Goal: Task Accomplishment & Management: Complete application form

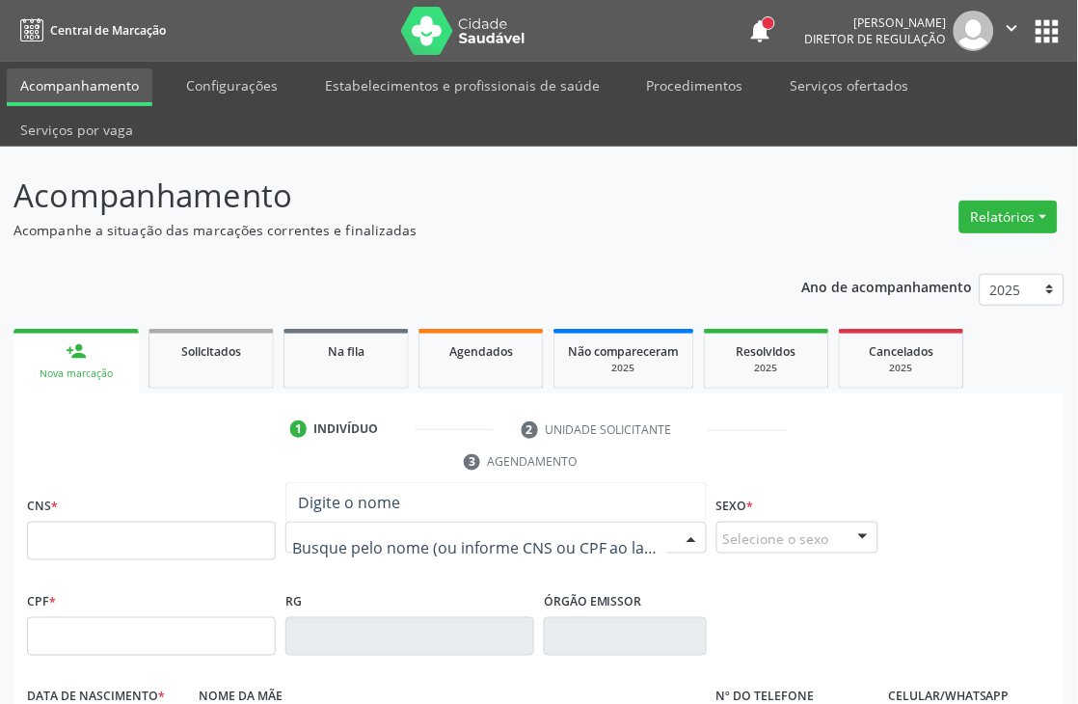
paste input "[PERSON_NAME]"
type input "[PERSON_NAME]"
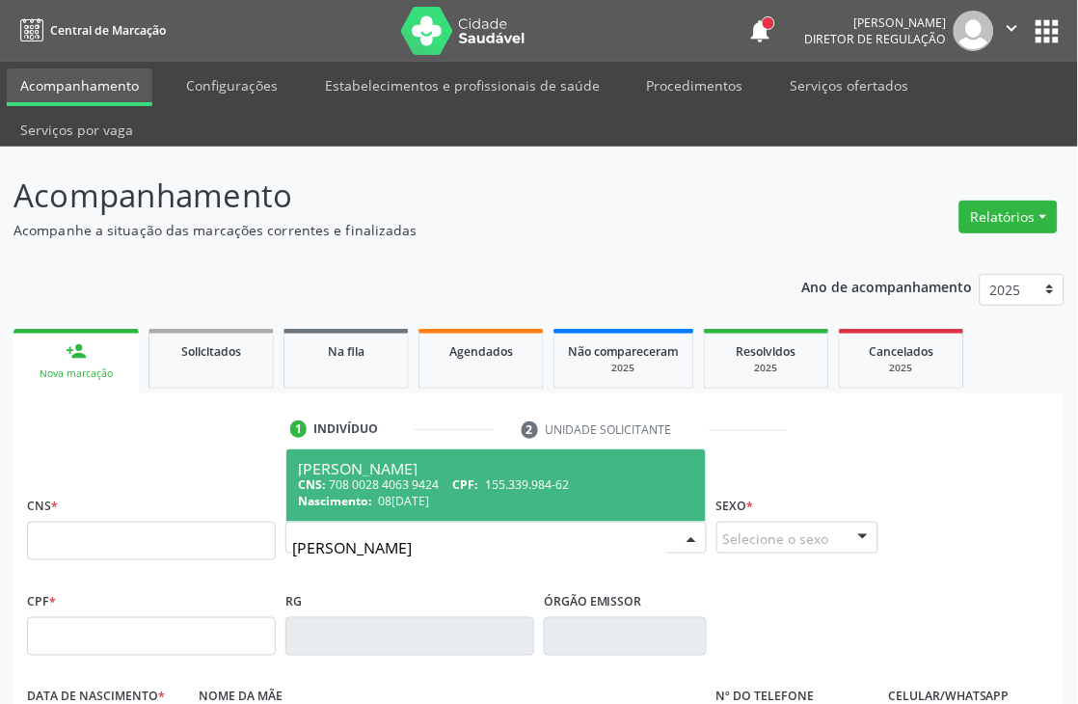
click at [398, 490] on div "CNS: 708 0028 4063 9424 CPF: 155.339.984-62" at bounding box center [496, 484] width 396 height 16
type input "708 0028 4063 9424"
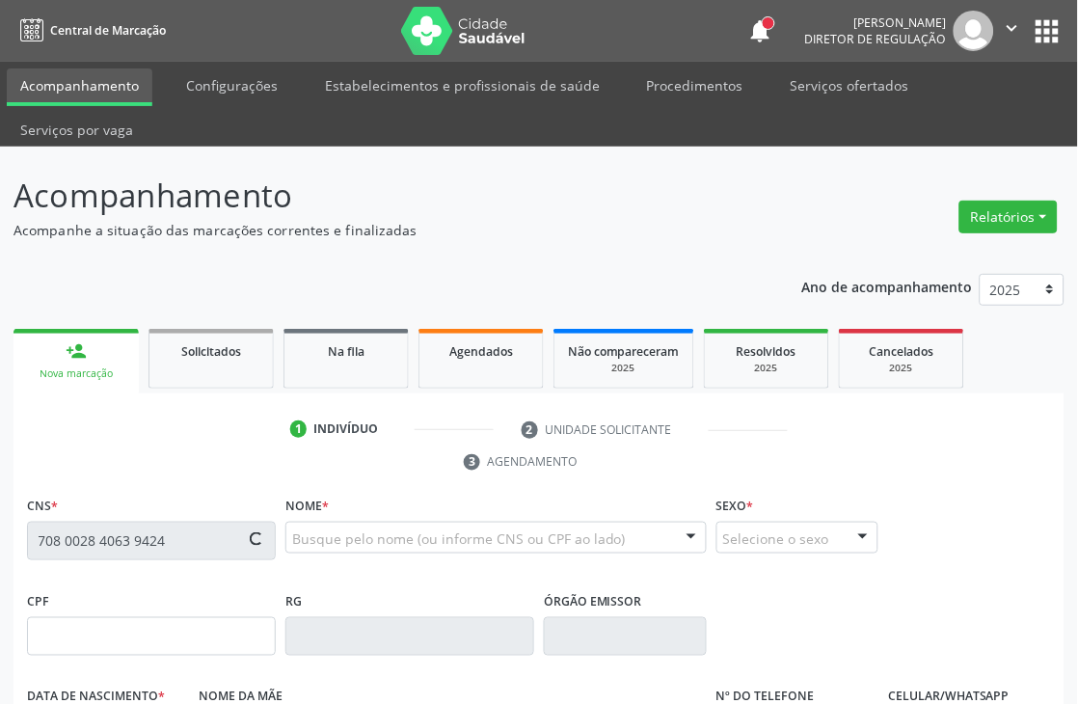
type input "155.339.984-62"
type input "08[DATE]"
type input "[PERSON_NAME]"
type input "[PHONE_NUMBER]"
type input "147.854.074-50"
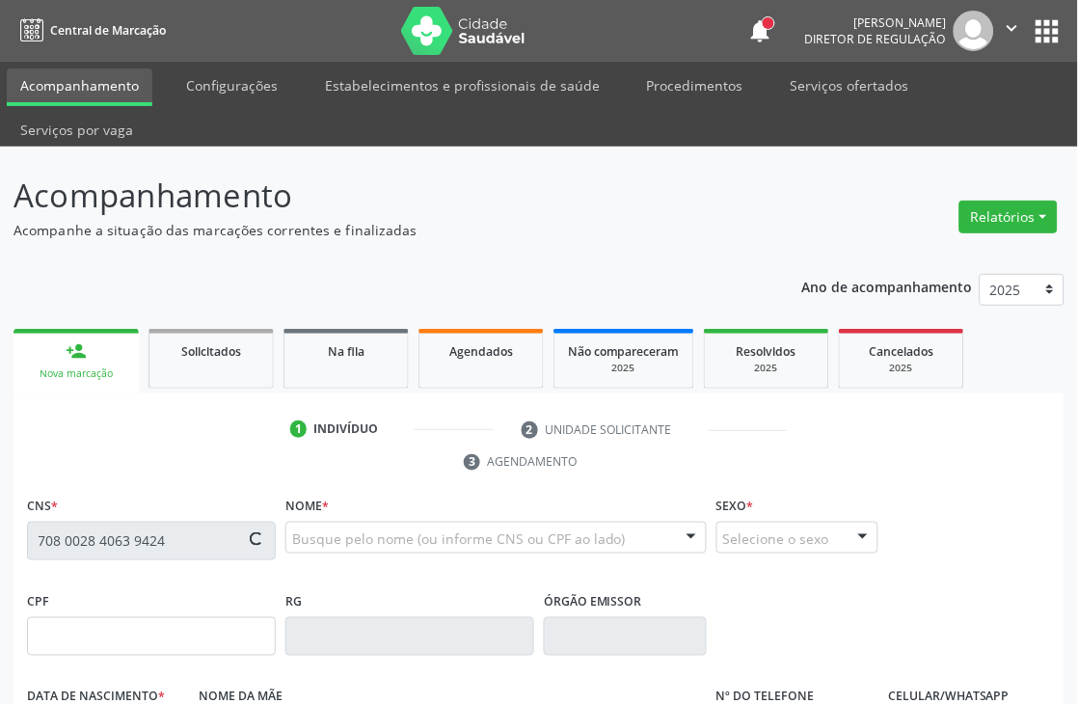
type input "899"
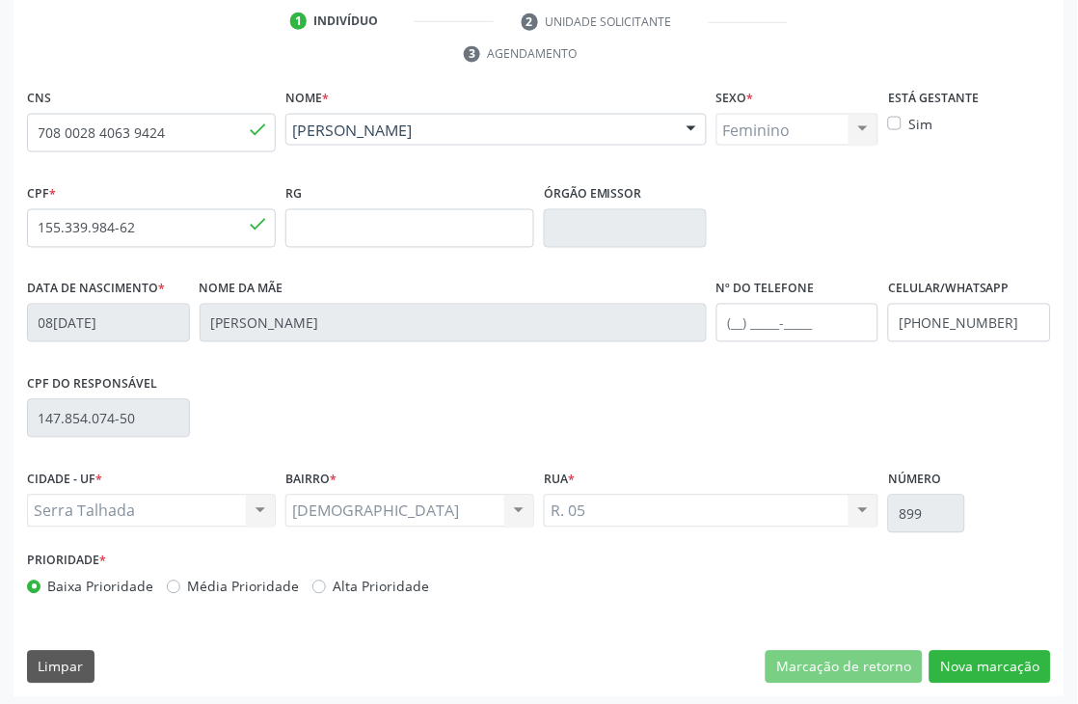
scroll to position [413, 0]
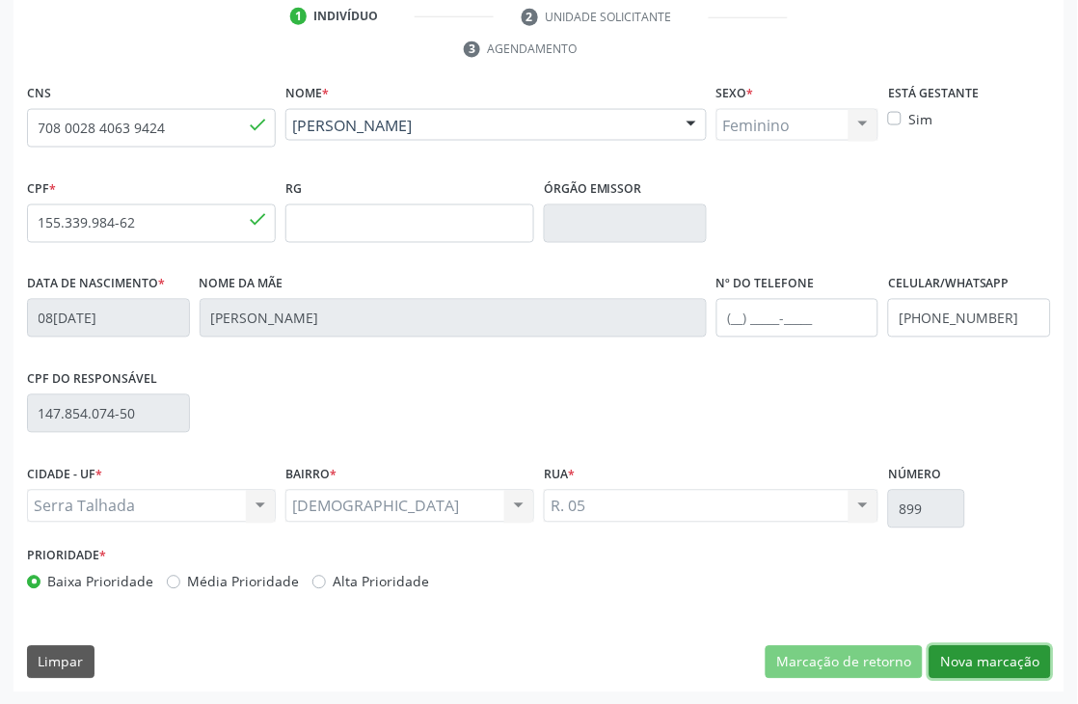
click at [1018, 650] on button "Nova marcação" at bounding box center [989, 662] width 121 height 33
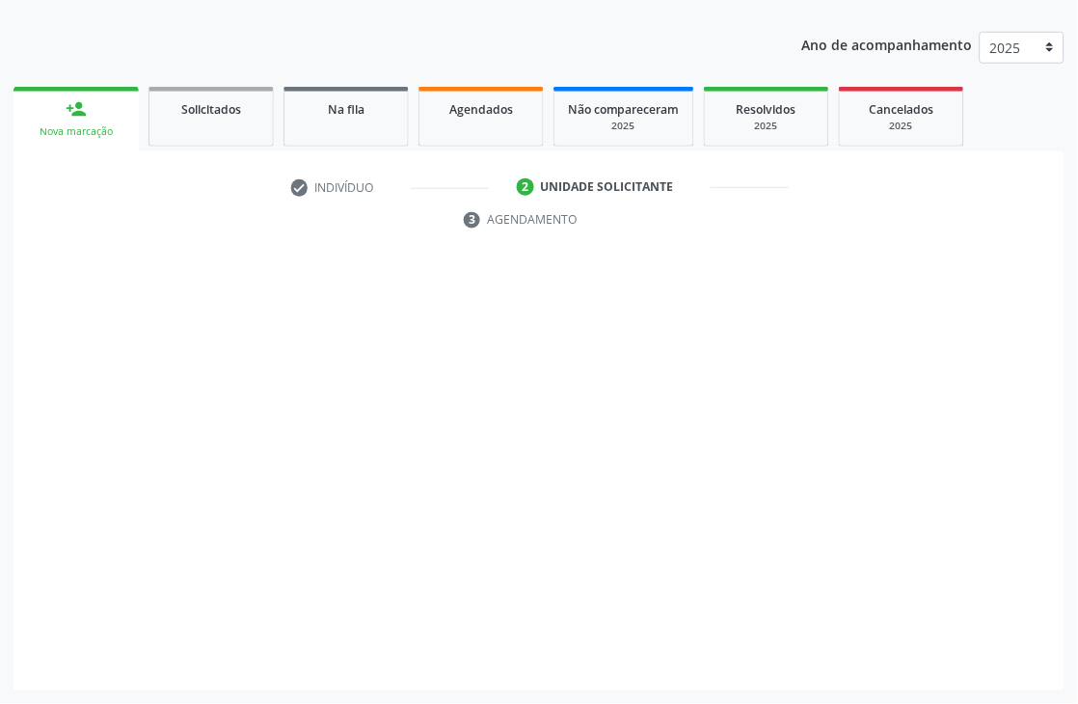
scroll to position [242, 0]
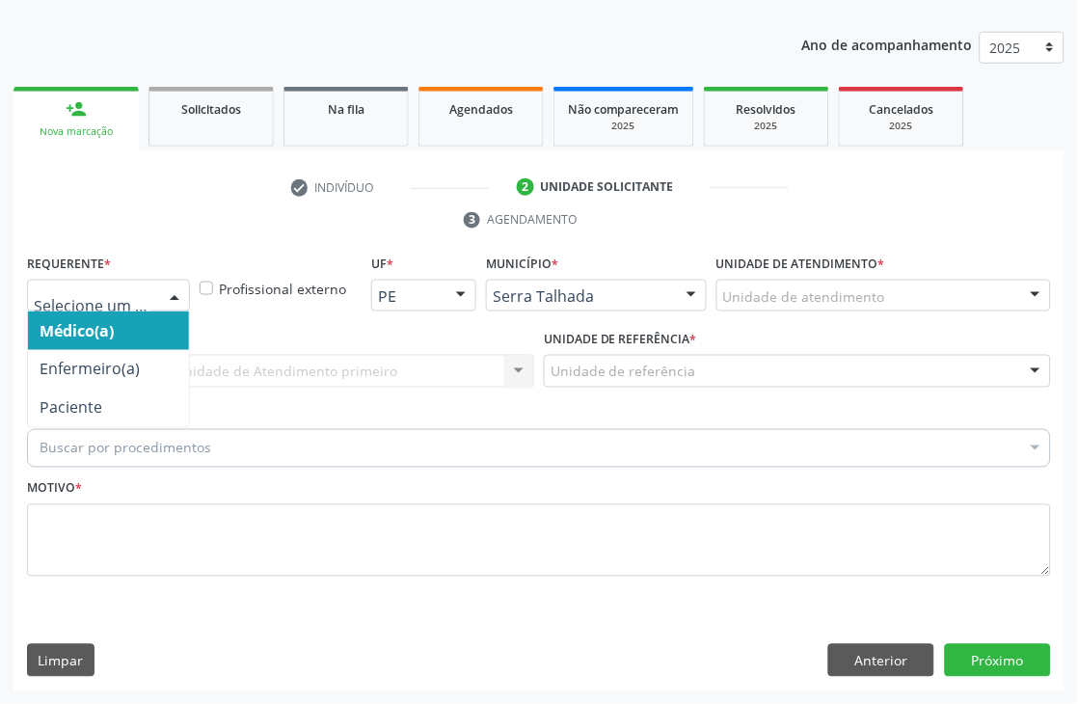
click at [110, 282] on div at bounding box center [108, 296] width 163 height 33
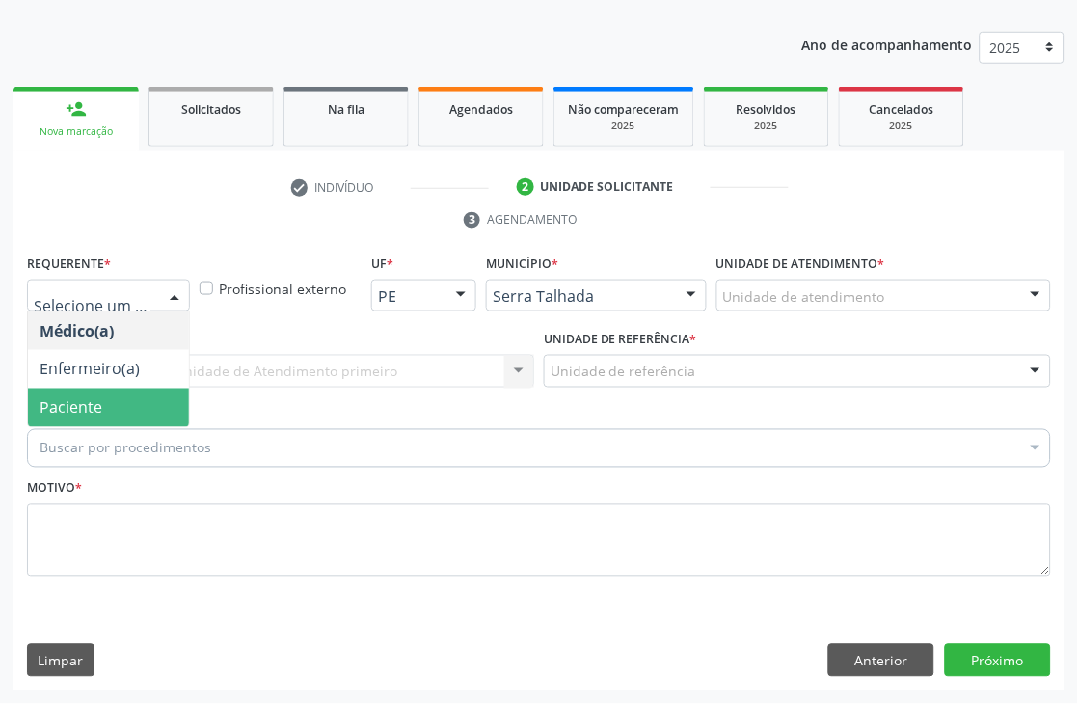
click at [96, 407] on span "Paciente" at bounding box center [71, 407] width 63 height 21
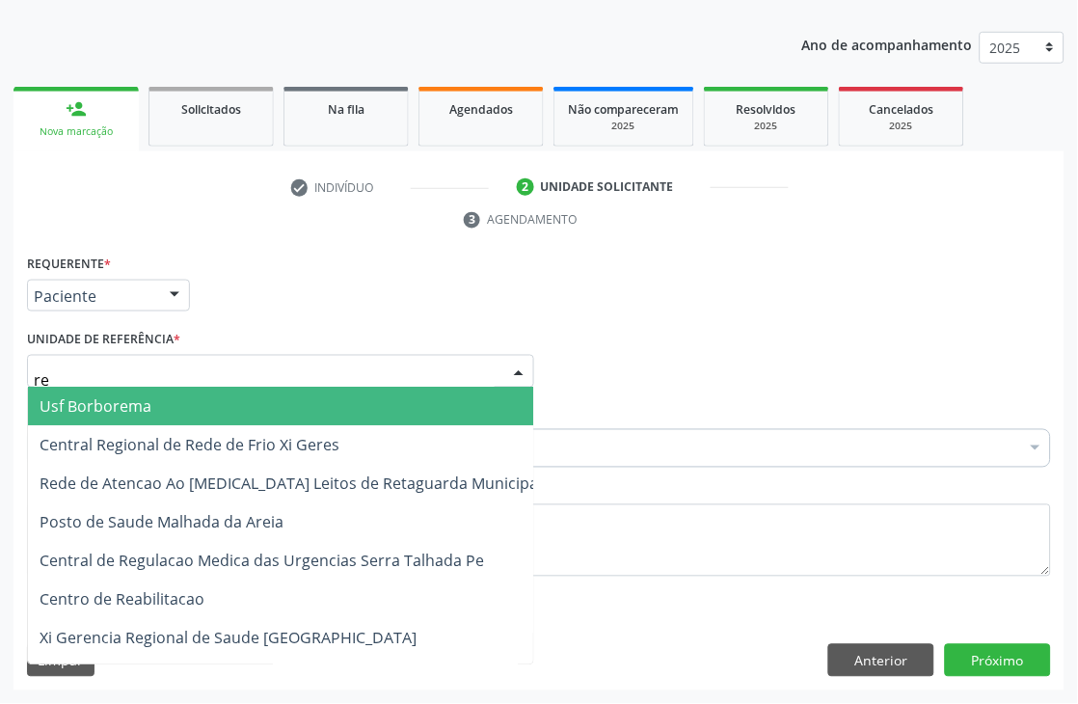
type input "rea"
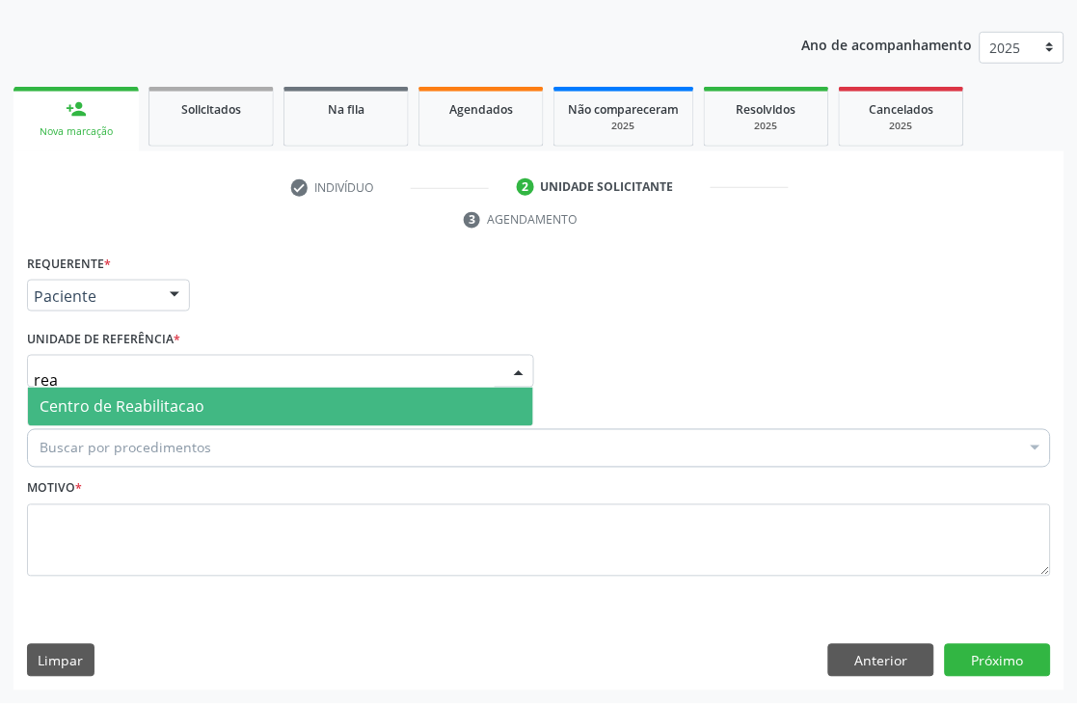
click at [149, 398] on span "Centro de Reabilitacao" at bounding box center [122, 406] width 165 height 21
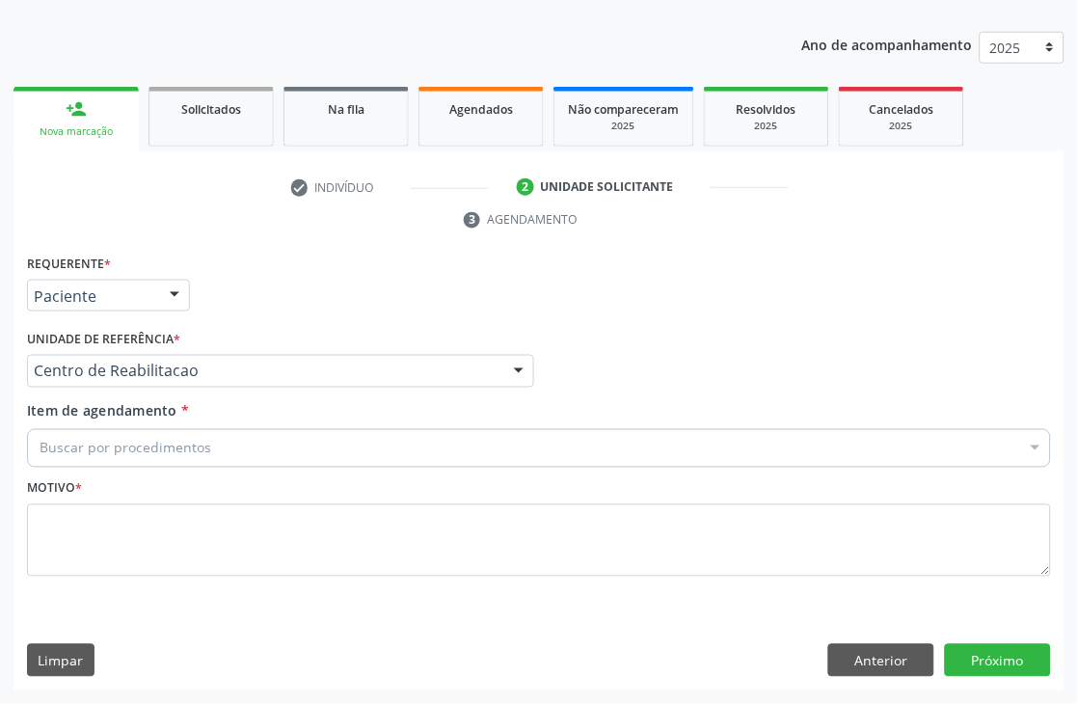
drag, startPoint x: 146, startPoint y: 450, endPoint x: 178, endPoint y: 438, distance: 35.1
click at [40, 450] on input "Item de agendamento *" at bounding box center [40, 448] width 0 height 39
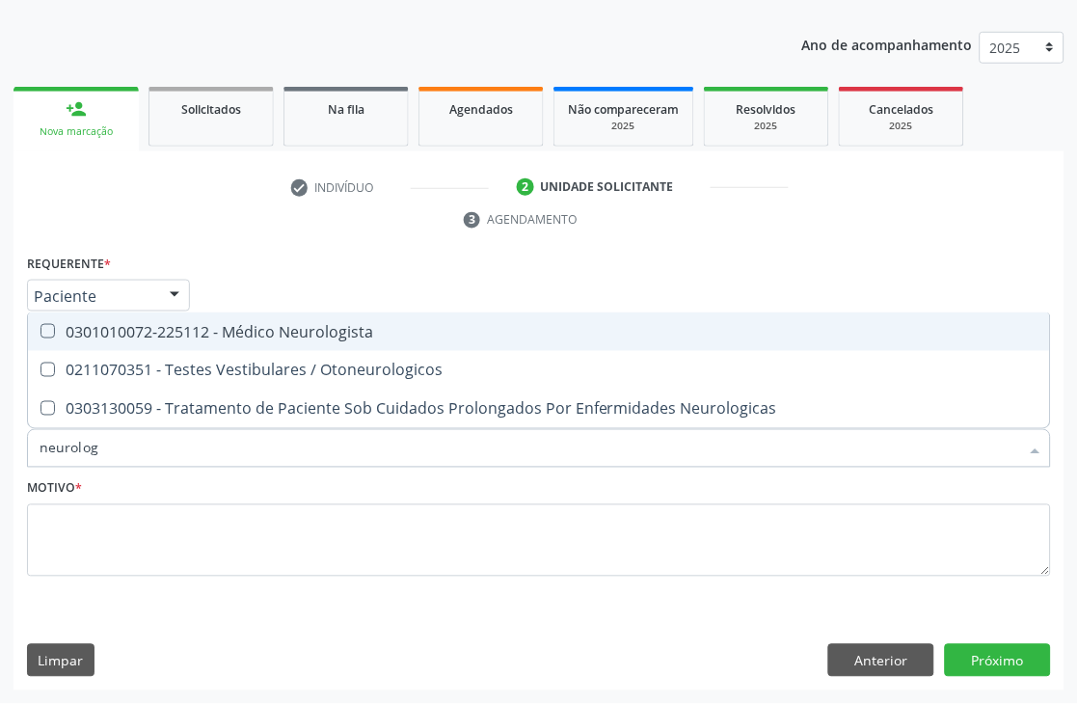
type input "neurologi"
click at [181, 328] on div "0301010072-225112 - Médico Neurologista" at bounding box center [539, 331] width 999 height 15
checkbox Neurologista "true"
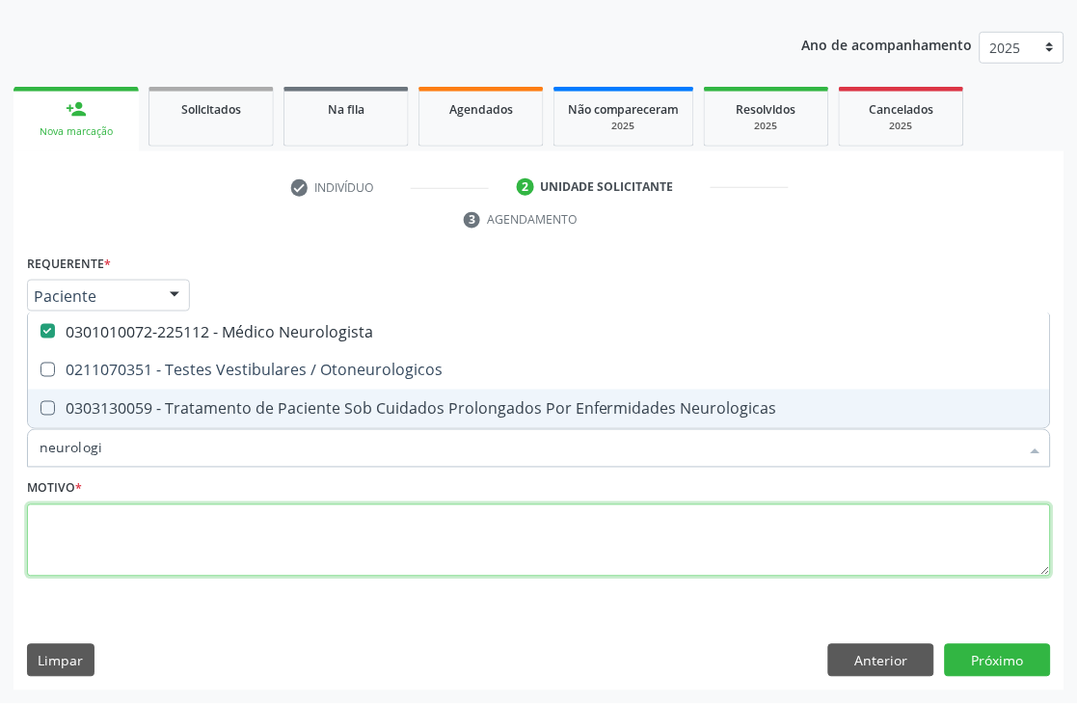
drag, startPoint x: 110, startPoint y: 535, endPoint x: 125, endPoint y: 541, distance: 16.5
click at [110, 535] on textarea at bounding box center [539, 540] width 1024 height 73
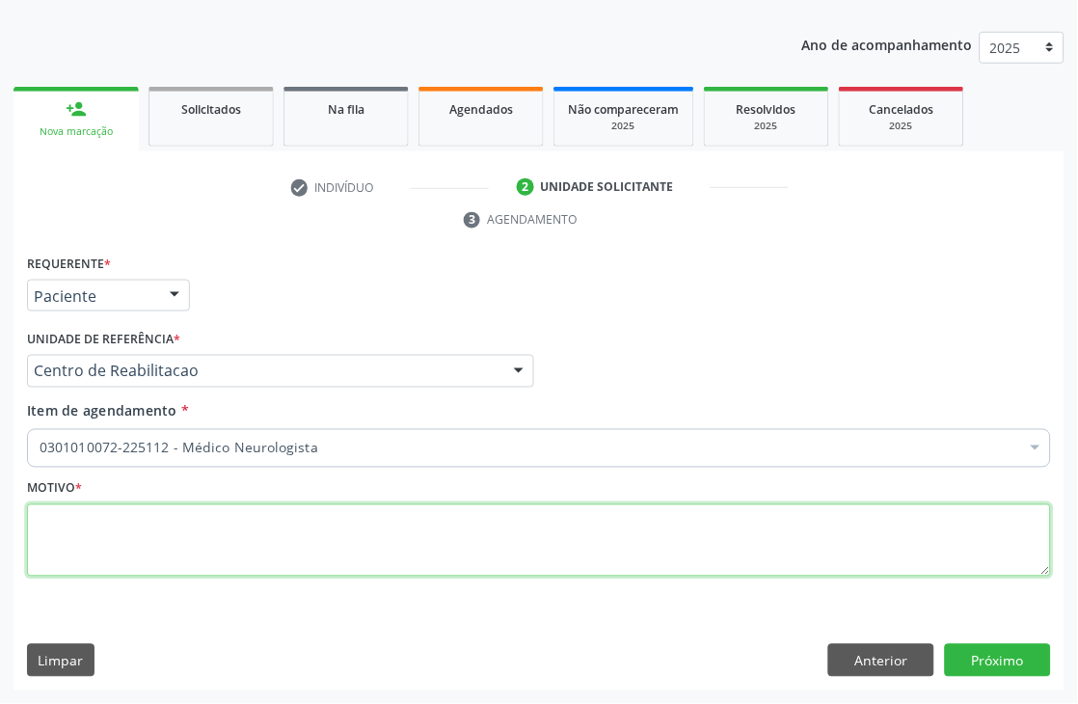
checkbox Neurologista "true"
type textarea "a"
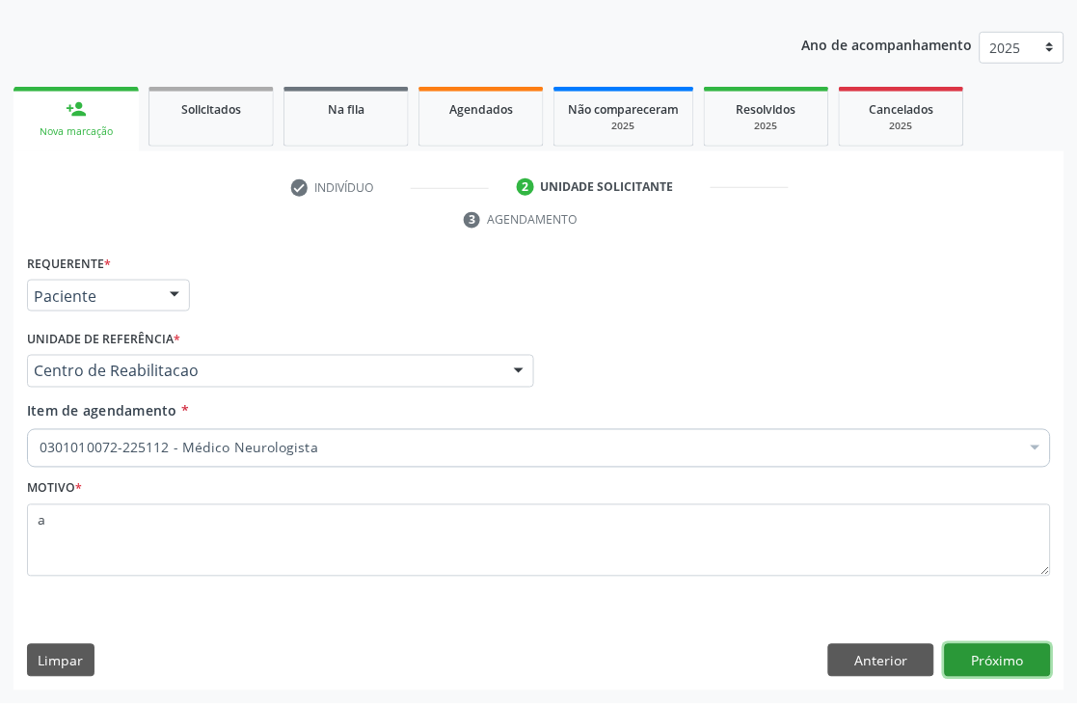
click at [1017, 644] on button "Próximo" at bounding box center [998, 660] width 106 height 33
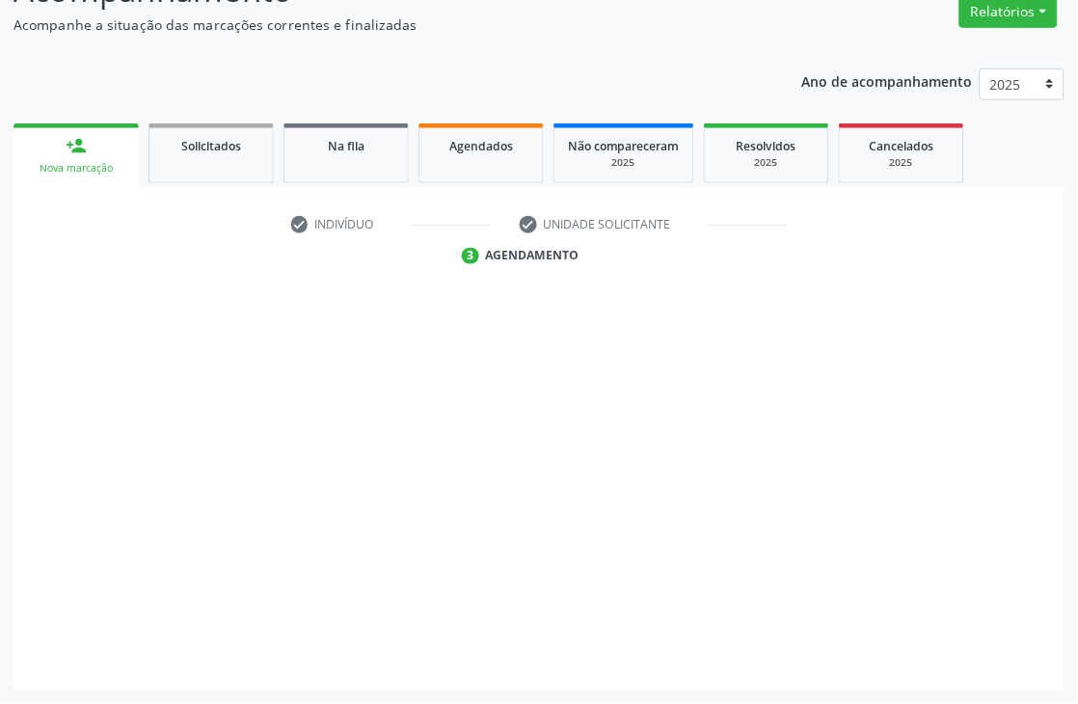
scroll to position [205, 0]
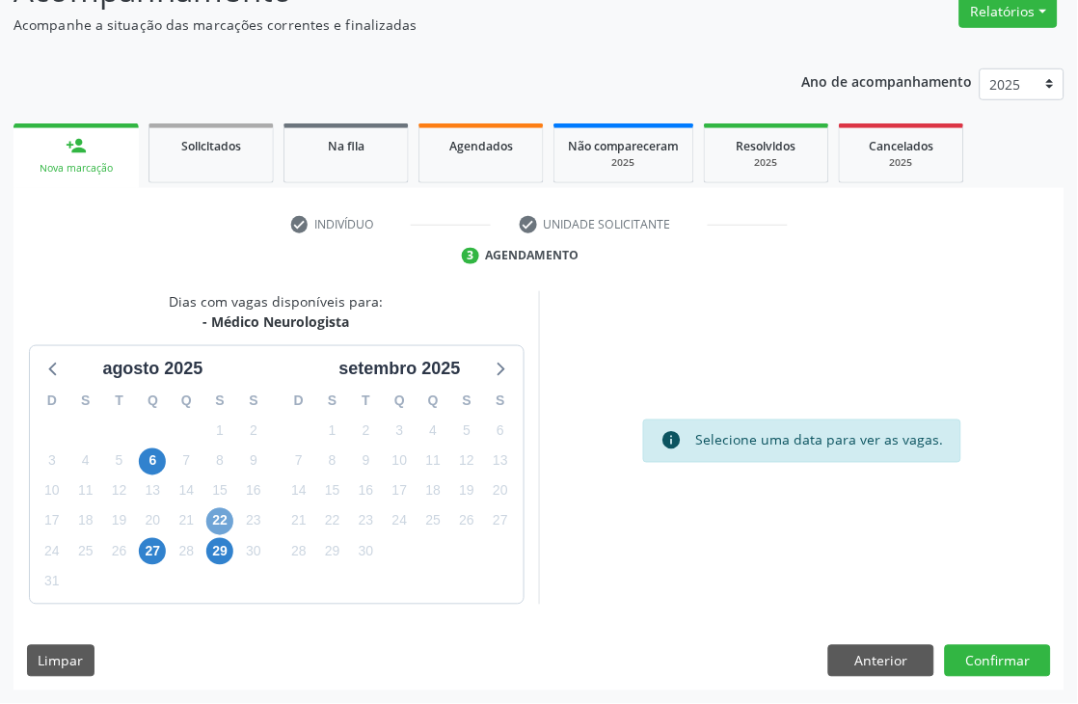
click at [225, 515] on span "22" at bounding box center [219, 521] width 27 height 27
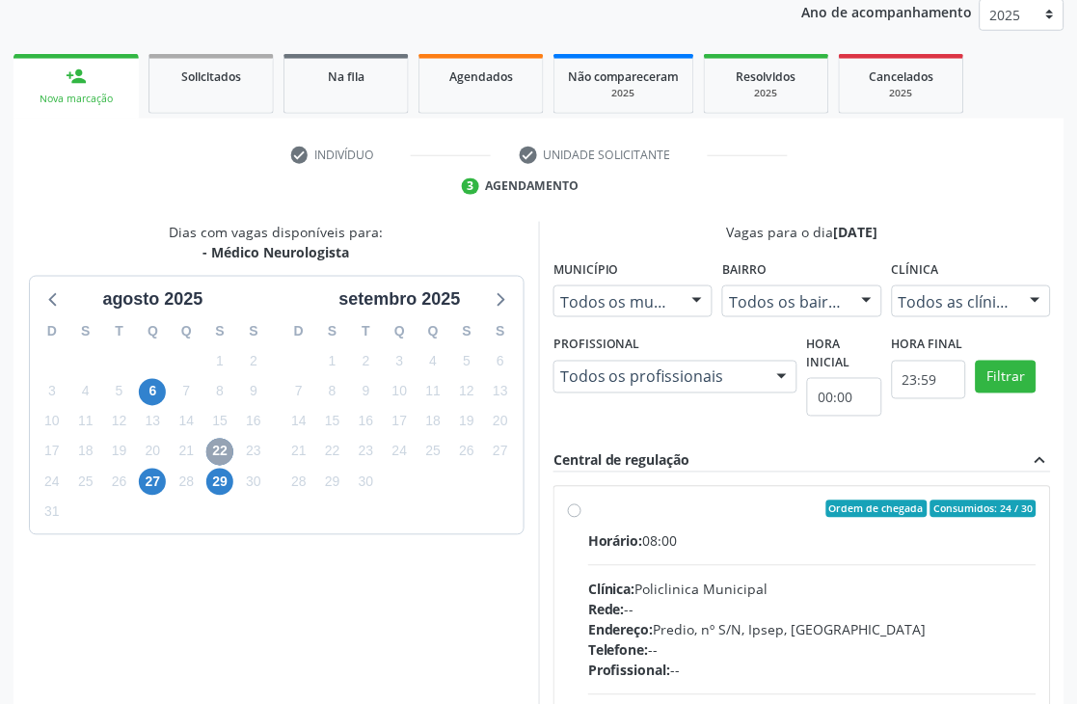
scroll to position [419, 0]
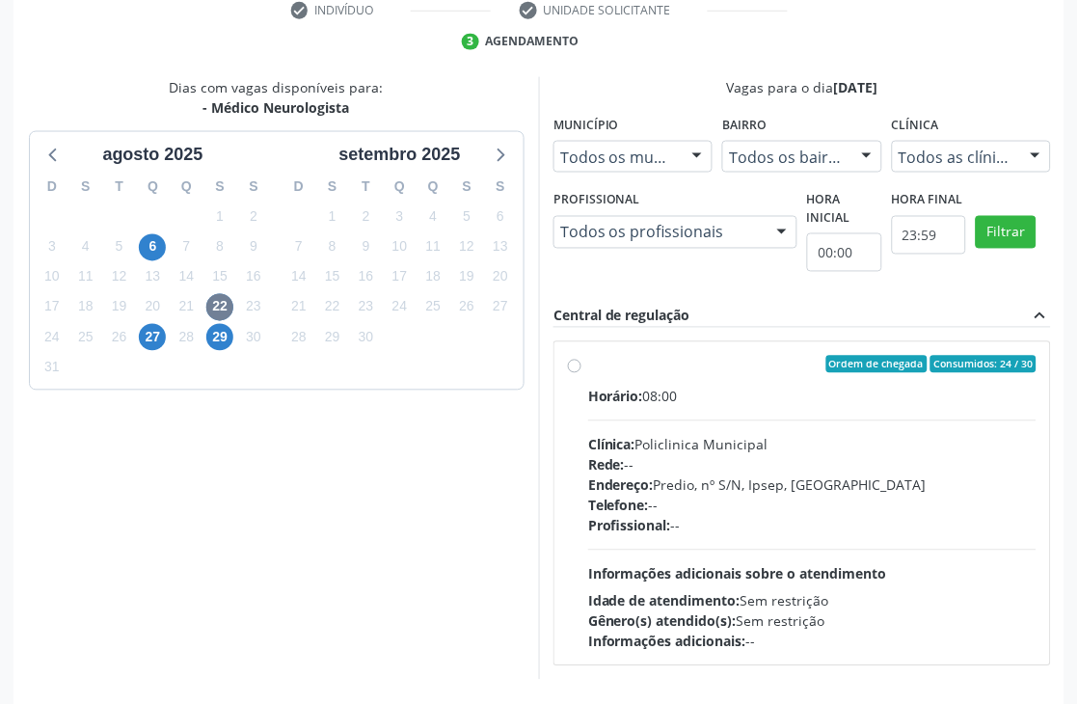
click at [746, 435] on div "Clínica: Policlinica Municipal" at bounding box center [812, 445] width 448 height 20
click at [581, 373] on input "Ordem de chegada Consumidos: 24 / 30 Horário: 08:00 Clínica: Policlinica Munici…" at bounding box center [574, 364] width 13 height 17
radio input "true"
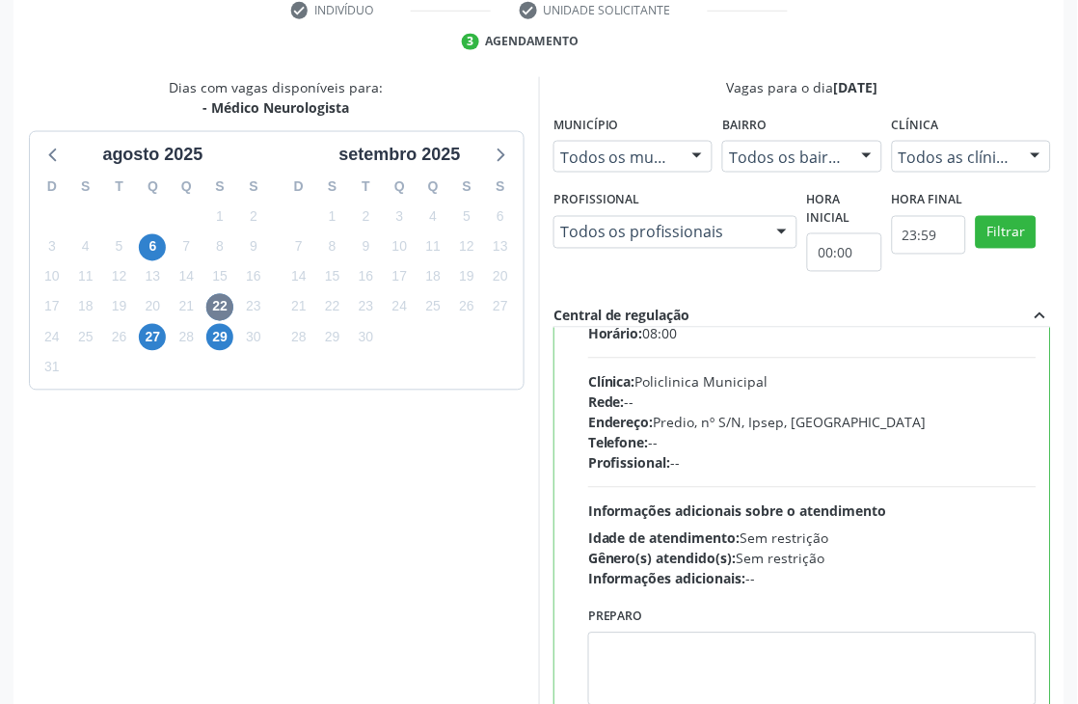
scroll to position [96, 0]
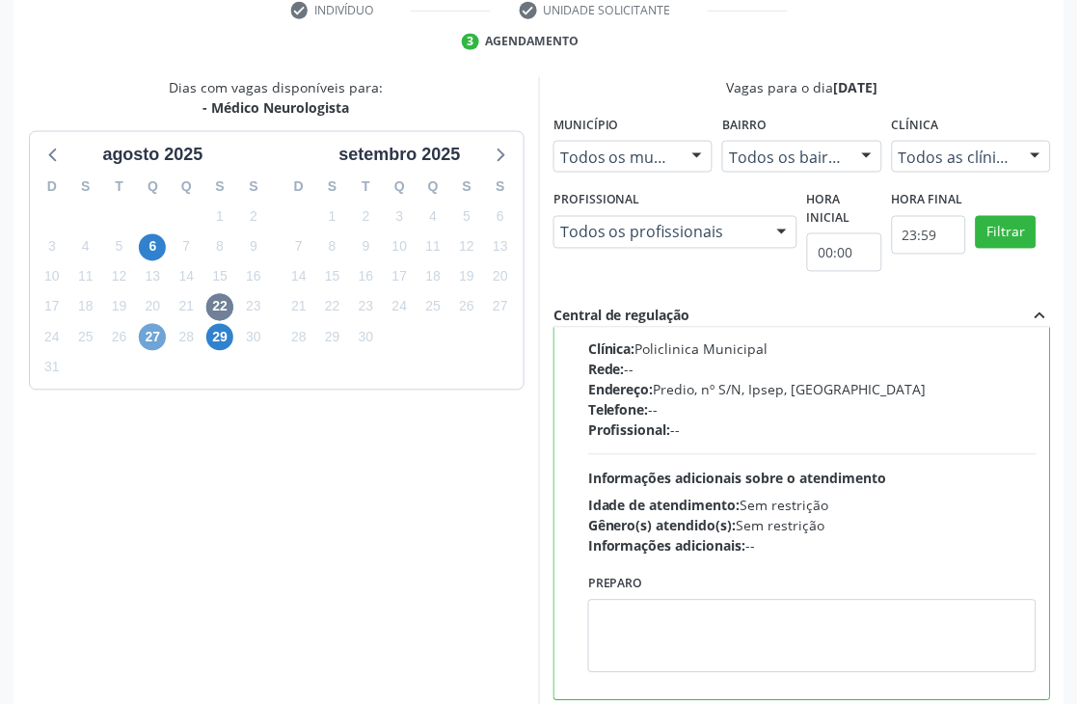
click at [157, 334] on span "27" at bounding box center [152, 337] width 27 height 27
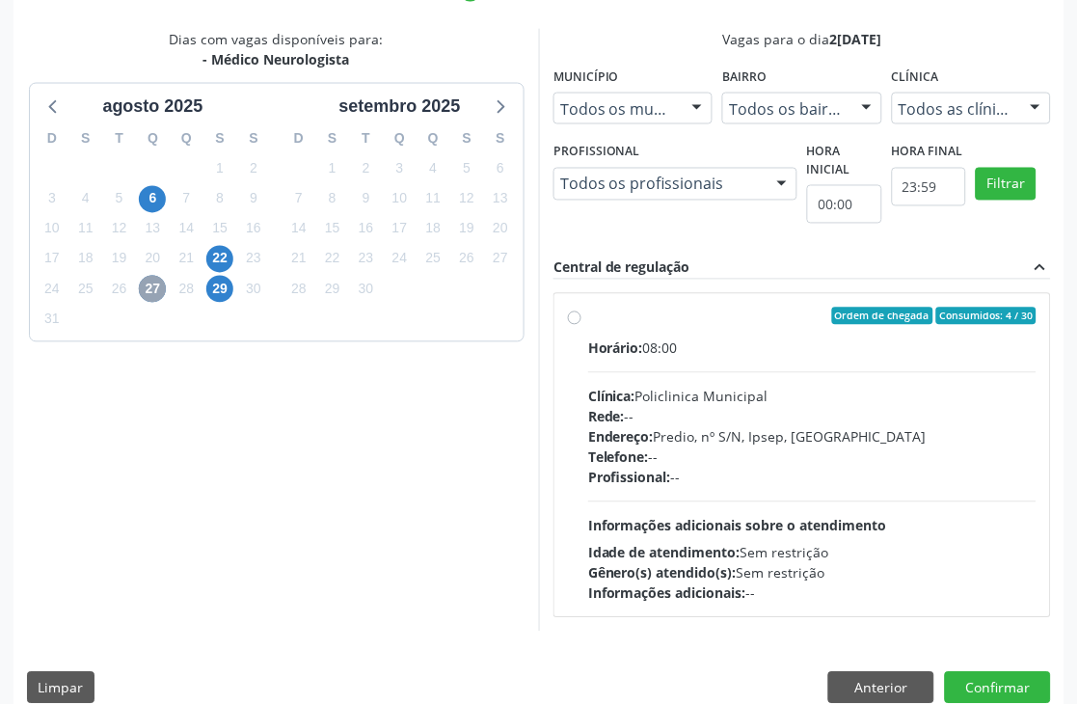
scroll to position [495, 0]
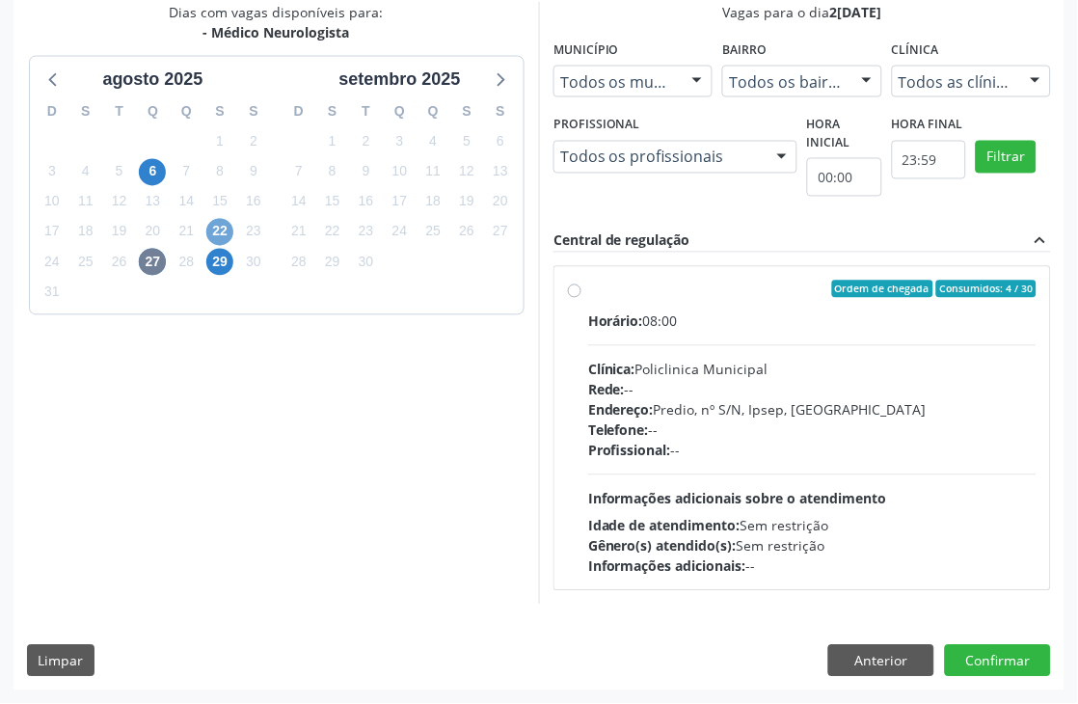
click at [215, 233] on span "22" at bounding box center [219, 232] width 27 height 27
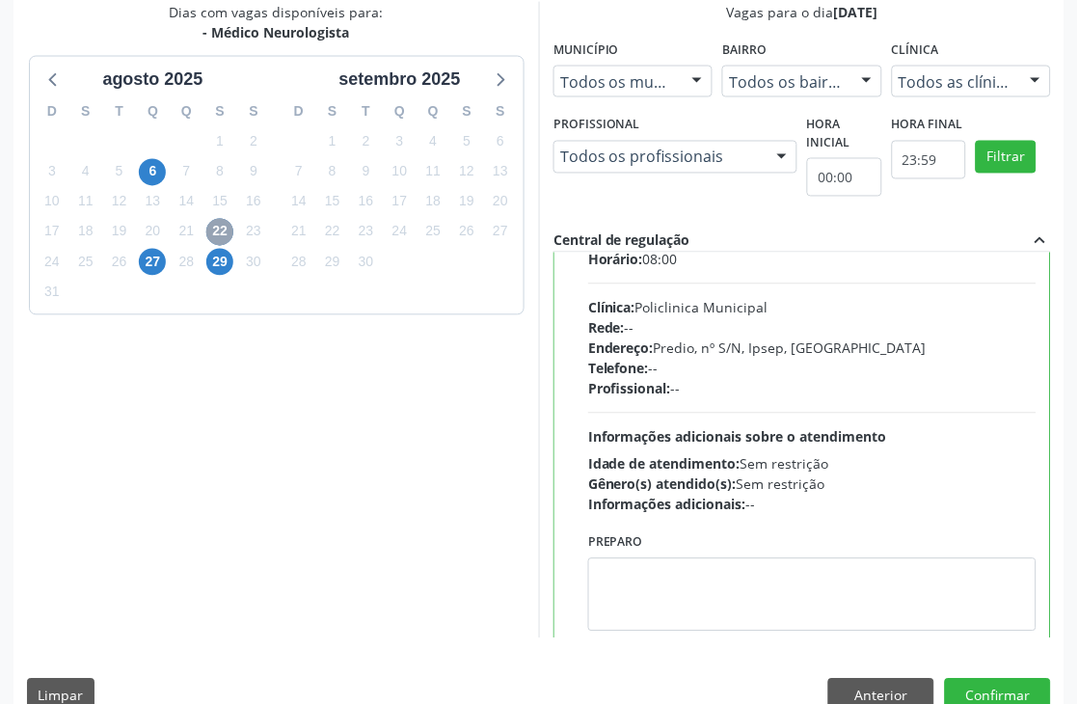
scroll to position [96, 0]
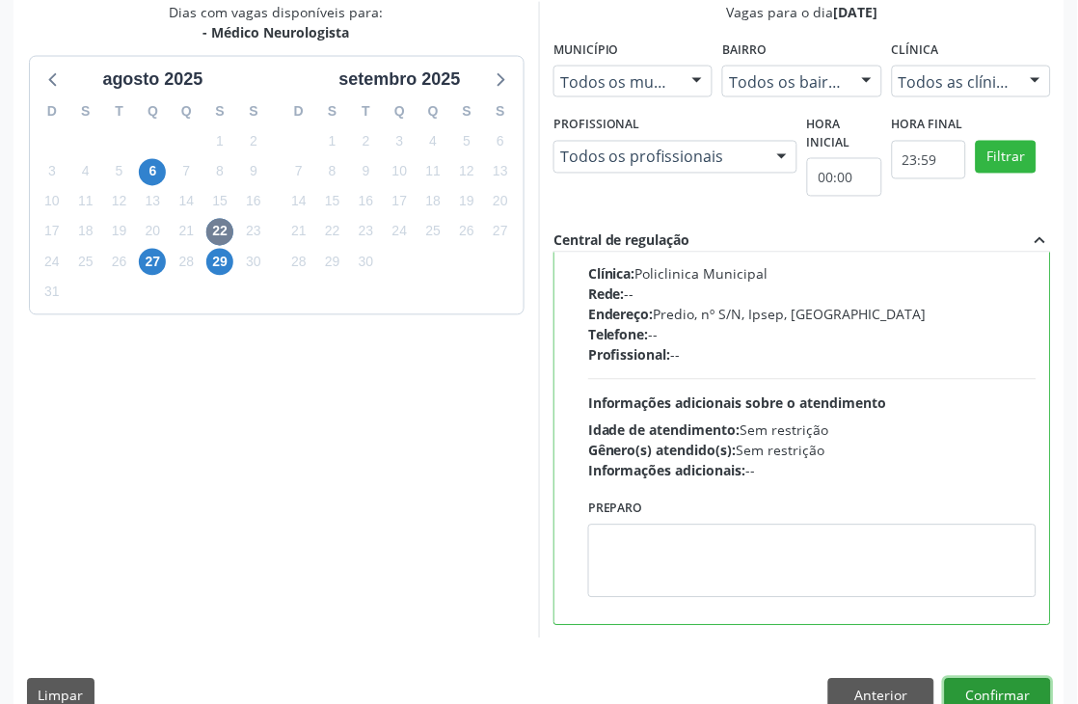
click at [1006, 685] on button "Confirmar" at bounding box center [998, 695] width 106 height 33
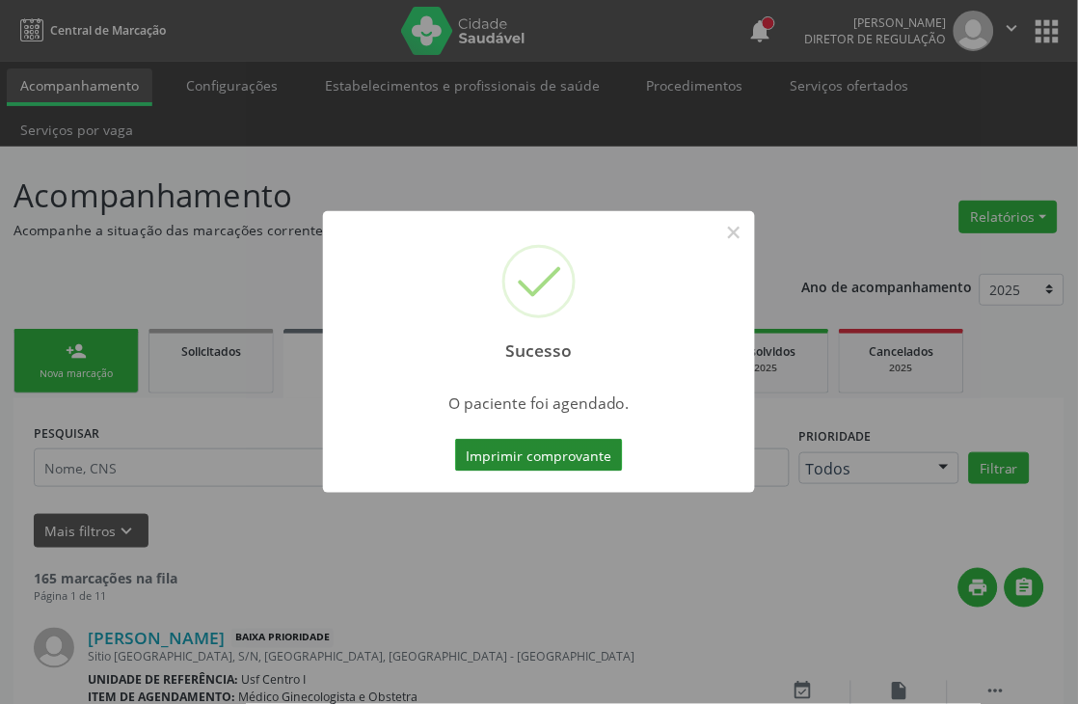
click at [555, 454] on button "Imprimir comprovante" at bounding box center [539, 455] width 168 height 33
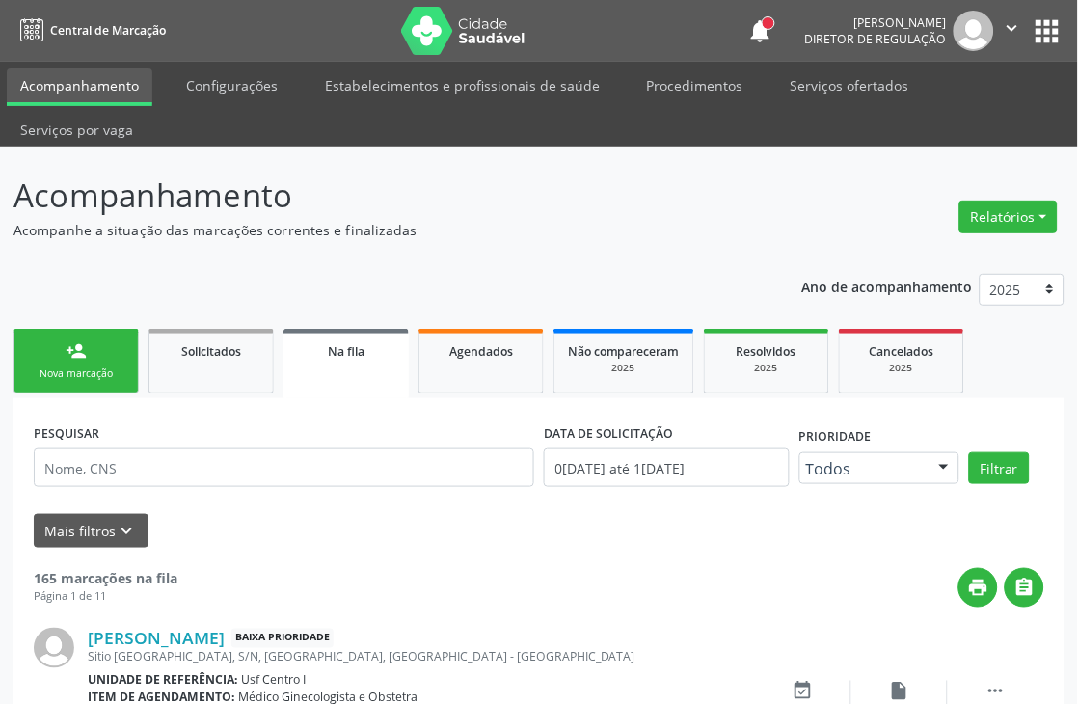
click at [63, 345] on link "person_add Nova marcação" at bounding box center [75, 361] width 125 height 65
click at [92, 382] on link "person_add Nova marcação" at bounding box center [75, 361] width 125 height 65
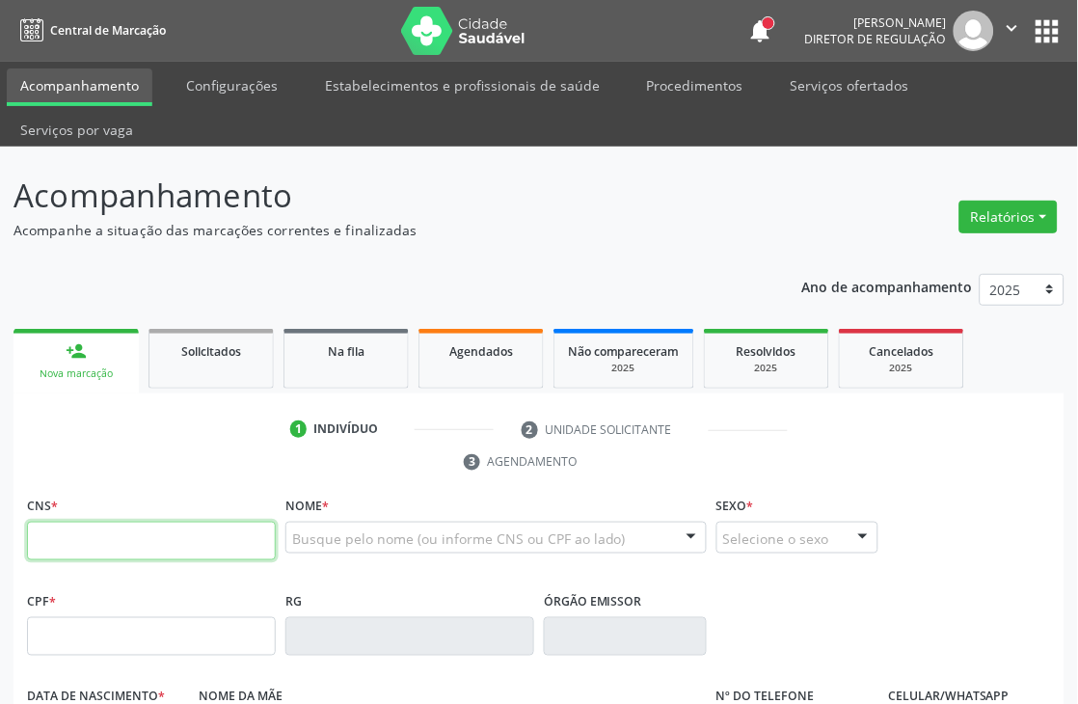
click at [85, 537] on input "text" at bounding box center [151, 541] width 249 height 39
type input "164 2616 0386 0003"
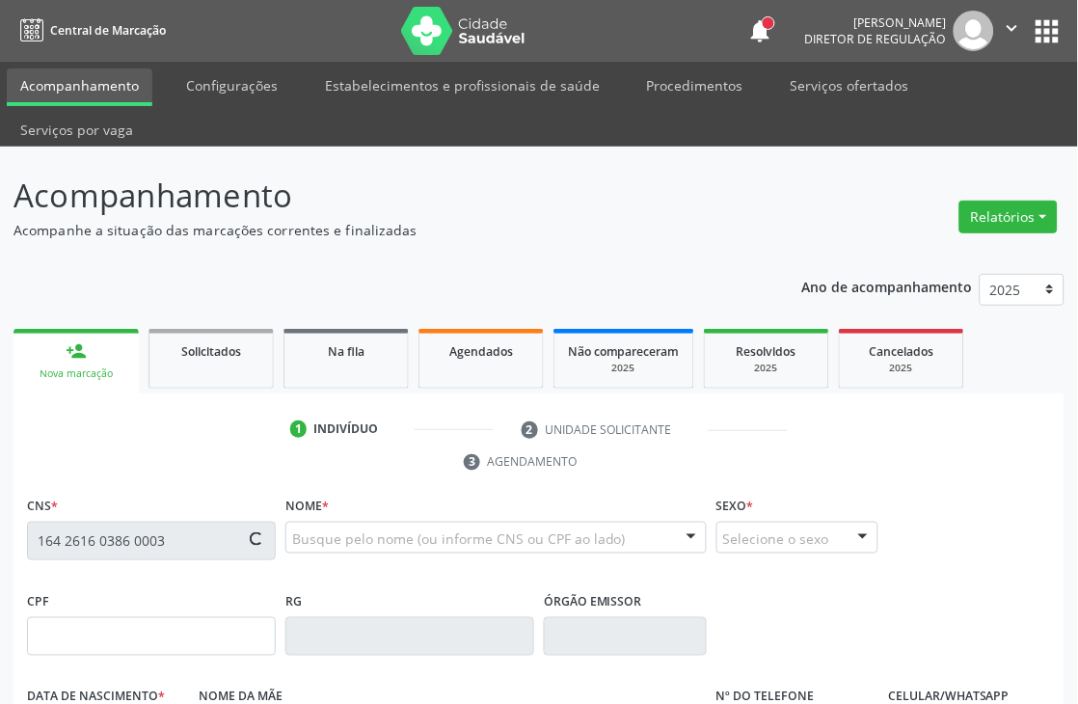
type input "[DATE]"
type input "[PERSON_NAME]"
type input "[PHONE_NUMBER]"
type input "9"
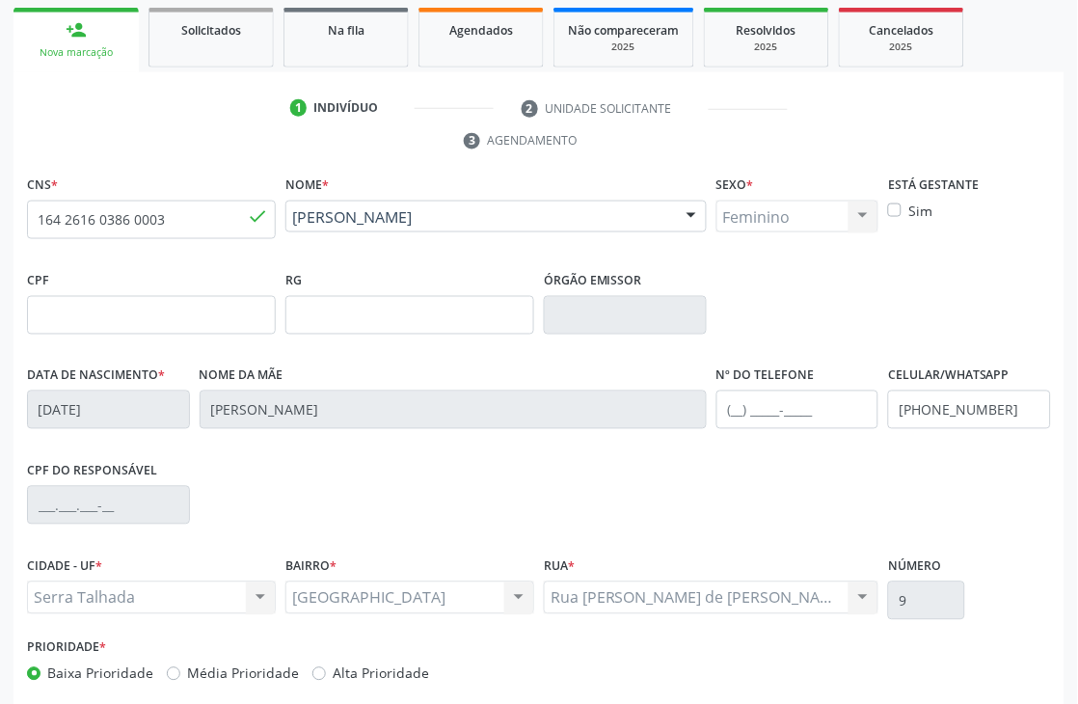
scroll to position [413, 0]
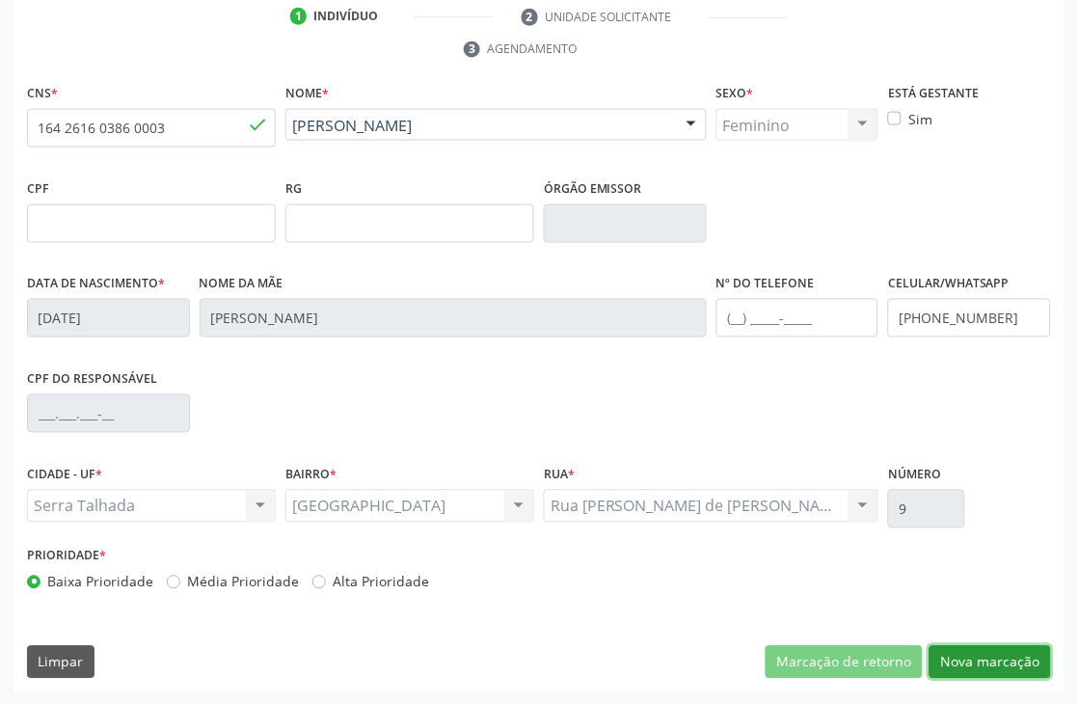
click at [1037, 658] on button "Nova marcação" at bounding box center [989, 662] width 121 height 33
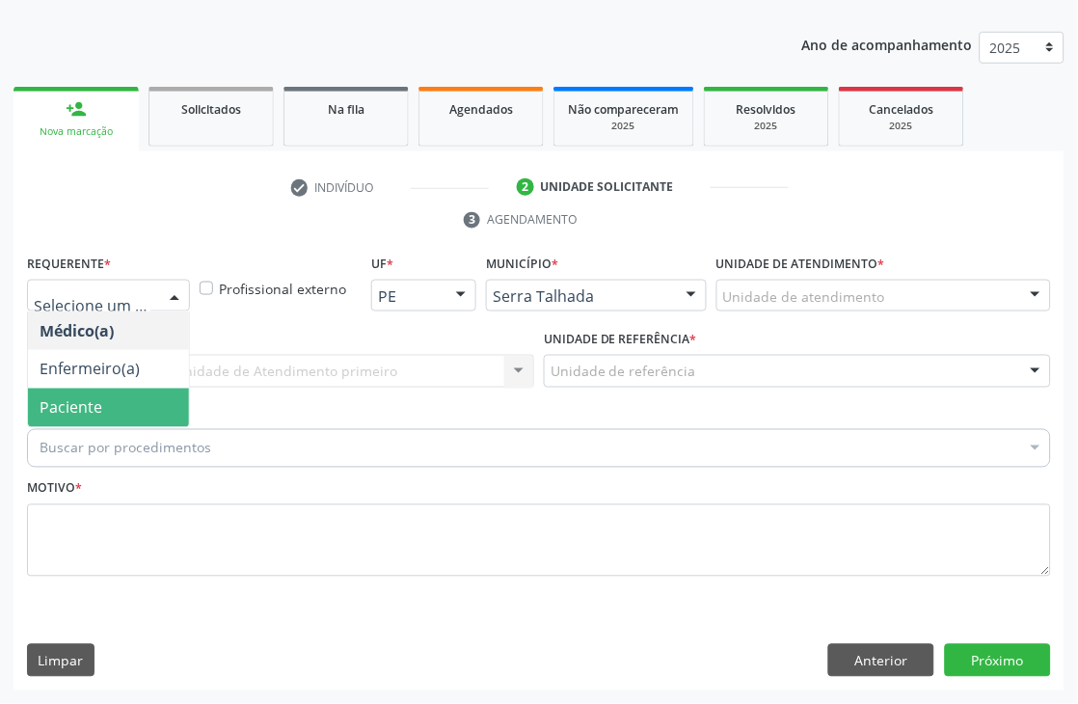
click at [96, 409] on span "Paciente" at bounding box center [71, 407] width 63 height 21
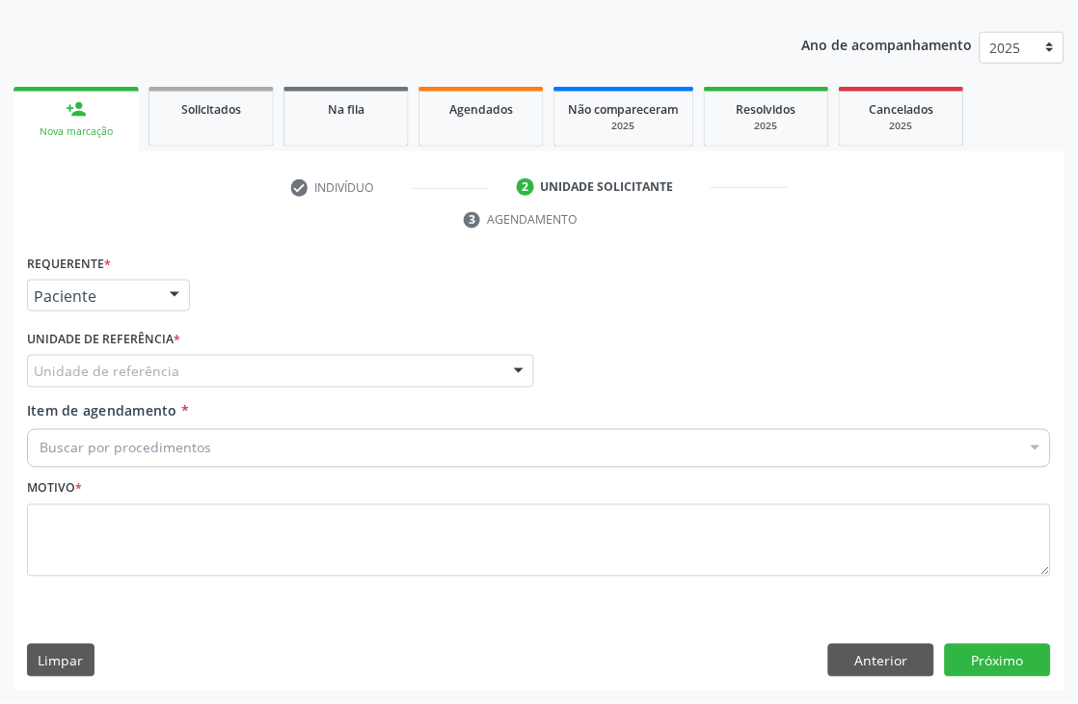
click at [98, 382] on div "Unidade de referência" at bounding box center [280, 371] width 507 height 33
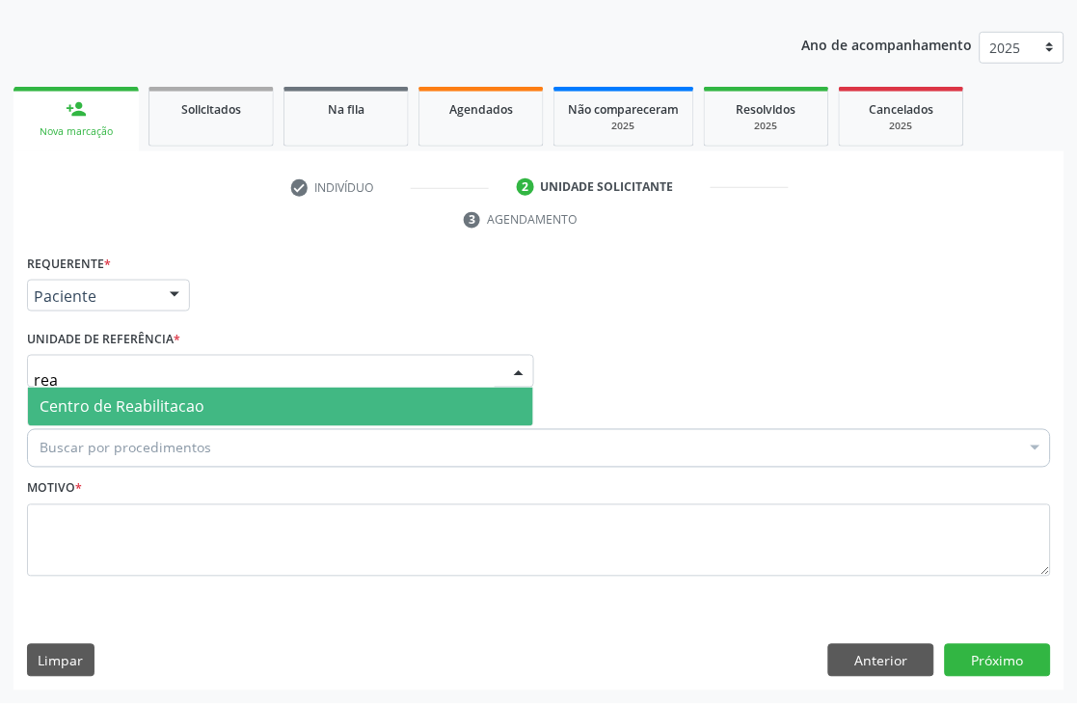
type input "reab"
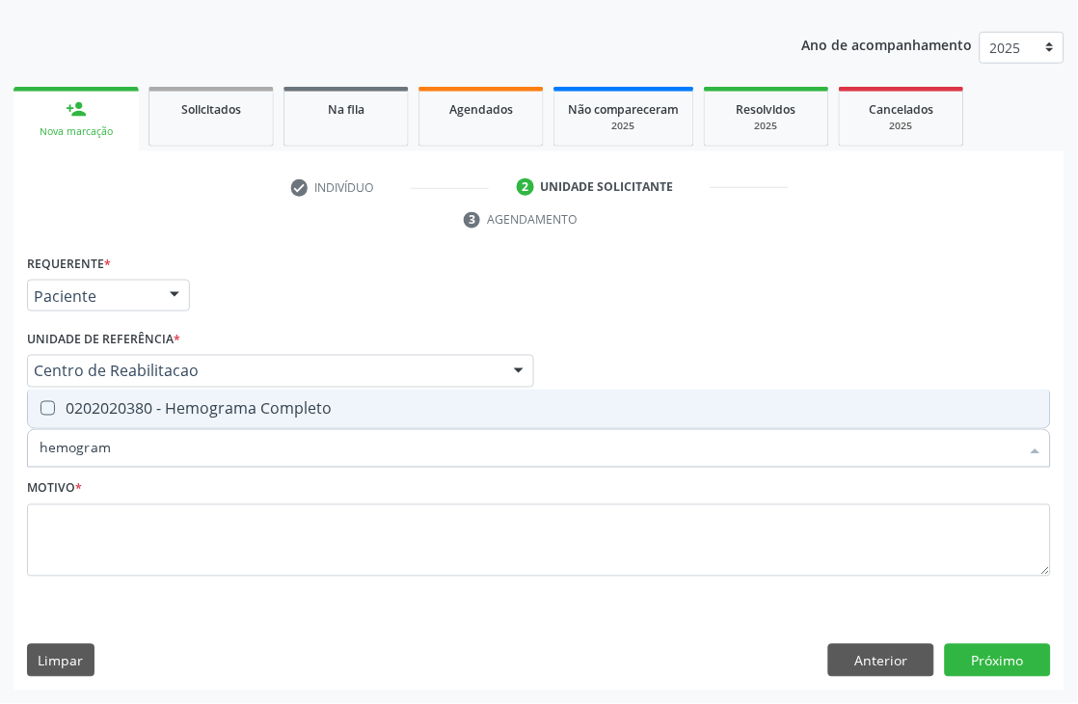
type input "hemograma"
click at [492, 416] on span "0202020380 - Hemograma Completo" at bounding box center [539, 408] width 1022 height 39
checkbox Completo "true"
click at [415, 448] on input "hemograma" at bounding box center [530, 448] width 980 height 39
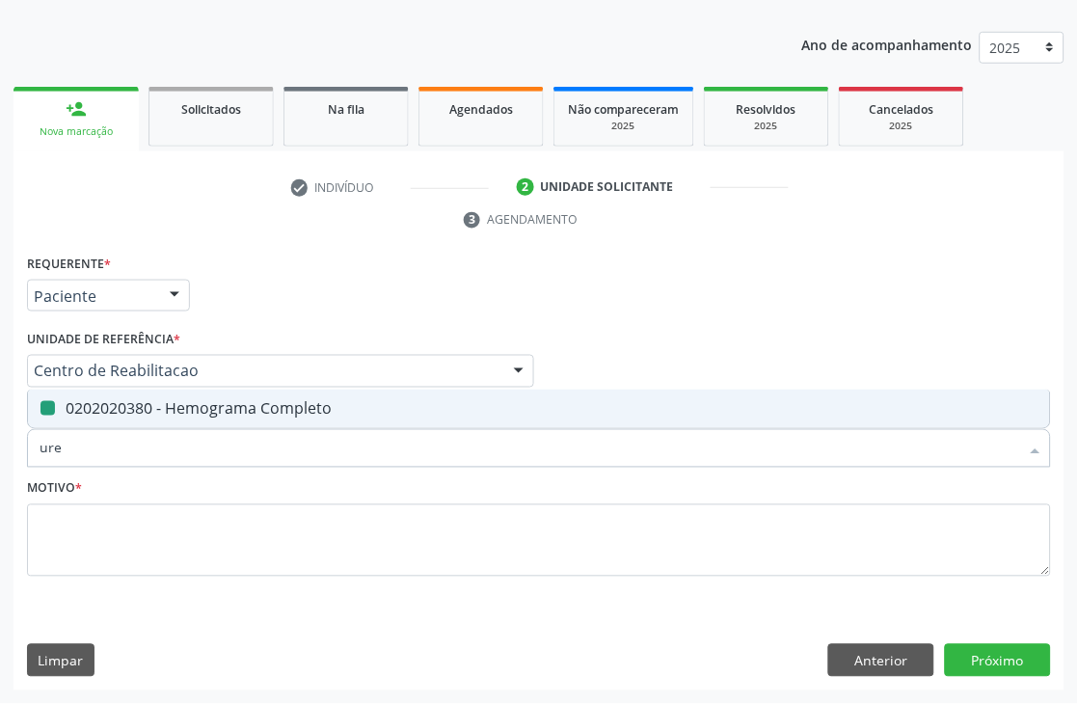
type input "urei"
checkbox Completo "false"
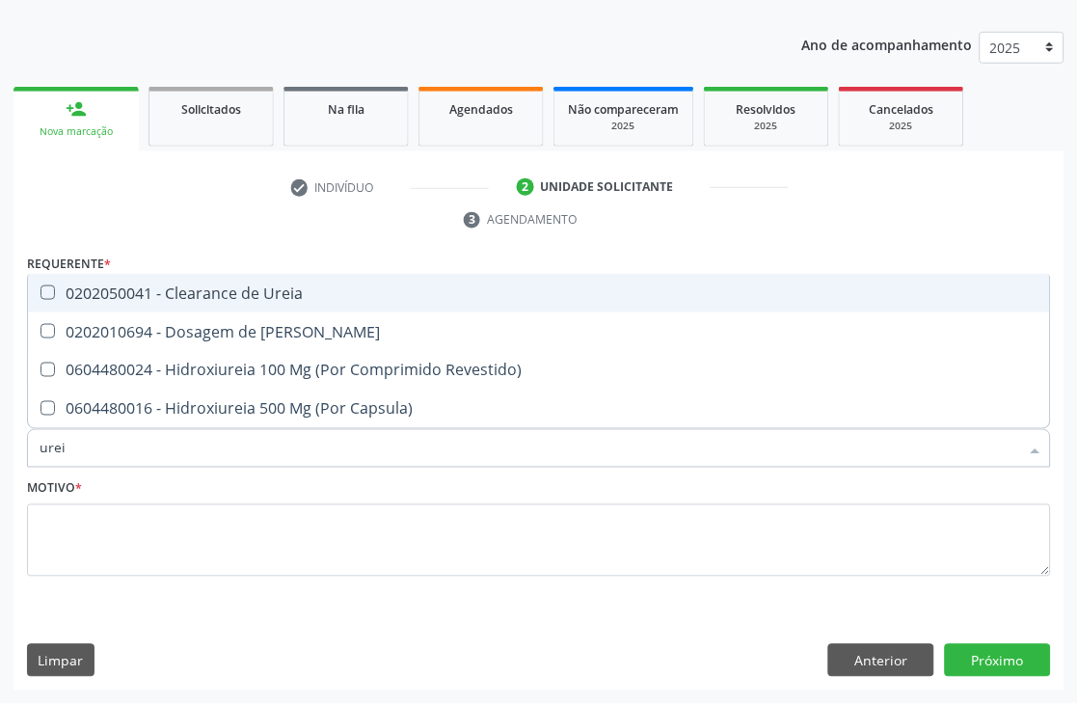
type input "ureia"
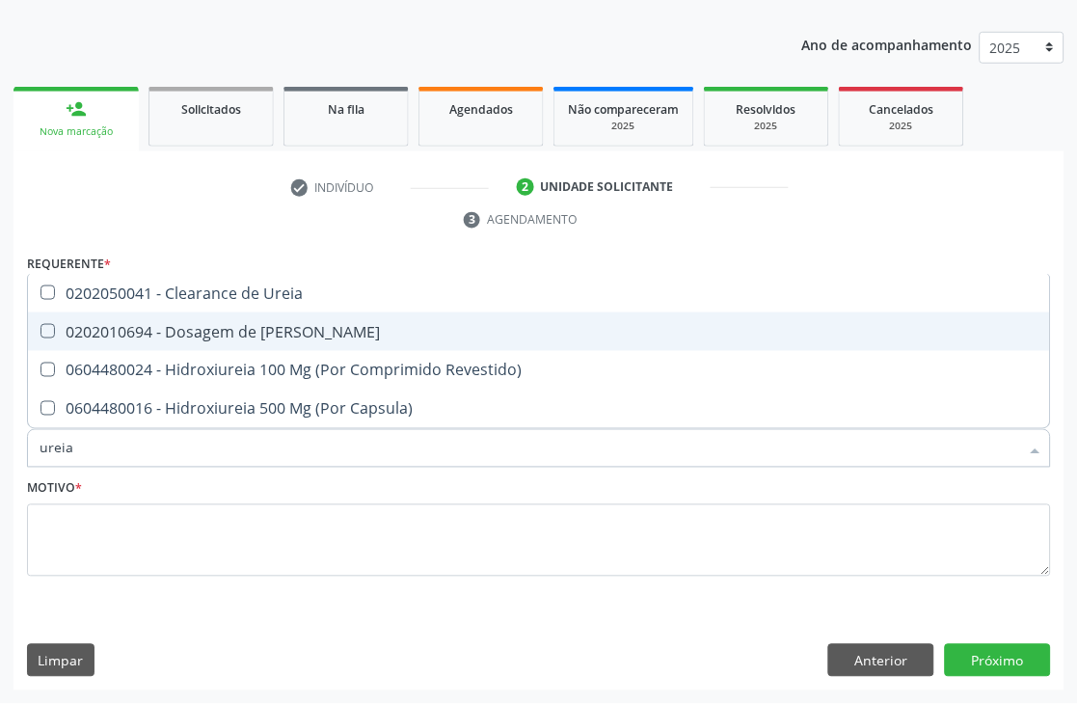
click at [282, 325] on div "0202010694 - Dosagem de [PERSON_NAME]" at bounding box center [539, 331] width 999 height 15
checkbox Ureia "true"
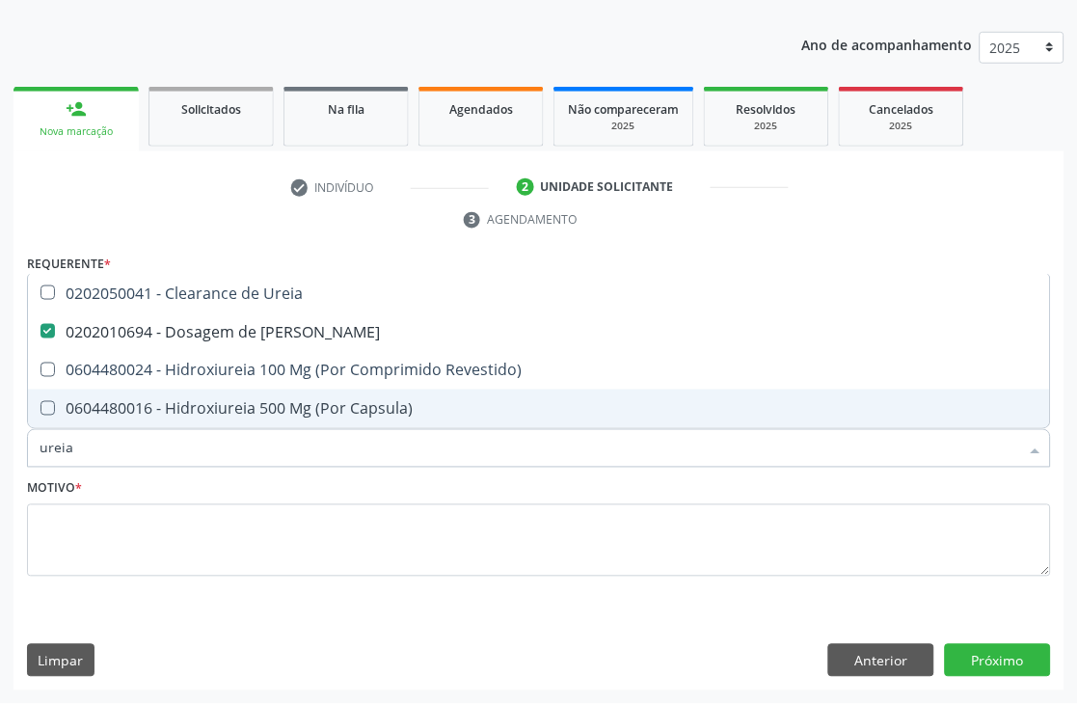
click at [121, 457] on input "ureia" at bounding box center [530, 448] width 980 height 39
type input "cr"
checkbox Ureia "false"
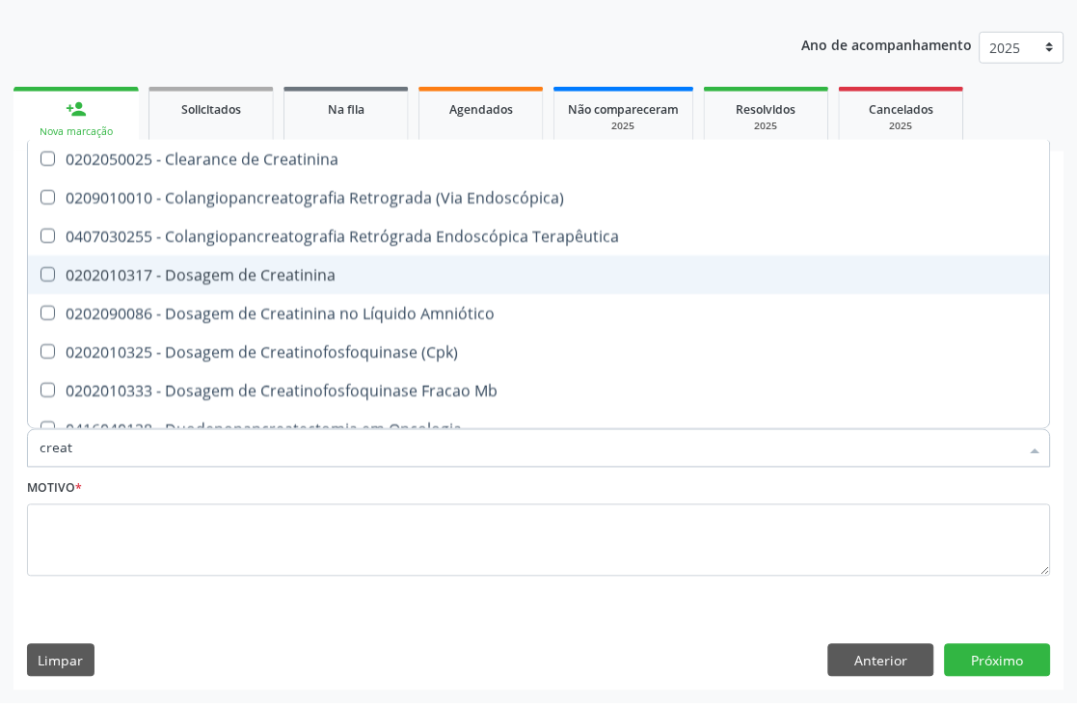
type input "creati"
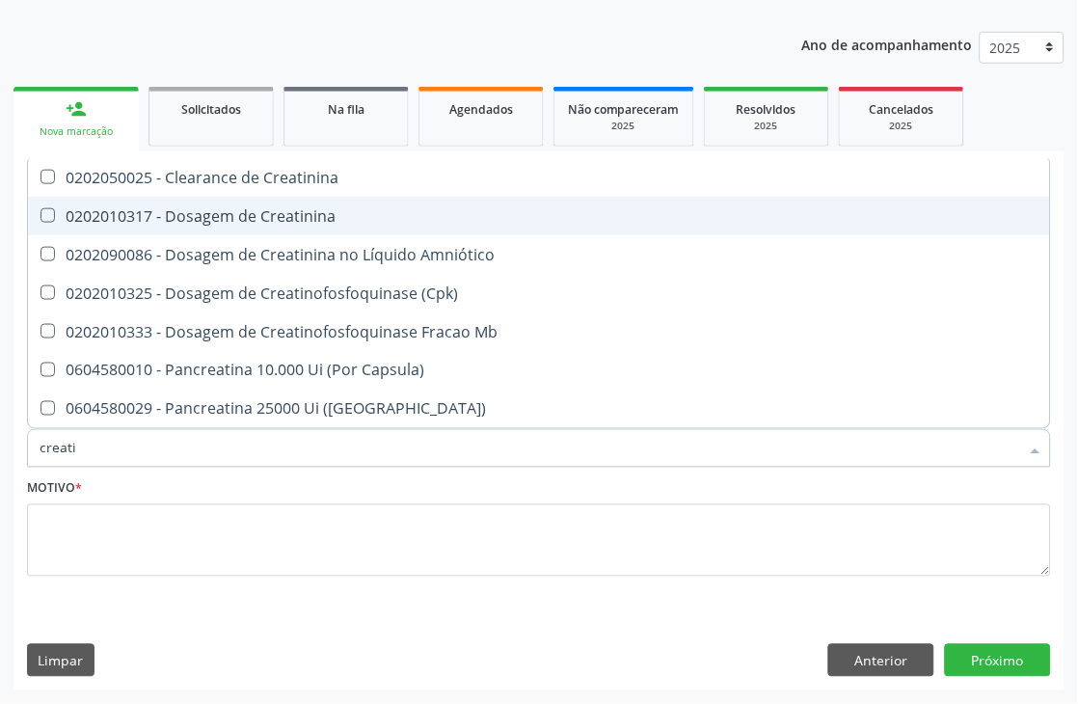
click at [238, 223] on div "0202010317 - Dosagem de Creatinina" at bounding box center [539, 215] width 999 height 15
checkbox Creatinina "true"
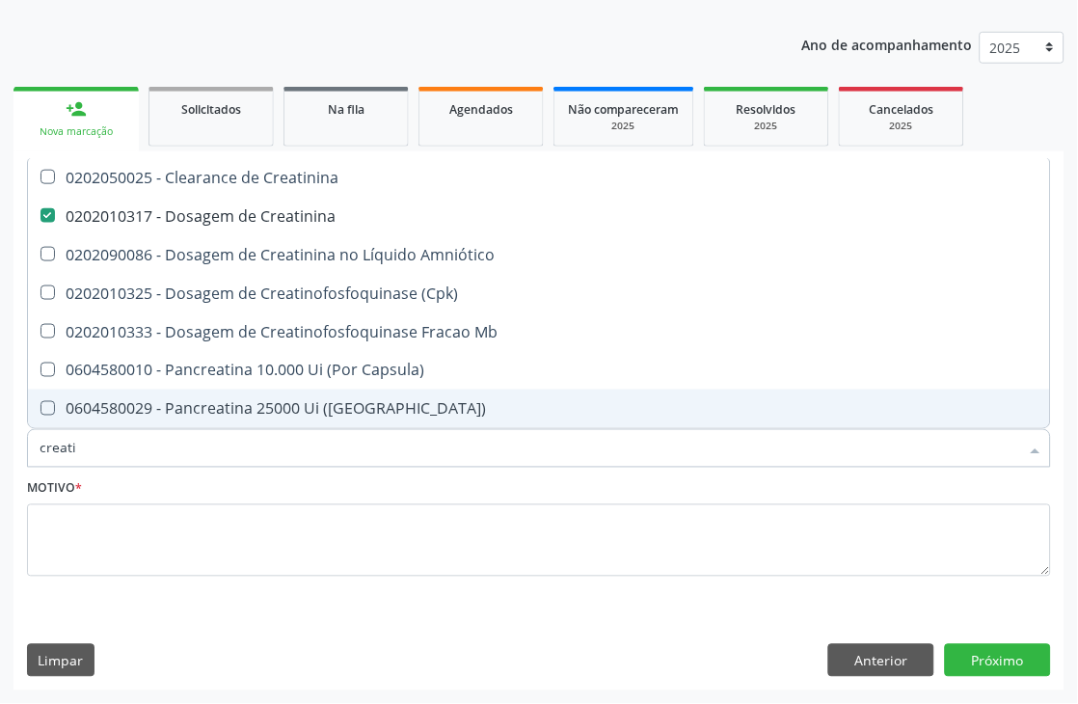
click at [91, 444] on input "creati" at bounding box center [530, 448] width 980 height 39
type input "ana"
checkbox Creatinina "false"
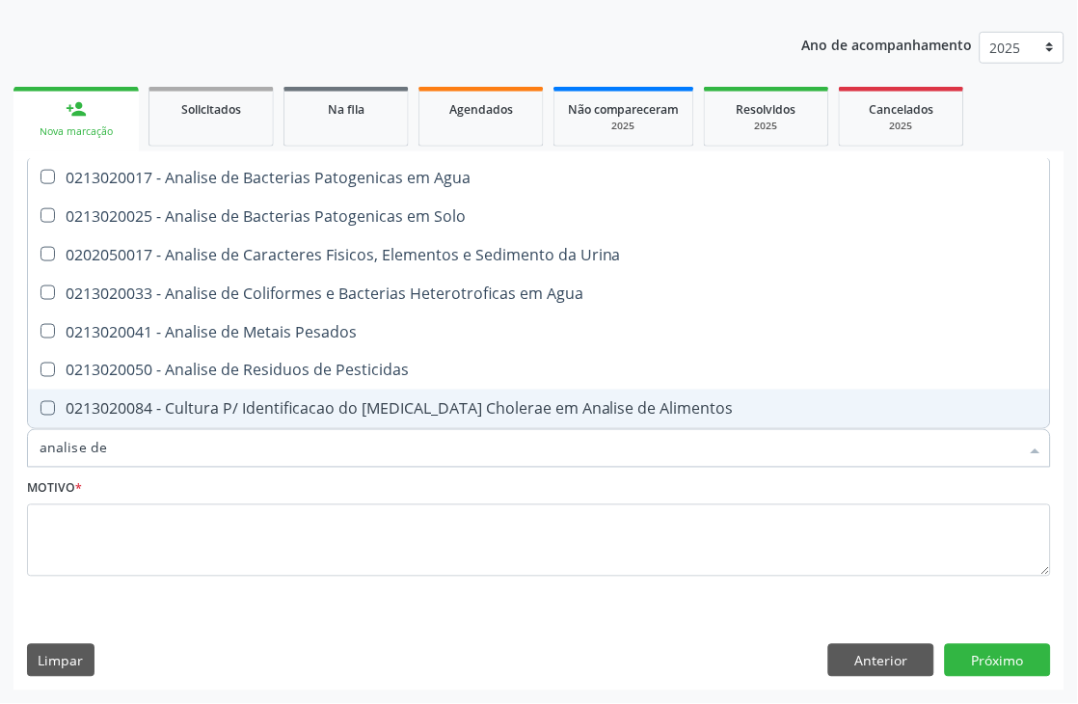
type input "analise de c"
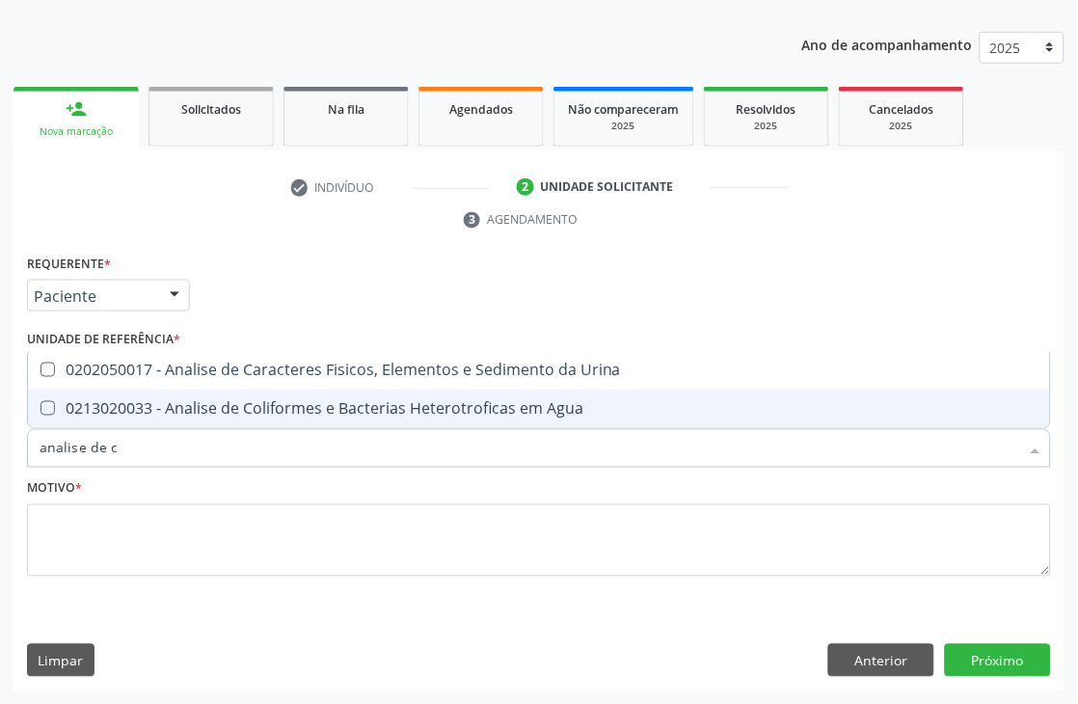
click at [303, 387] on span "0202050017 - Analise de Caracteres Fisicos, Elementos e Sedimento da Urina" at bounding box center [539, 370] width 1022 height 39
checkbox Urina "true"
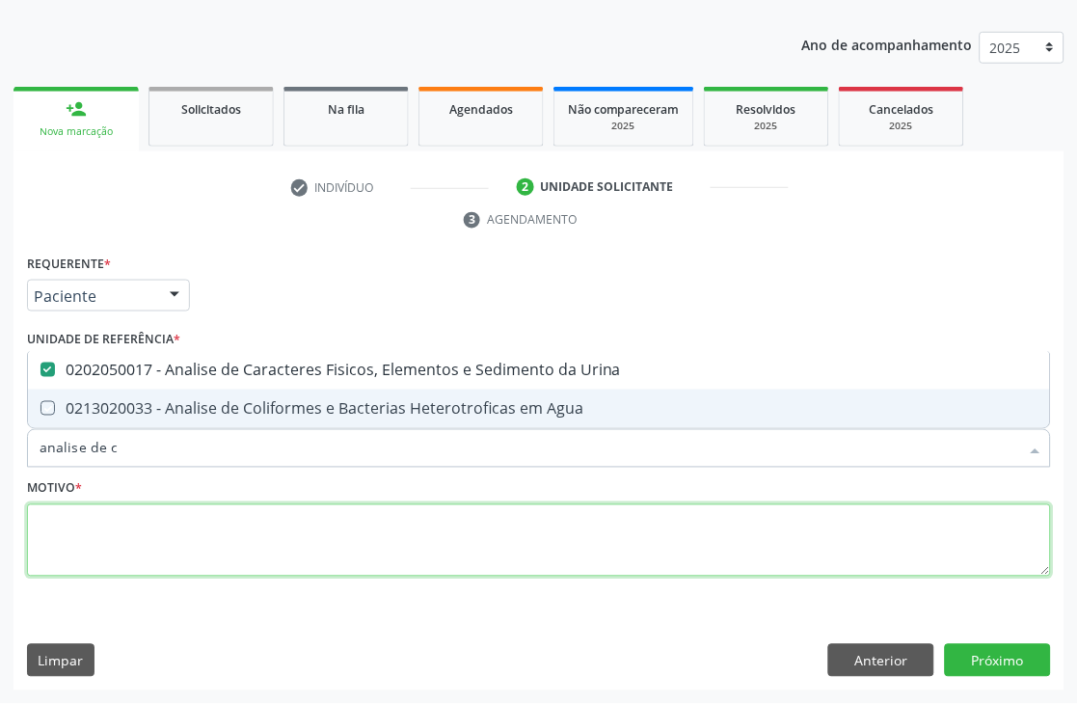
click at [127, 528] on textarea at bounding box center [539, 540] width 1024 height 73
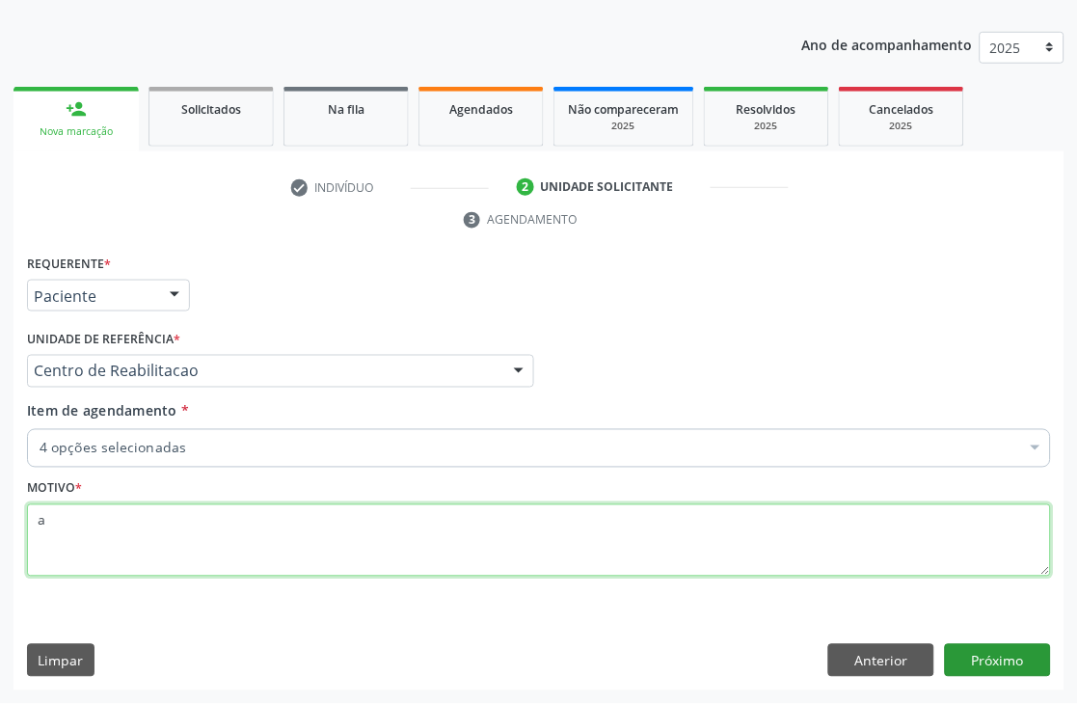
type textarea "a"
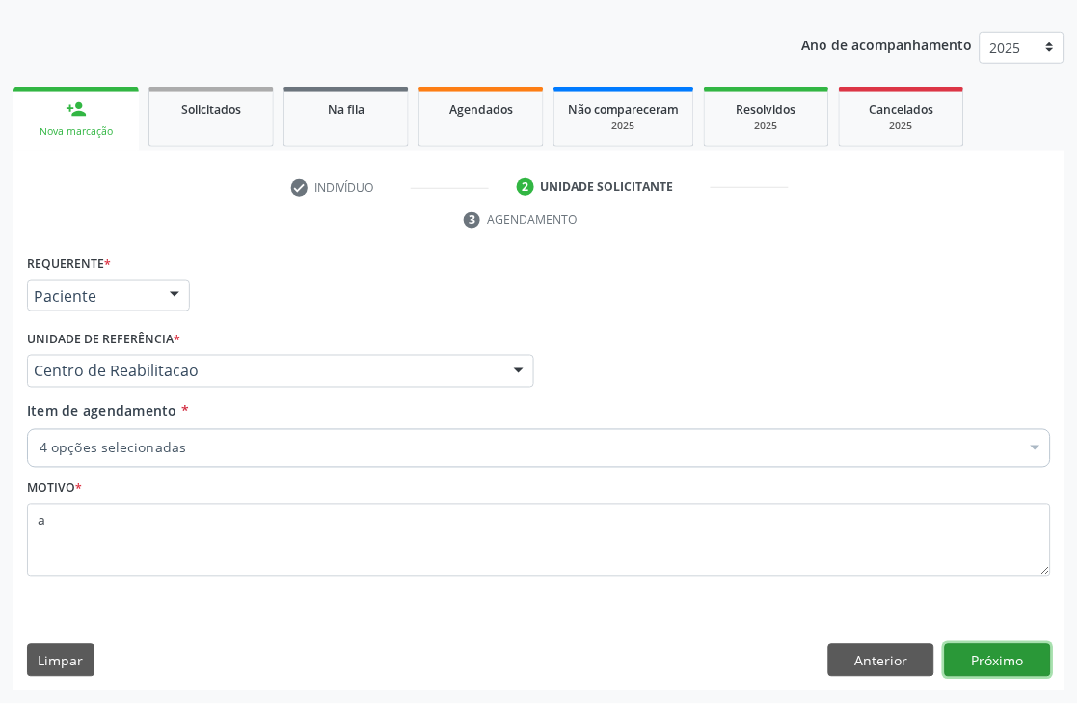
click at [1013, 649] on button "Próximo" at bounding box center [998, 660] width 106 height 33
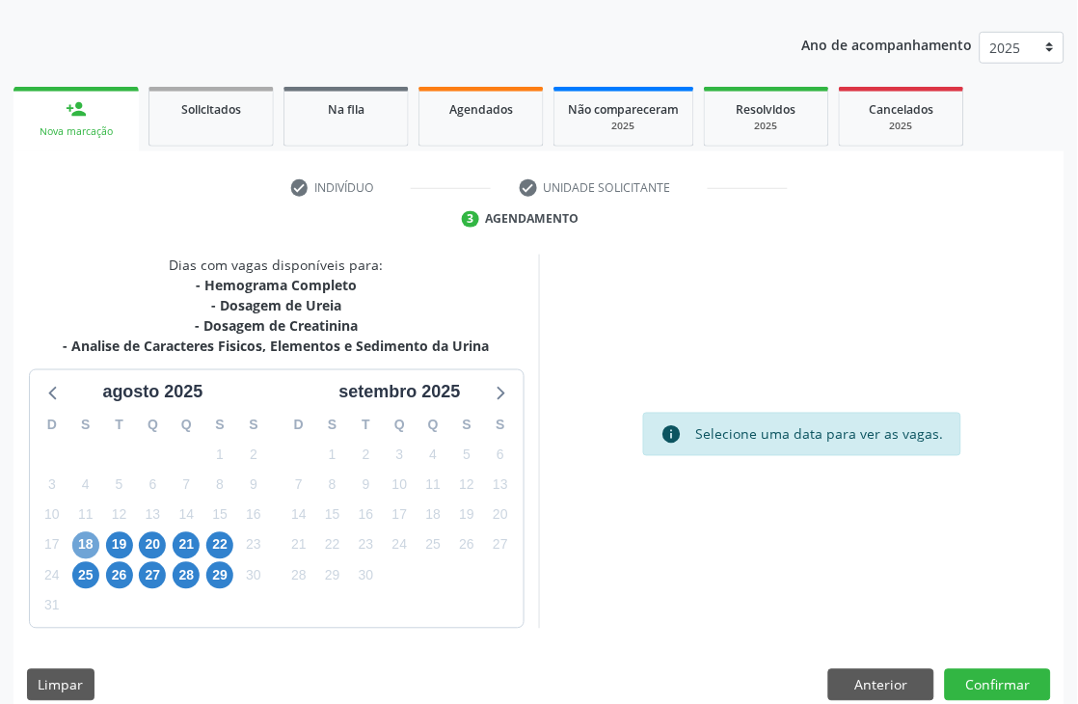
click at [87, 545] on span "18" at bounding box center [85, 545] width 27 height 27
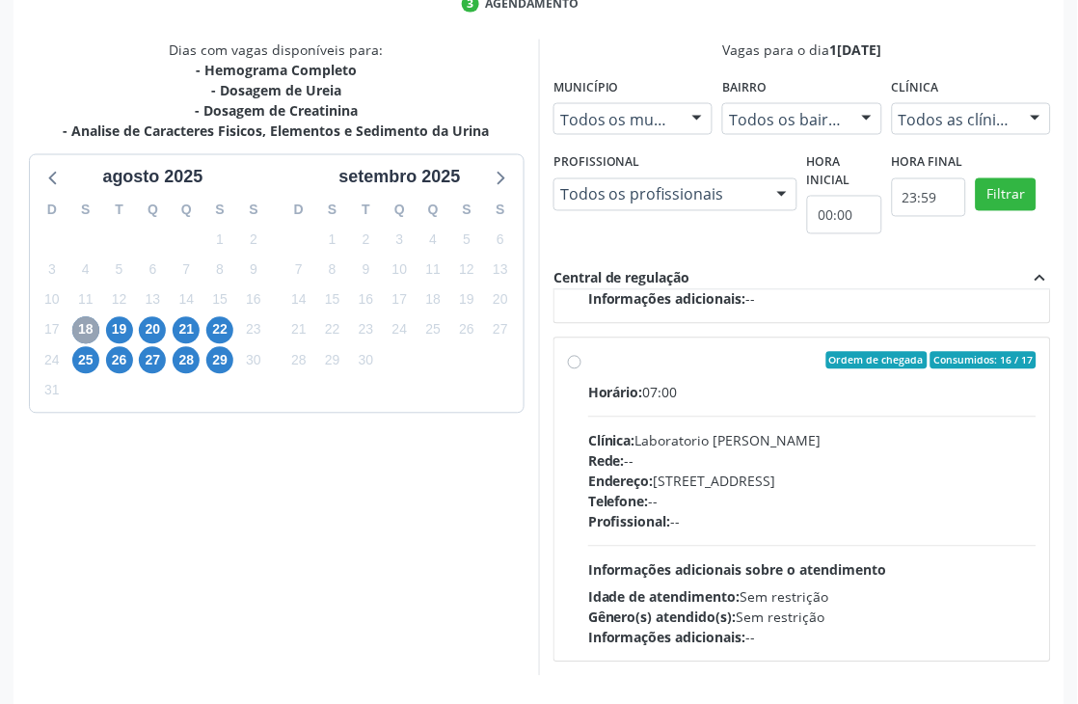
scroll to position [528, 0]
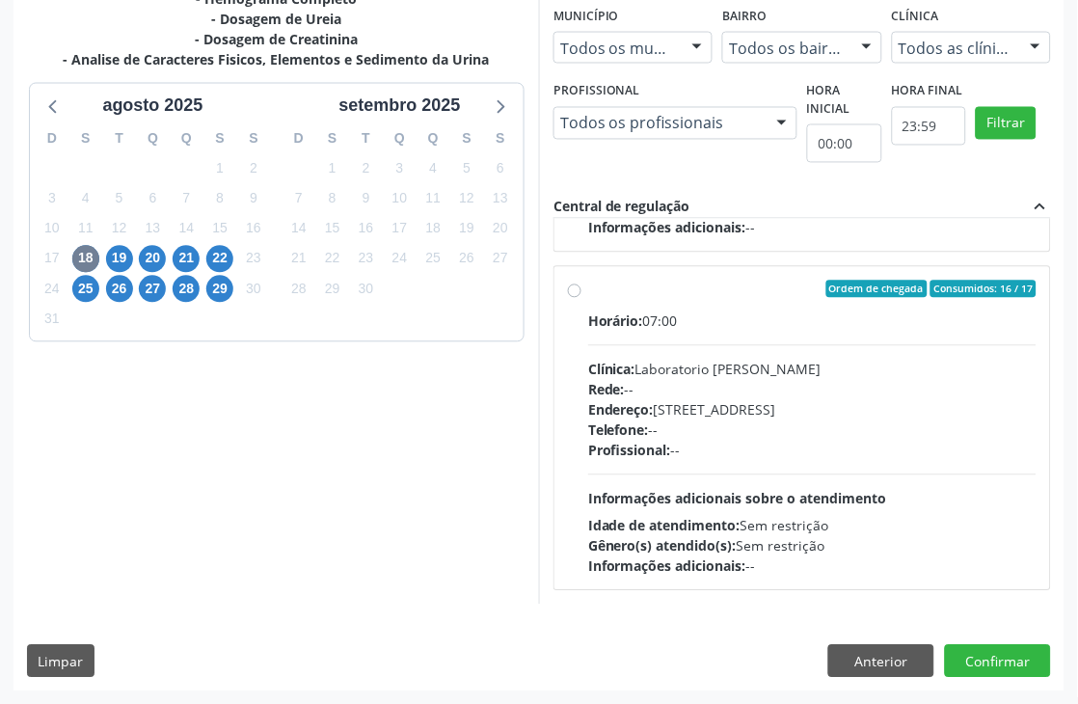
click at [697, 453] on div "Profissional: --" at bounding box center [812, 451] width 448 height 20
click at [581, 298] on input "Ordem de chegada Consumidos: 16 / 17 Horário: 07:00 Clínica: Laboratorio [PERSO…" at bounding box center [574, 289] width 13 height 17
radio input "true"
click at [1009, 667] on button "Confirmar" at bounding box center [998, 661] width 106 height 33
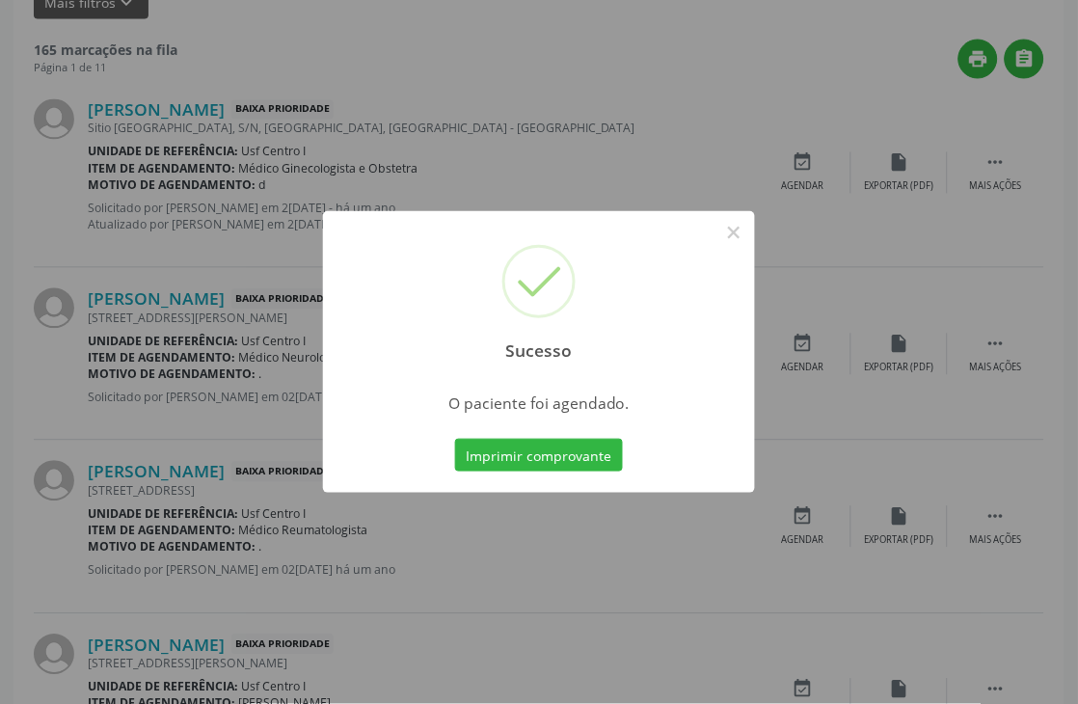
scroll to position [0, 0]
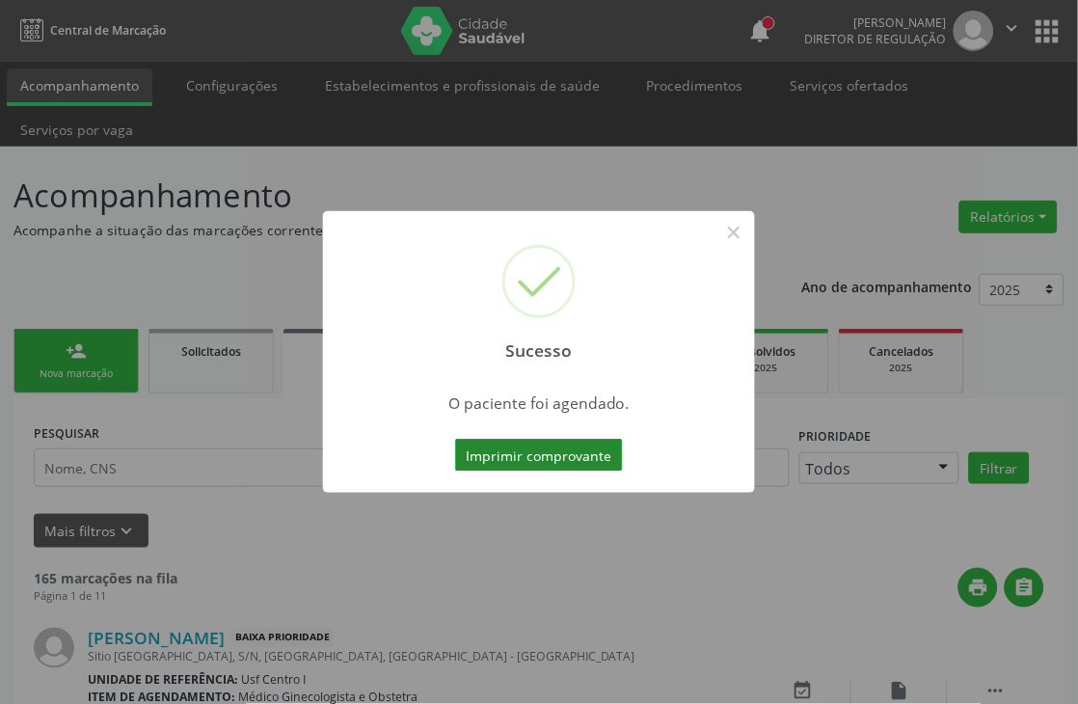
click at [586, 453] on button "Imprimir comprovante" at bounding box center [539, 455] width 168 height 33
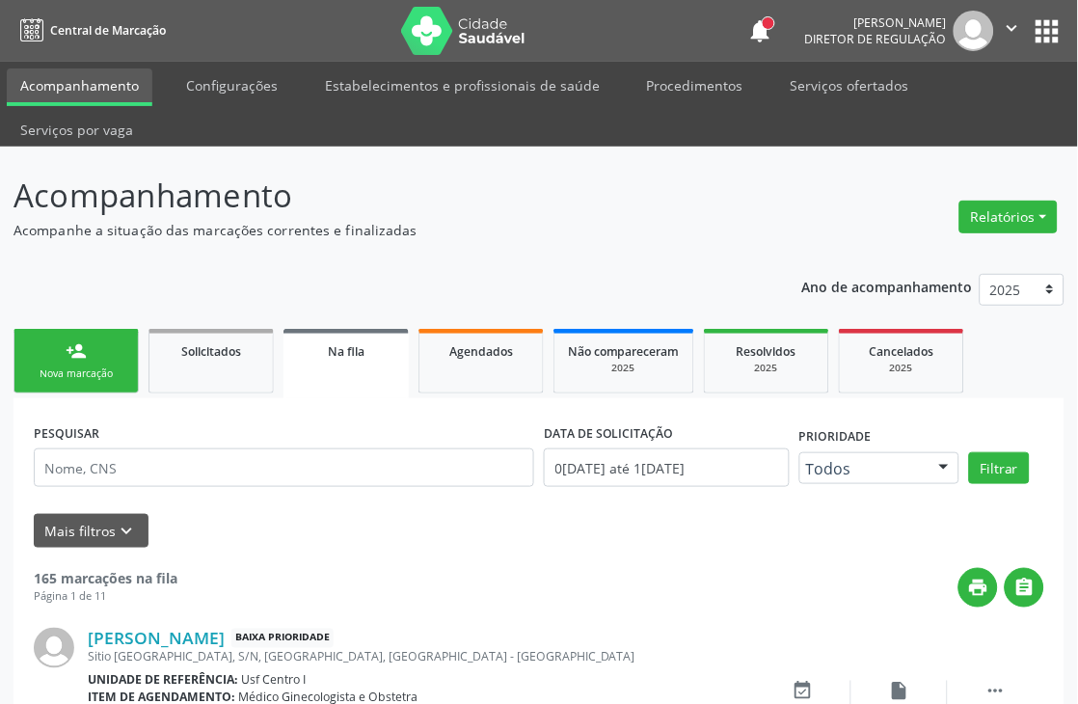
click at [94, 358] on link "person_add Nova marcação" at bounding box center [75, 361] width 125 height 65
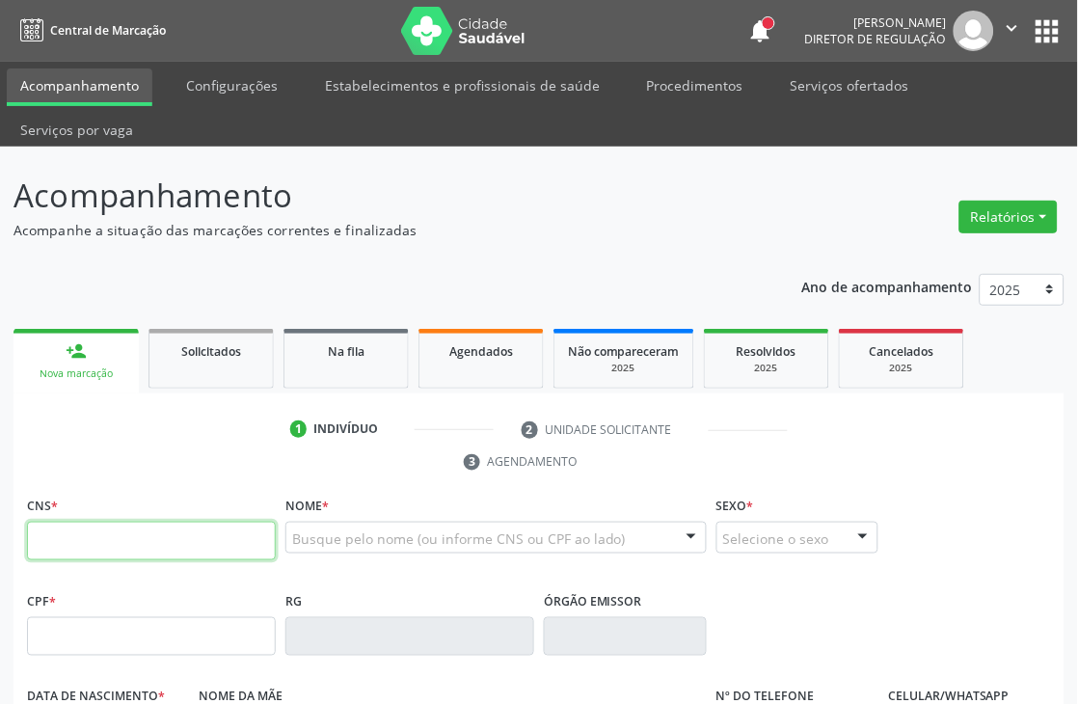
click at [107, 537] on input "text" at bounding box center [151, 541] width 249 height 39
paste input "164 2616 0386 0003"
type input "164 2616 0386 0003"
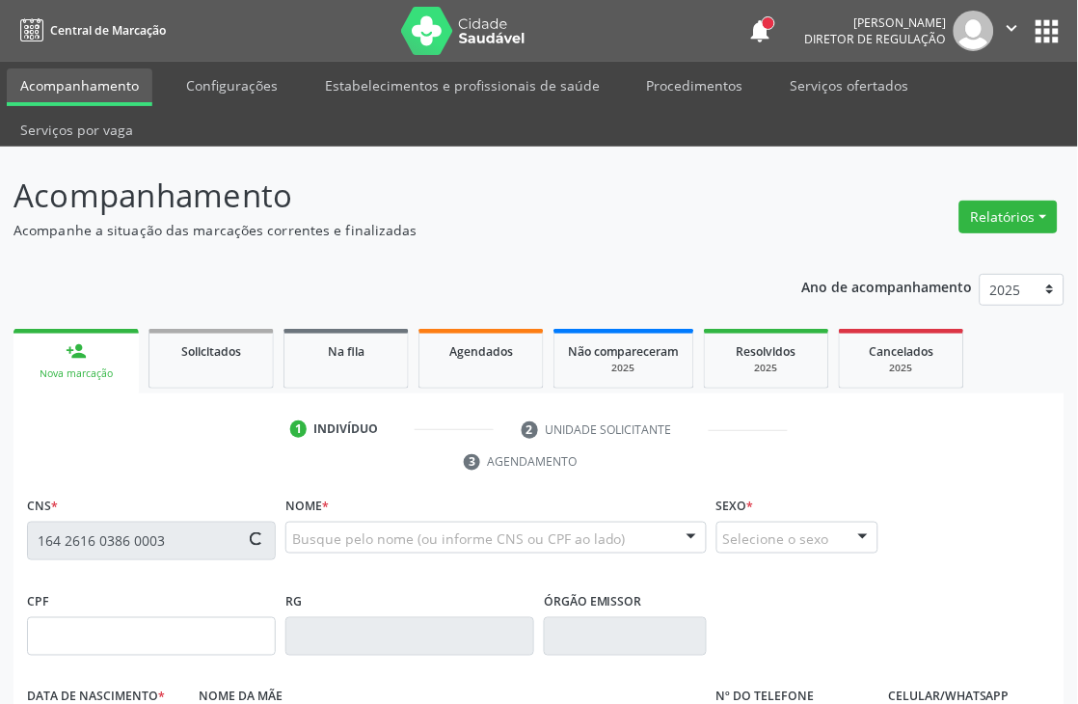
type input "[DATE]"
type input "[PERSON_NAME]"
type input "[PHONE_NUMBER]"
type input "9"
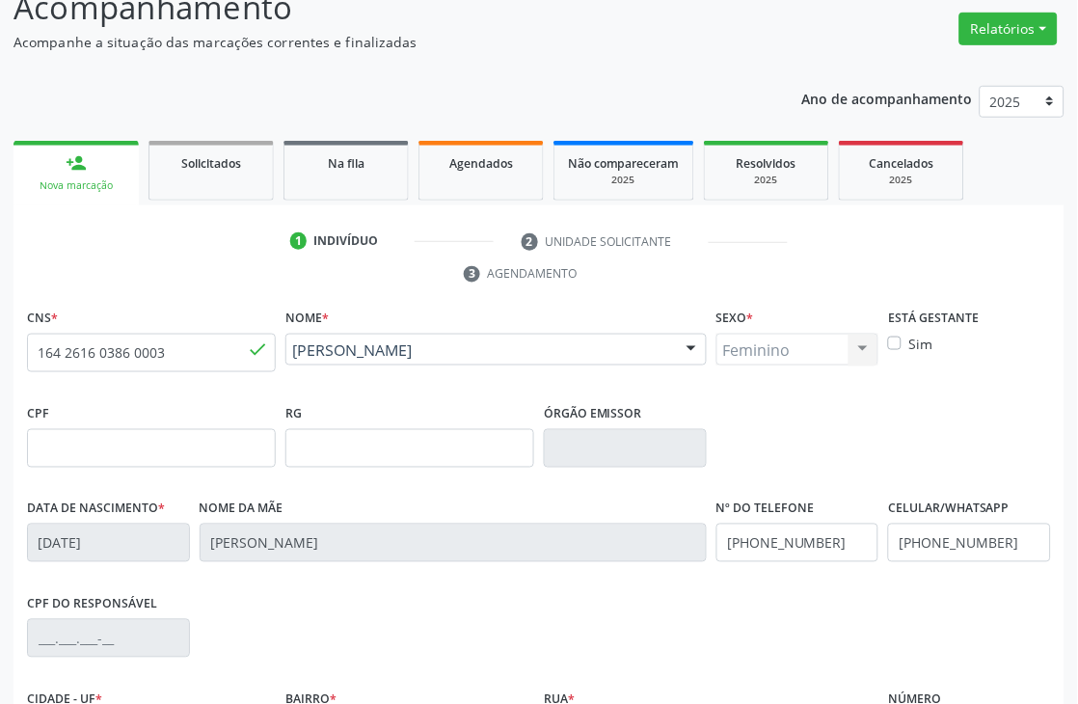
scroll to position [413, 0]
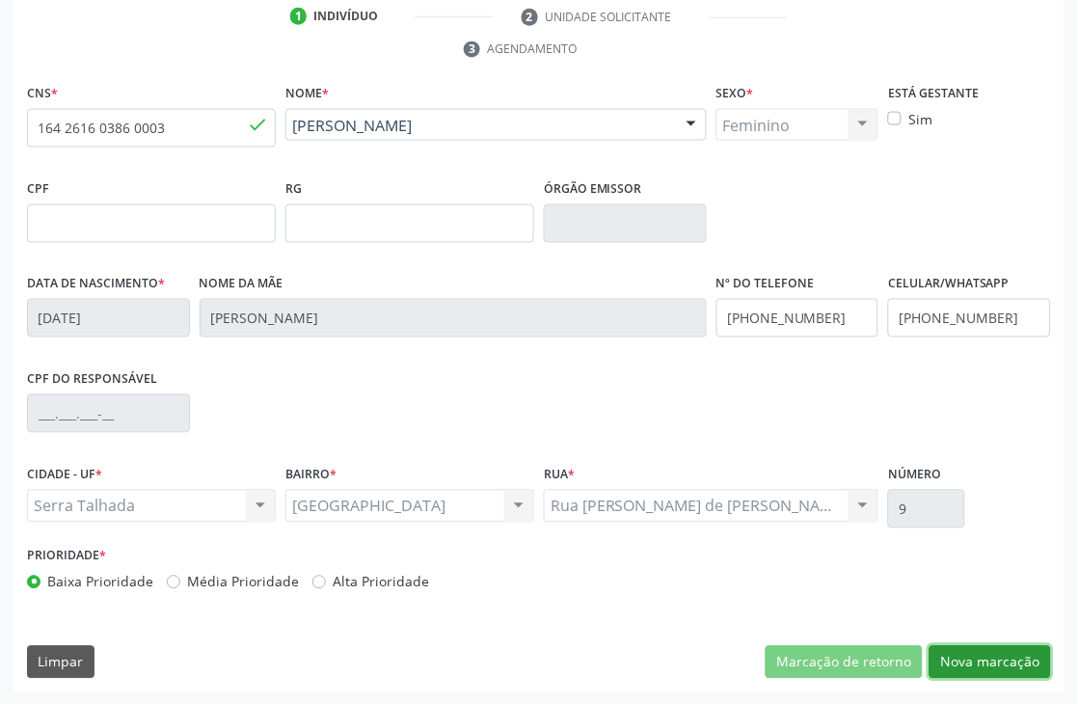
click at [996, 668] on button "Nova marcação" at bounding box center [989, 662] width 121 height 33
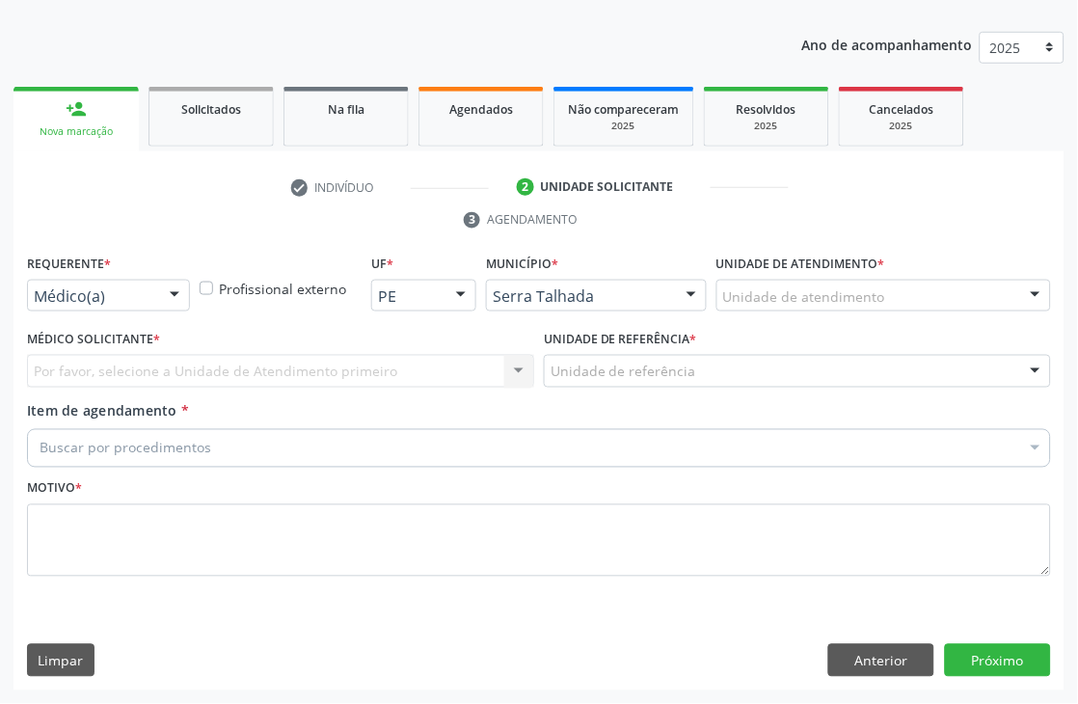
scroll to position [242, 0]
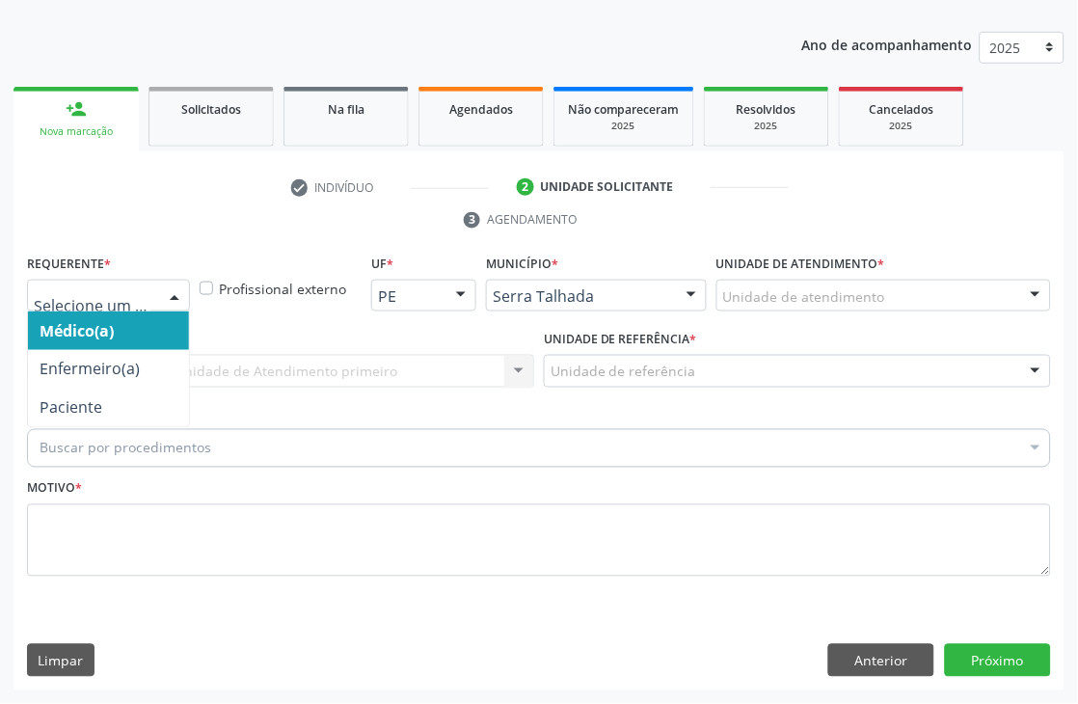
click at [158, 297] on div "Médico(a) Enfermeiro(a) Paciente Nenhum resultado encontrado para: " " Não há n…" at bounding box center [108, 296] width 163 height 33
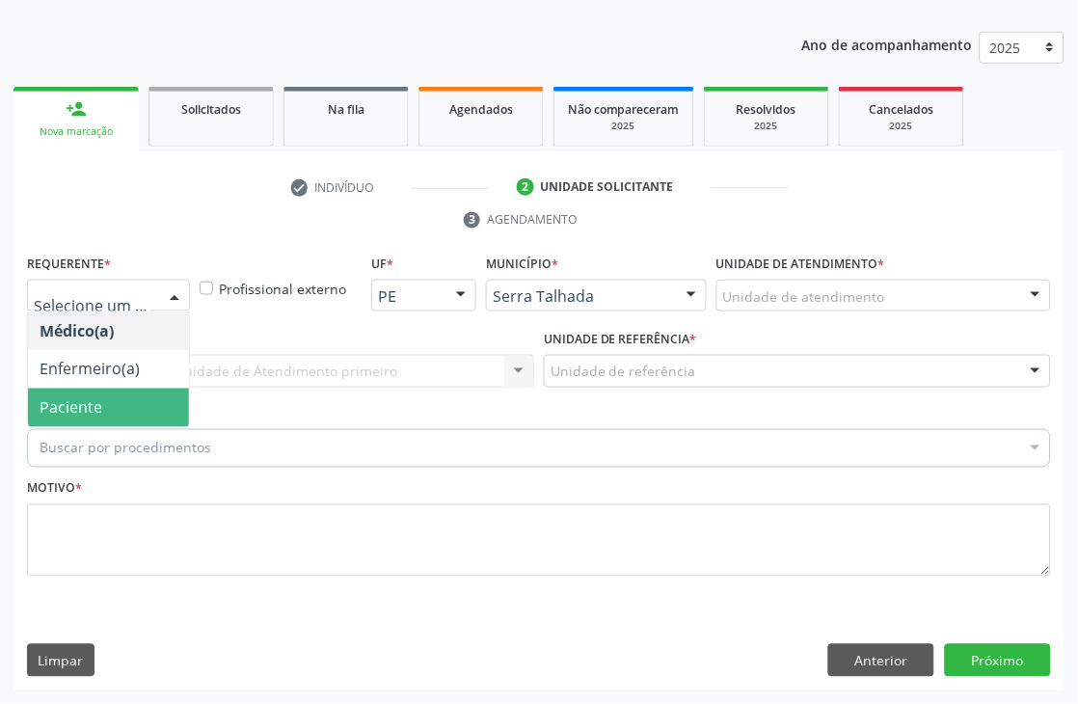
click at [64, 398] on span "Paciente" at bounding box center [71, 407] width 63 height 21
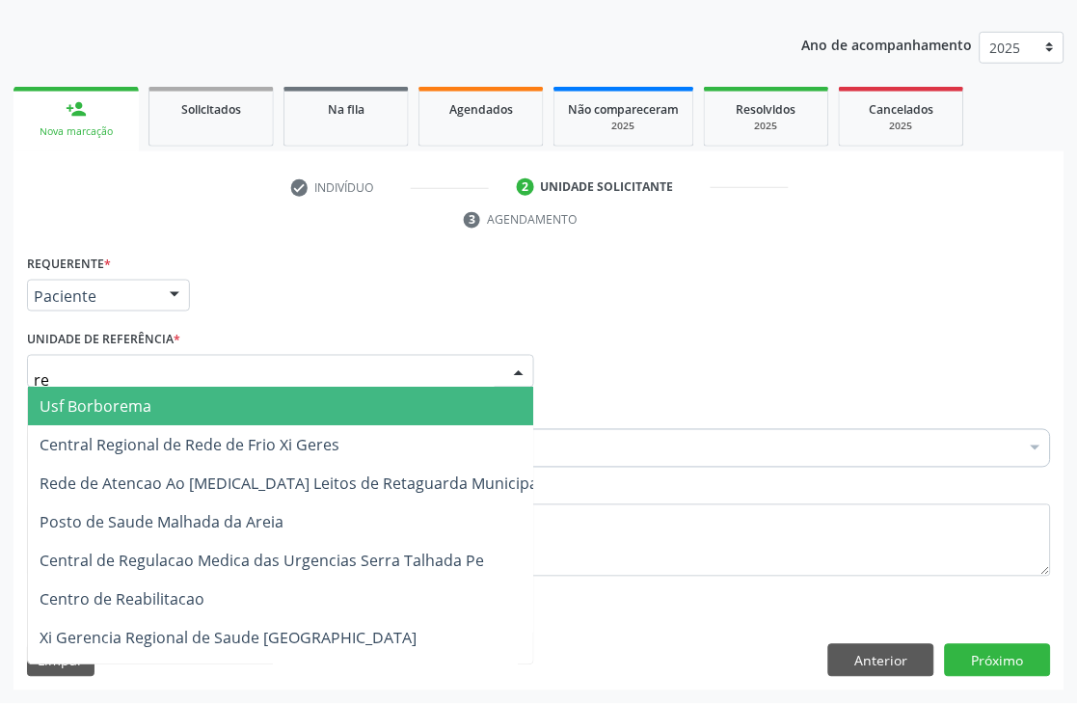
type input "rea"
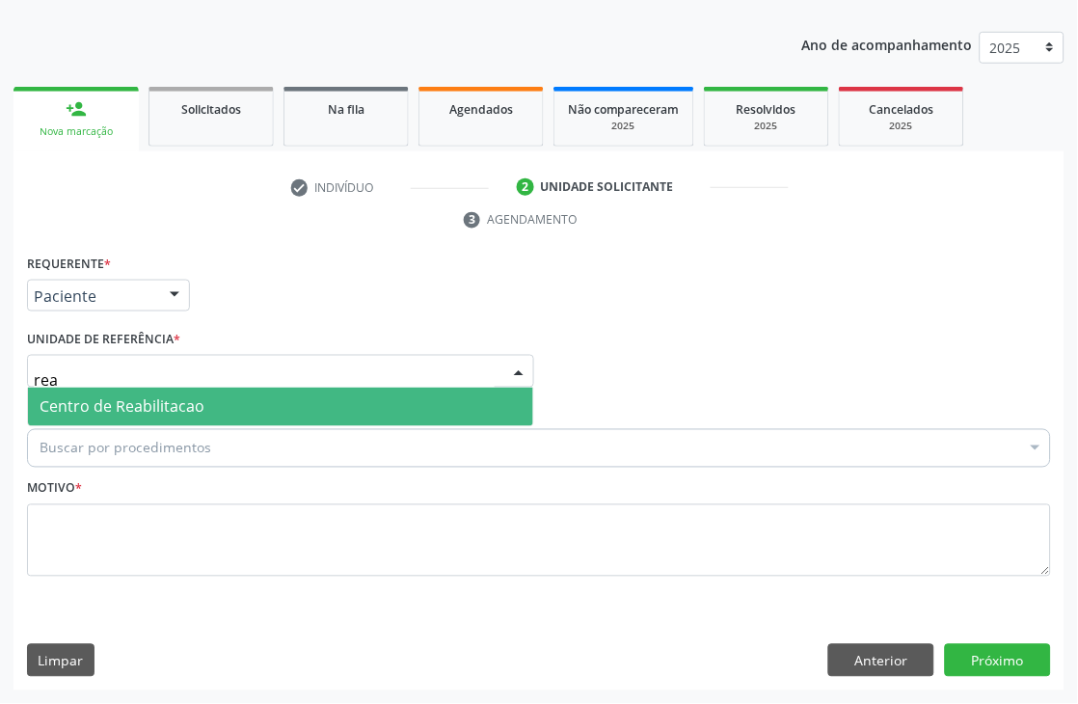
click at [113, 388] on span "Centro de Reabilitacao" at bounding box center [280, 407] width 505 height 39
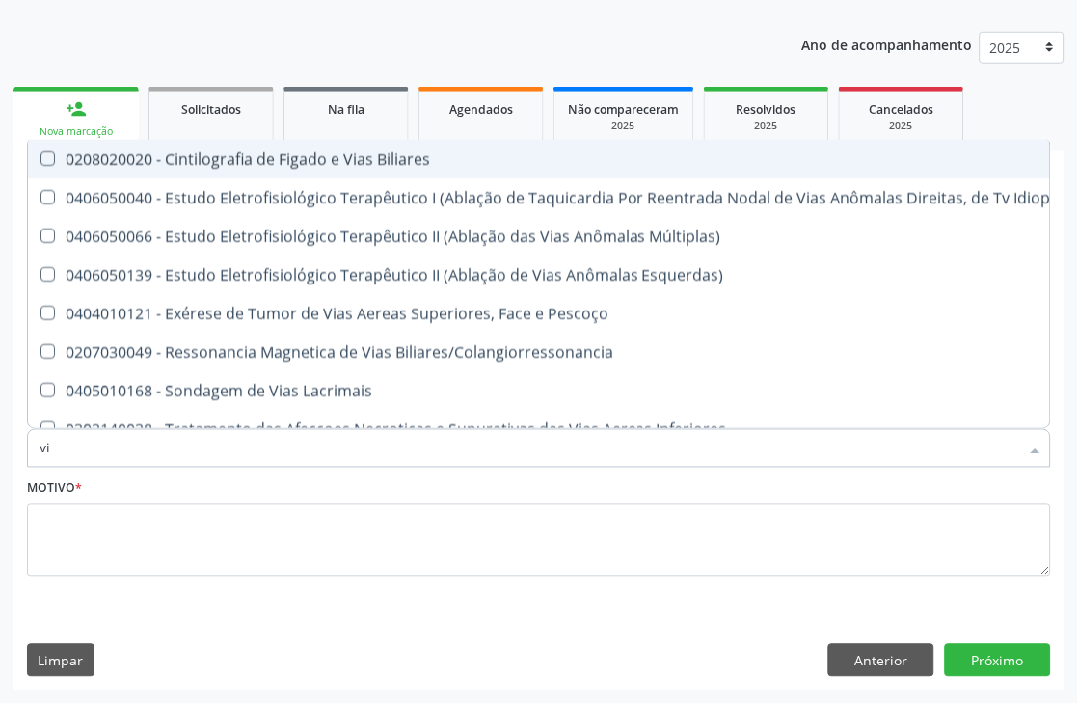
type input "v"
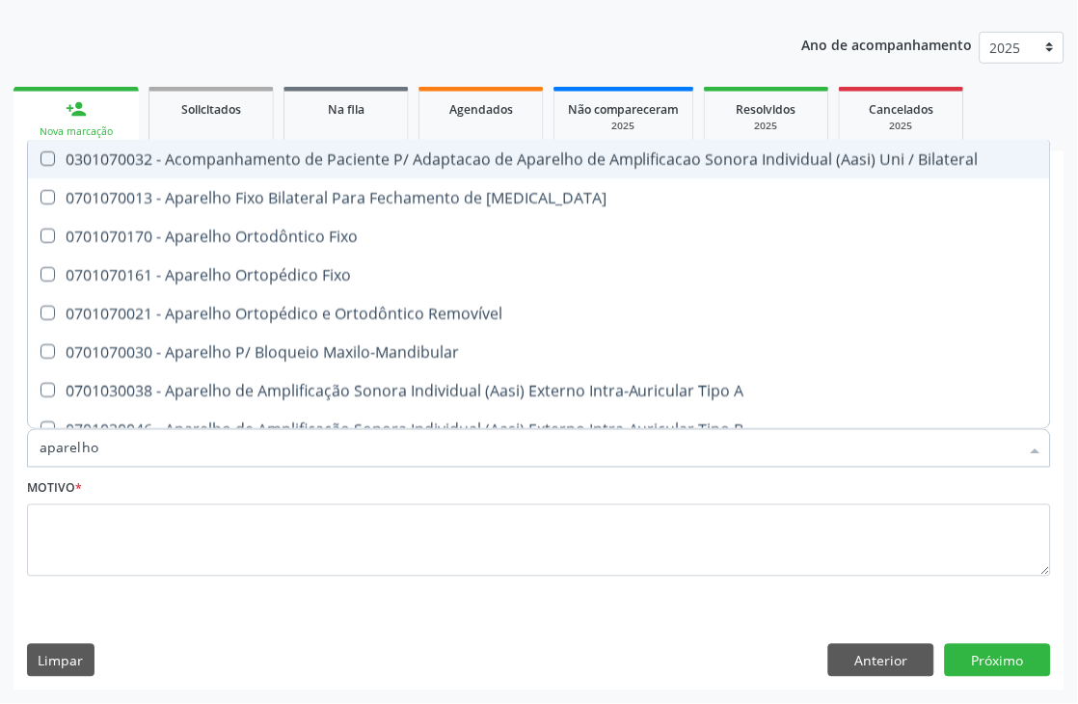
type input "aparelho u"
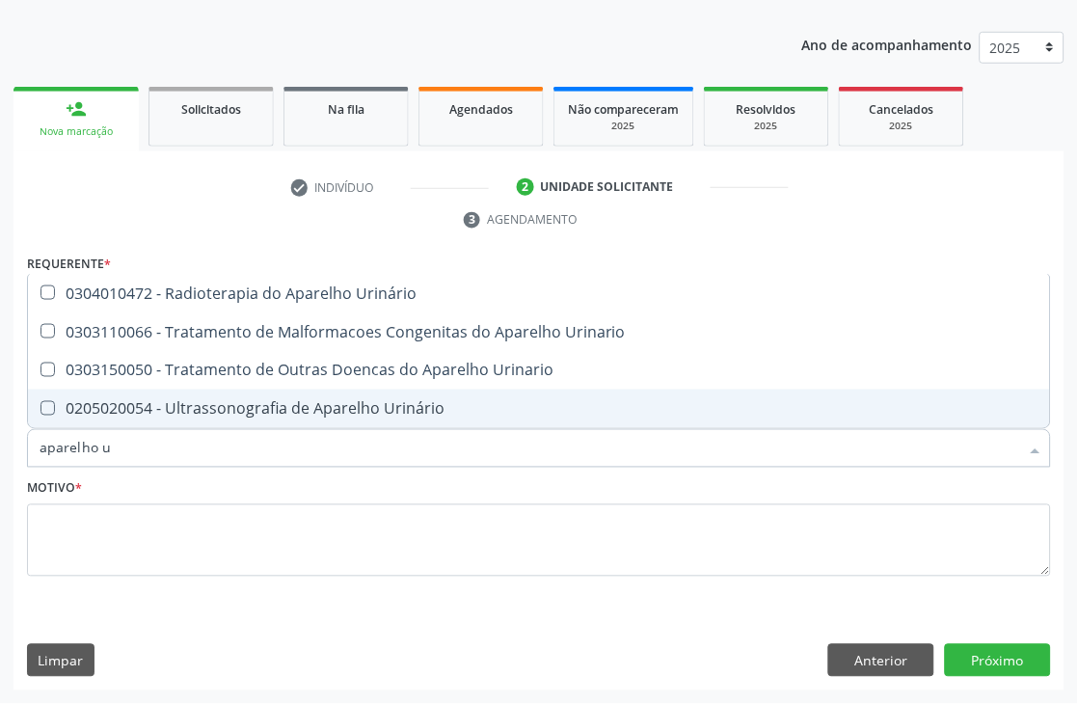
click at [253, 401] on div "0205020054 - Ultrassonografia de Aparelho Urinário" at bounding box center [539, 408] width 999 height 15
checkbox Urinário "true"
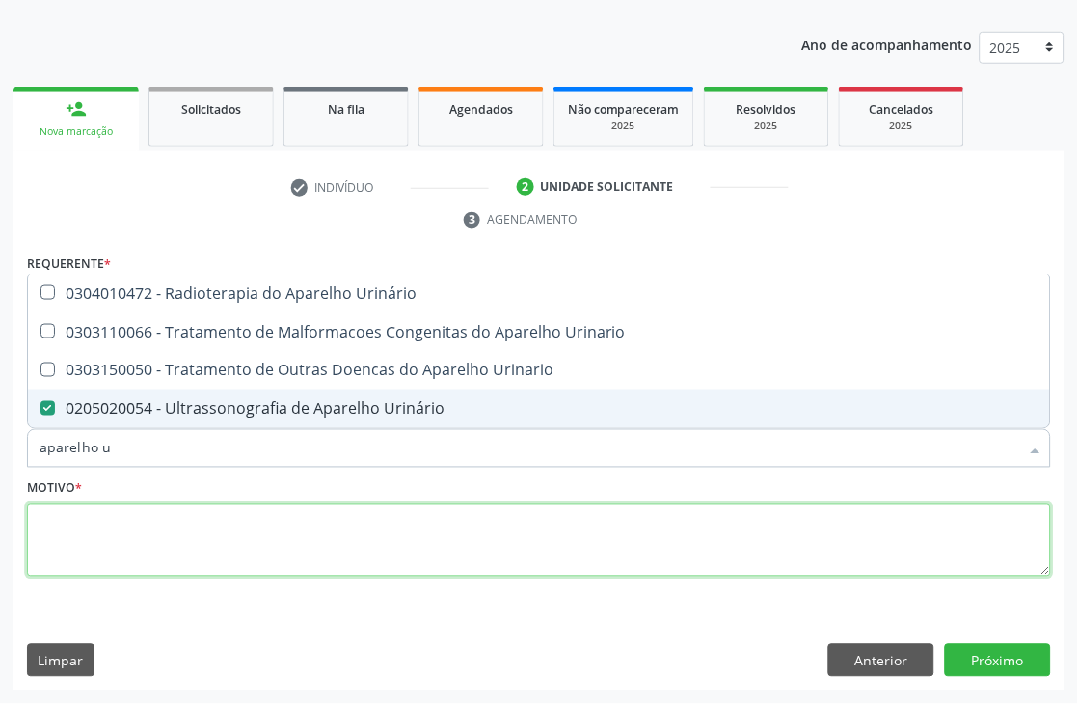
click at [200, 555] on textarea at bounding box center [539, 540] width 1024 height 73
type textarea "a"
checkbox Urinario "true"
checkbox Urinário "false"
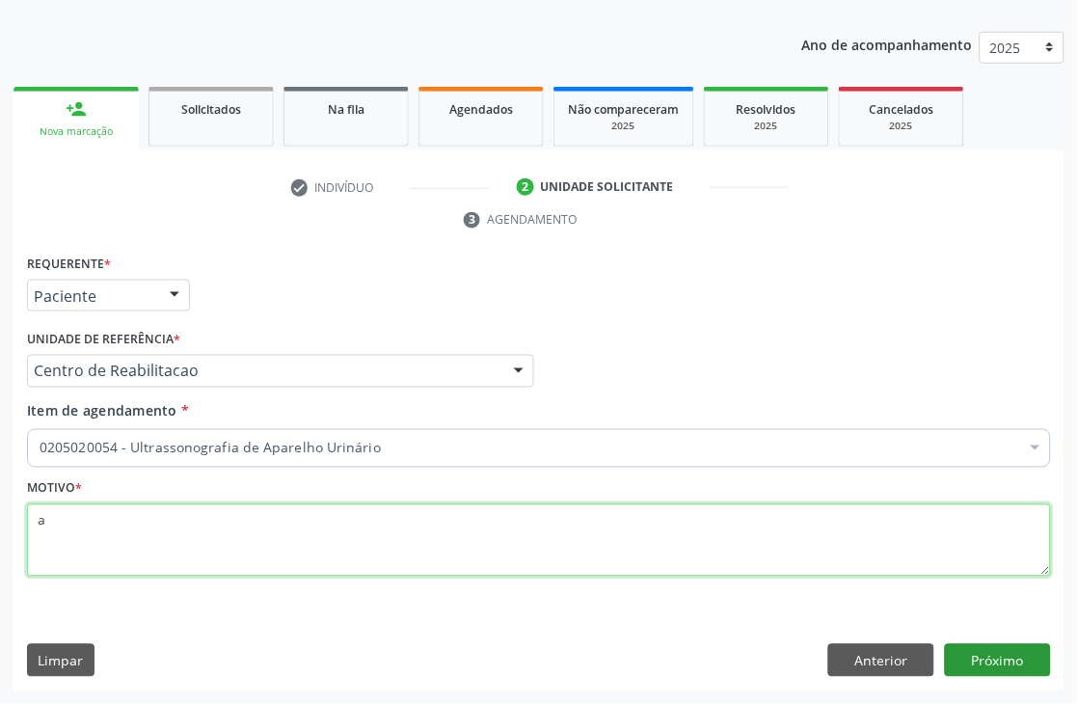
type textarea "a"
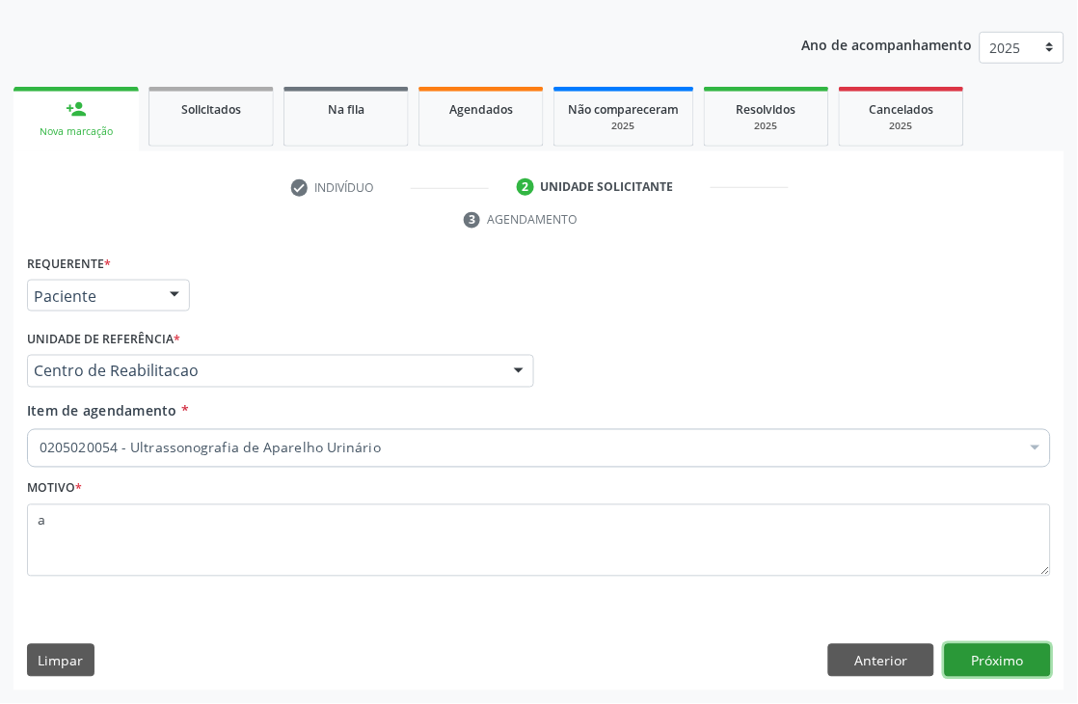
click at [971, 647] on button "Próximo" at bounding box center [998, 660] width 106 height 33
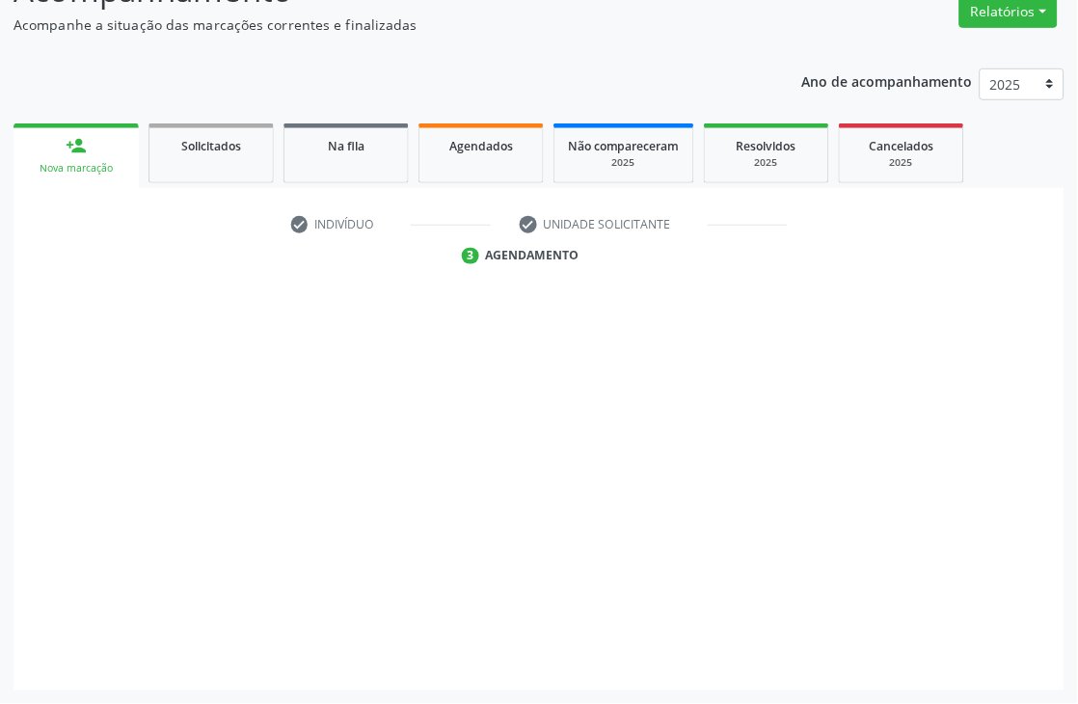
scroll to position [205, 0]
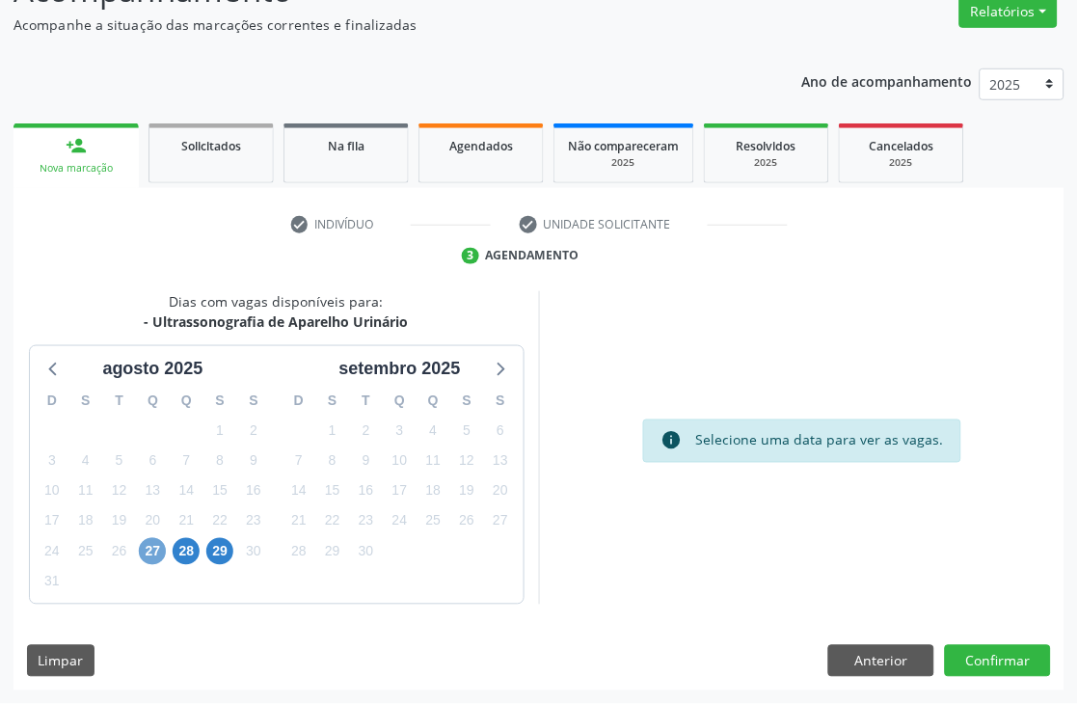
click at [156, 556] on span "27" at bounding box center [152, 551] width 27 height 27
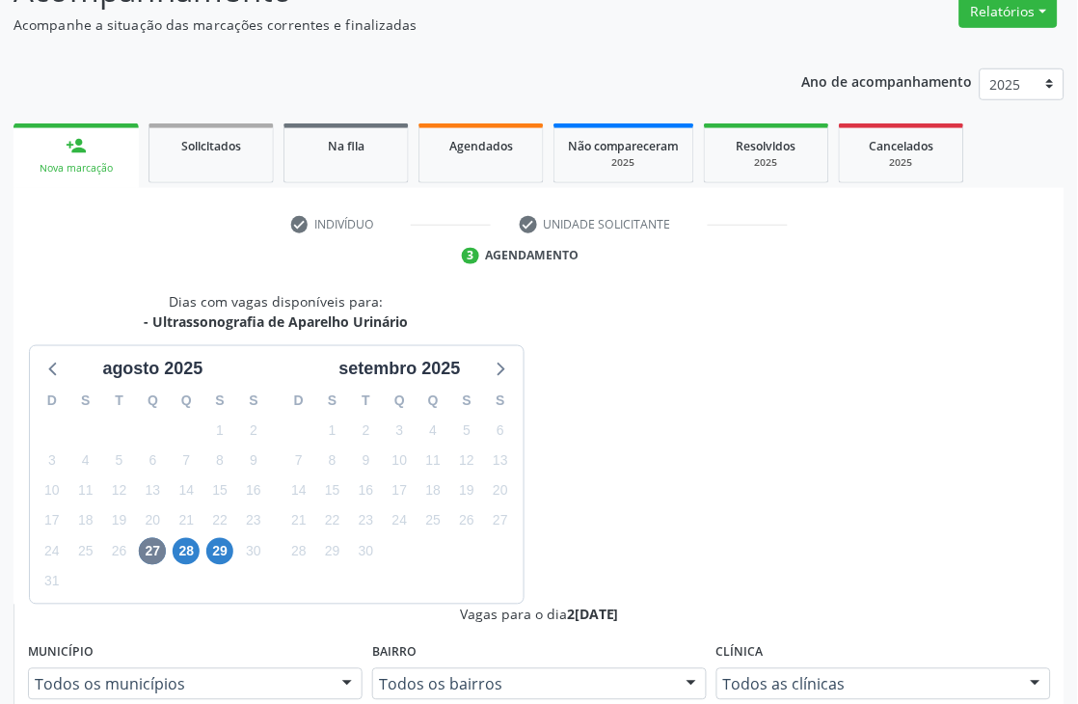
radio input "true"
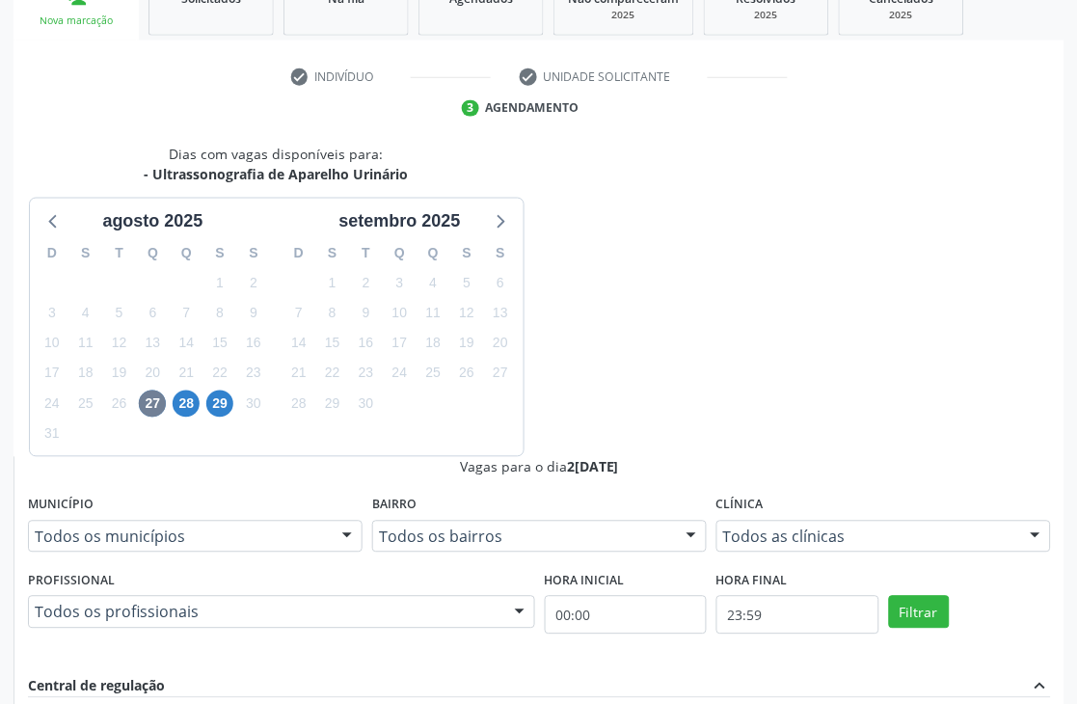
scroll to position [528, 0]
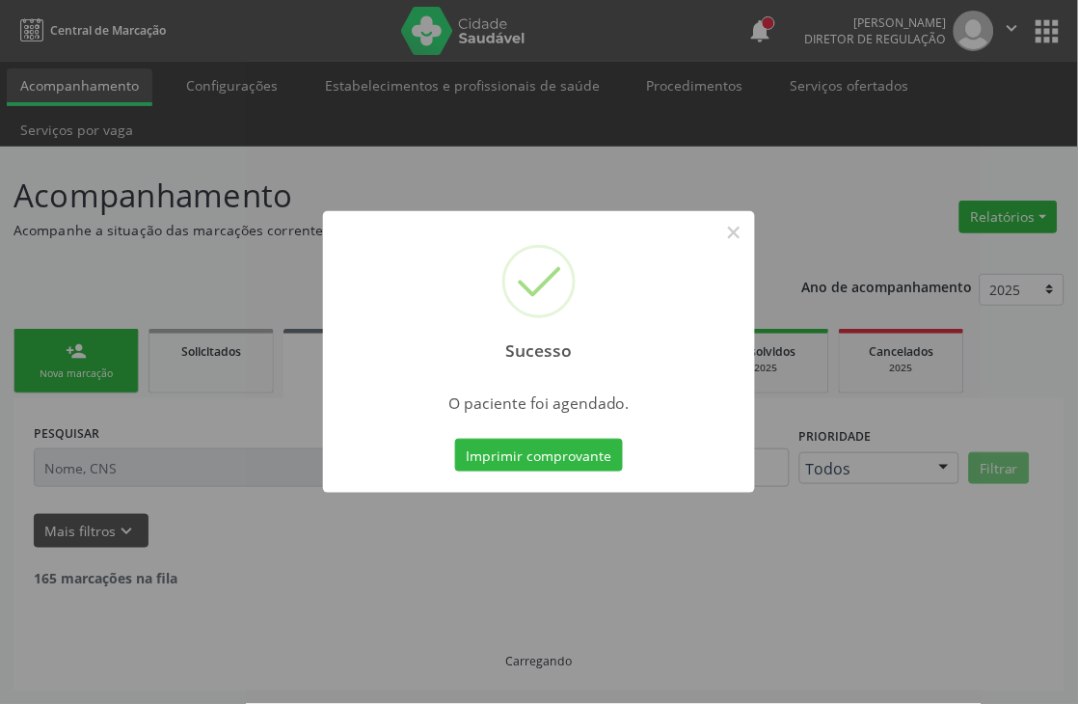
scroll to position [0, 0]
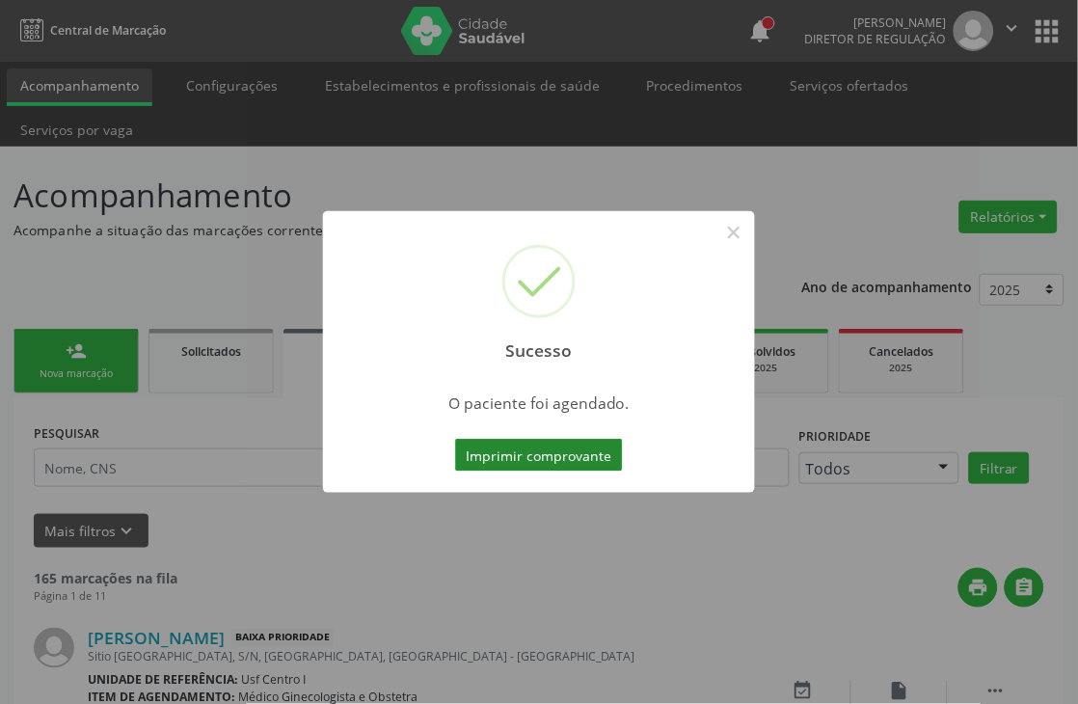
click at [561, 463] on button "Imprimir comprovante" at bounding box center [539, 455] width 168 height 33
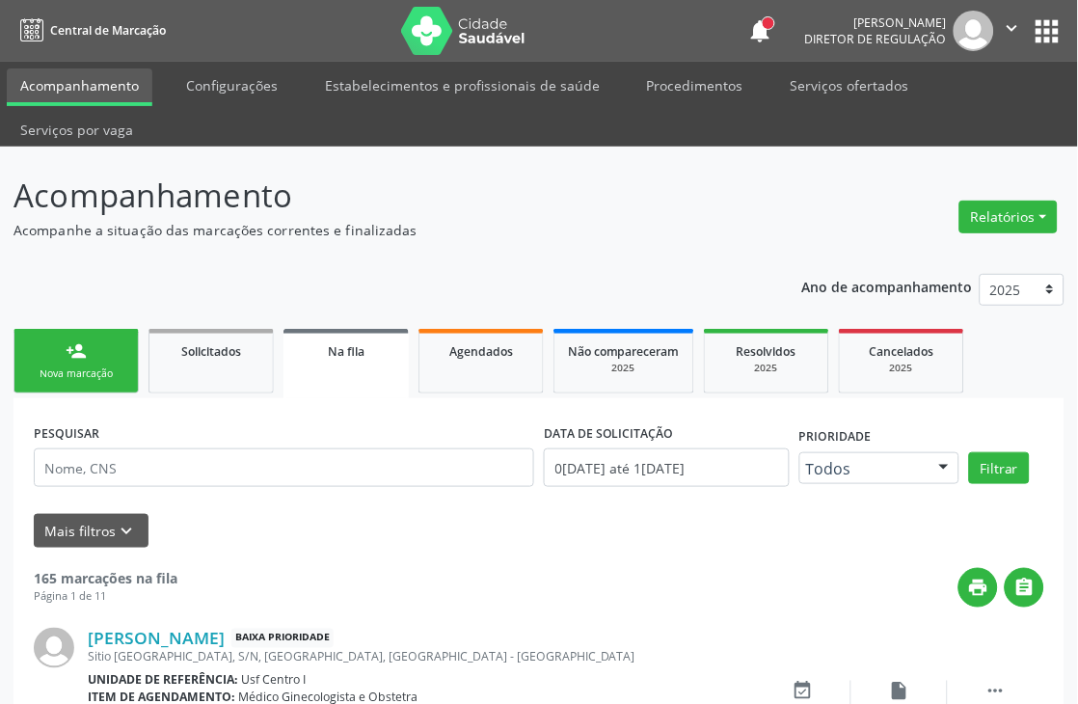
click at [136, 357] on link "person_add Nova marcação" at bounding box center [75, 361] width 125 height 65
click at [73, 357] on div "person_add" at bounding box center [76, 350] width 21 height 21
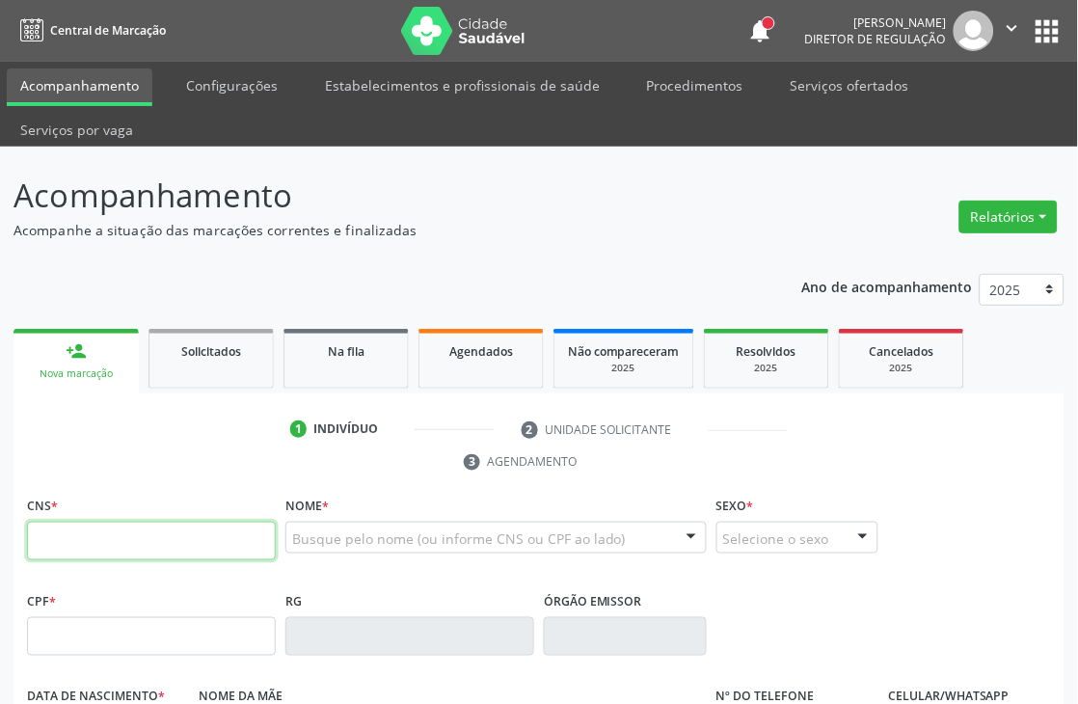
click at [112, 528] on input "text" at bounding box center [151, 541] width 249 height 39
type input "705 0062 9487 2850"
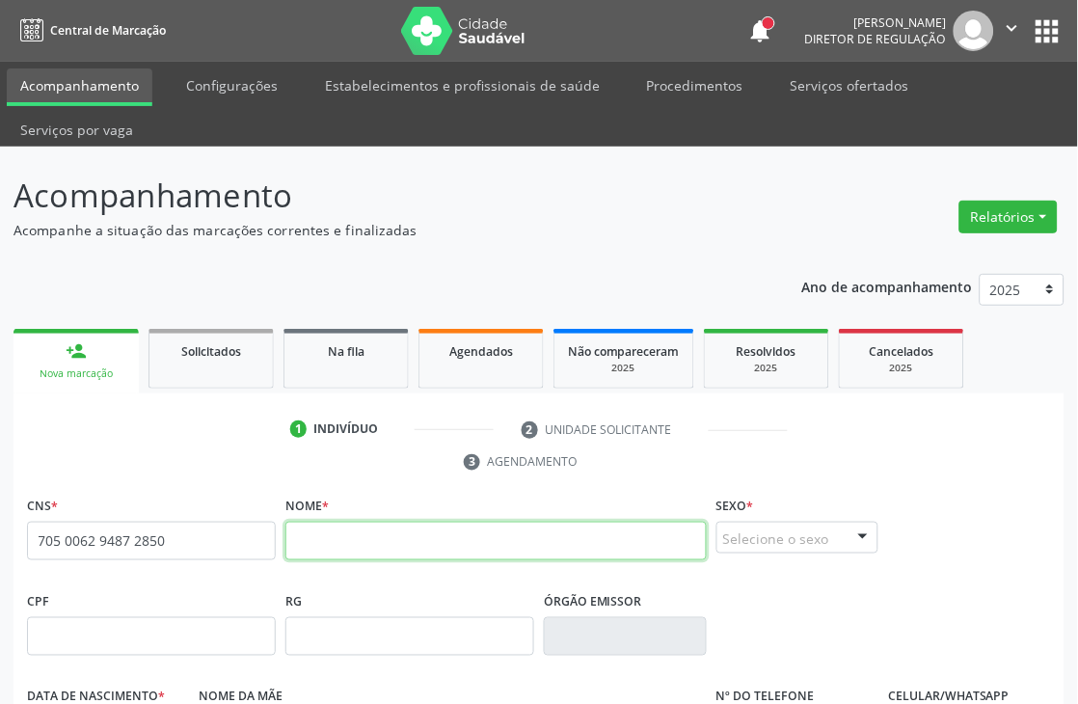
click at [406, 546] on input "text" at bounding box center [495, 541] width 421 height 39
type input "r"
type input "[PERSON_NAME]"
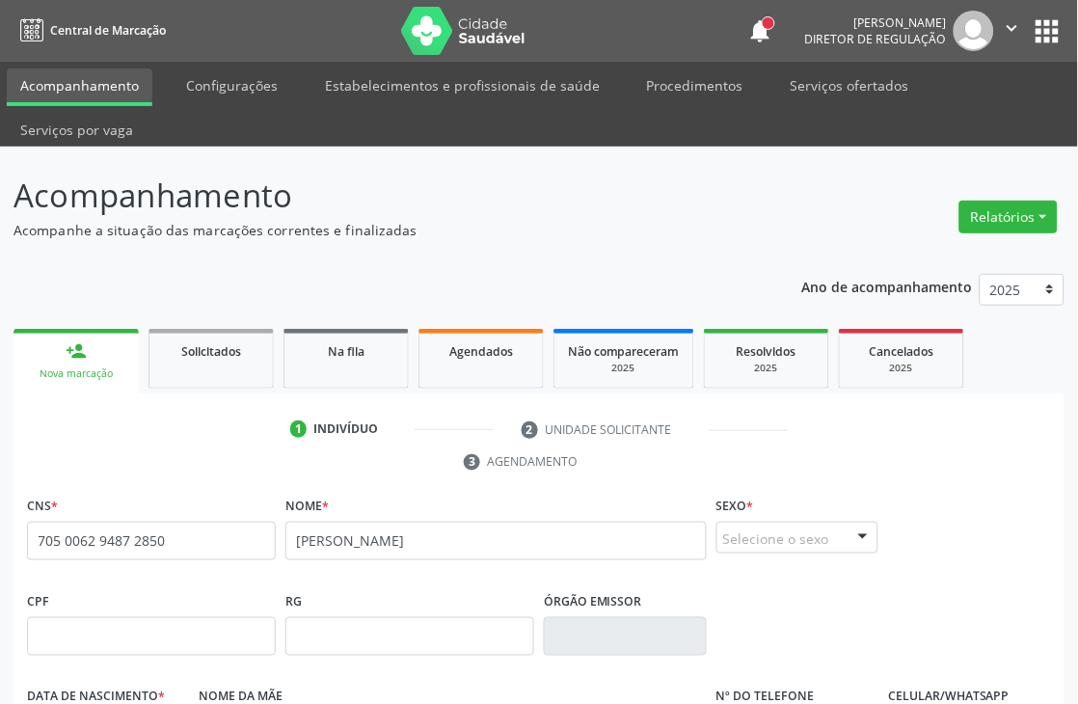
click at [759, 543] on div "Selecione o sexo" at bounding box center [797, 538] width 163 height 33
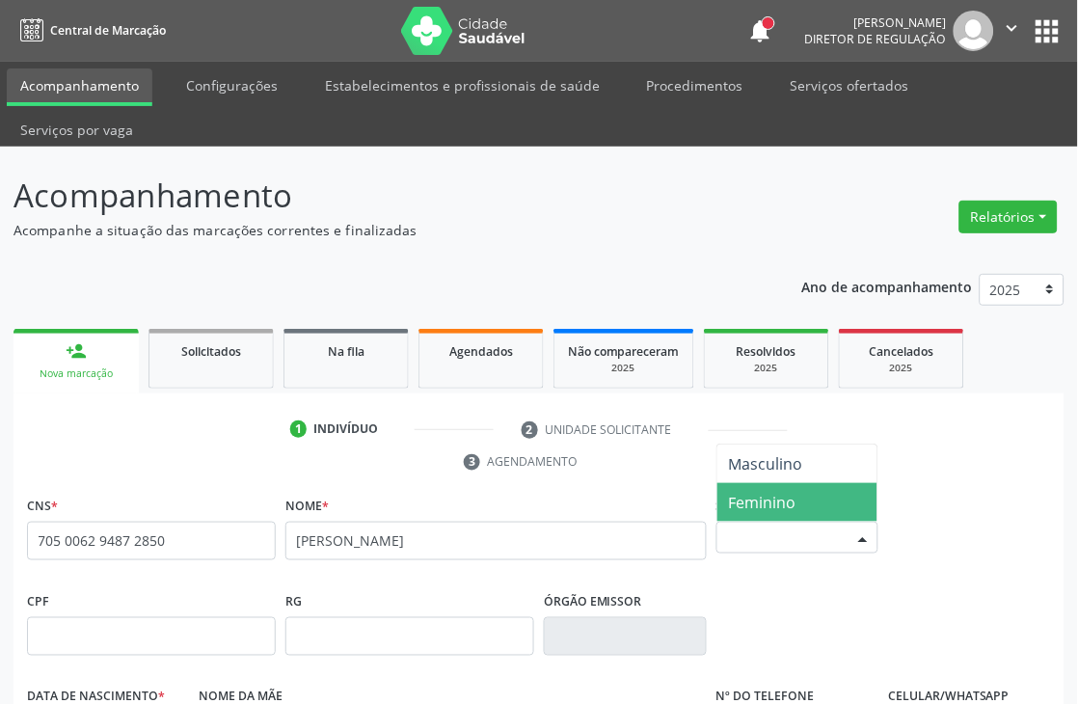
click at [767, 501] on span "Feminino" at bounding box center [762, 502] width 67 height 21
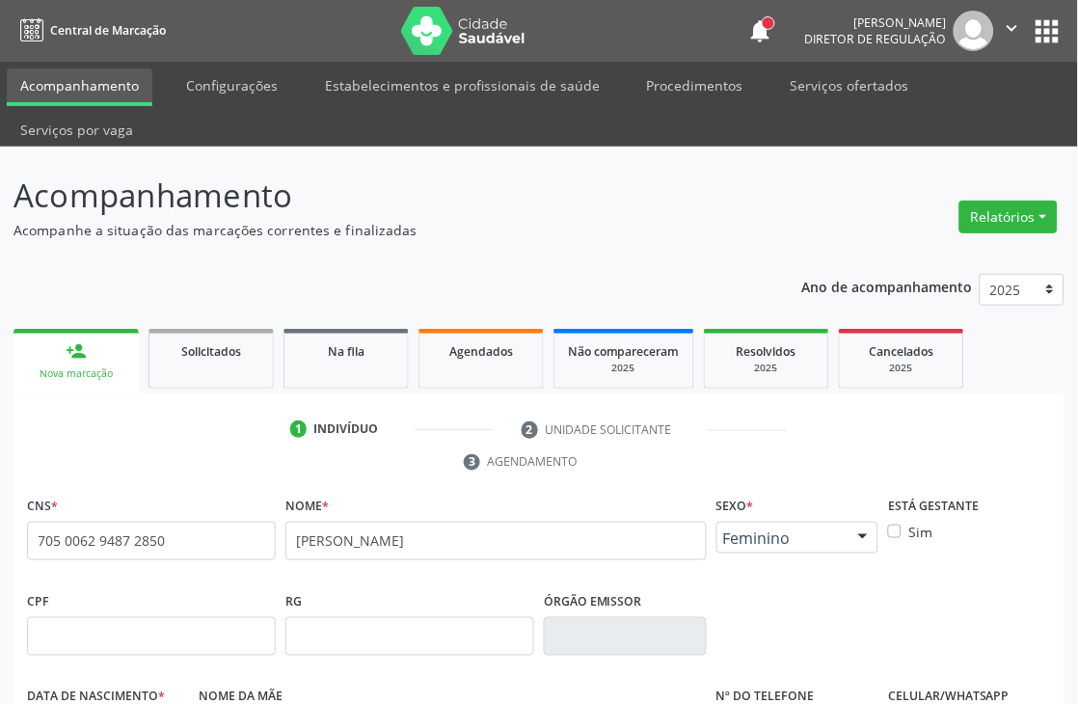
click at [908, 531] on label "Sim" at bounding box center [920, 532] width 24 height 20
click at [898, 531] on input "Sim" at bounding box center [894, 530] width 13 height 17
checkbox input "true"
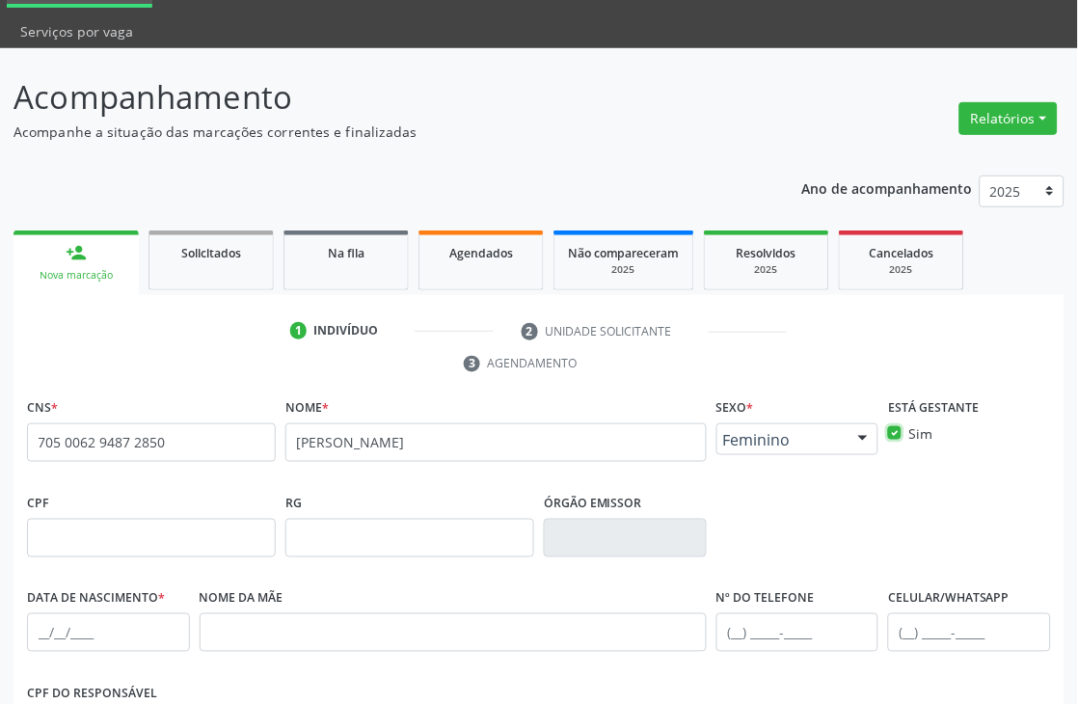
scroll to position [321, 0]
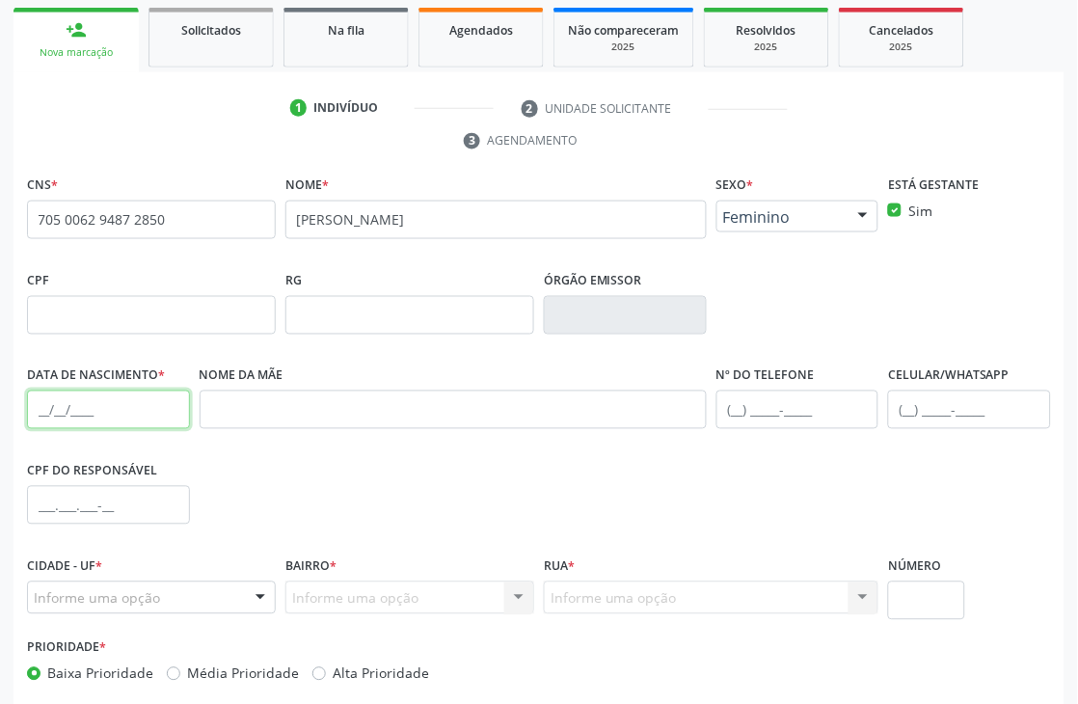
click at [32, 412] on input "text" at bounding box center [108, 409] width 163 height 39
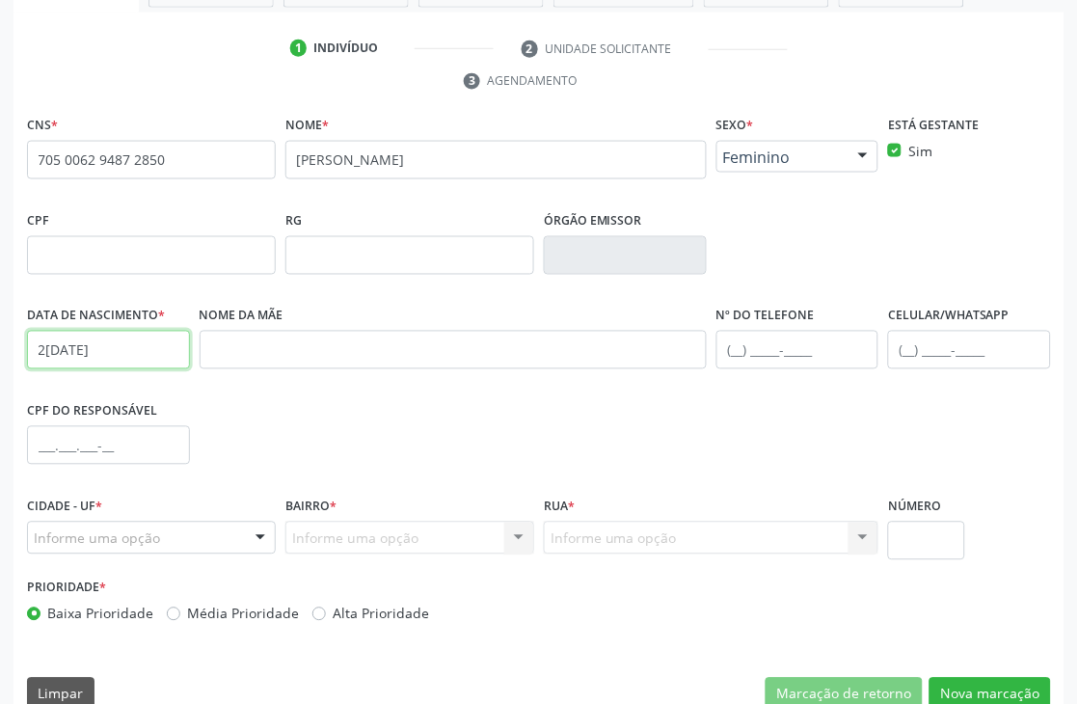
scroll to position [413, 0]
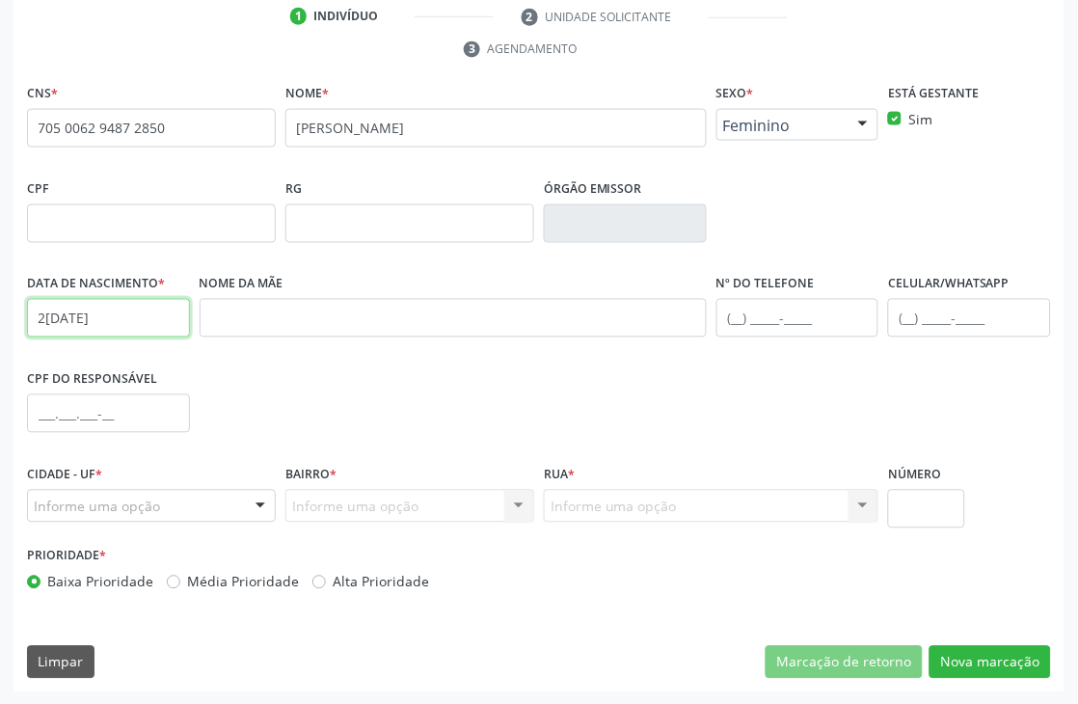
type input "2[DATE]"
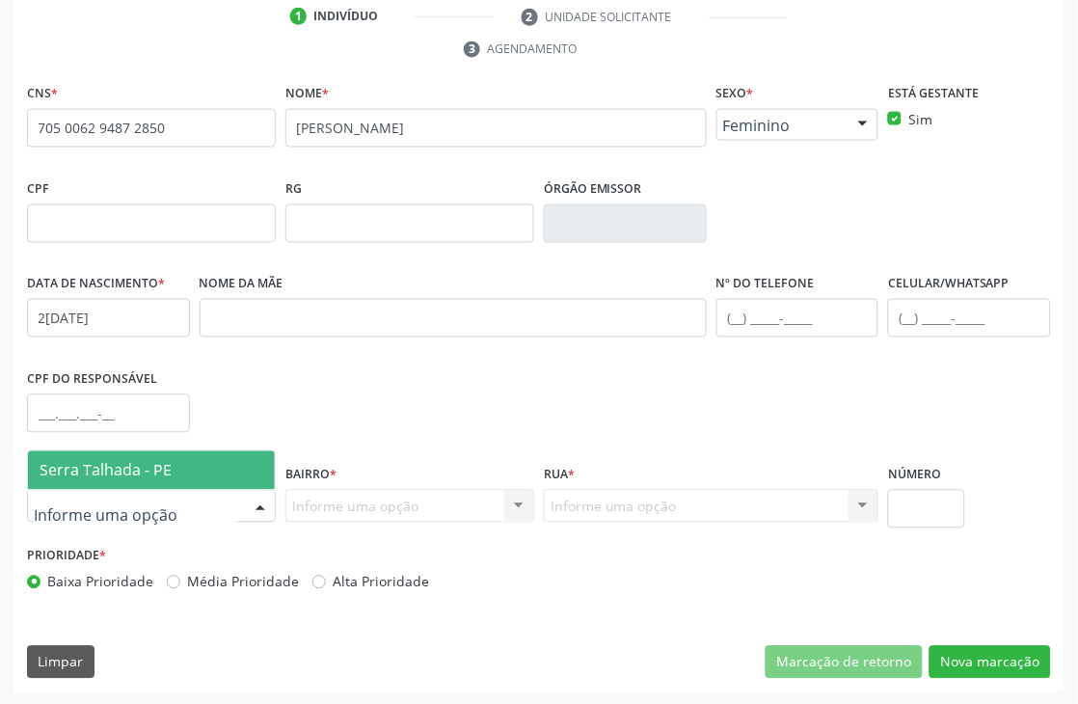
click at [141, 476] on span "Serra Talhada - PE" at bounding box center [151, 470] width 247 height 39
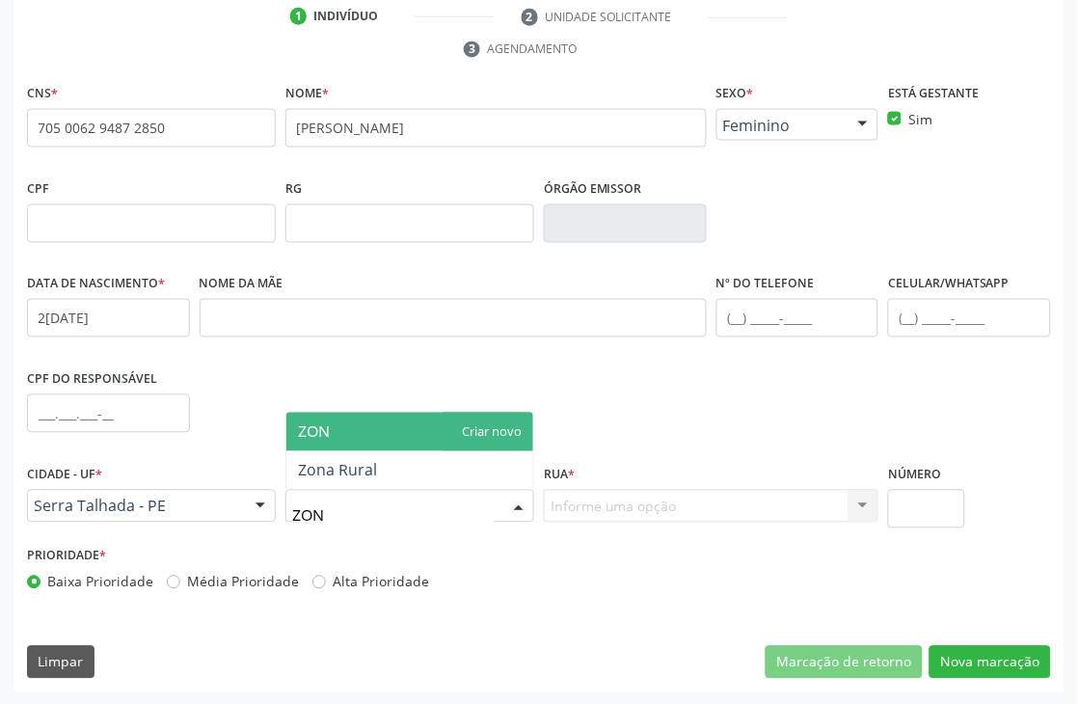
type input "ZONA"
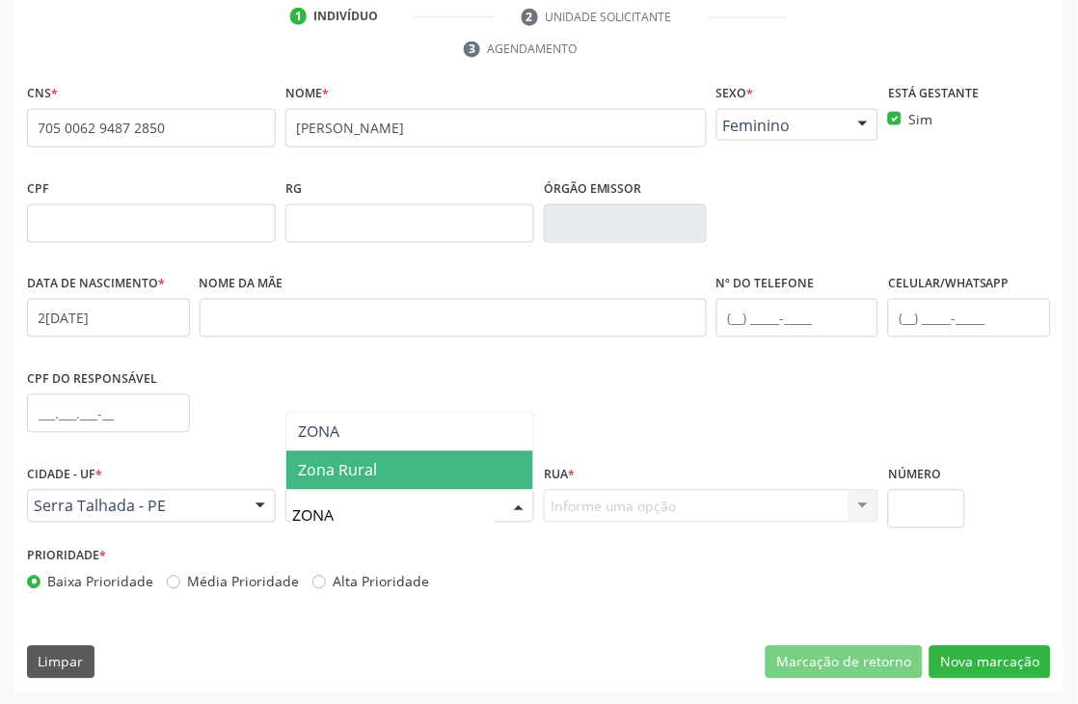
click at [307, 470] on span "Zona Rural" at bounding box center [337, 470] width 79 height 21
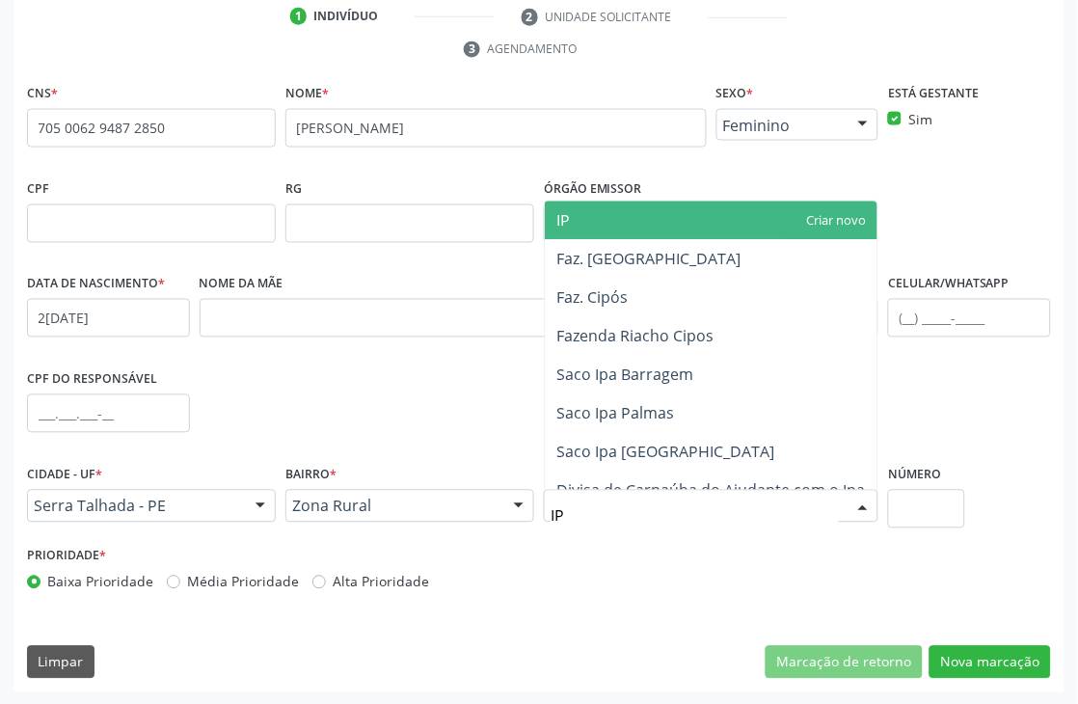
type input "IPA"
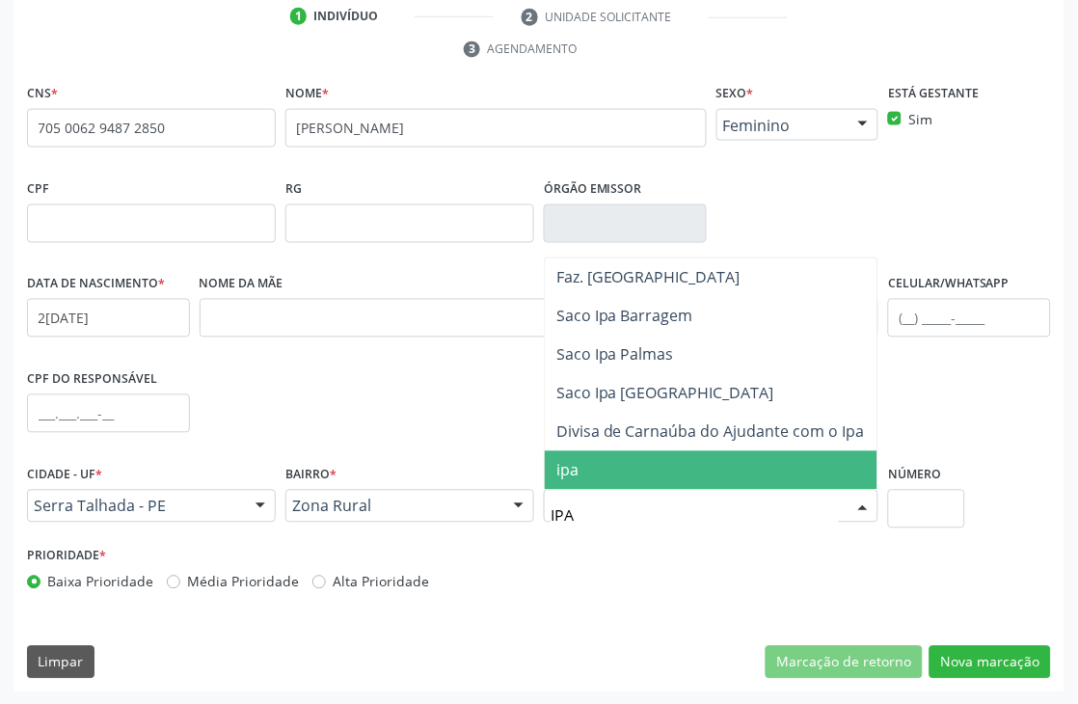
click at [647, 463] on span "ipa" at bounding box center [711, 470] width 333 height 39
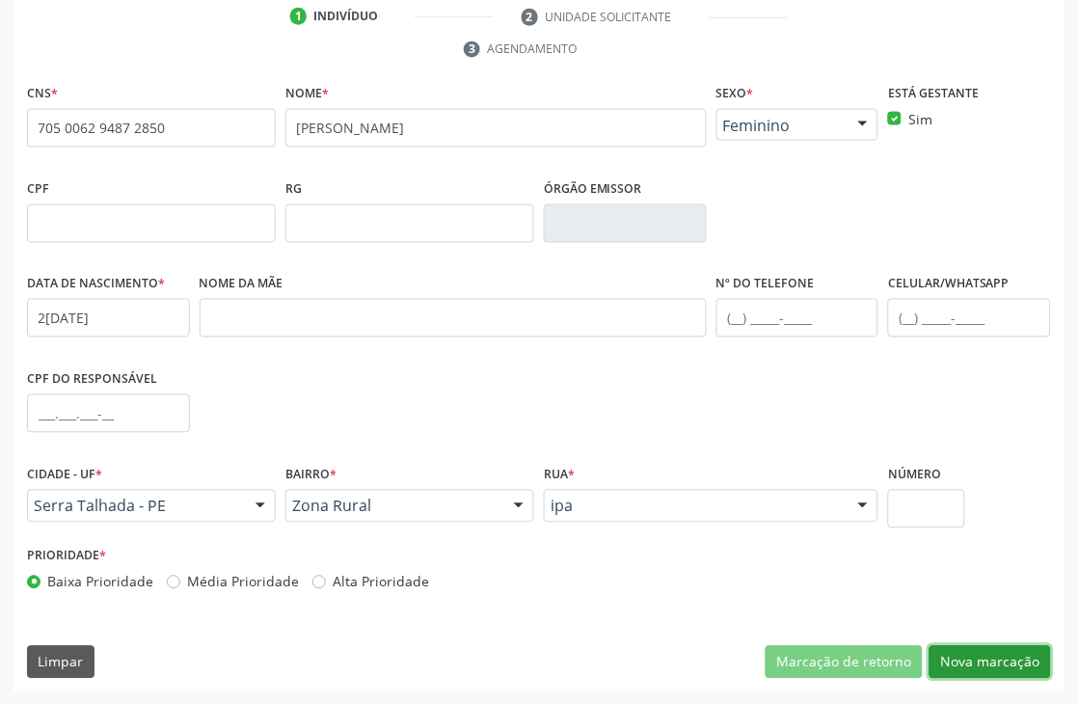
click at [1016, 657] on button "Nova marcação" at bounding box center [989, 662] width 121 height 33
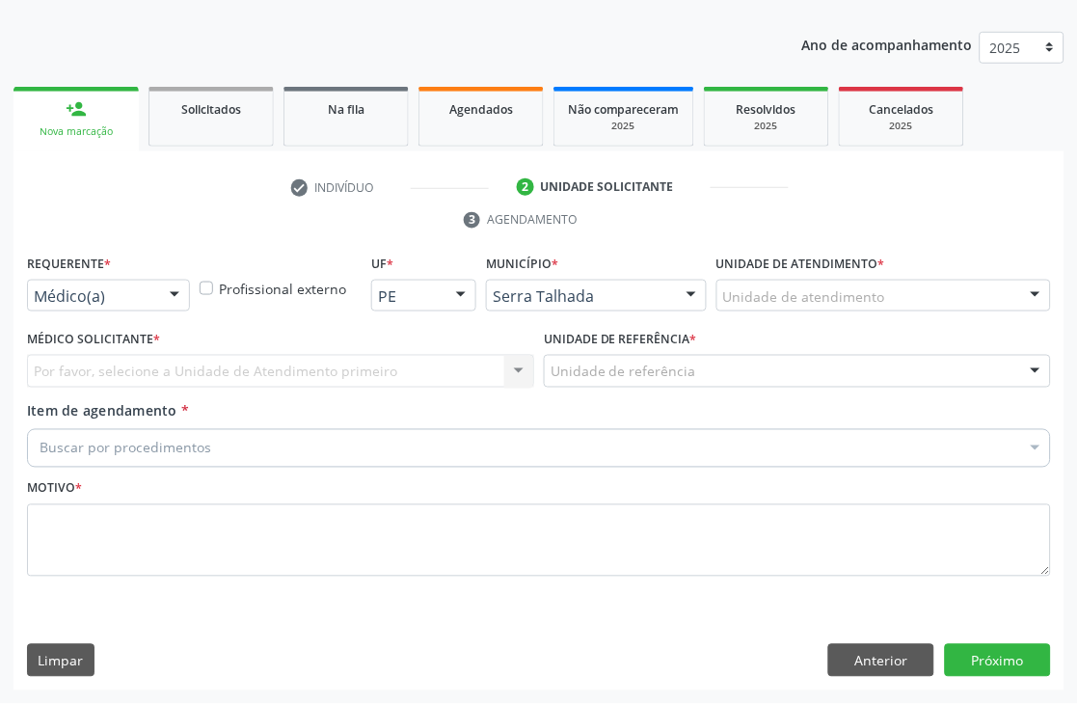
scroll to position [242, 0]
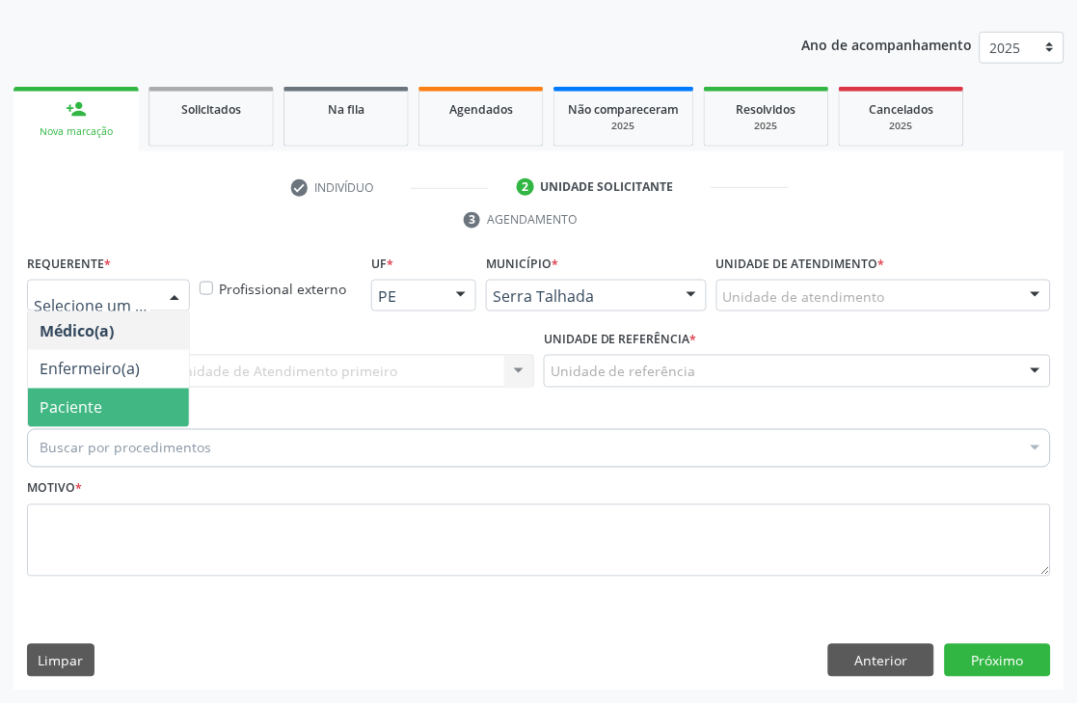
click at [98, 403] on span "Paciente" at bounding box center [71, 407] width 63 height 21
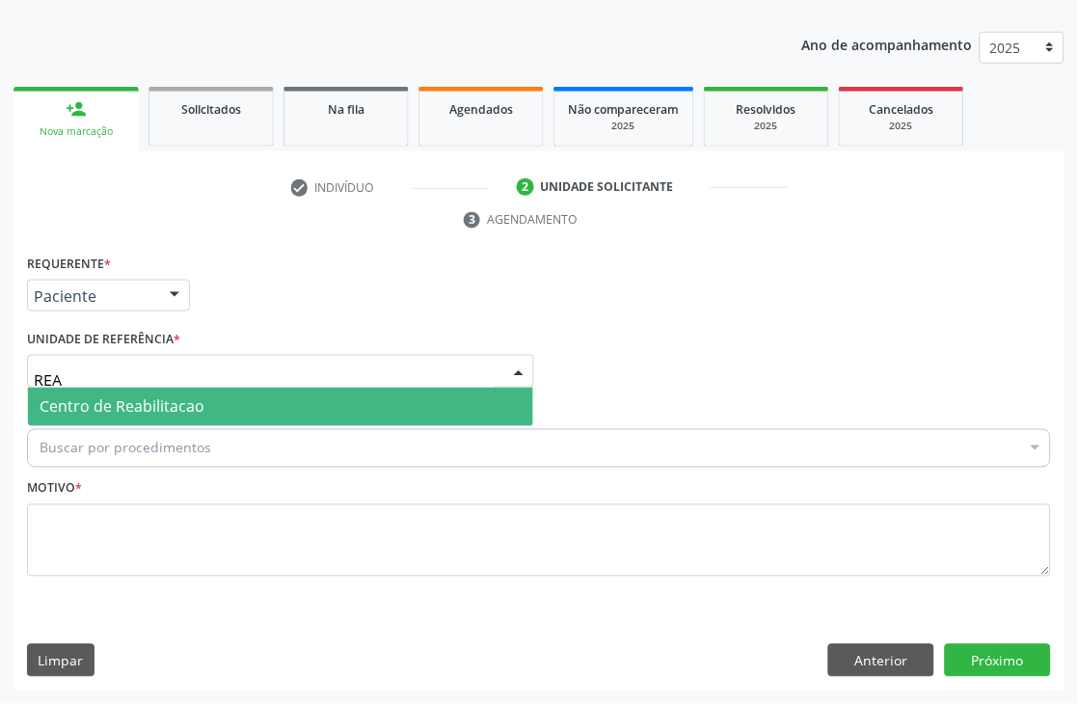
type input "REAB"
click at [84, 408] on span "Centro de Reabilitacao" at bounding box center [122, 406] width 165 height 21
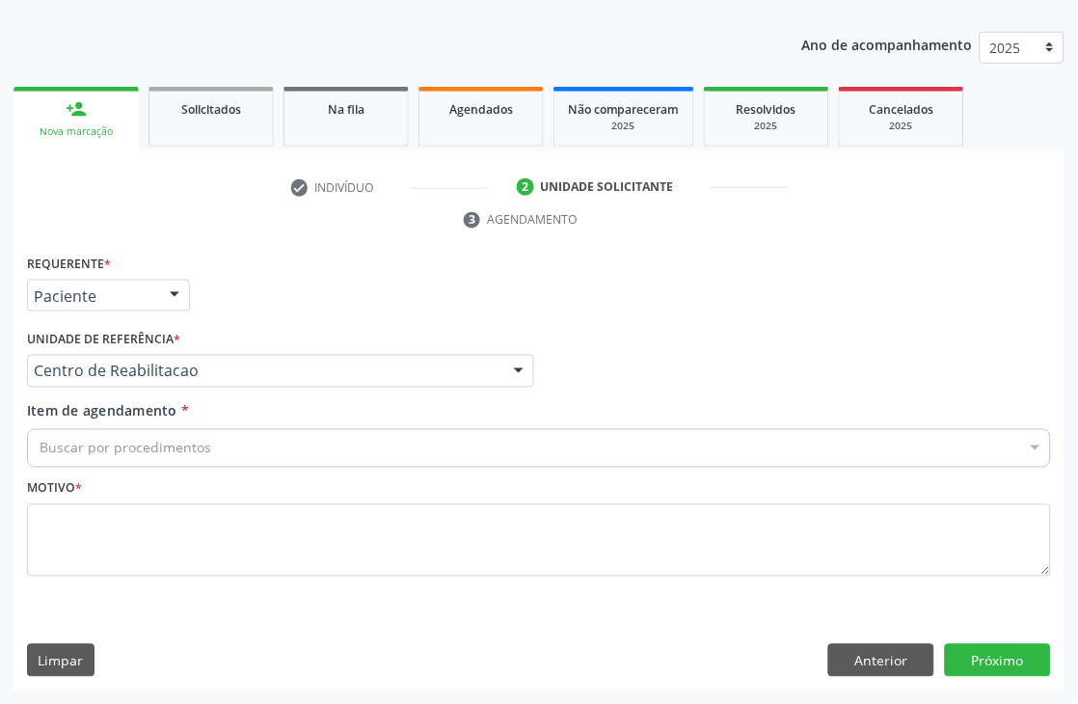
click at [83, 434] on div "Buscar por procedimentos" at bounding box center [539, 448] width 1024 height 39
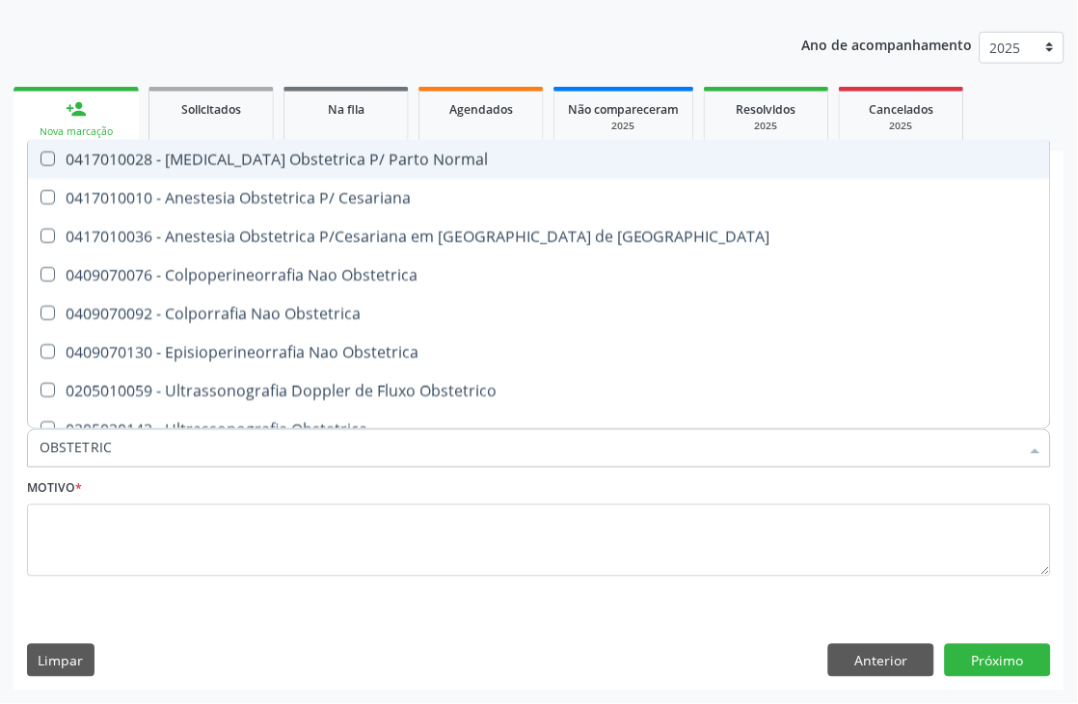
type input "OBSTETRICA"
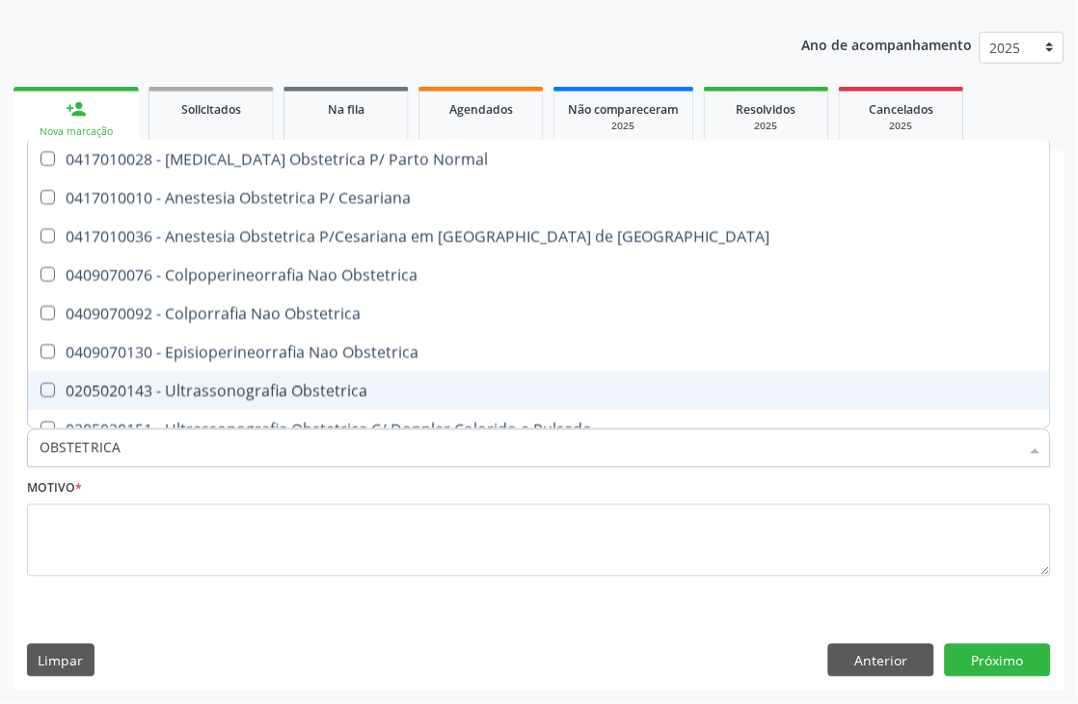
click at [231, 392] on div "0205020143 - Ultrassonografia Obstetrica" at bounding box center [539, 390] width 999 height 15
checkbox Obstetrica "true"
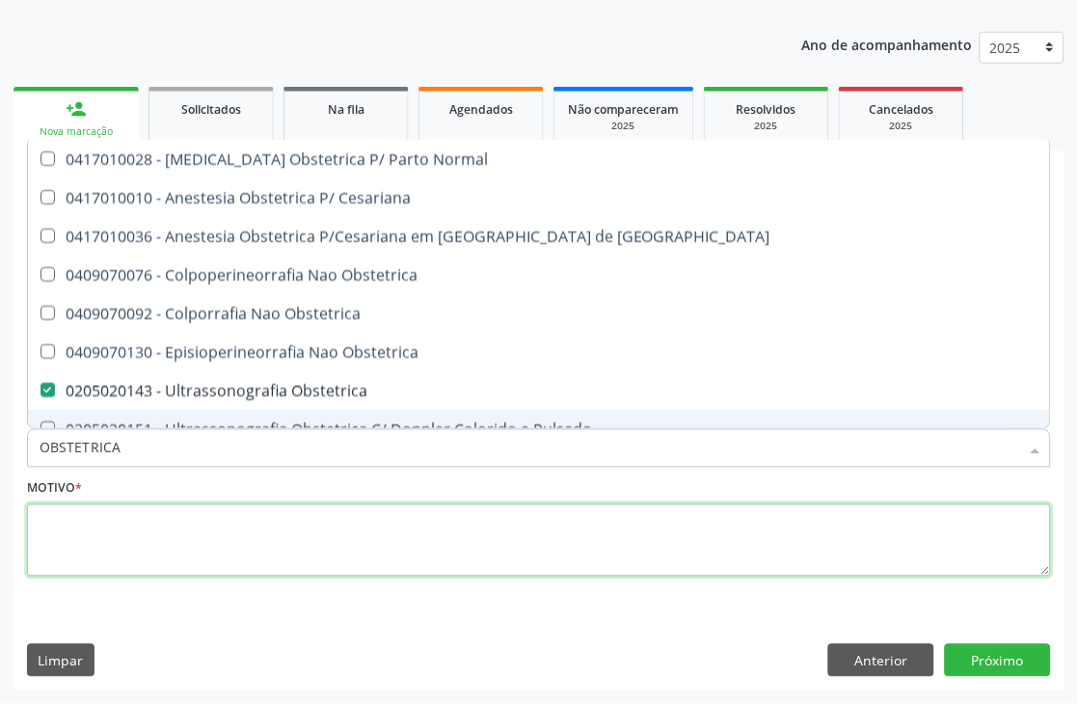
click at [83, 522] on textarea at bounding box center [539, 540] width 1024 height 73
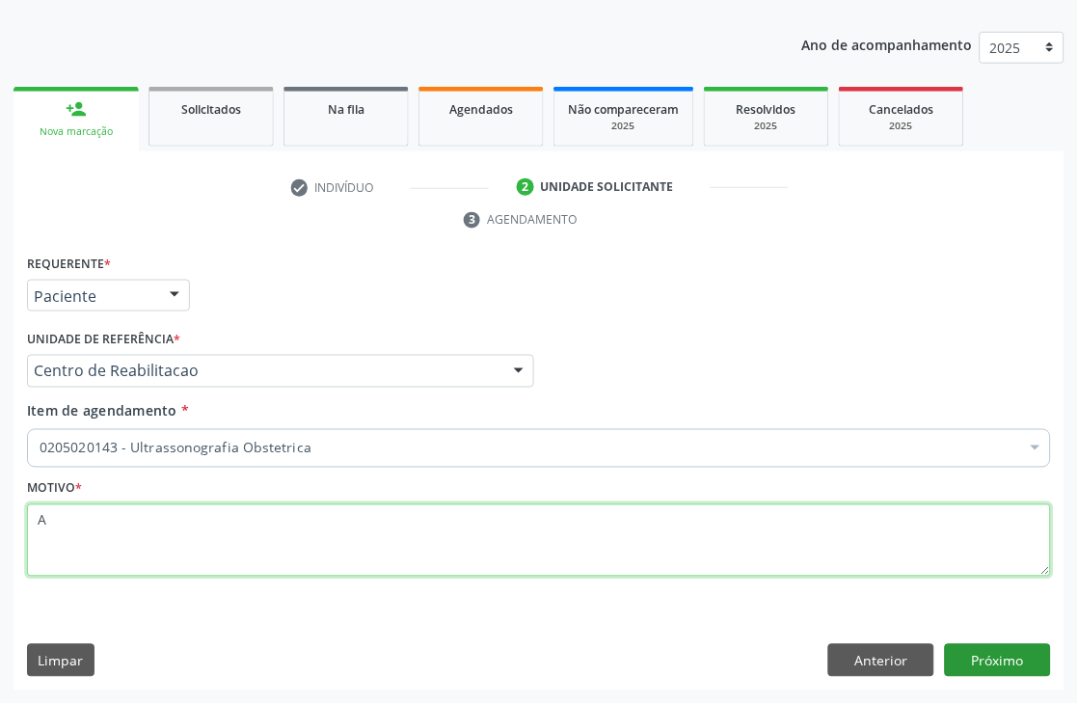
type textarea "A"
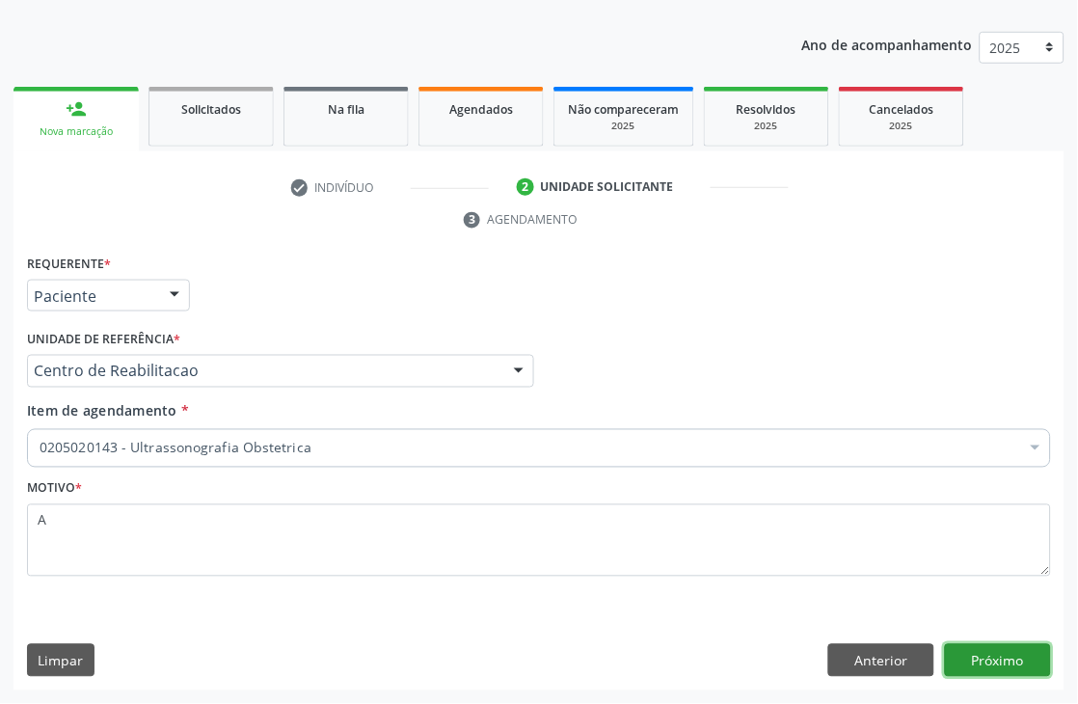
click at [987, 659] on button "Próximo" at bounding box center [998, 660] width 106 height 33
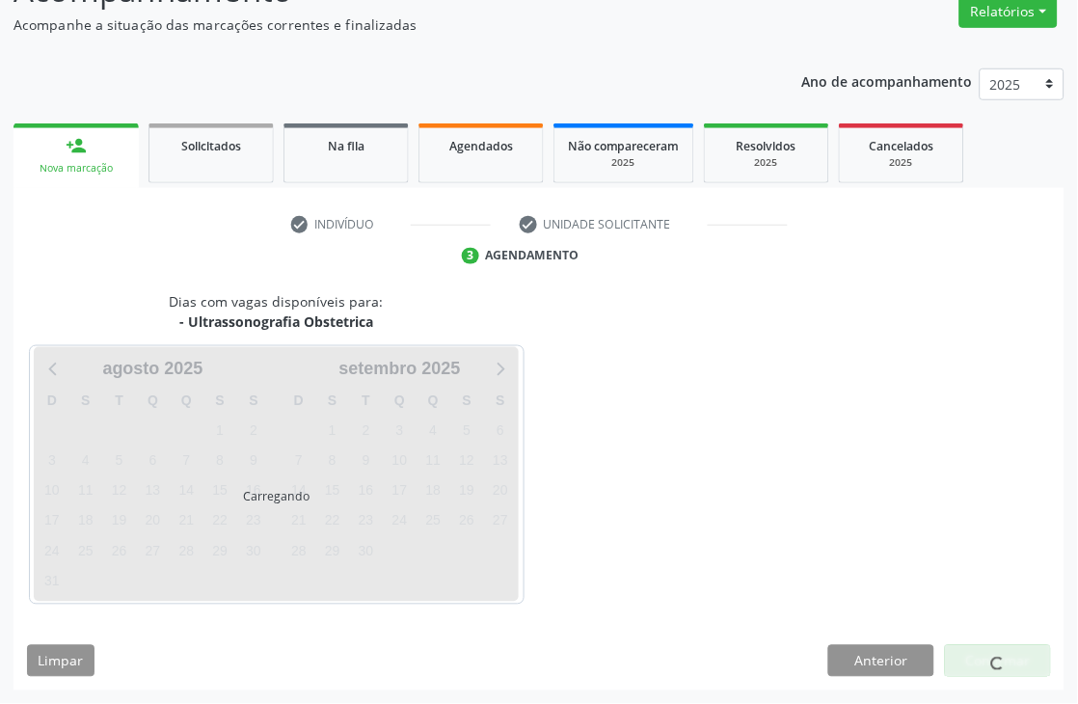
scroll to position [205, 0]
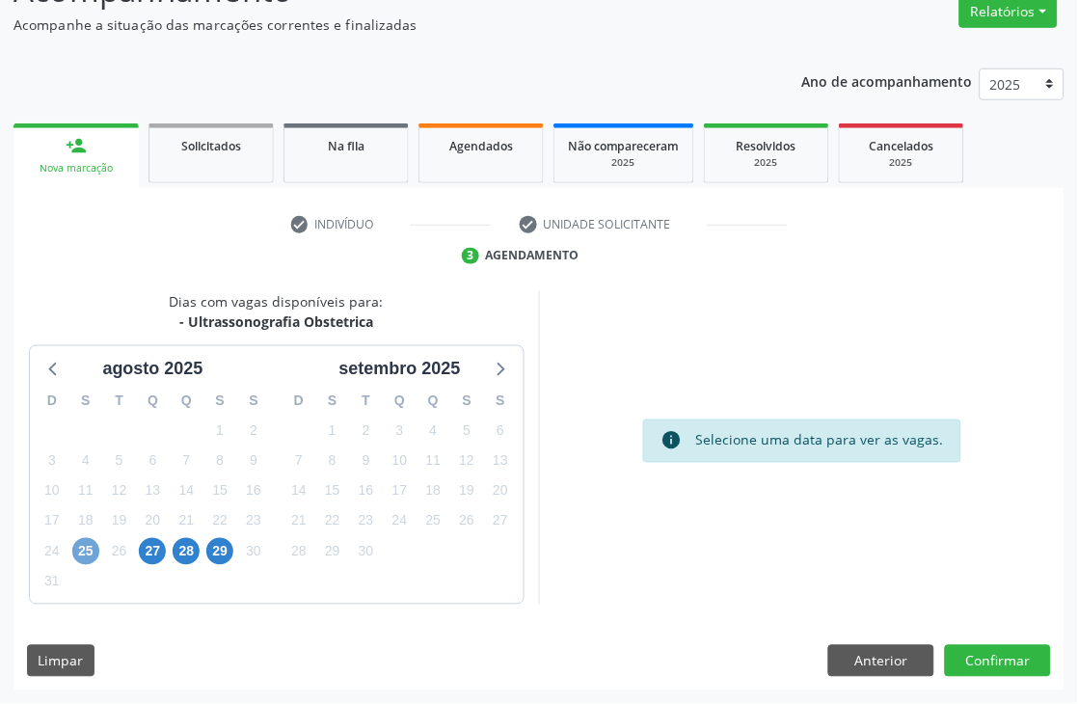
click at [77, 561] on span "25" at bounding box center [85, 551] width 27 height 27
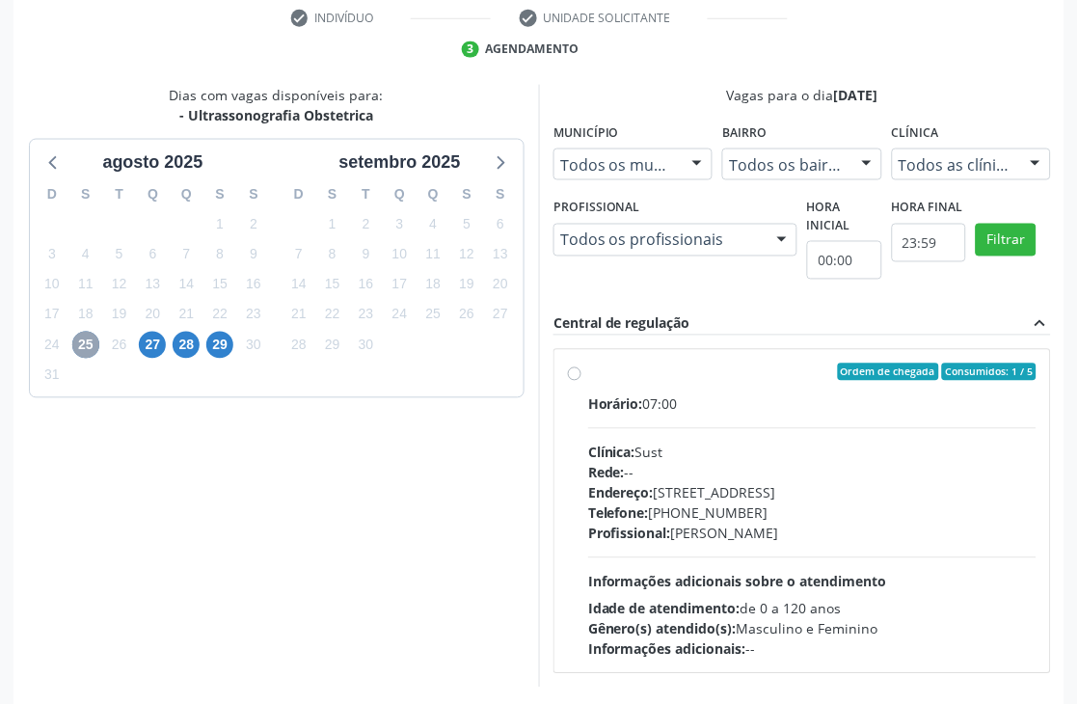
scroll to position [495, 0]
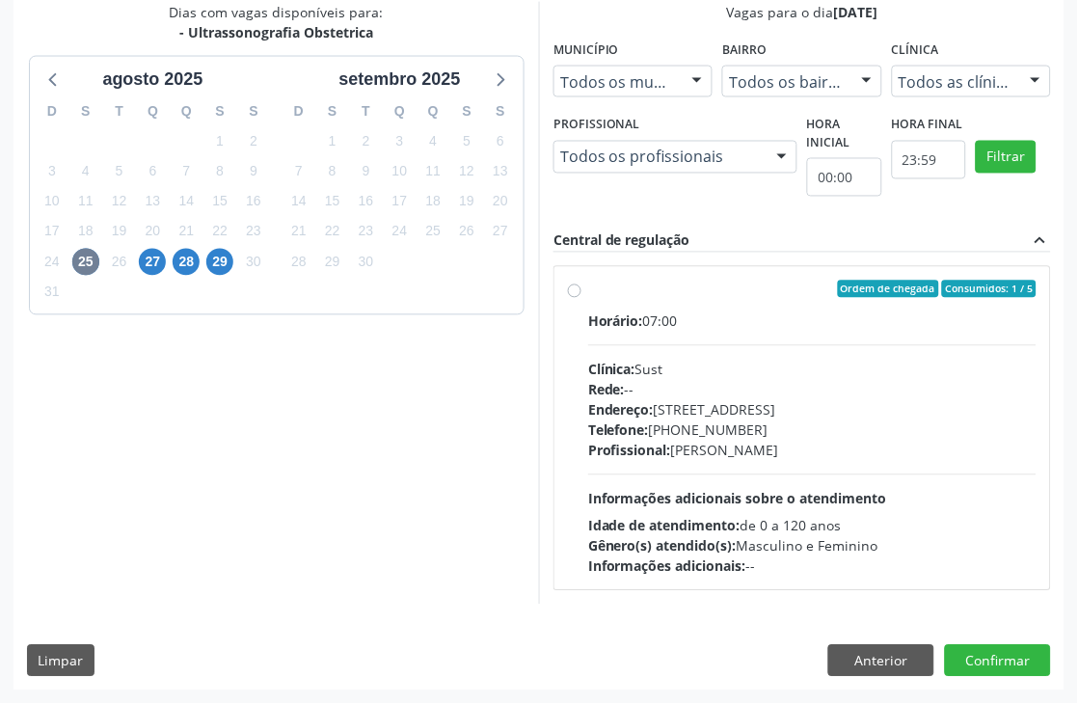
click at [737, 393] on div "Rede: --" at bounding box center [812, 390] width 448 height 20
click at [581, 298] on input "Ordem de chegada Consumidos: 1 / 5 Horário: 07:00 Clínica: Sust Rede: -- Endere…" at bounding box center [574, 289] width 13 height 17
radio input "true"
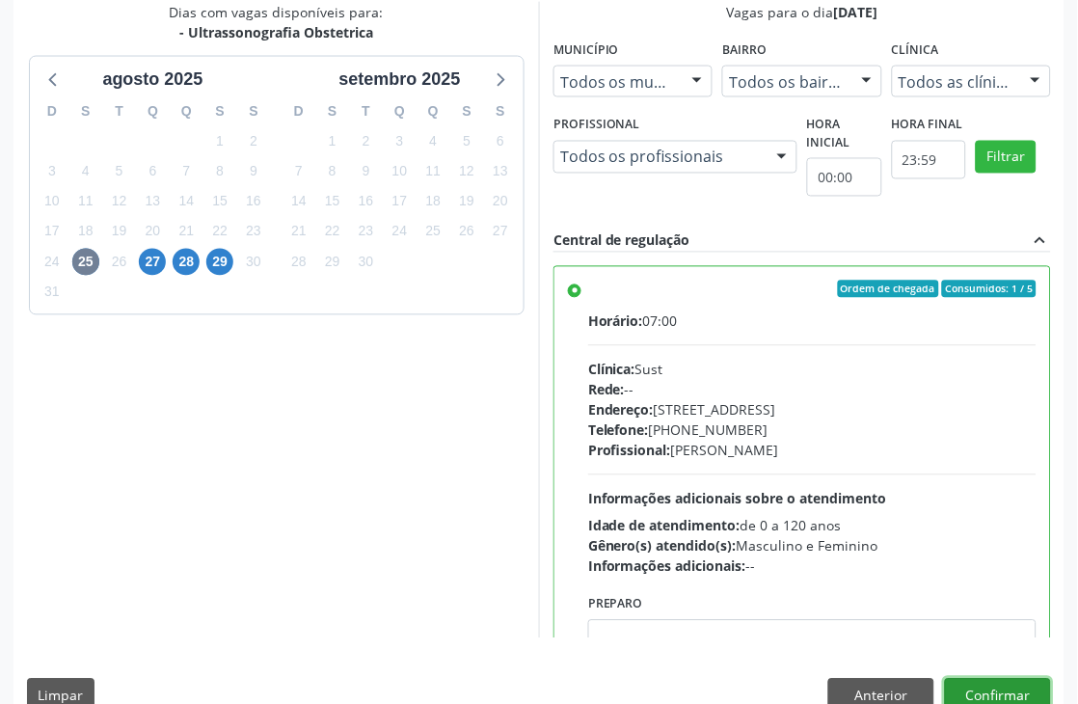
click at [1038, 691] on button "Confirmar" at bounding box center [998, 695] width 106 height 33
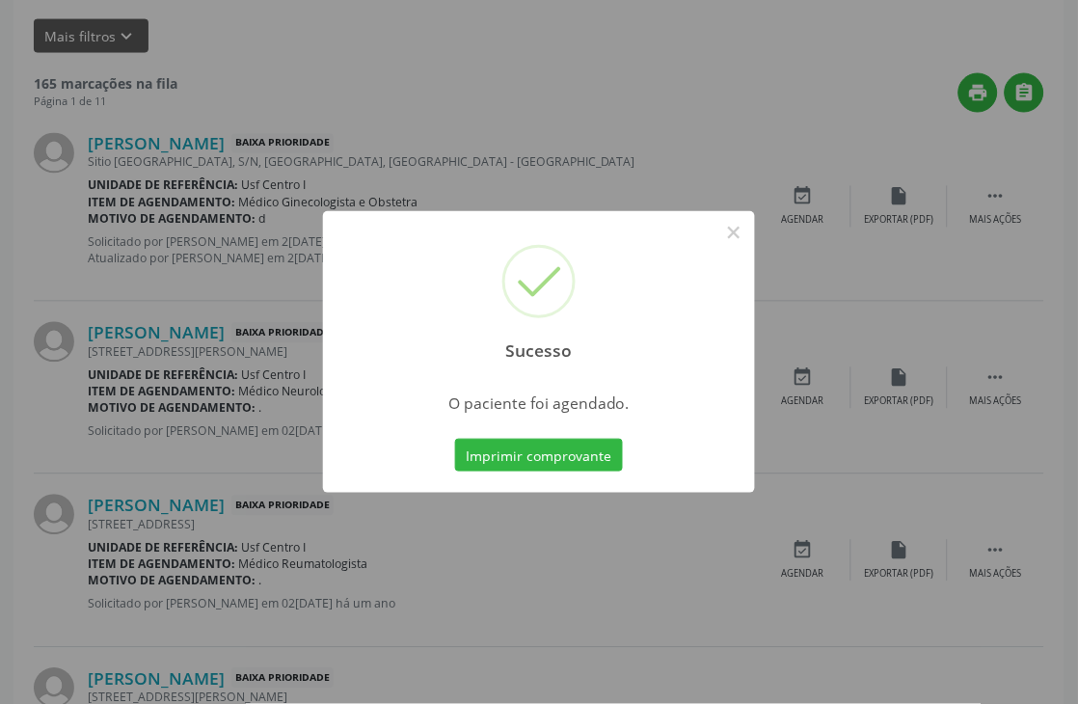
scroll to position [0, 0]
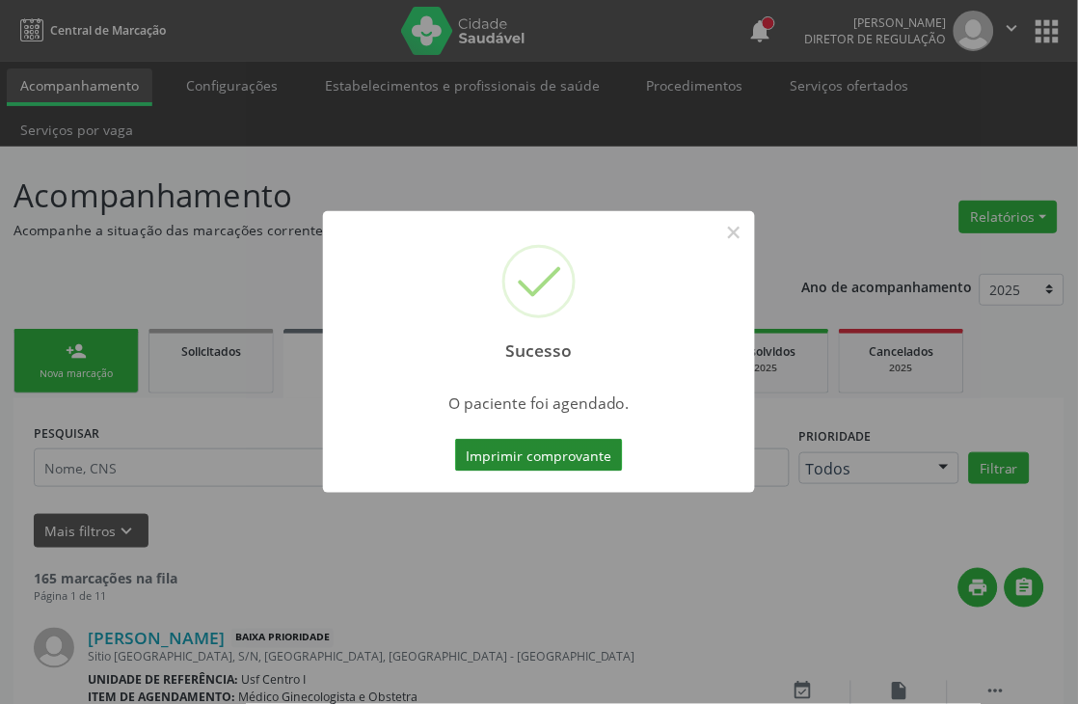
click at [574, 447] on button "Imprimir comprovante" at bounding box center [539, 455] width 168 height 33
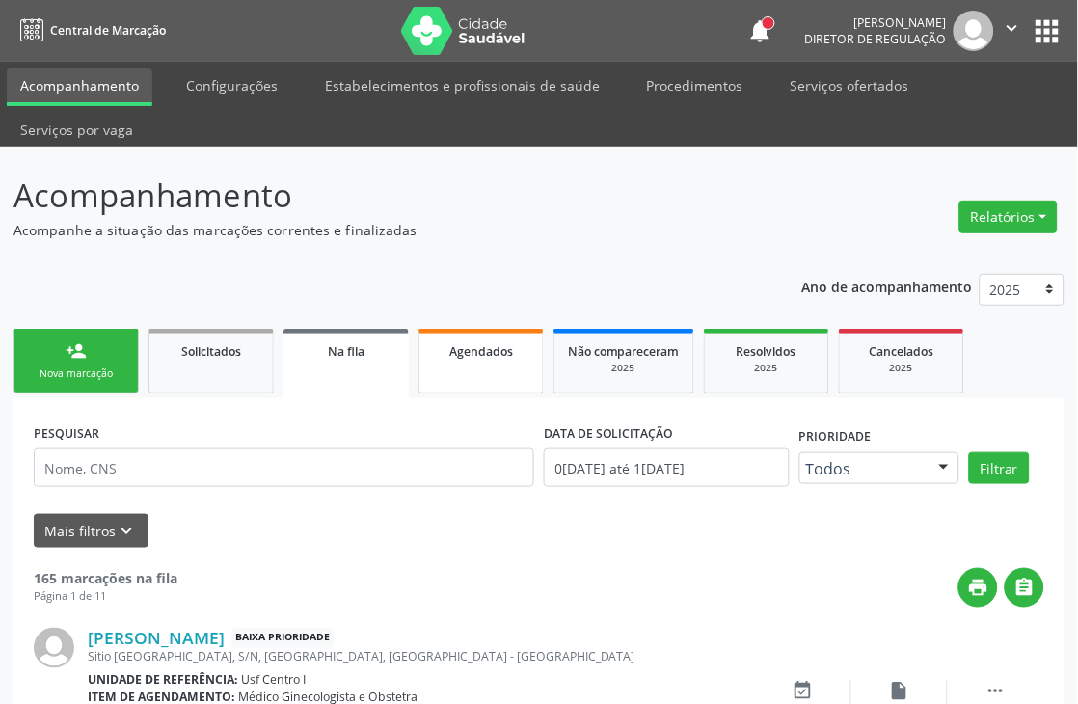
click at [466, 353] on span "Agendados" at bounding box center [481, 351] width 64 height 16
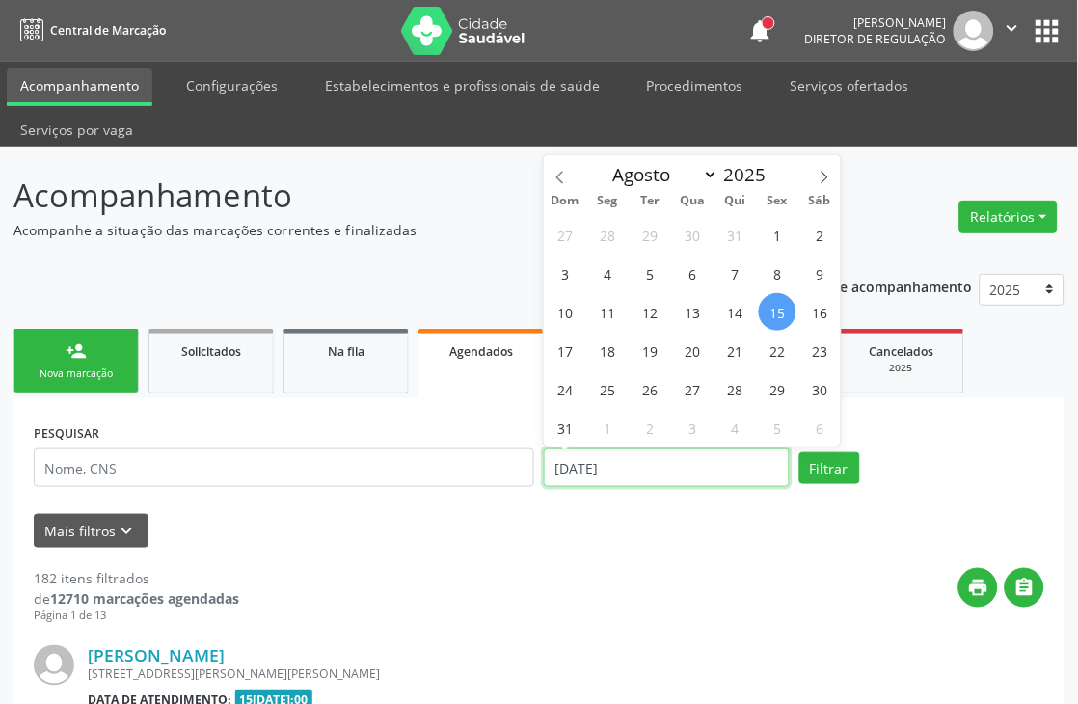
click at [638, 469] on input "[DATE]" at bounding box center [667, 467] width 246 height 39
click at [691, 303] on span "13" at bounding box center [693, 312] width 38 height 38
type input "1[DATE]"
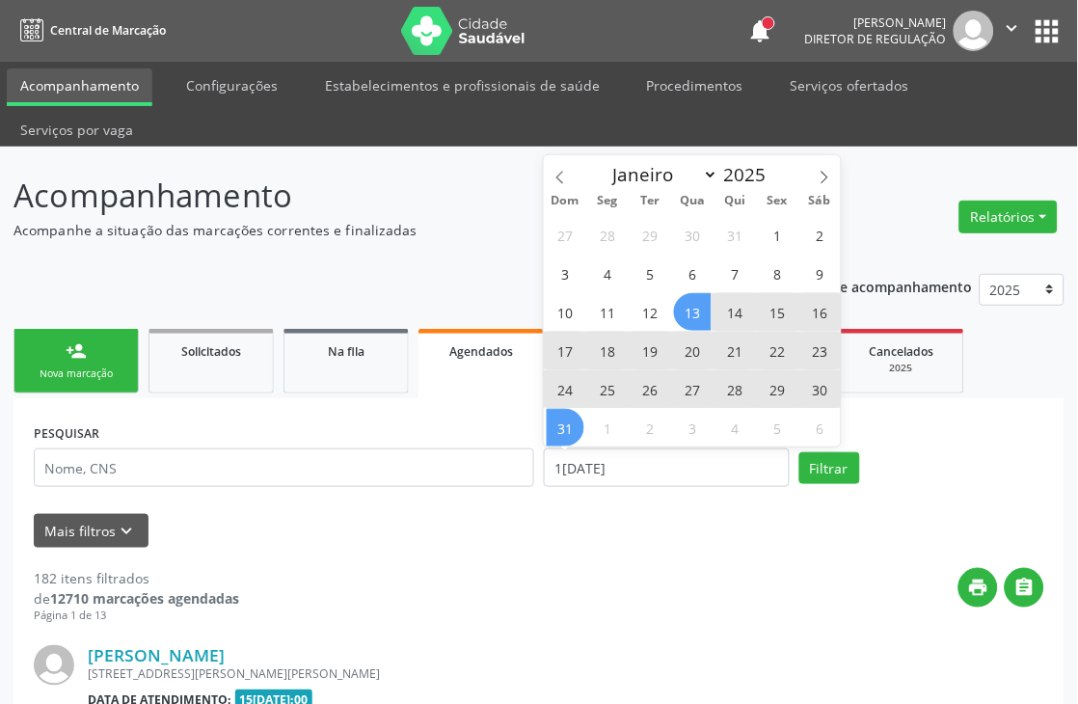
click at [569, 424] on span "31" at bounding box center [566, 428] width 38 height 38
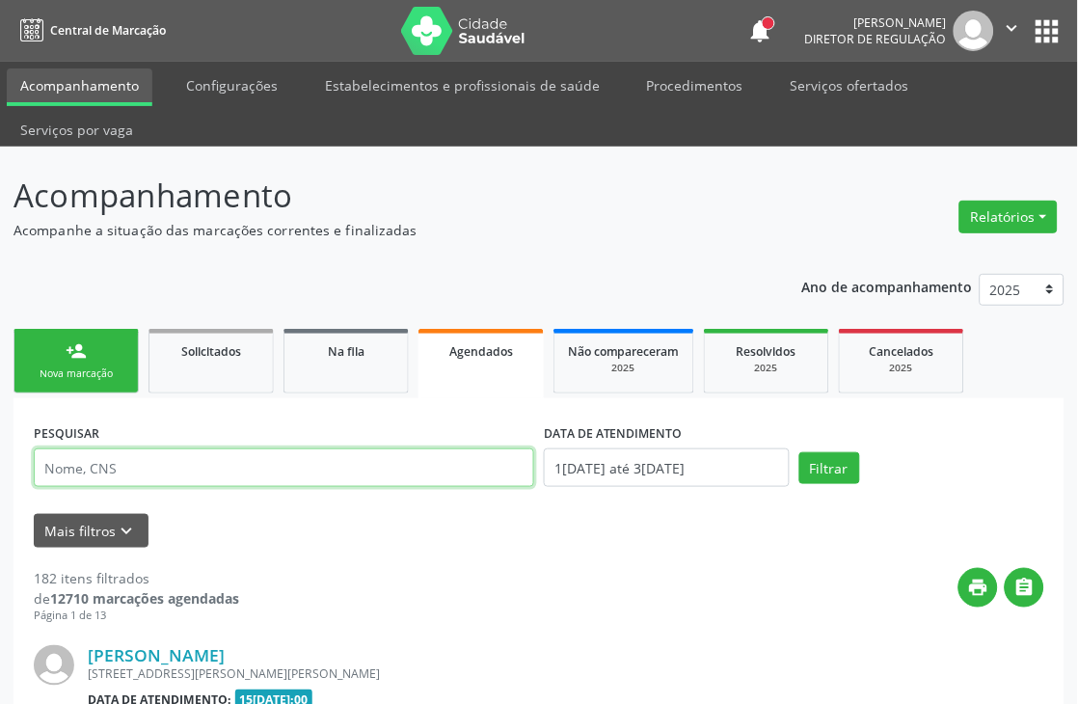
click at [129, 480] on input "text" at bounding box center [284, 467] width 500 height 39
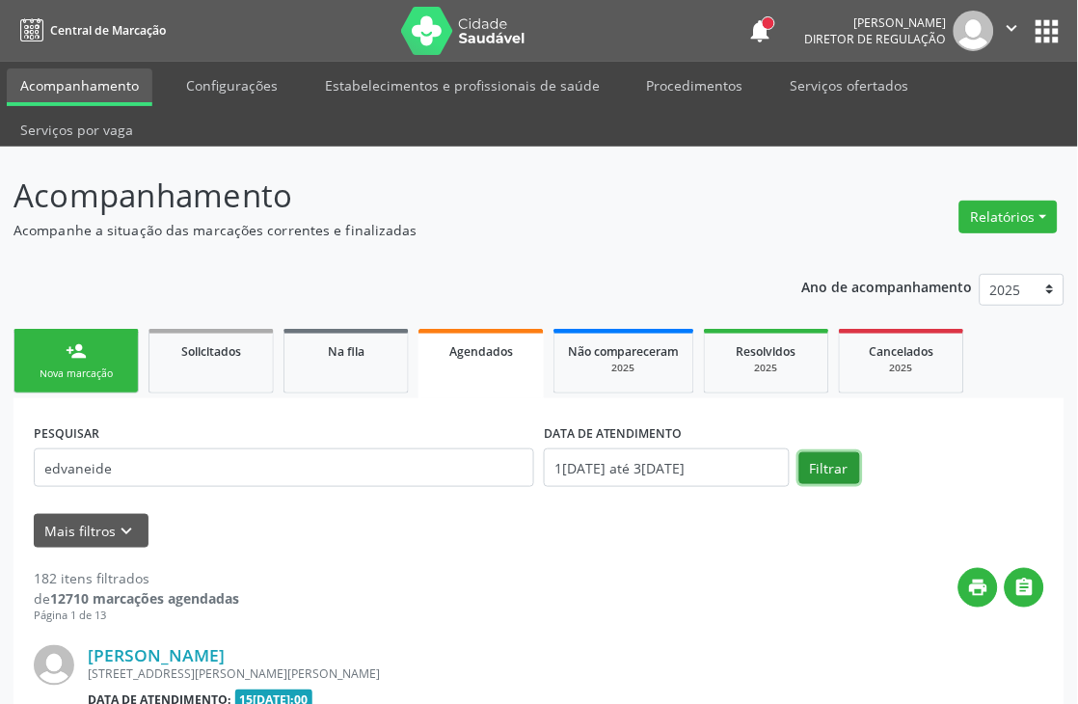
click at [823, 466] on button "Filtrar" at bounding box center [829, 468] width 61 height 33
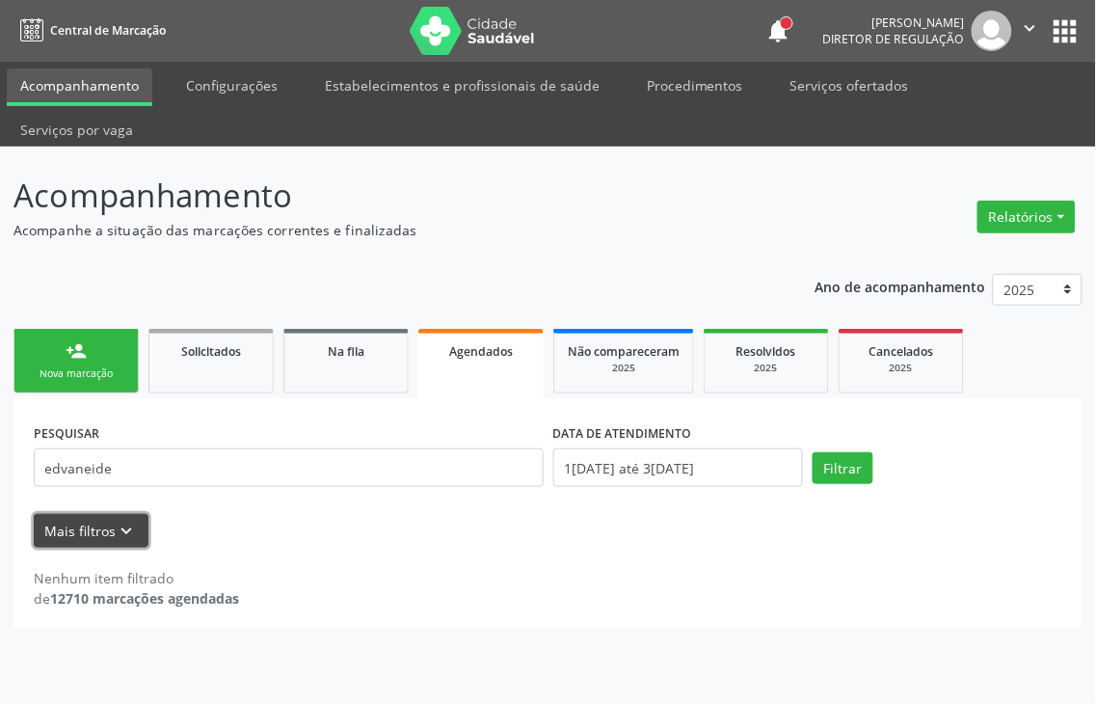
click at [138, 514] on button "Mais filtros keyboard_arrow_down" at bounding box center [91, 531] width 115 height 34
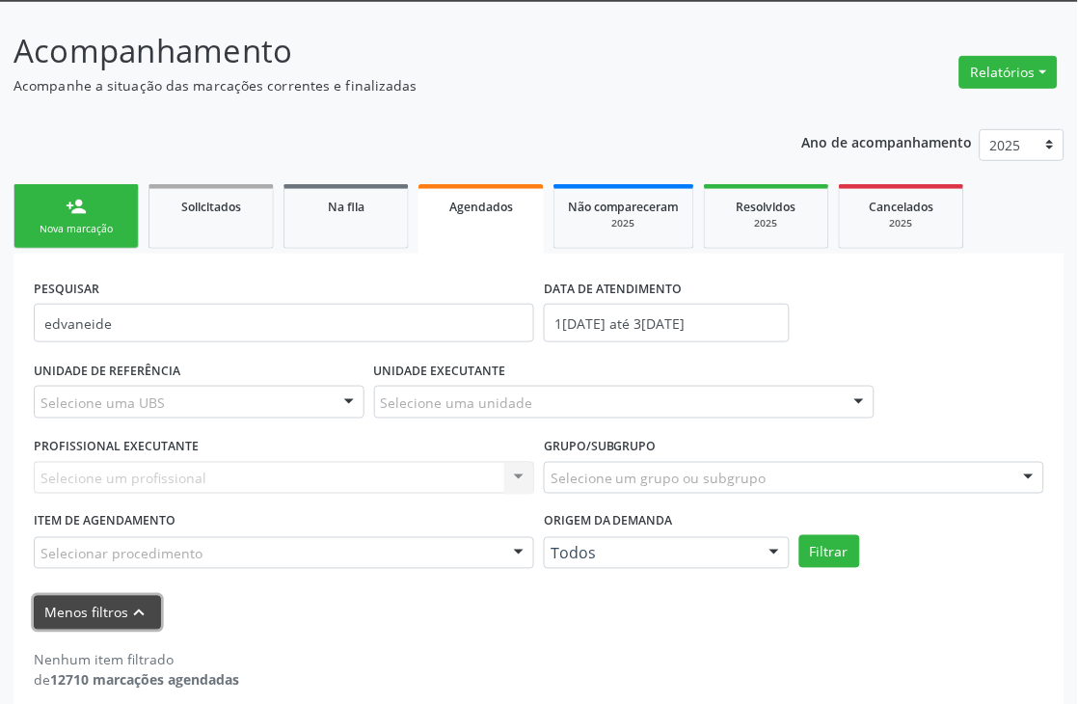
scroll to position [164, 0]
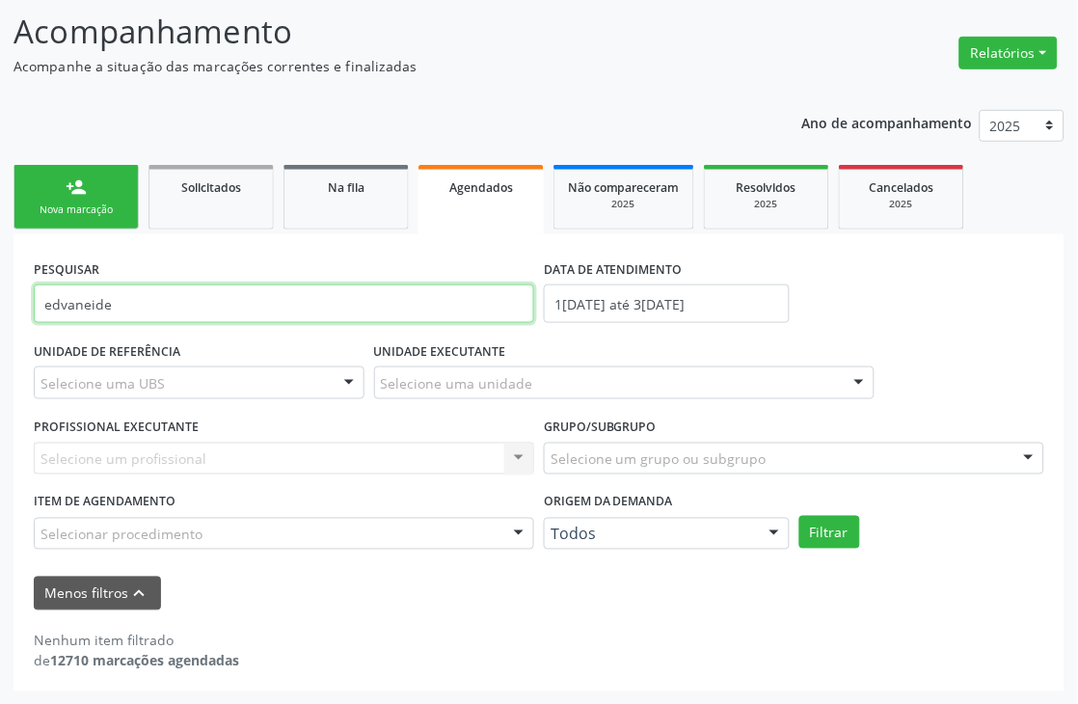
click at [59, 306] on input "edvaneide" at bounding box center [284, 303] width 500 height 39
type input "edivaneide"
click at [799, 516] on button "Filtrar" at bounding box center [829, 532] width 61 height 33
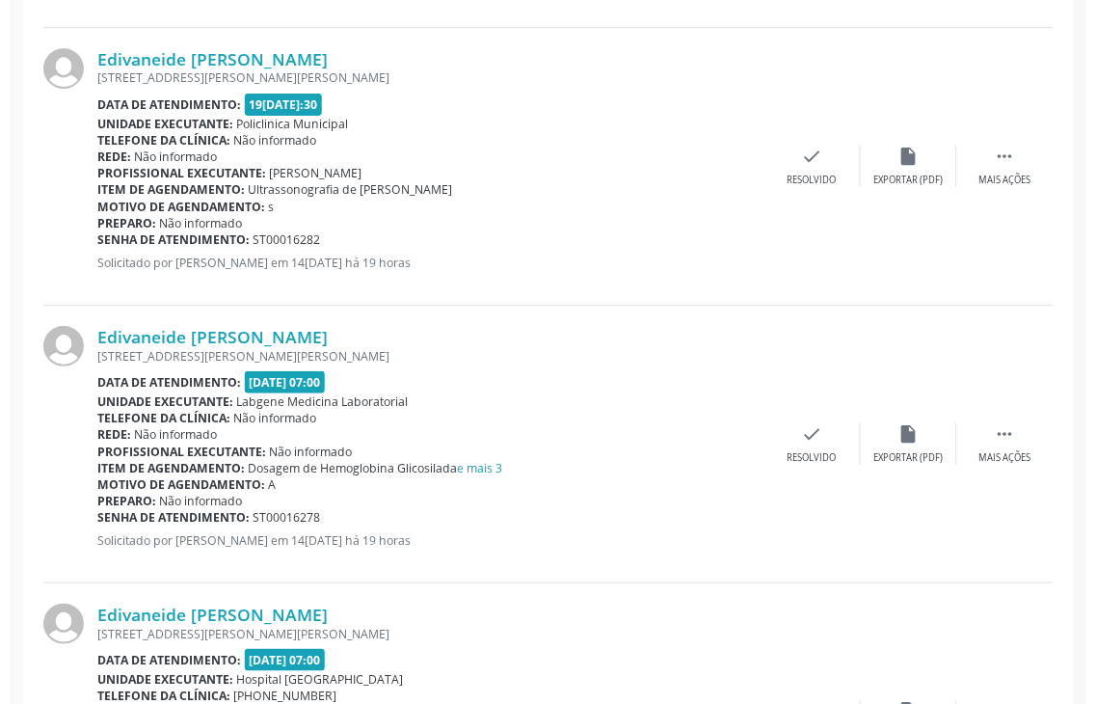
scroll to position [1076, 0]
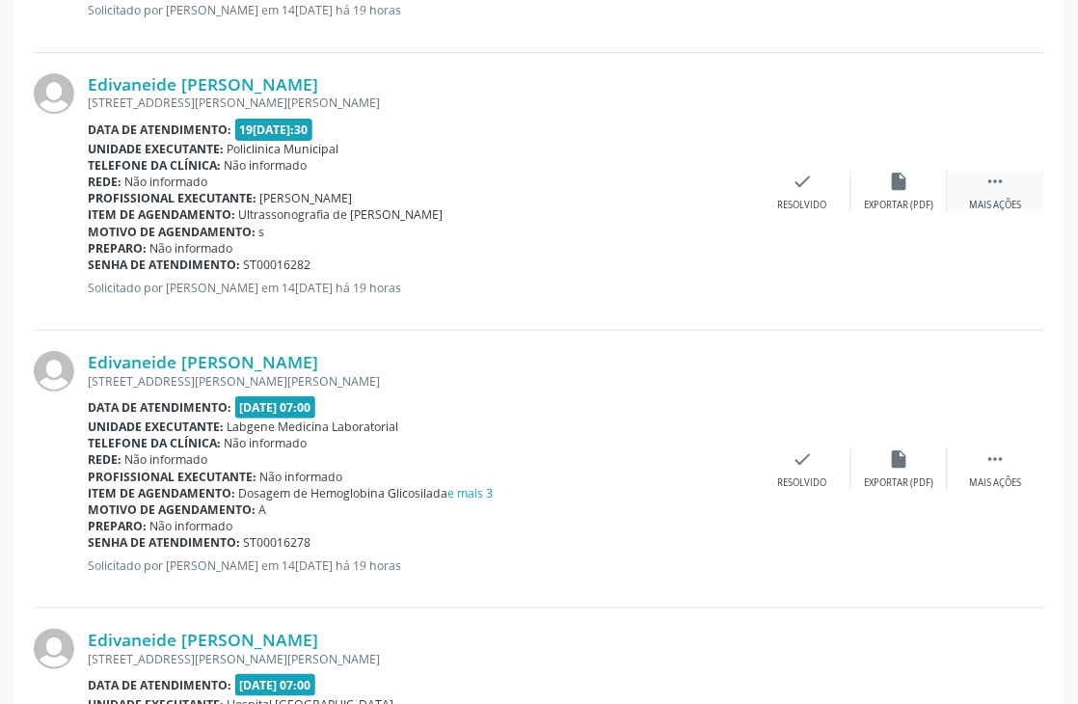
click at [1010, 179] on div " Mais ações" at bounding box center [996, 191] width 96 height 41
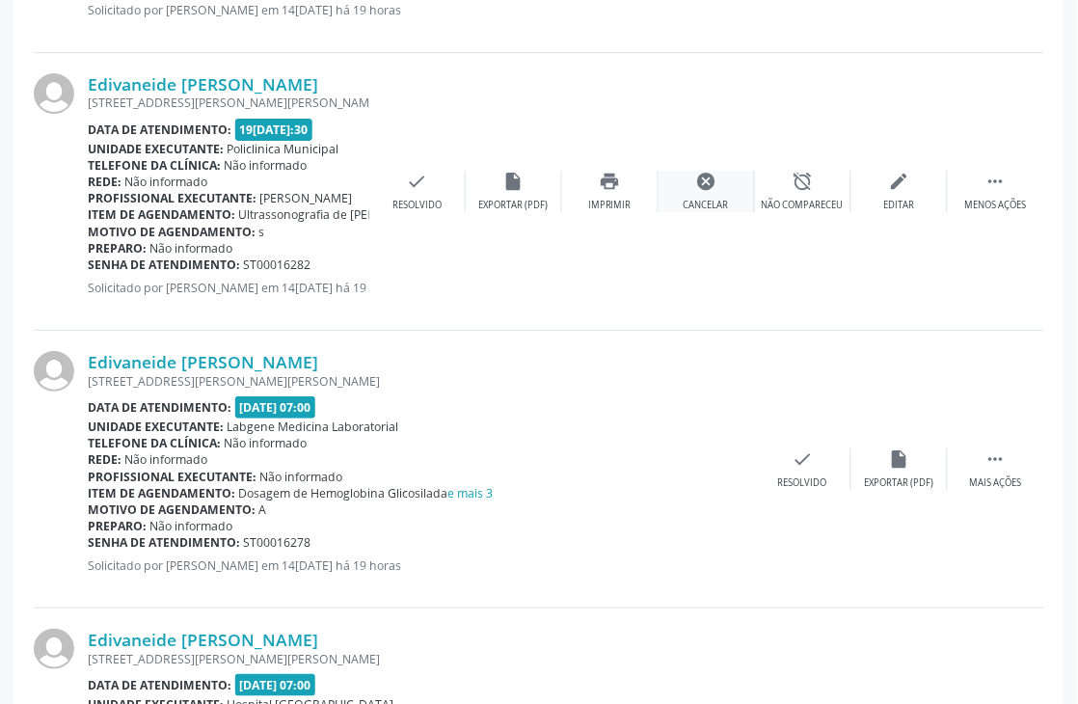
click at [733, 193] on div "cancel Cancelar" at bounding box center [706, 191] width 96 height 41
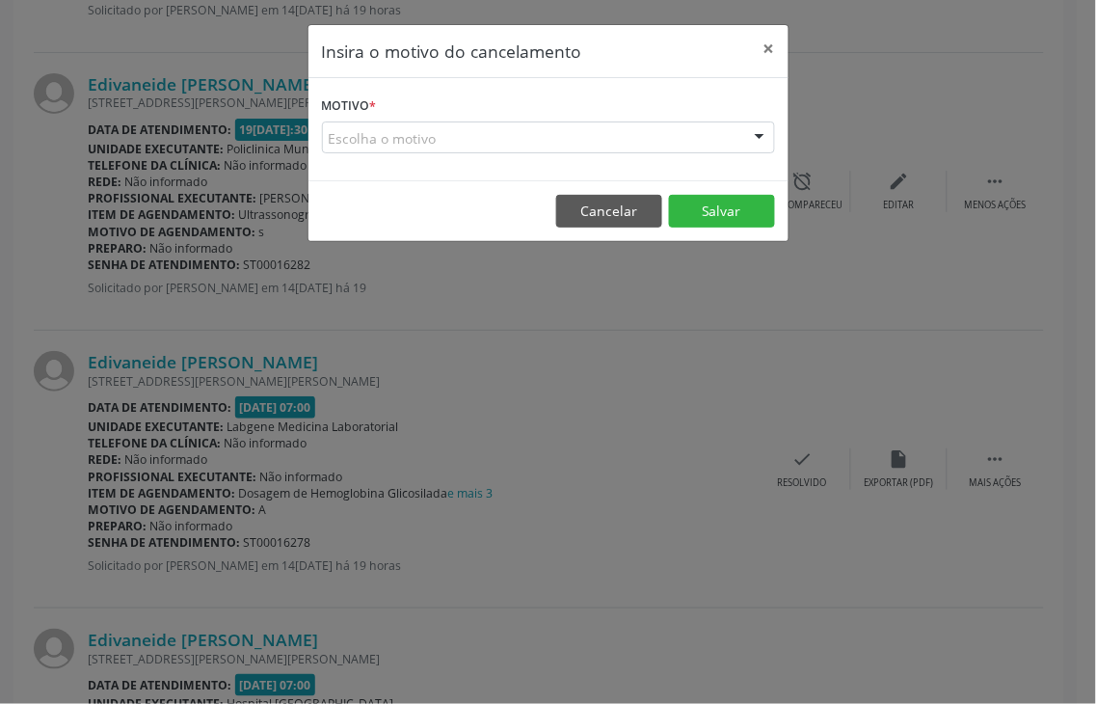
click at [393, 138] on div "Escolha o motivo" at bounding box center [548, 137] width 453 height 33
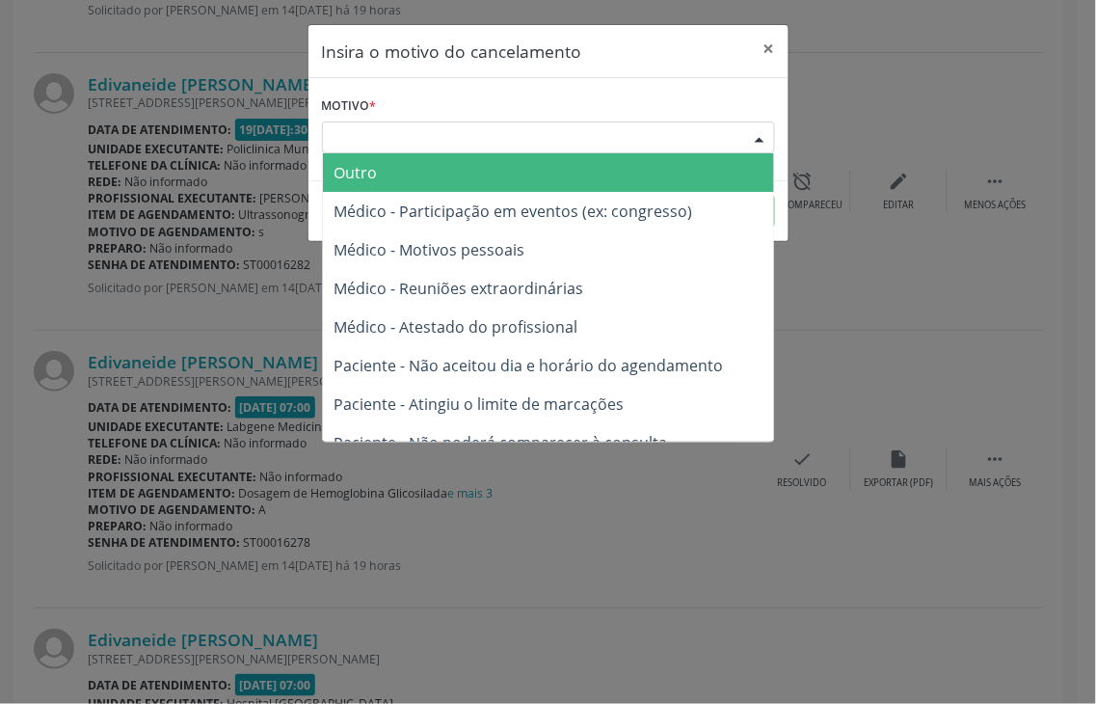
click at [383, 168] on span "Outro" at bounding box center [548, 172] width 451 height 39
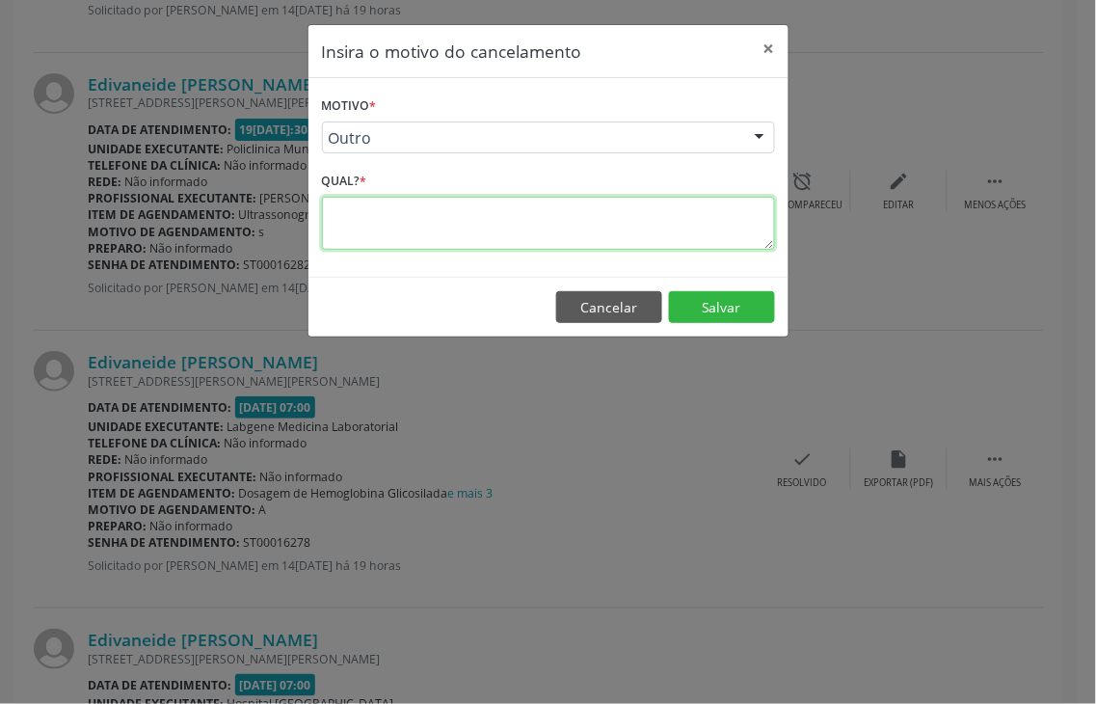
click at [380, 215] on textarea at bounding box center [548, 223] width 453 height 53
type textarea "."
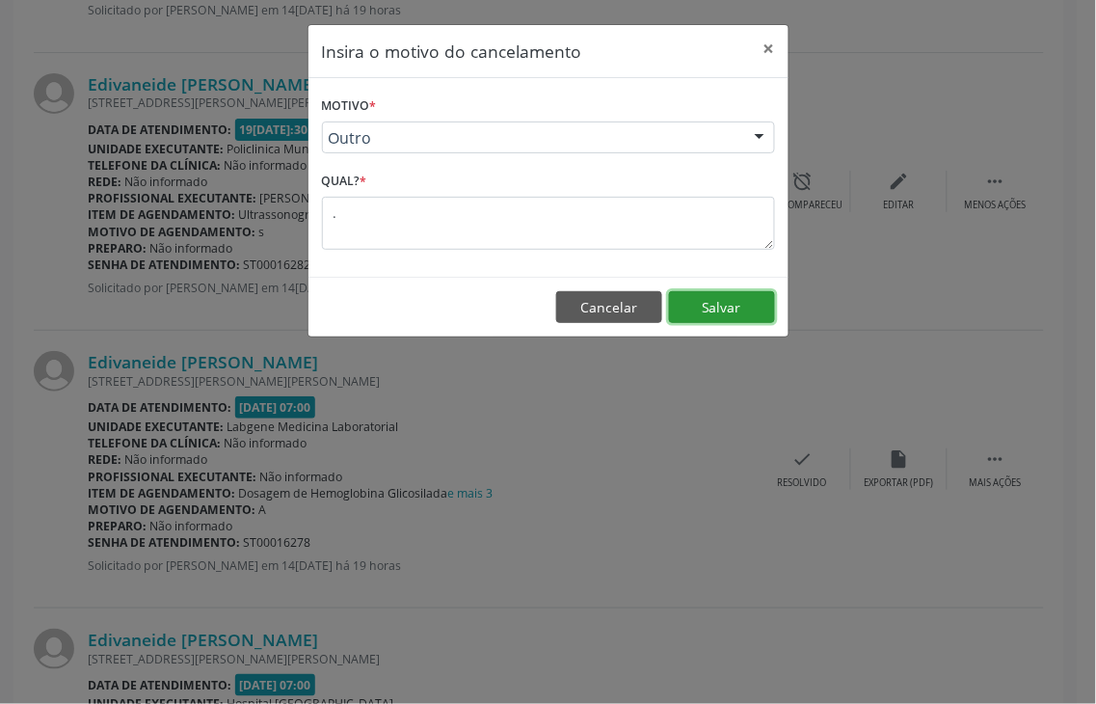
click at [758, 315] on button "Salvar" at bounding box center [722, 307] width 106 height 33
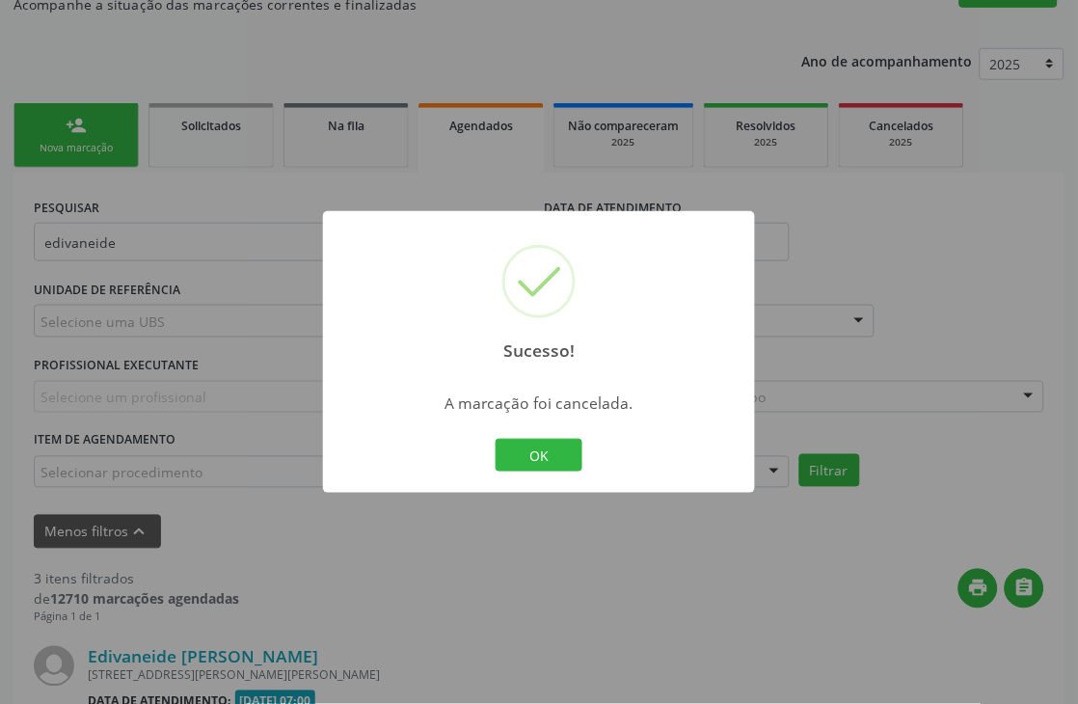
scroll to position [1012, 0]
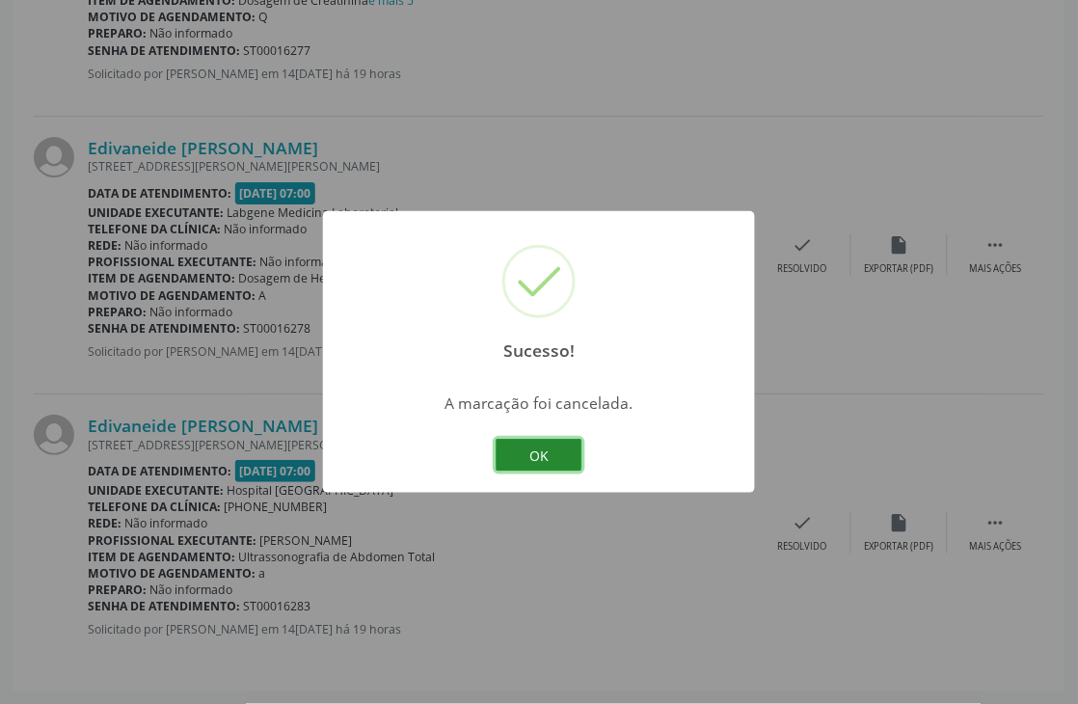
click at [561, 446] on button "OK" at bounding box center [539, 455] width 87 height 33
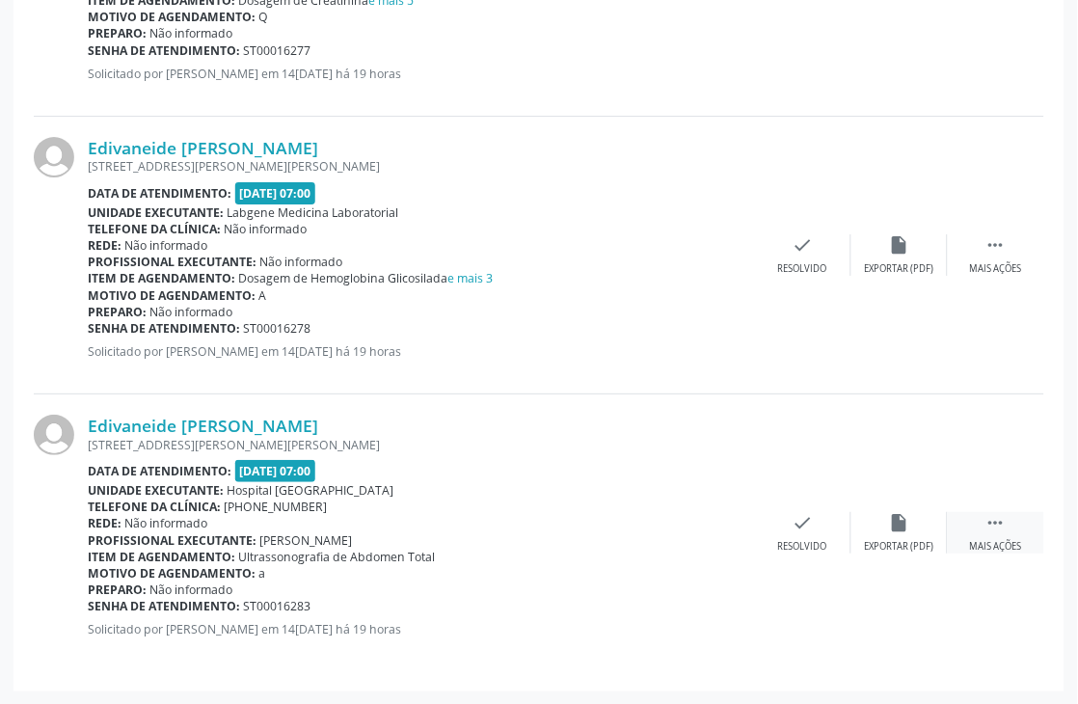
click at [1004, 515] on icon "" at bounding box center [995, 522] width 21 height 21
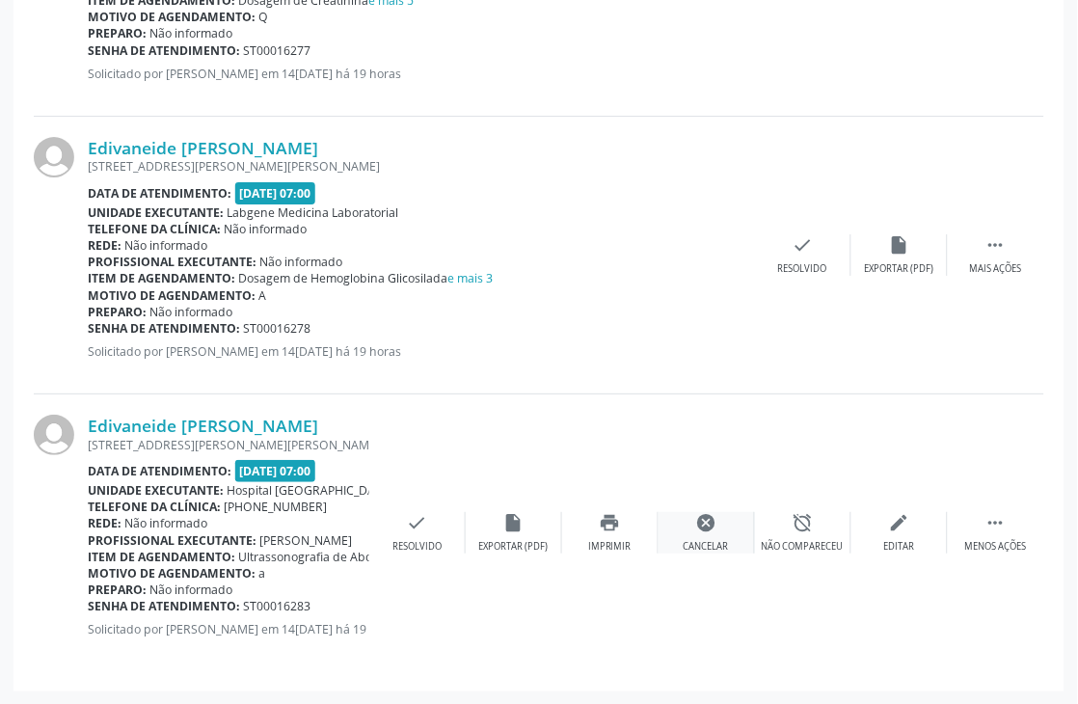
click at [710, 536] on div "cancel Cancelar" at bounding box center [706, 532] width 96 height 41
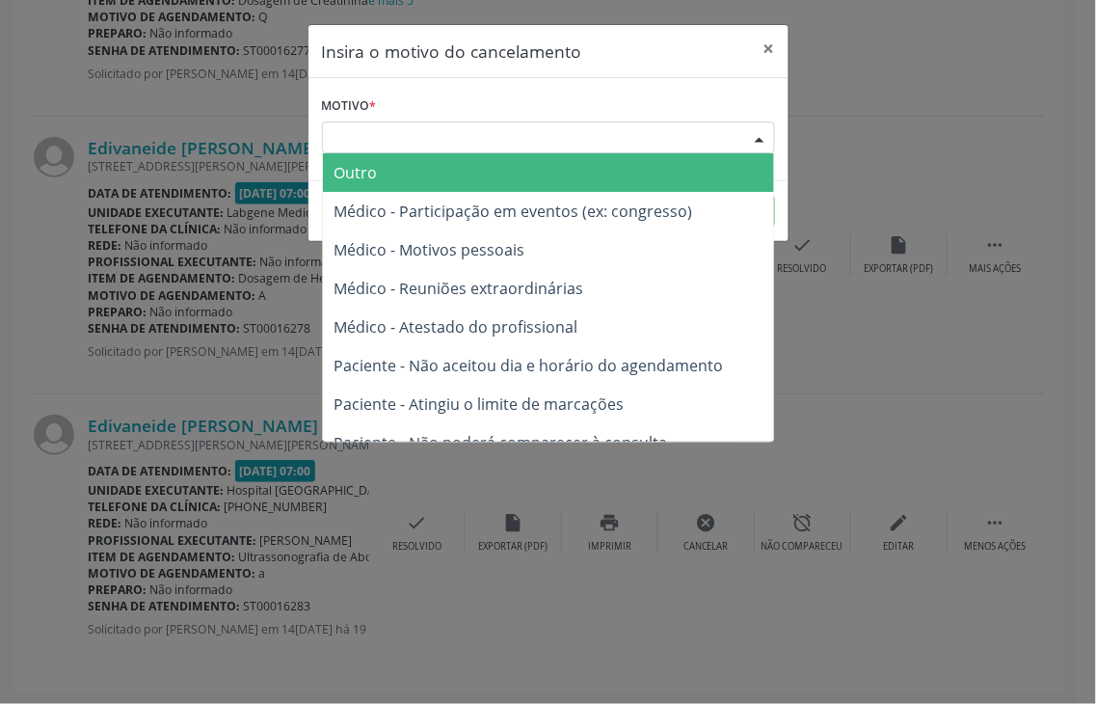
drag, startPoint x: 499, startPoint y: 142, endPoint x: 499, endPoint y: 152, distance: 10.6
click at [499, 146] on div "Escolha o motivo" at bounding box center [548, 137] width 453 height 33
click at [434, 175] on span "Outro" at bounding box center [548, 172] width 451 height 39
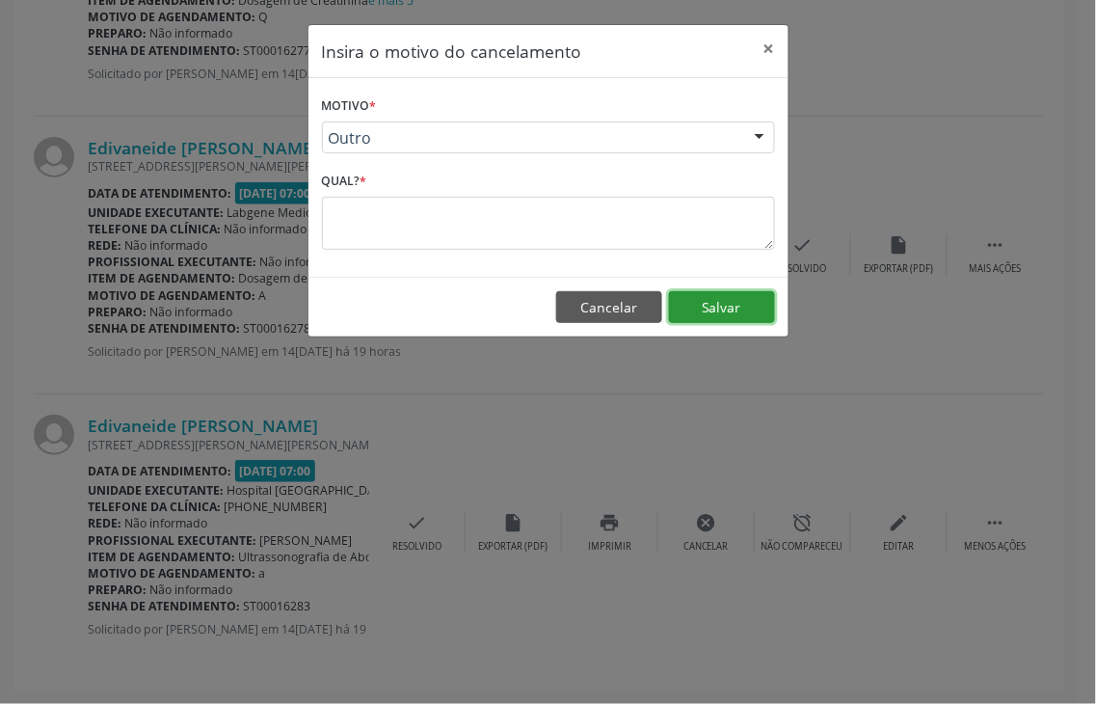
click at [750, 309] on button "Salvar" at bounding box center [722, 307] width 106 height 33
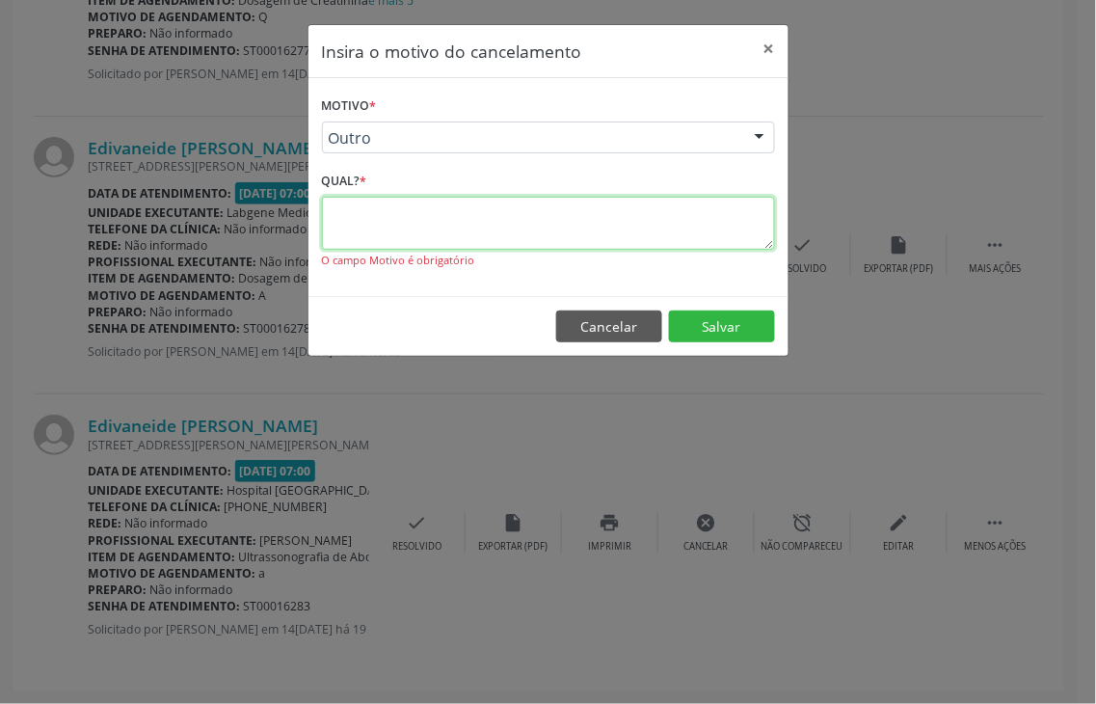
click at [445, 200] on textarea at bounding box center [548, 223] width 453 height 53
type textarea "."
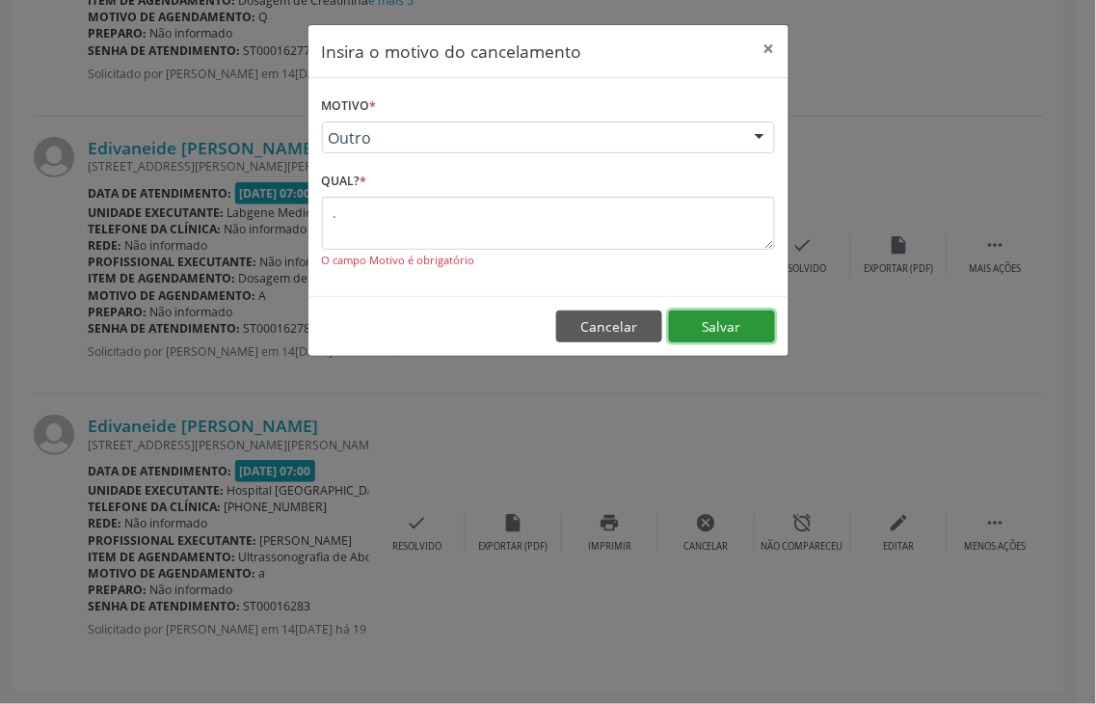
click at [720, 329] on button "Salvar" at bounding box center [722, 326] width 106 height 33
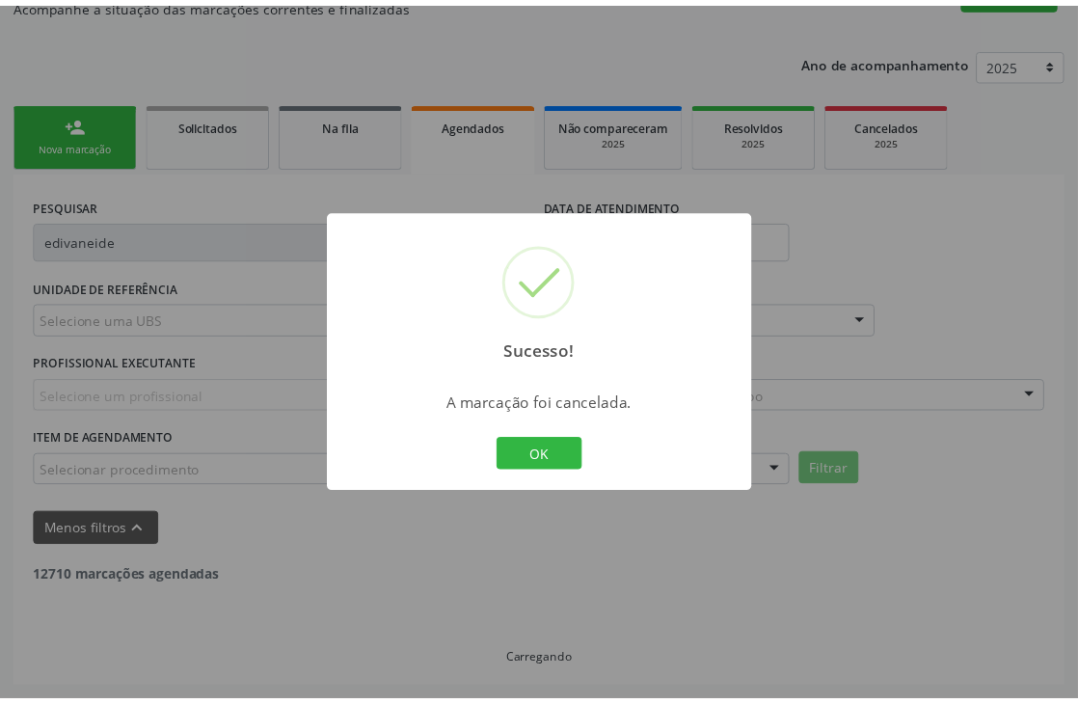
scroll to position [226, 0]
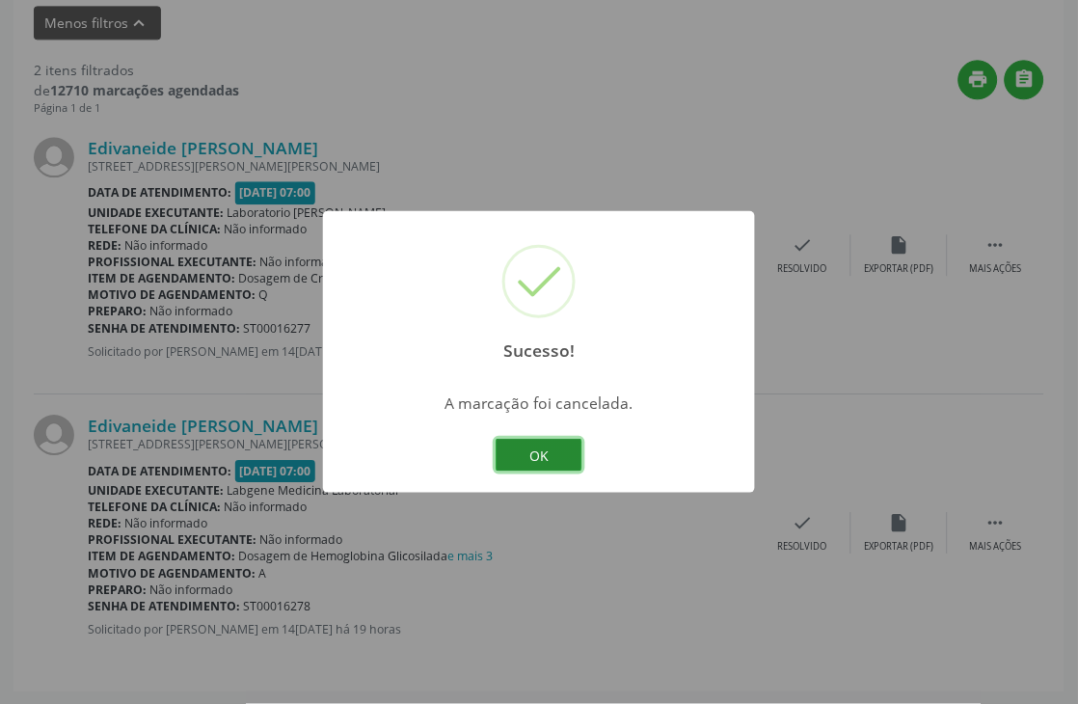
click at [544, 455] on button "OK" at bounding box center [539, 455] width 87 height 33
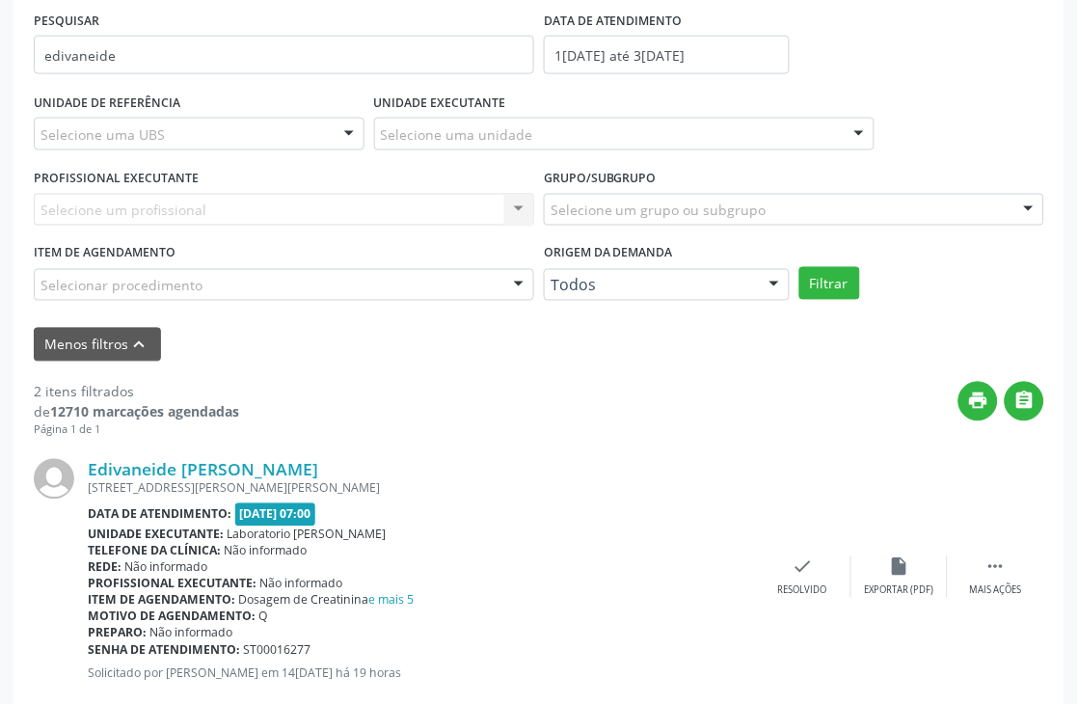
scroll to position [306, 0]
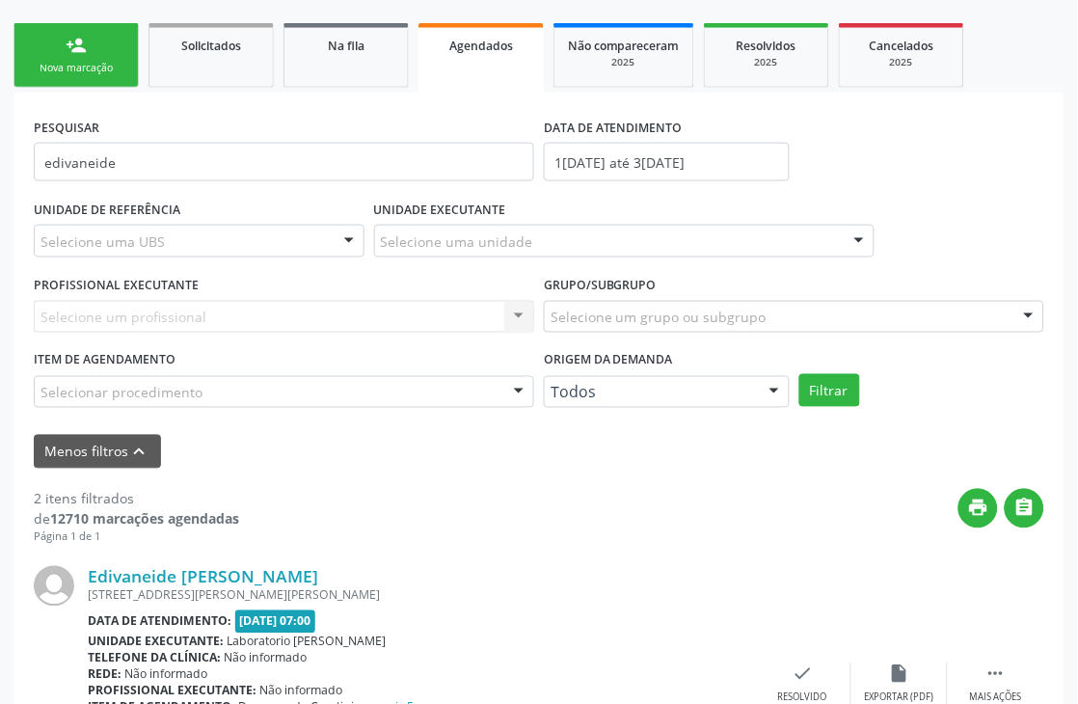
click at [94, 77] on link "person_add Nova marcação" at bounding box center [75, 55] width 125 height 65
click at [94, 75] on link "person_add Nova marcação" at bounding box center [75, 55] width 125 height 65
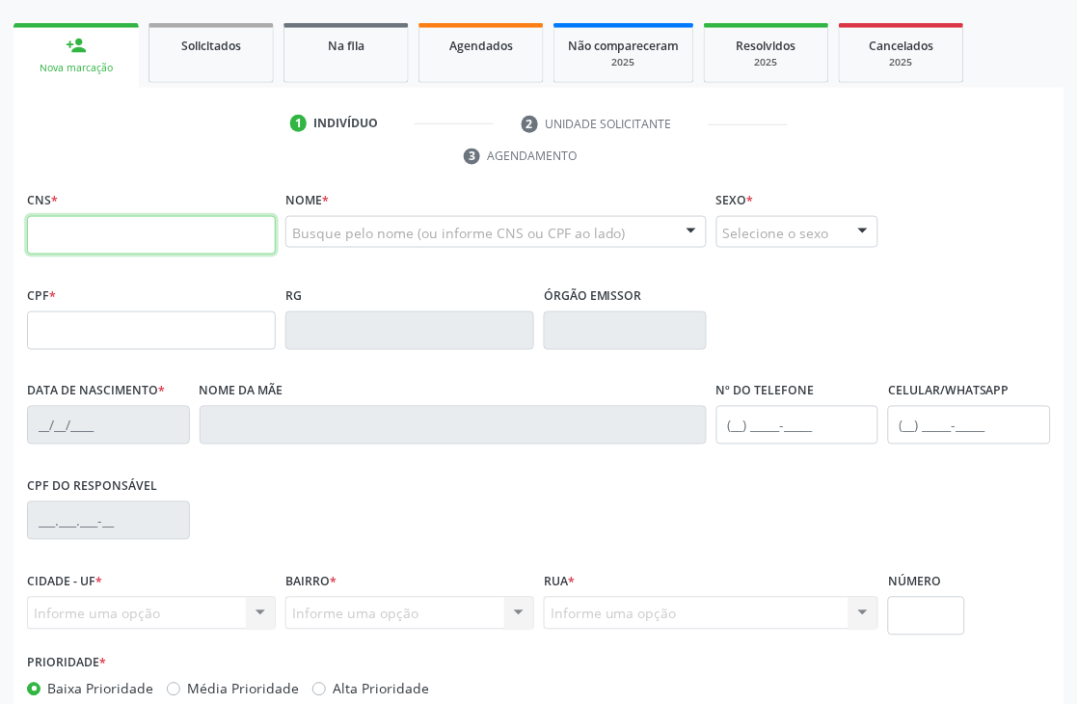
click at [130, 237] on input "text" at bounding box center [151, 235] width 249 height 39
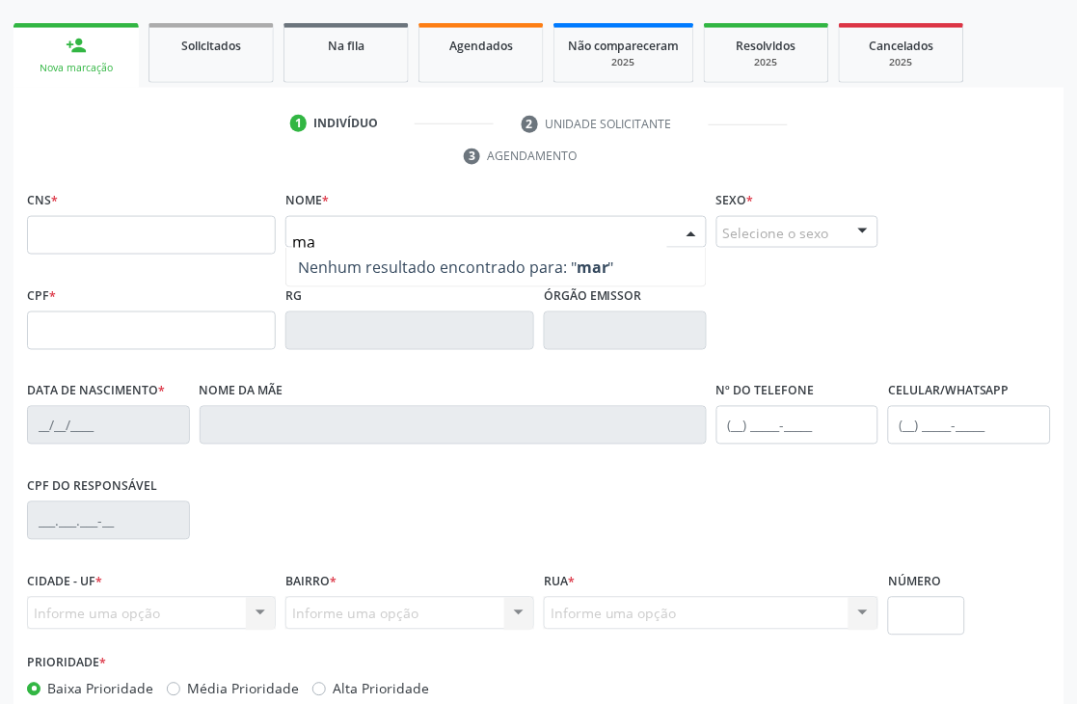
type input "m"
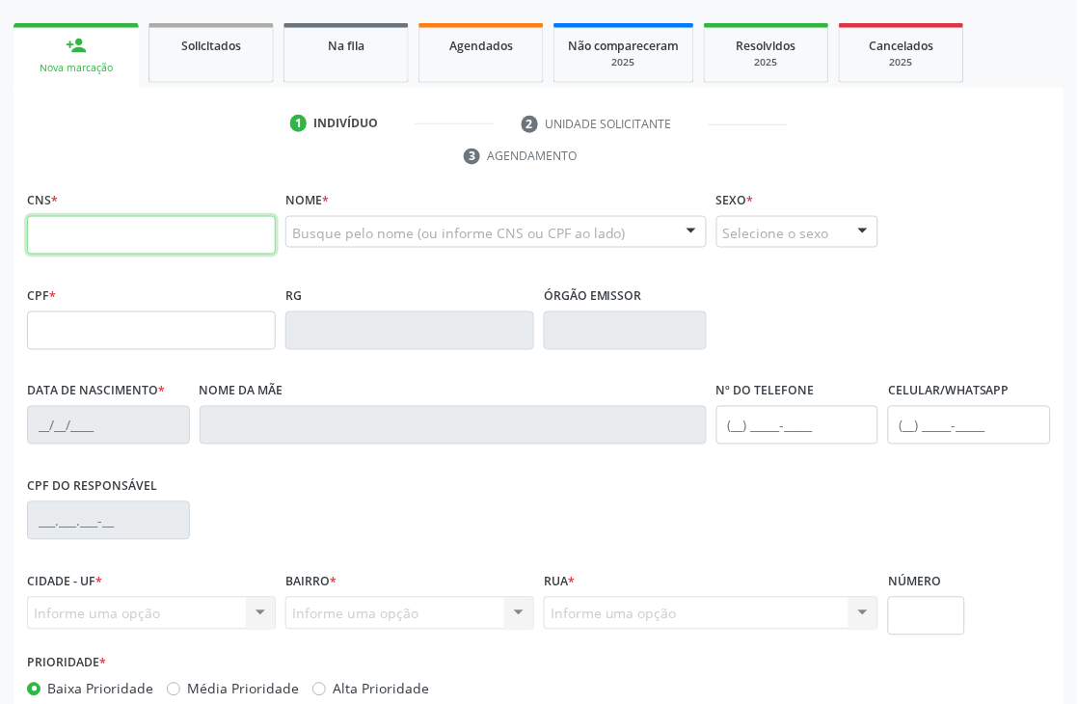
click at [148, 228] on input "text" at bounding box center [151, 235] width 249 height 39
type input "898 0034 3092 1963"
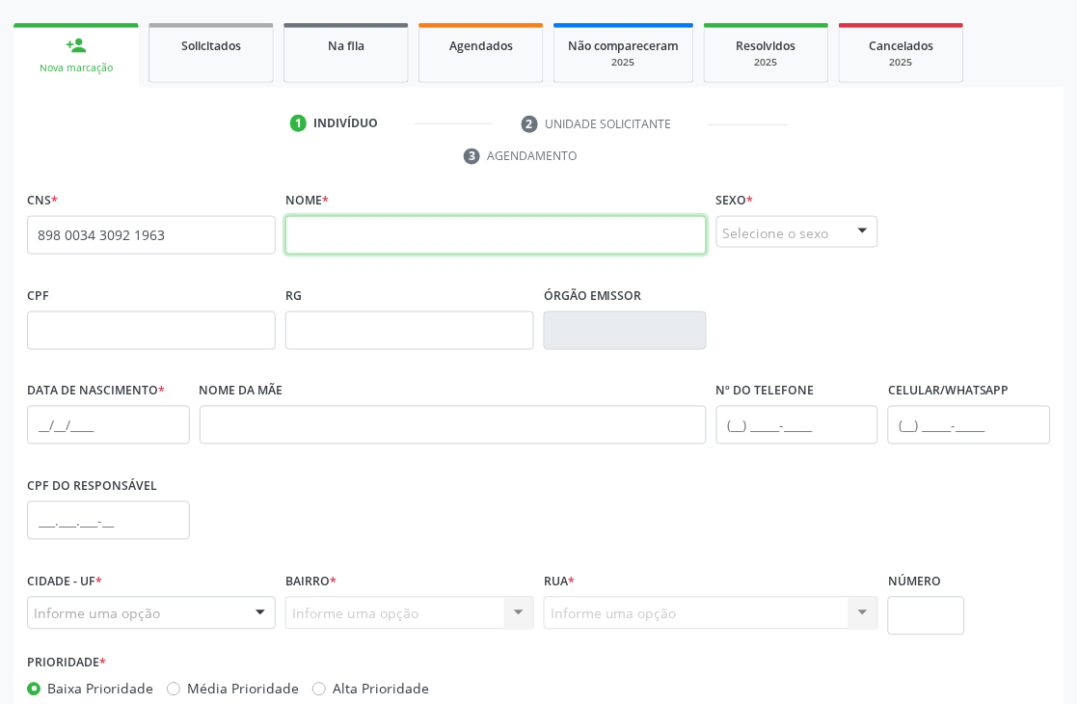
click at [524, 228] on input "text" at bounding box center [495, 235] width 421 height 39
type input "m"
type input "[PERSON_NAME]"
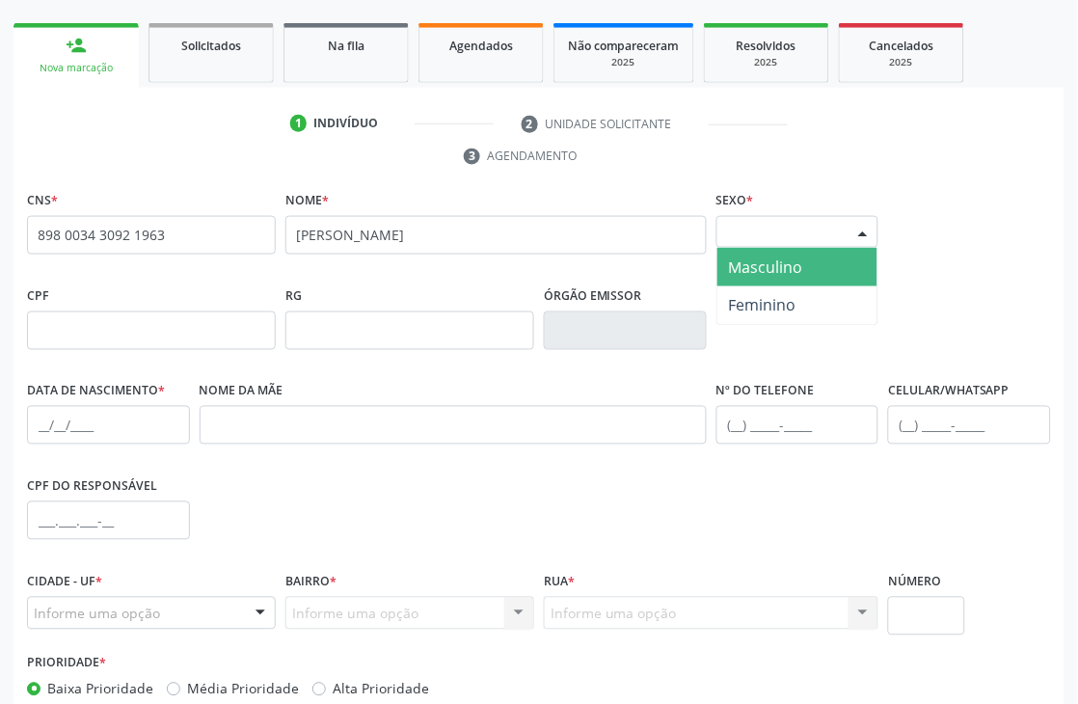
click at [806, 231] on div "Selecione o sexo" at bounding box center [797, 232] width 163 height 33
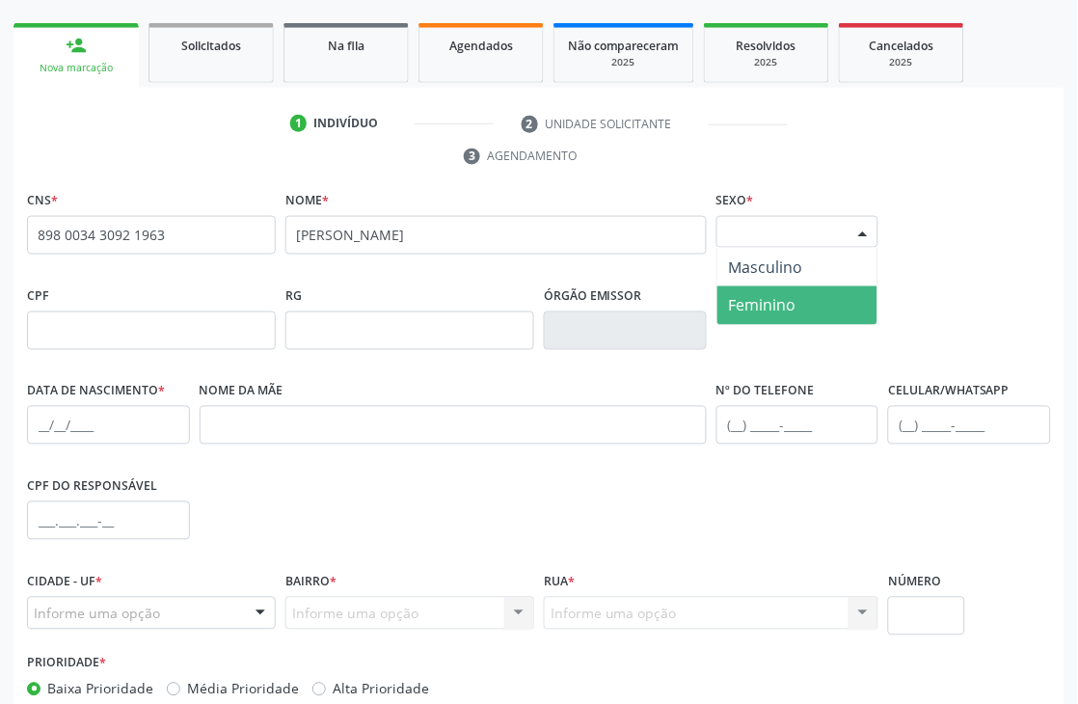
click at [771, 307] on span "Feminino" at bounding box center [762, 305] width 67 height 21
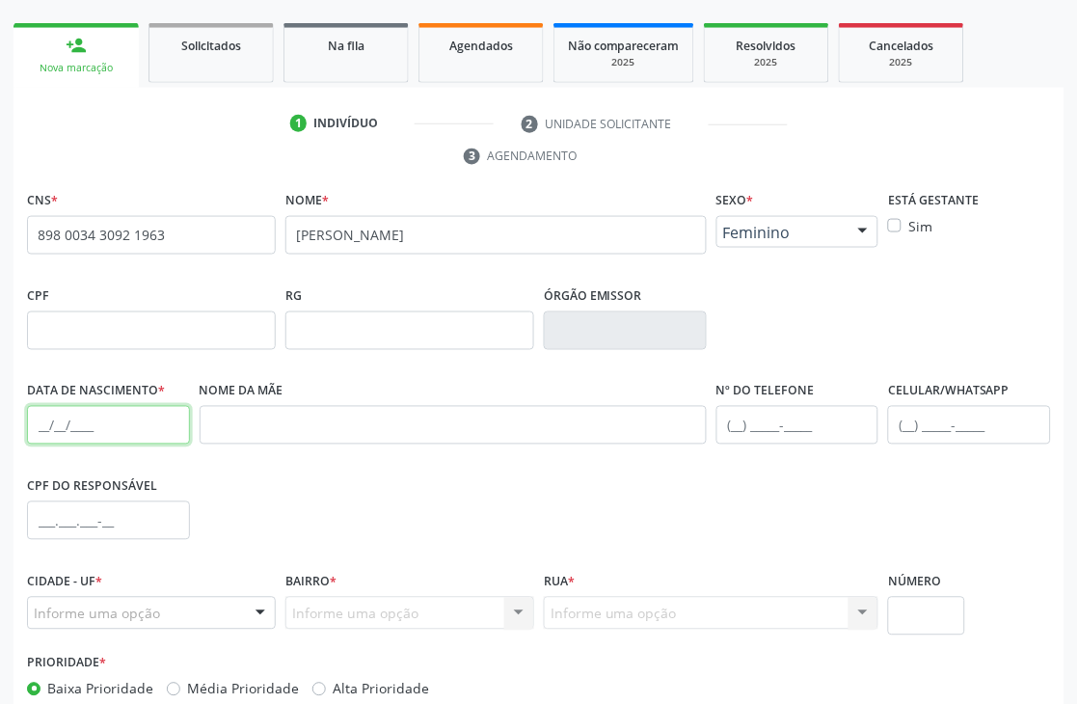
click at [85, 411] on input "text" at bounding box center [108, 425] width 163 height 39
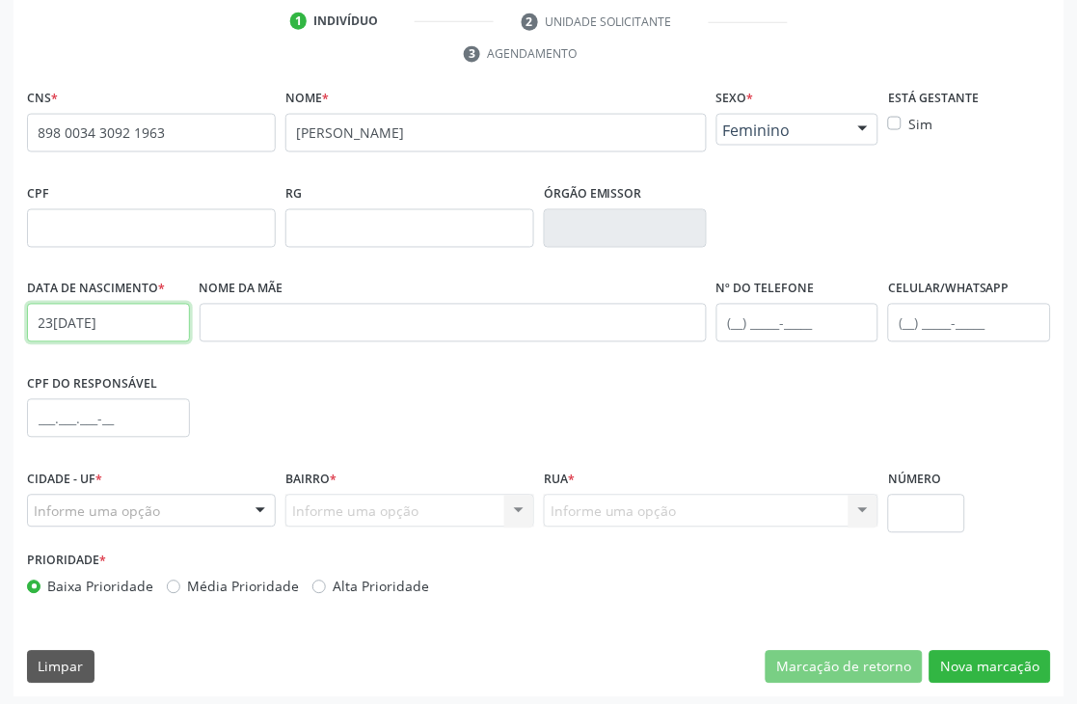
scroll to position [413, 0]
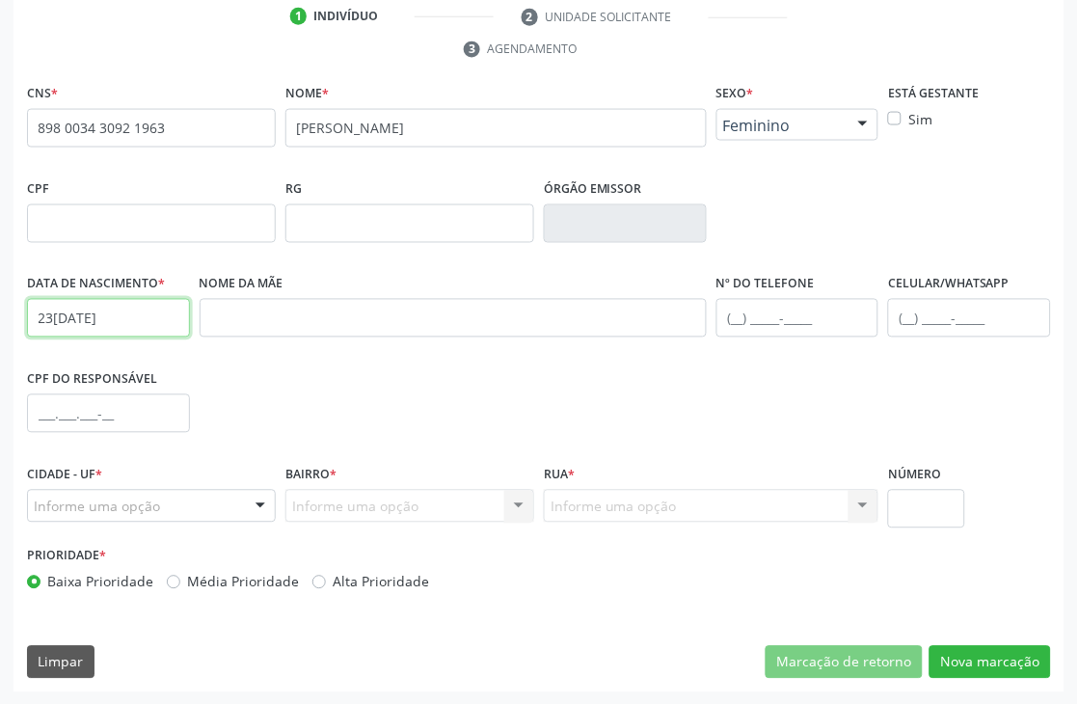
type input "23[DATE]"
click at [159, 511] on div "Informe uma opção" at bounding box center [151, 506] width 249 height 33
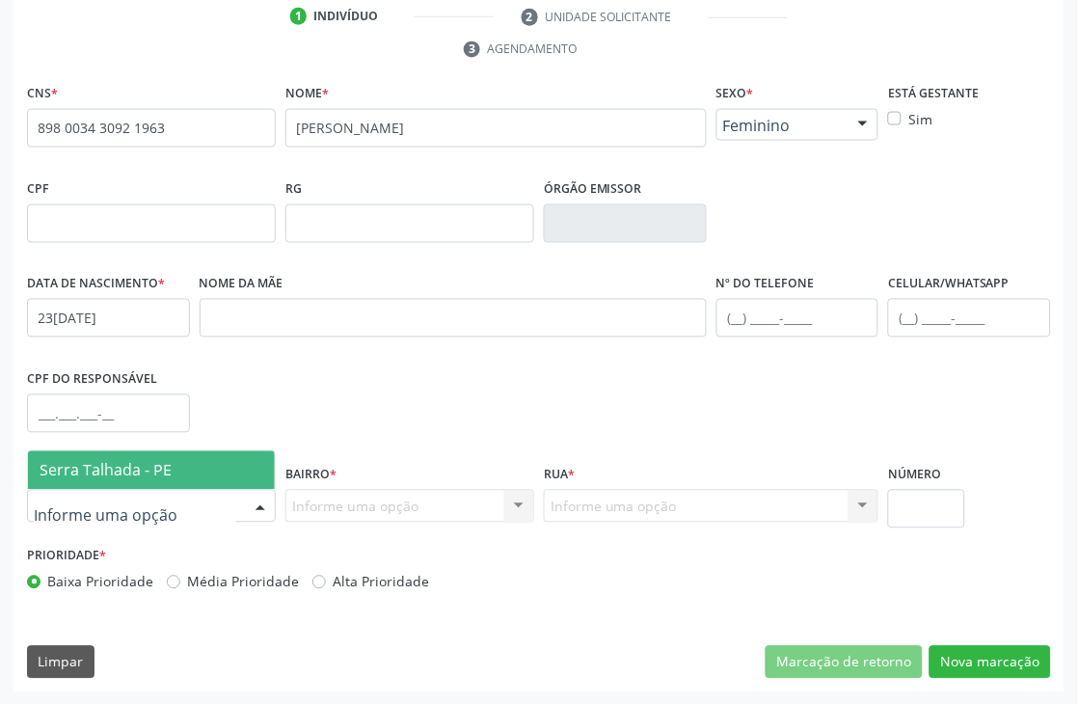
click at [151, 478] on span "Serra Talhada - PE" at bounding box center [151, 470] width 247 height 39
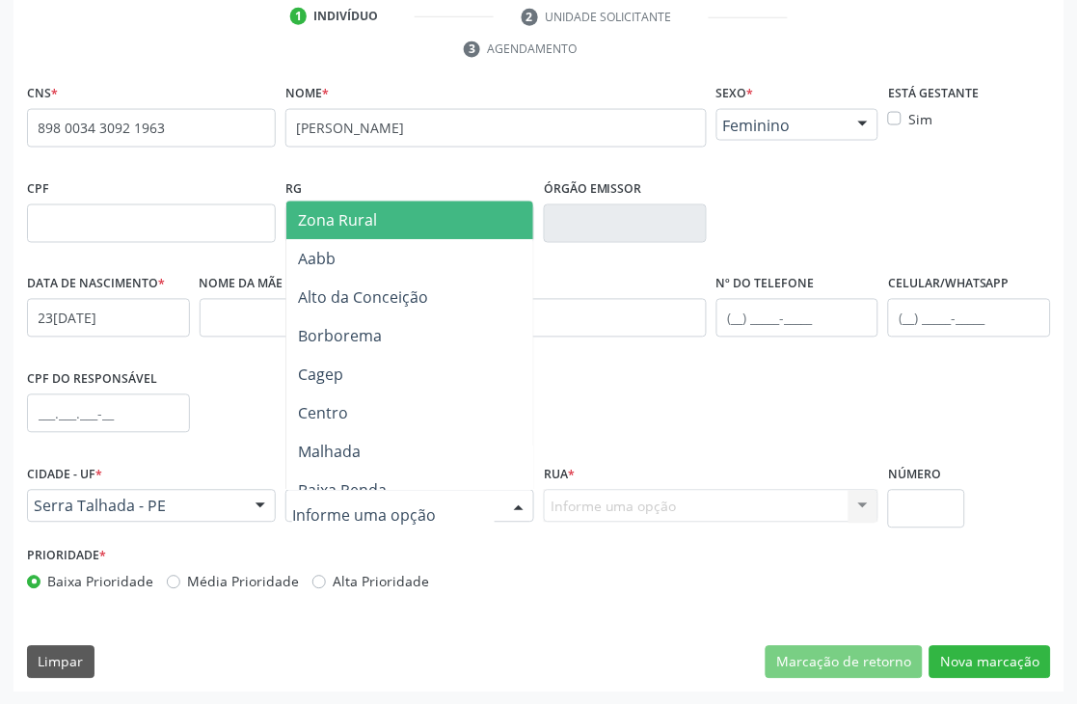
click at [381, 222] on span "Zona Rural" at bounding box center [440, 220] width 309 height 39
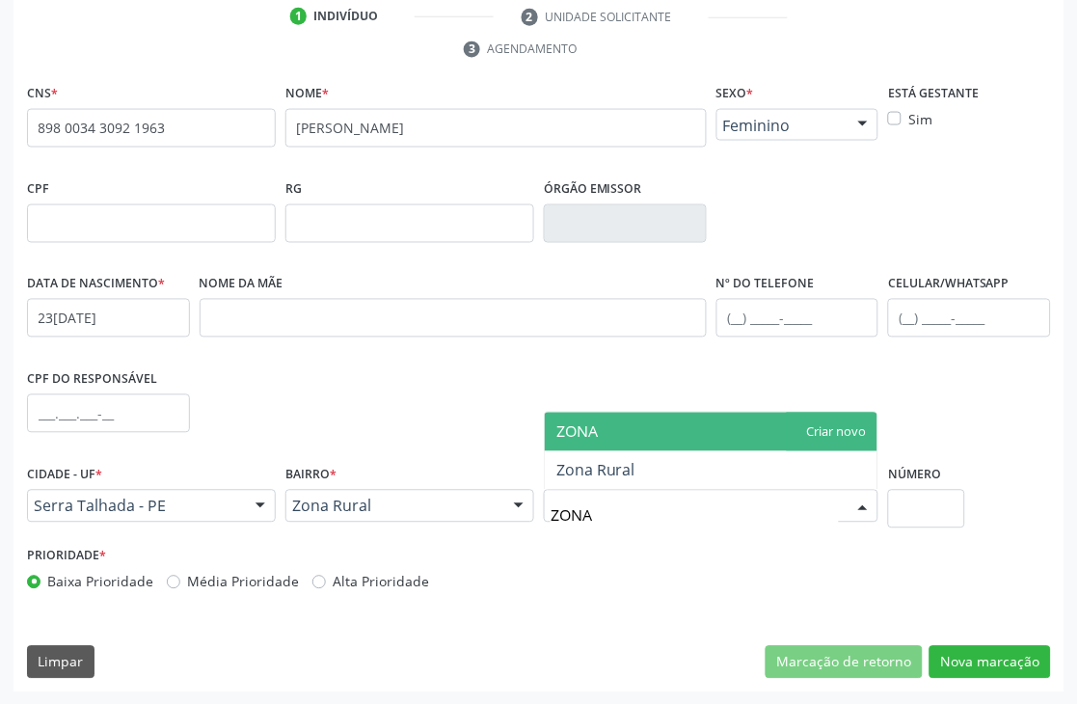
type input "ZONA"
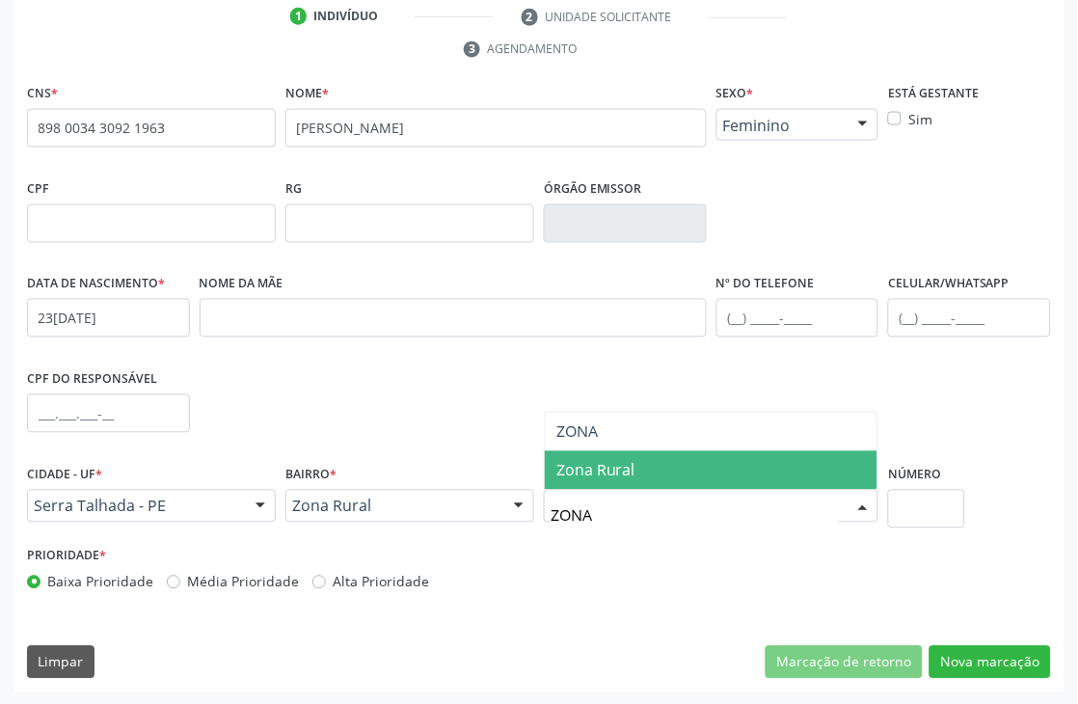
click at [643, 466] on span "Zona Rural" at bounding box center [711, 470] width 333 height 39
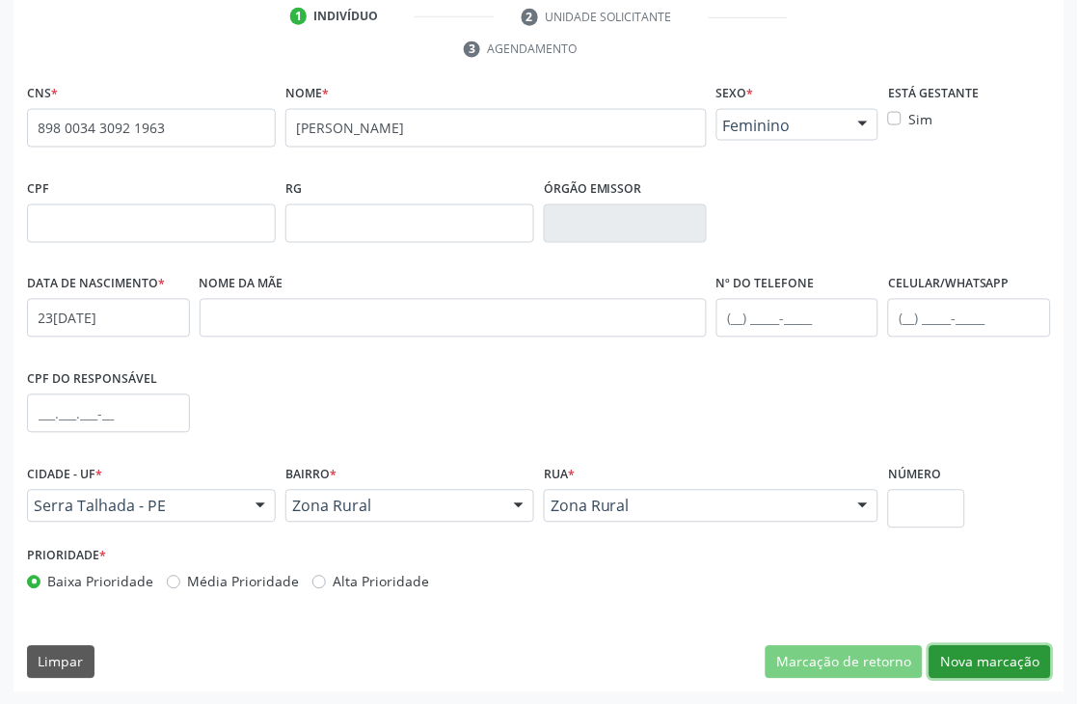
click at [974, 646] on button "Nova marcação" at bounding box center [989, 662] width 121 height 33
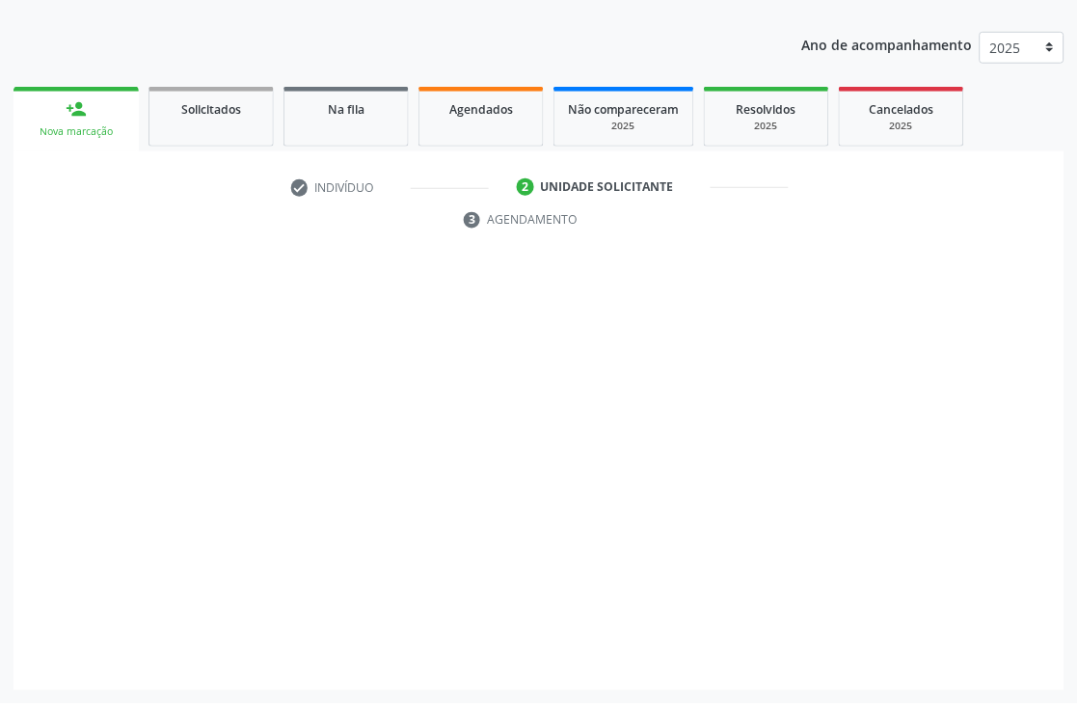
scroll to position [242, 0]
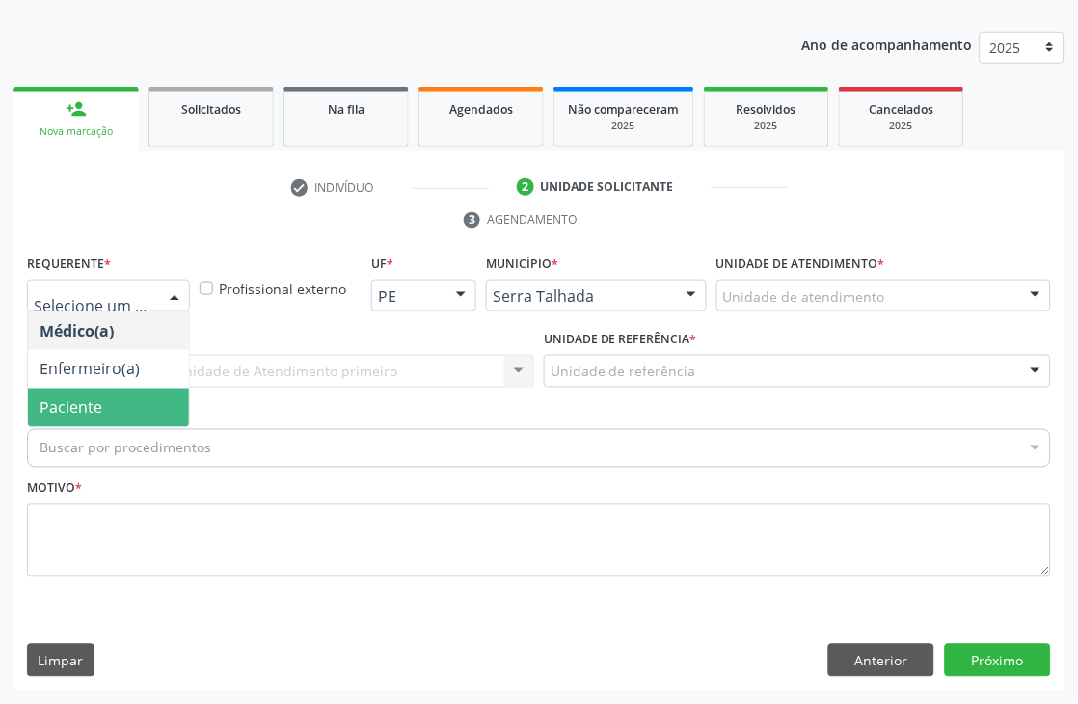
click at [98, 401] on span "Paciente" at bounding box center [71, 407] width 63 height 21
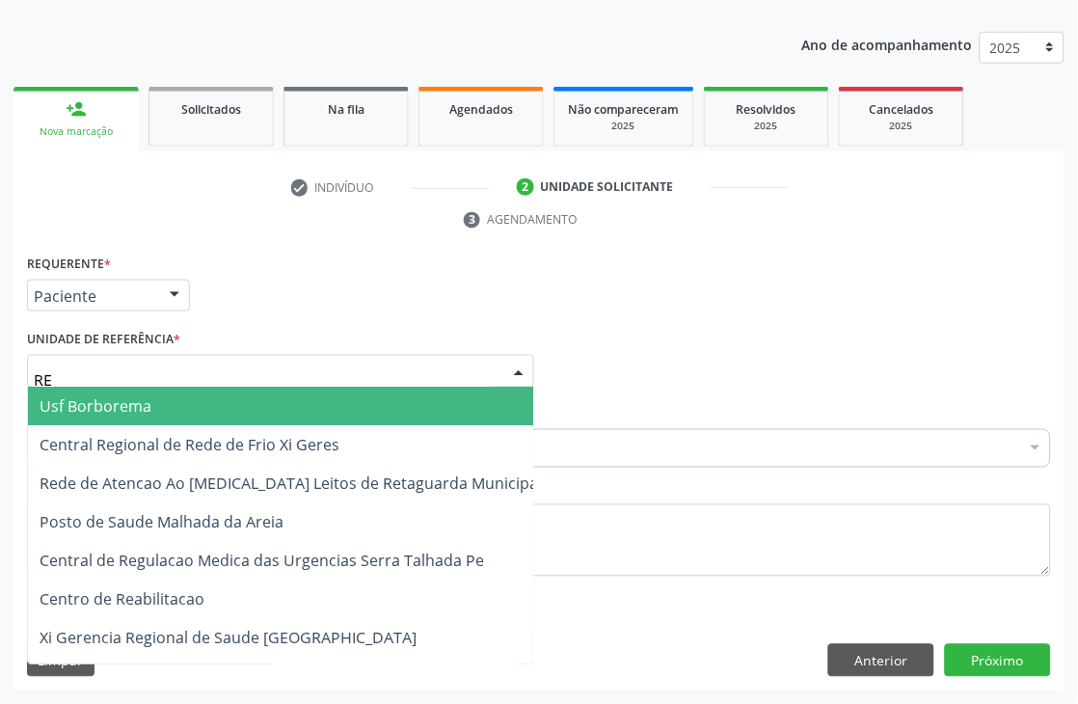
type input "REA"
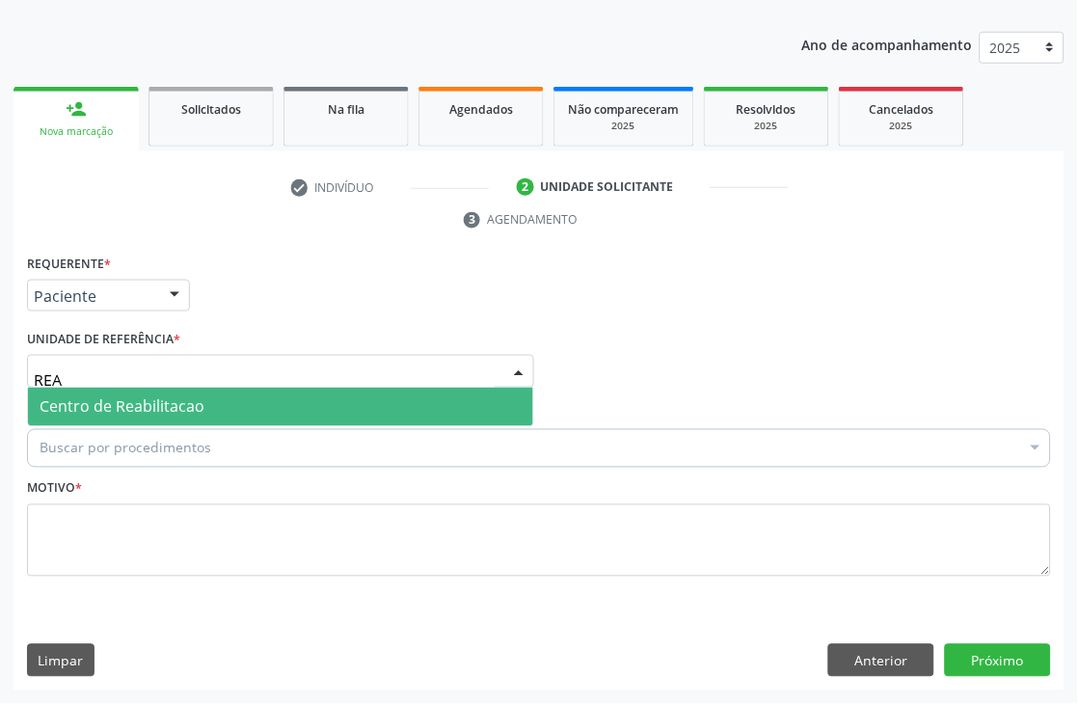
click at [103, 415] on span "Centro de Reabilitacao" at bounding box center [122, 406] width 165 height 21
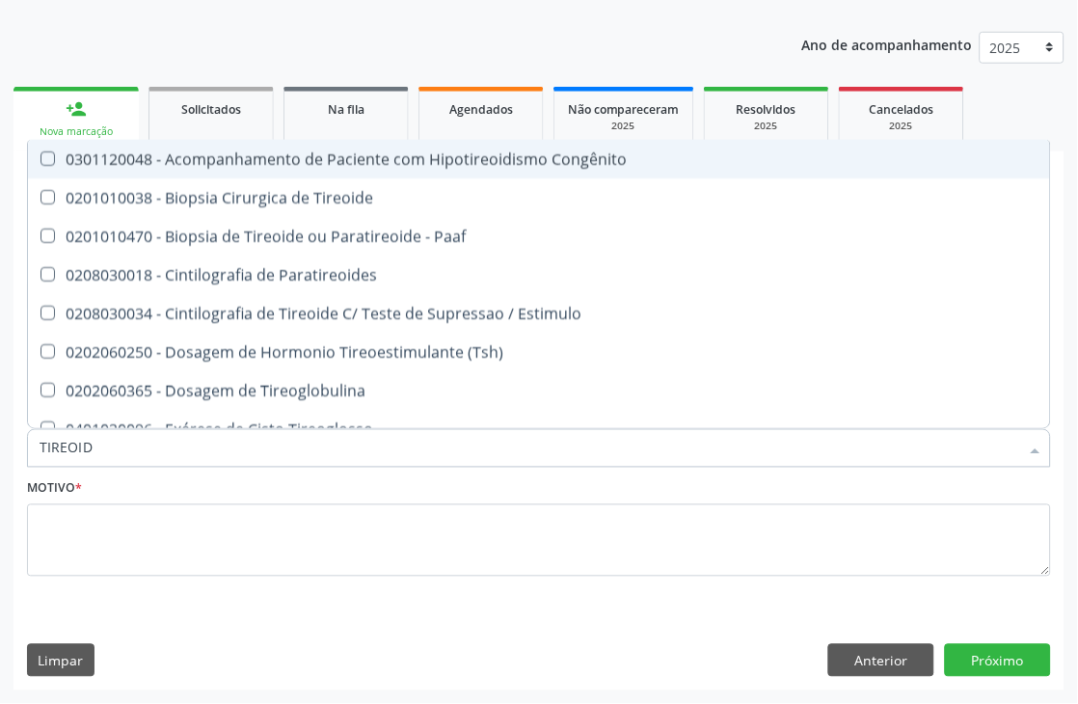
type input "TIREOIDE"
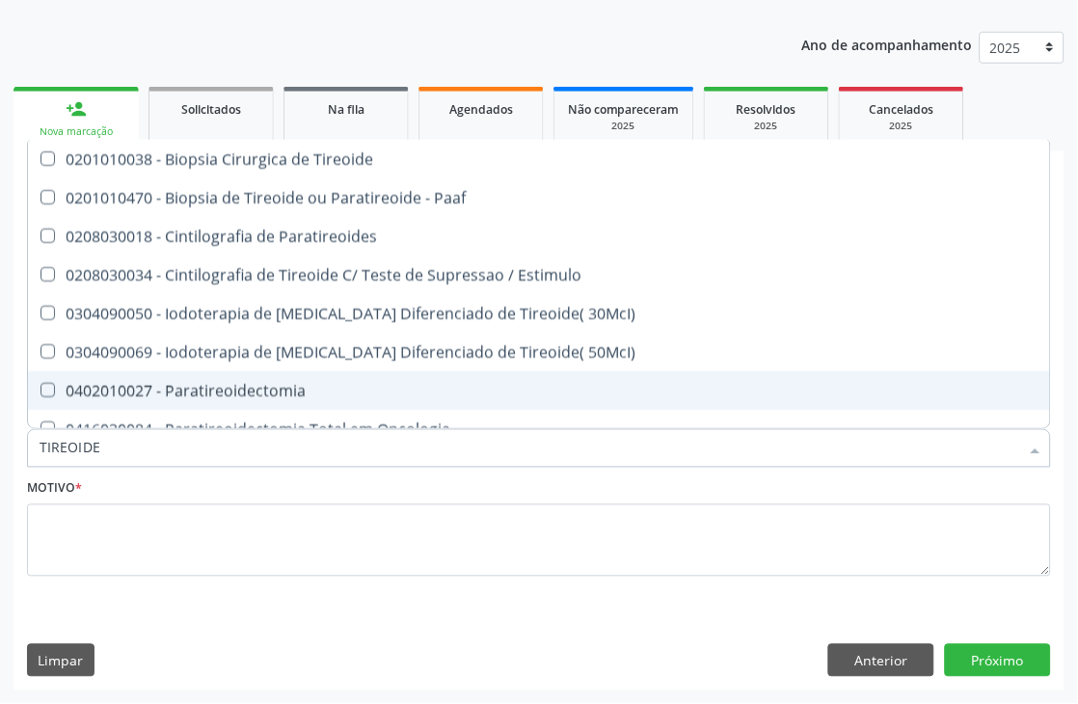
scroll to position [329, 0]
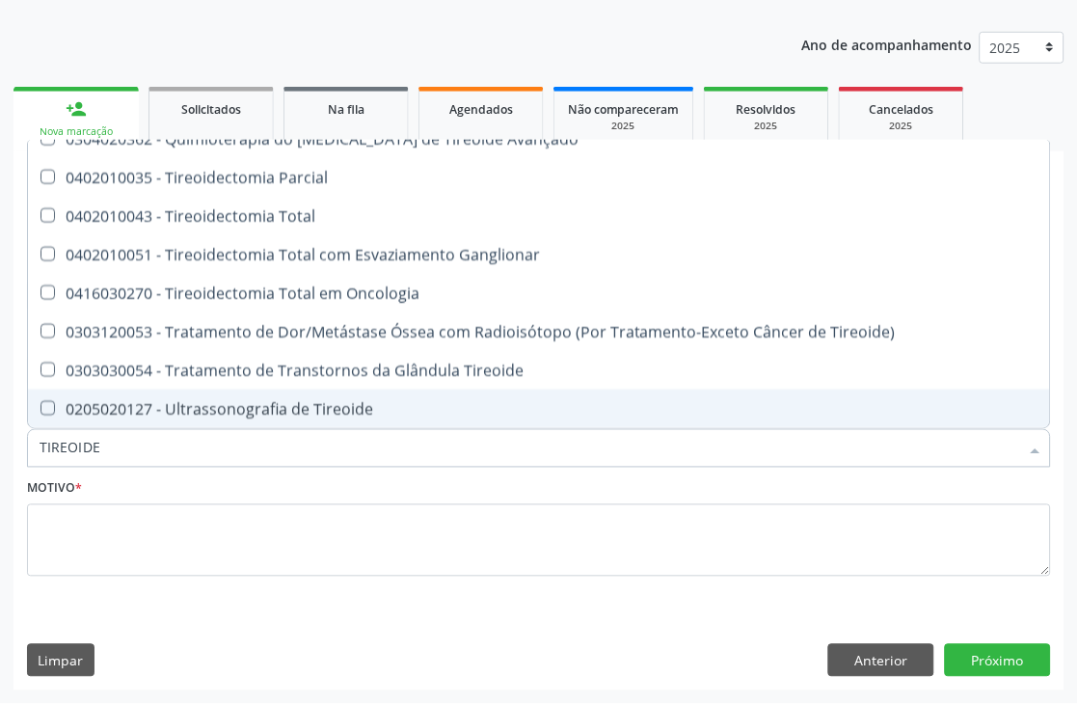
click at [262, 416] on div "0205020127 - Ultrassonografia de Tireoide" at bounding box center [539, 408] width 999 height 15
checkbox Tireoide "true"
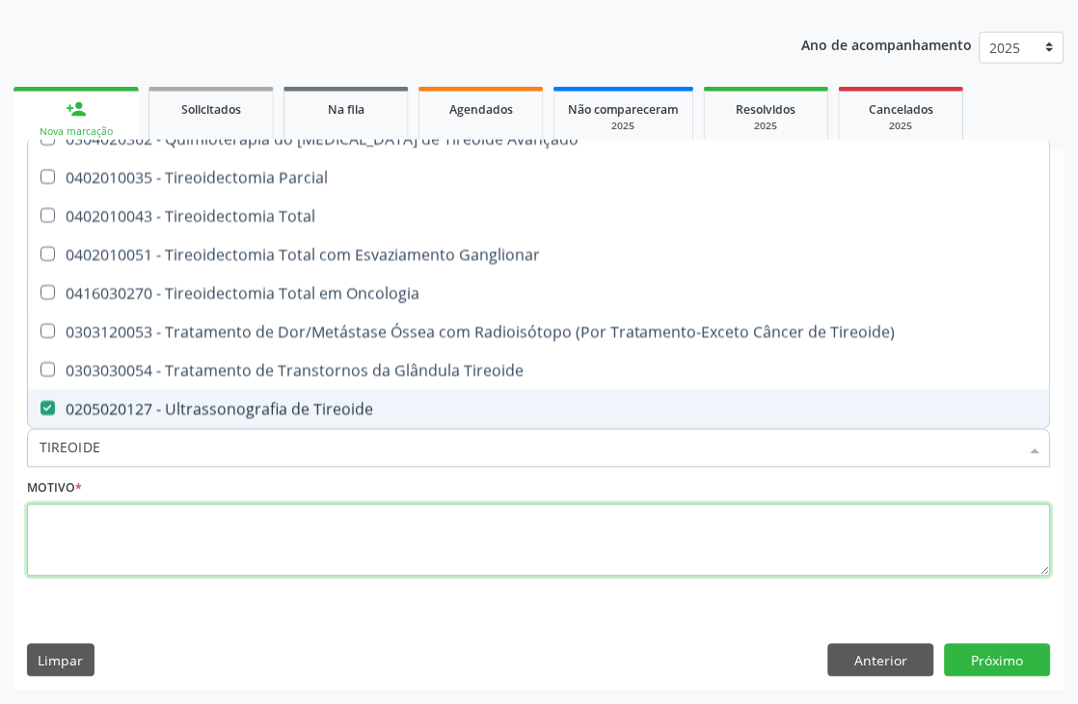
click at [137, 527] on textarea at bounding box center [539, 540] width 1024 height 73
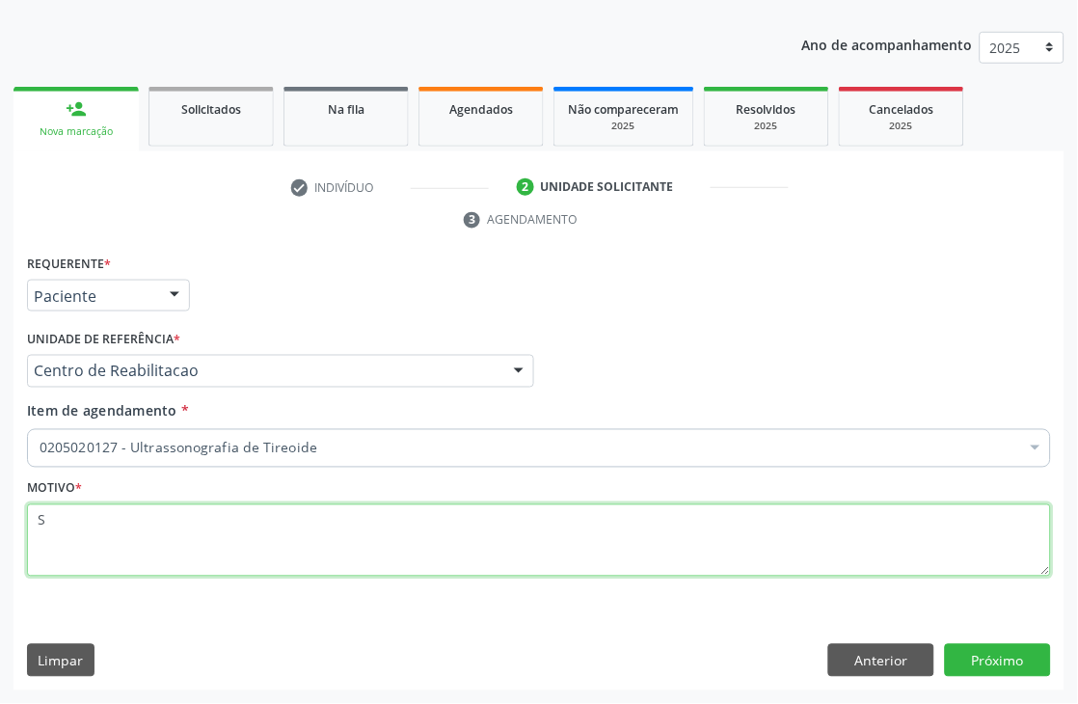
scroll to position [0, 0]
type textarea "S"
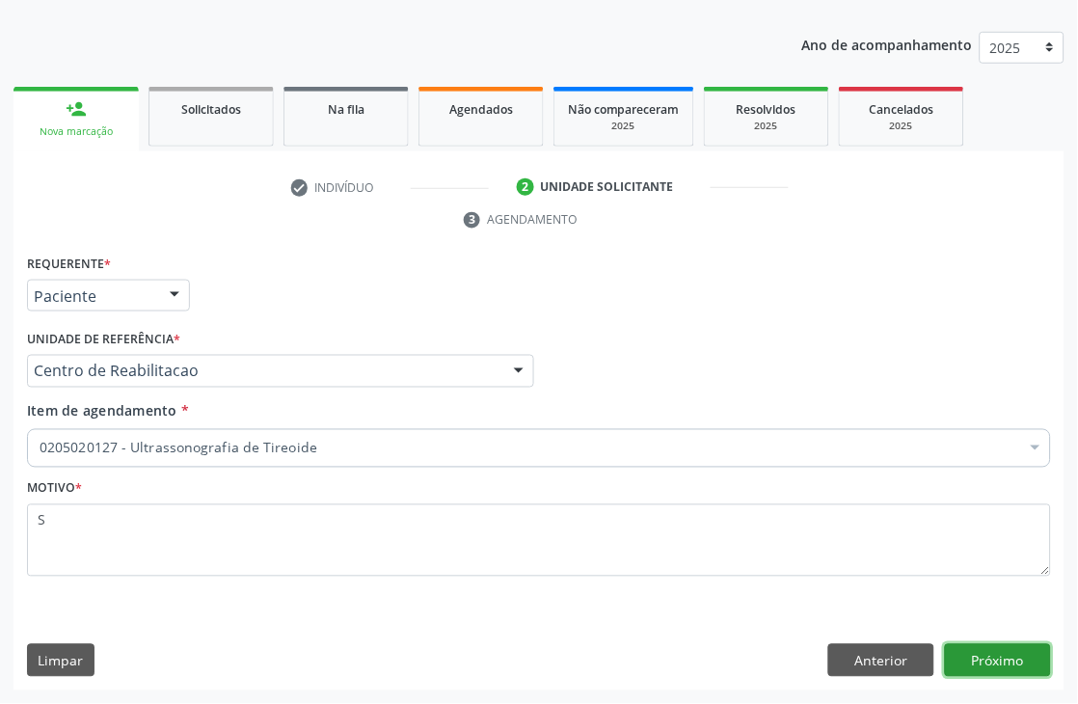
click at [993, 661] on button "Próximo" at bounding box center [998, 660] width 106 height 33
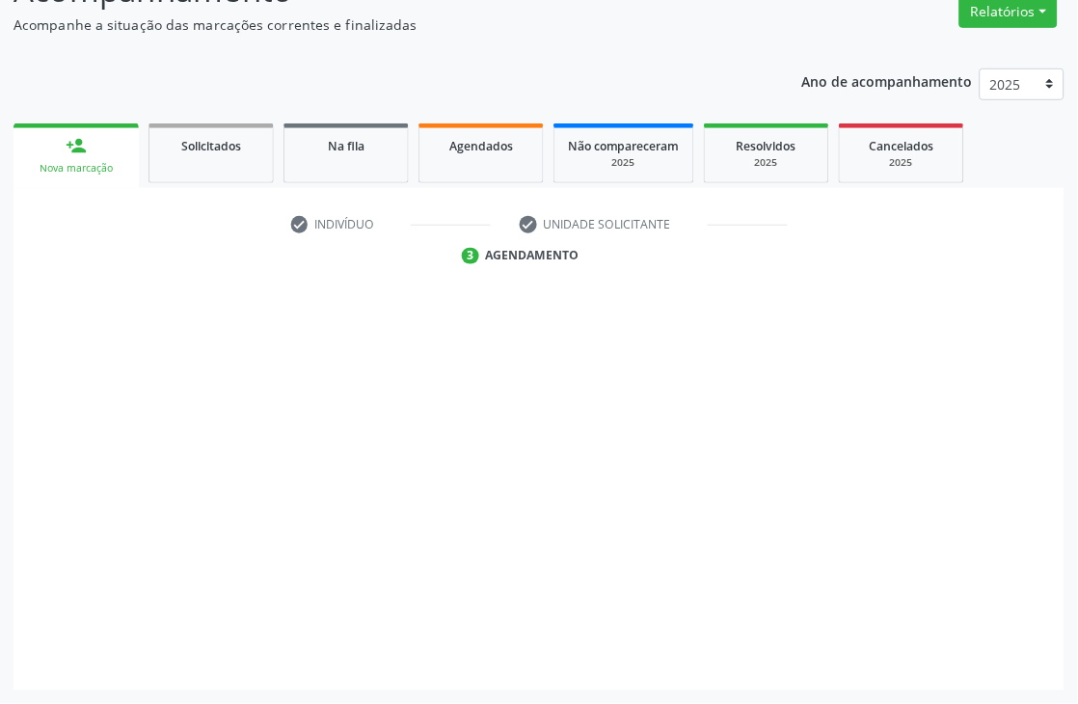
scroll to position [205, 0]
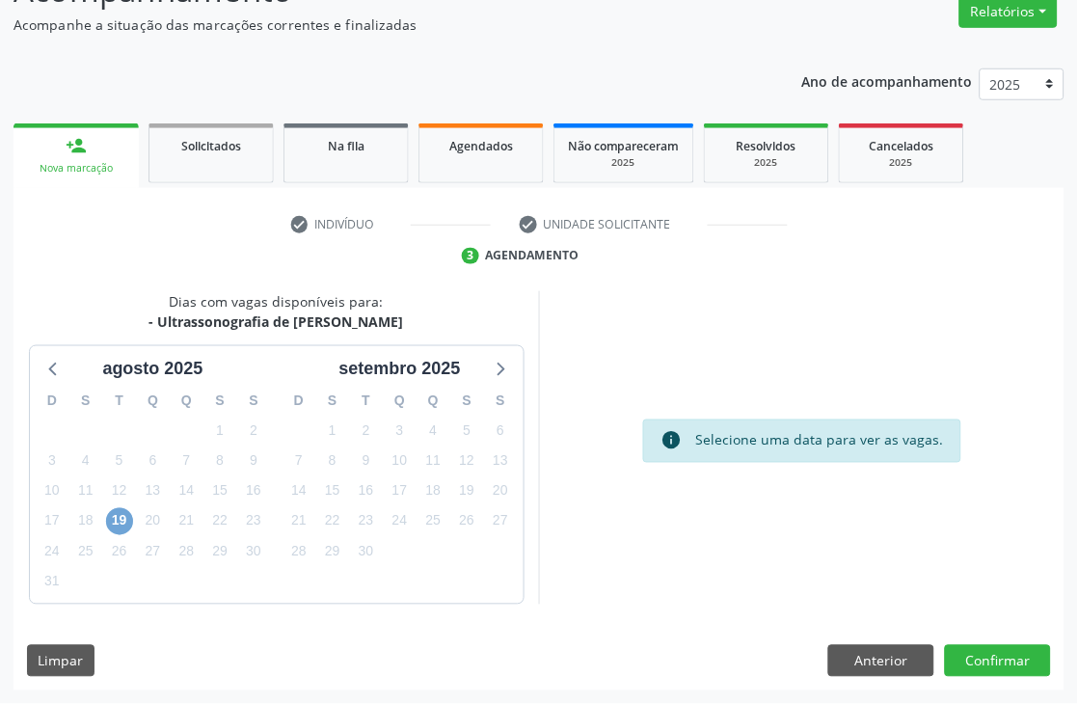
click at [116, 522] on span "19" at bounding box center [119, 521] width 27 height 27
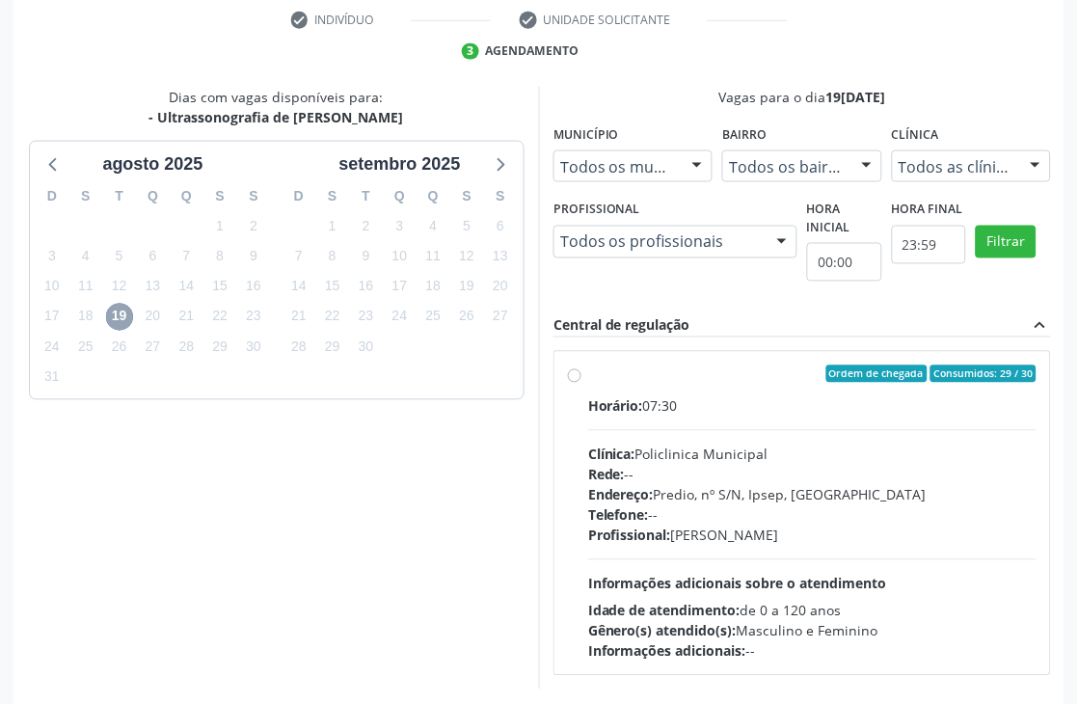
scroll to position [419, 0]
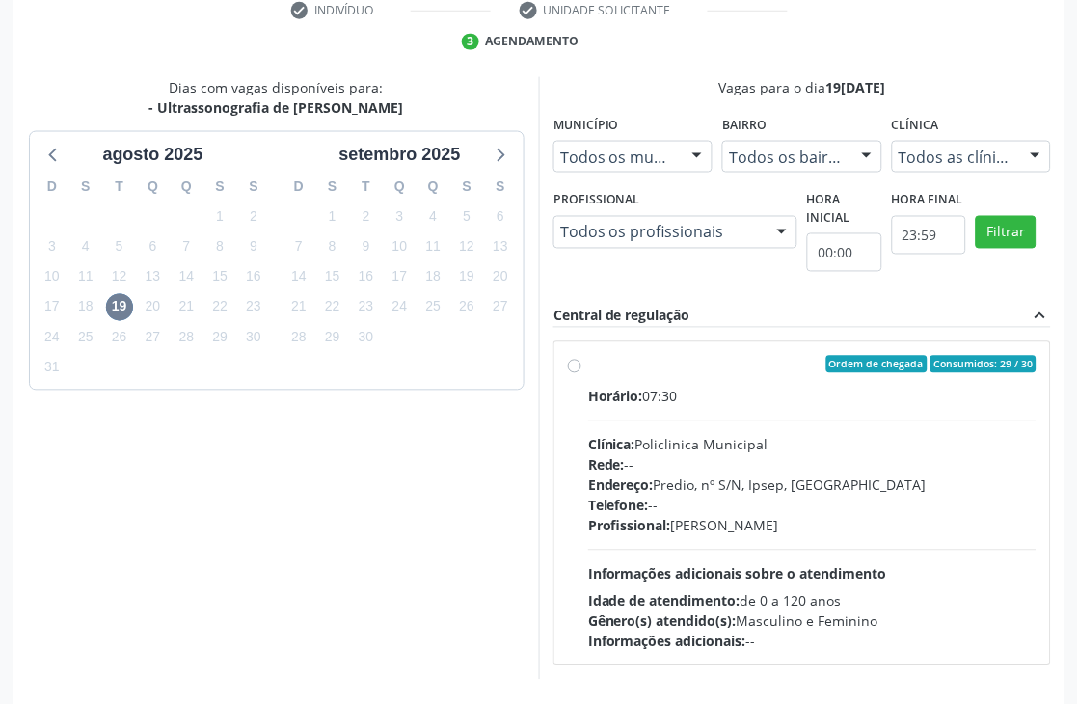
click at [783, 430] on div "Horário: 07:30 Clínica: Policlinica Municipal Rede: -- Endereço: Predio, nº S/N…" at bounding box center [812, 519] width 448 height 265
click at [581, 373] on input "Ordem de chegada Consumidos: 29 / 30 Horário: 07:30 Clínica: Policlinica Munici…" at bounding box center [574, 364] width 13 height 17
radio input "true"
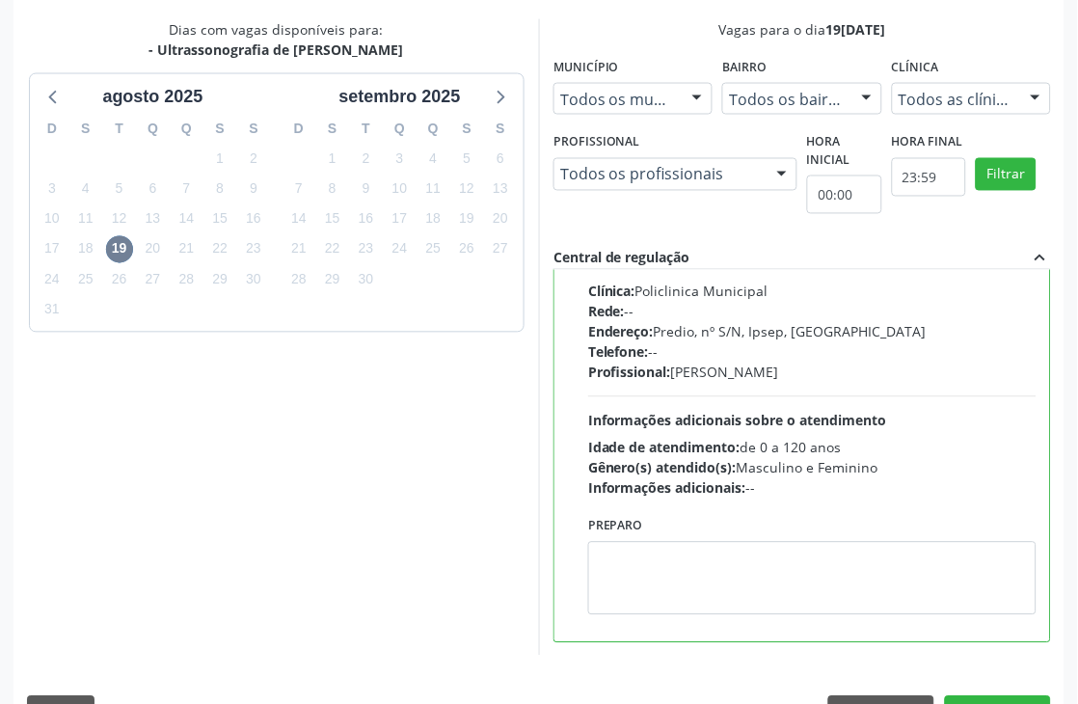
scroll to position [528, 0]
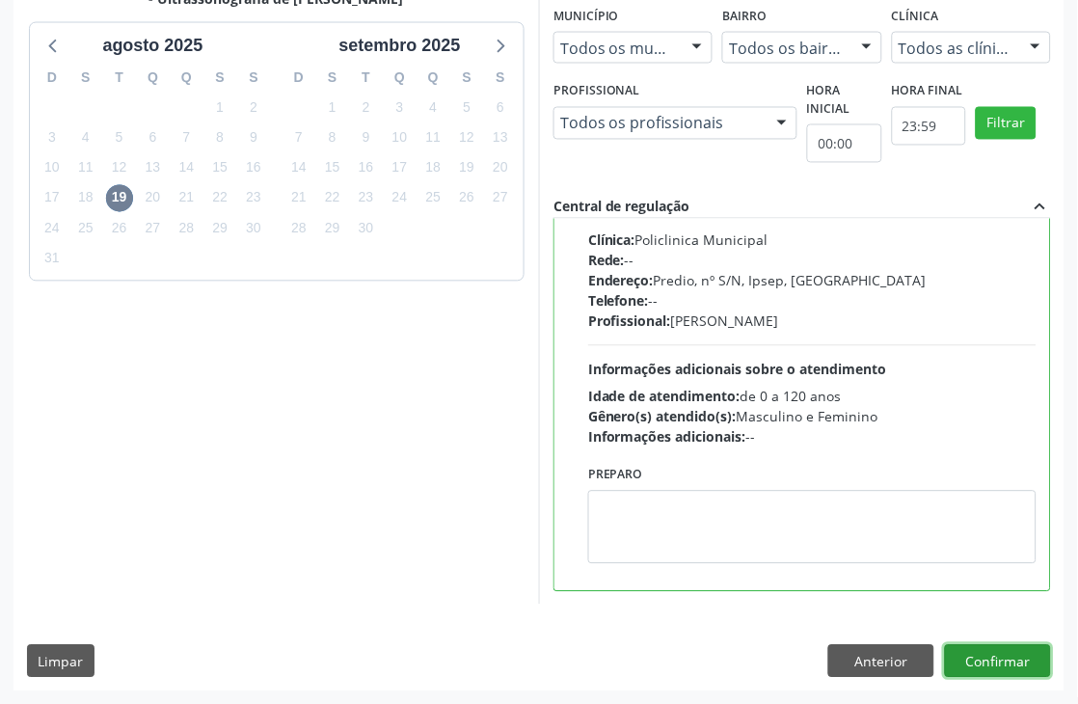
click at [1023, 660] on button "Confirmar" at bounding box center [998, 661] width 106 height 33
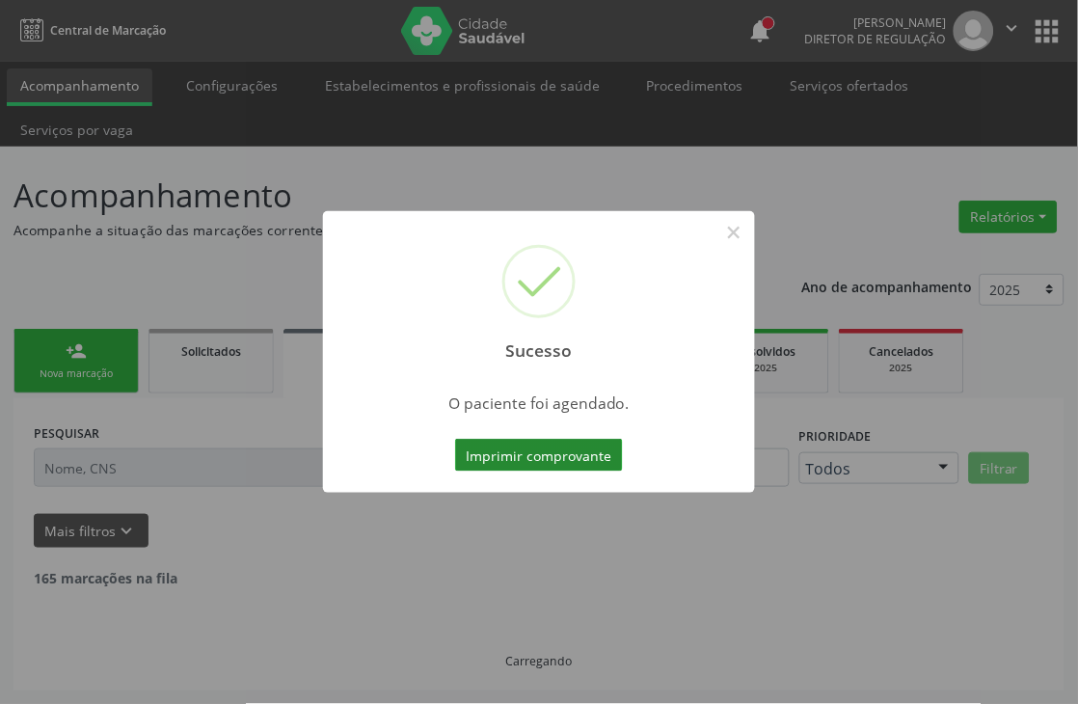
scroll to position [0, 0]
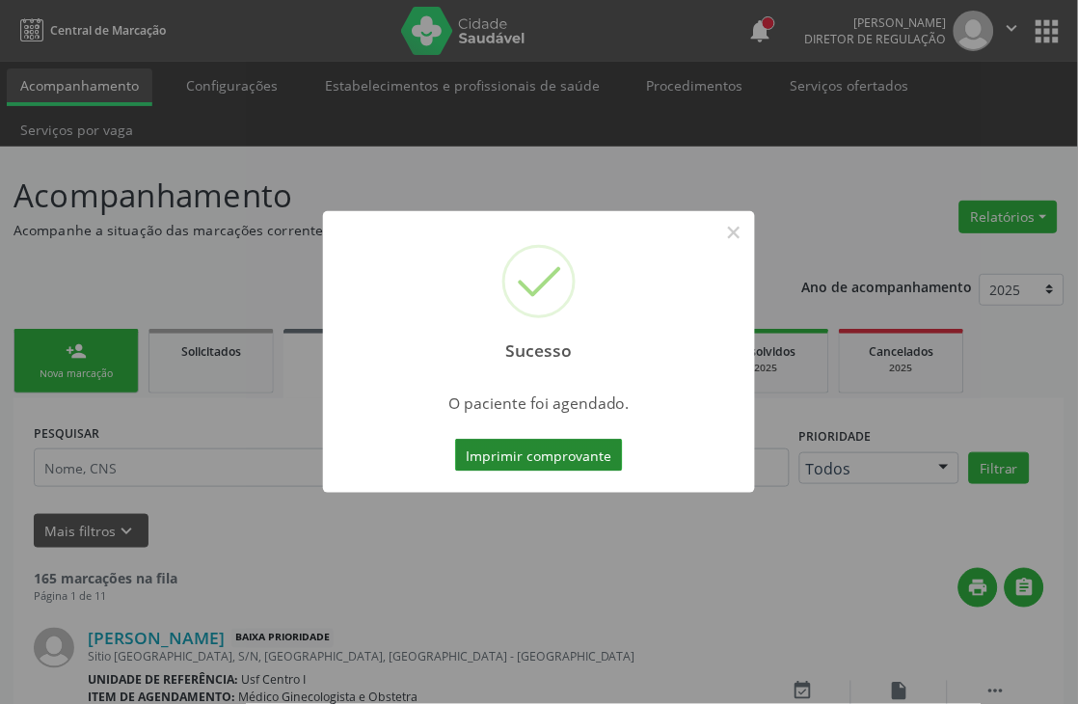
click at [548, 450] on button "Imprimir comprovante" at bounding box center [539, 455] width 168 height 33
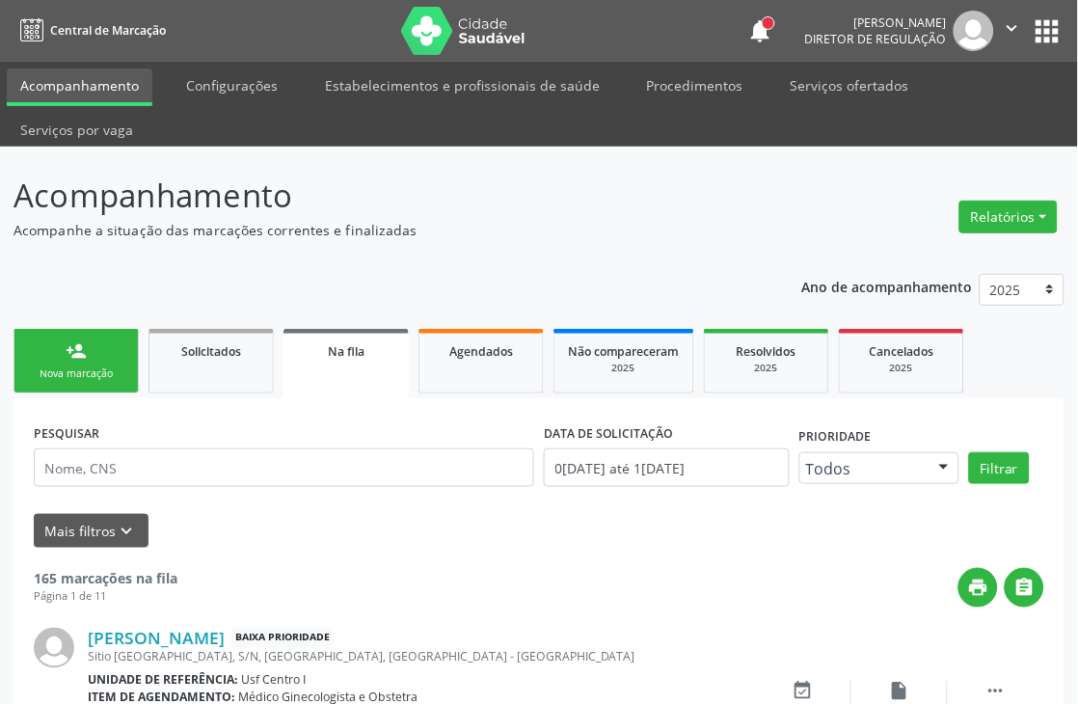
drag, startPoint x: 101, startPoint y: 359, endPoint x: 122, endPoint y: 387, distance: 35.1
click at [100, 359] on link "person_add Nova marcação" at bounding box center [75, 361] width 125 height 65
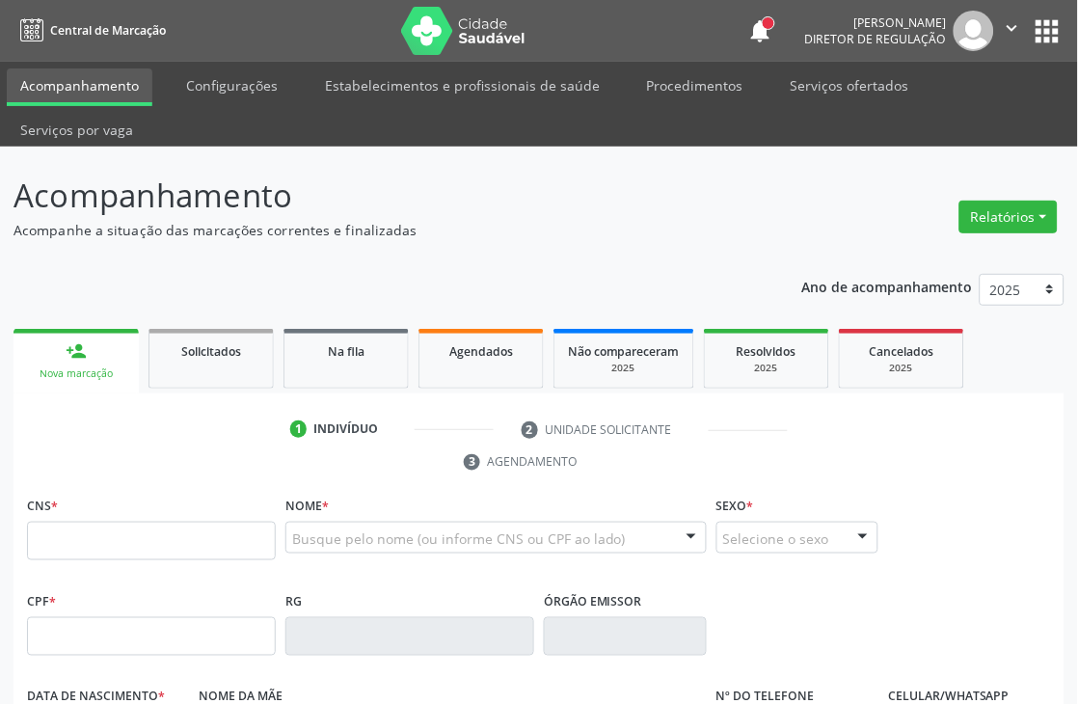
click at [122, 387] on link "person_add Nova marcação" at bounding box center [75, 361] width 125 height 65
click at [130, 538] on input "text" at bounding box center [151, 541] width 249 height 39
type input "898 0034 3092 1963"
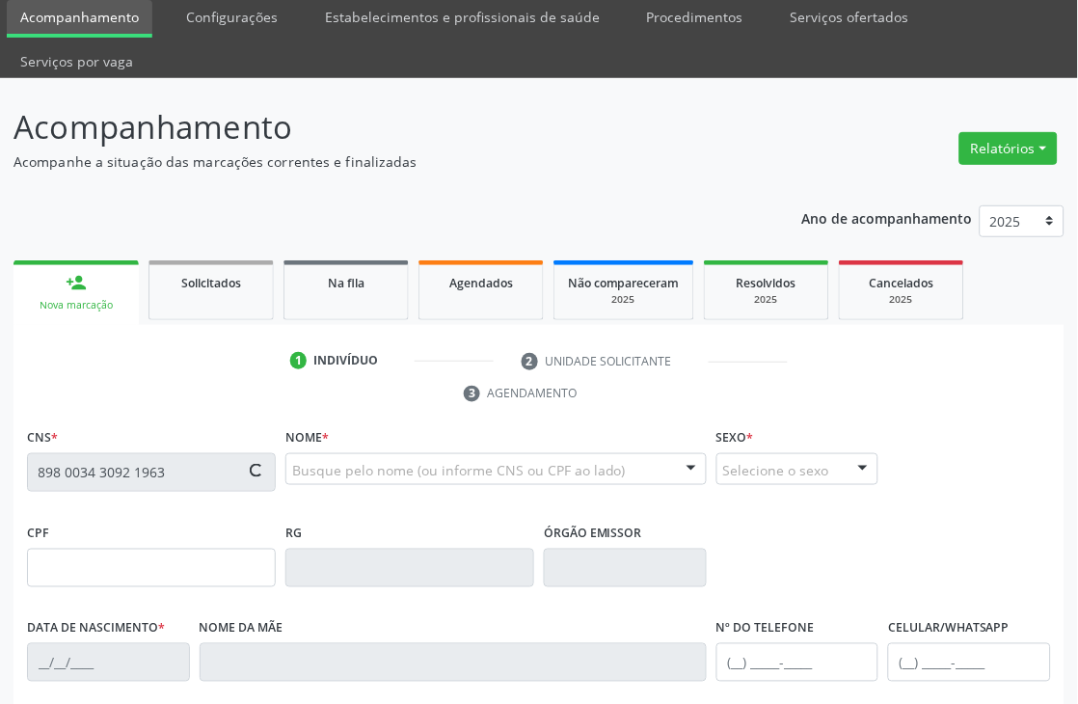
type input "[DATE]"
type input "S/N"
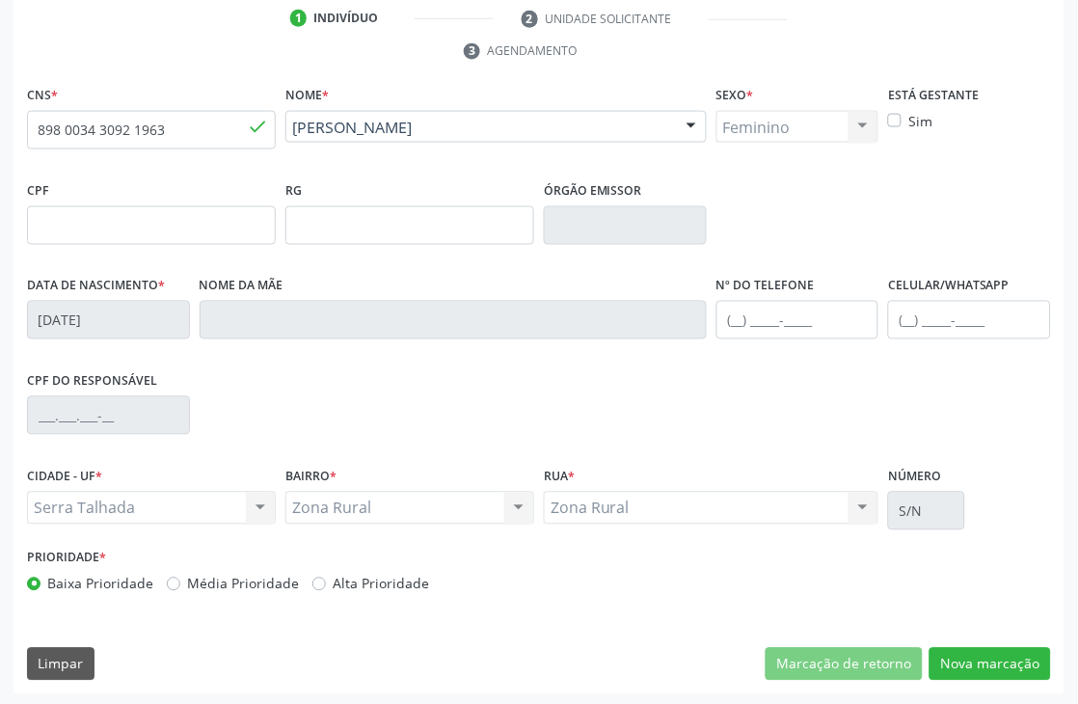
scroll to position [413, 0]
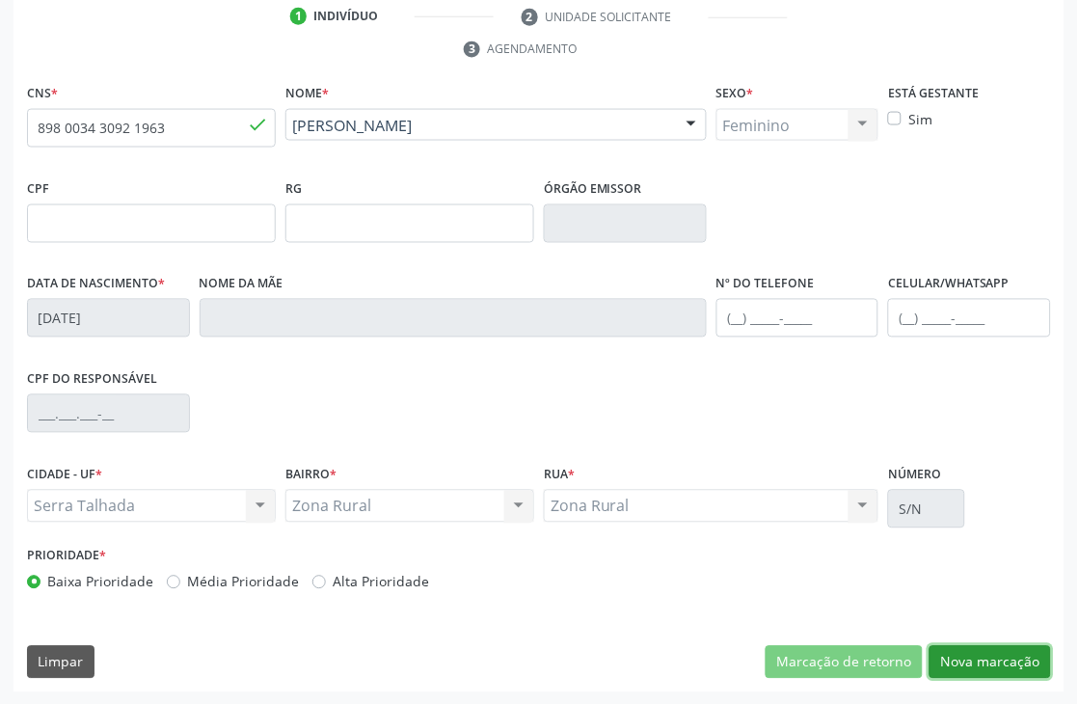
click at [974, 670] on button "Nova marcação" at bounding box center [989, 662] width 121 height 33
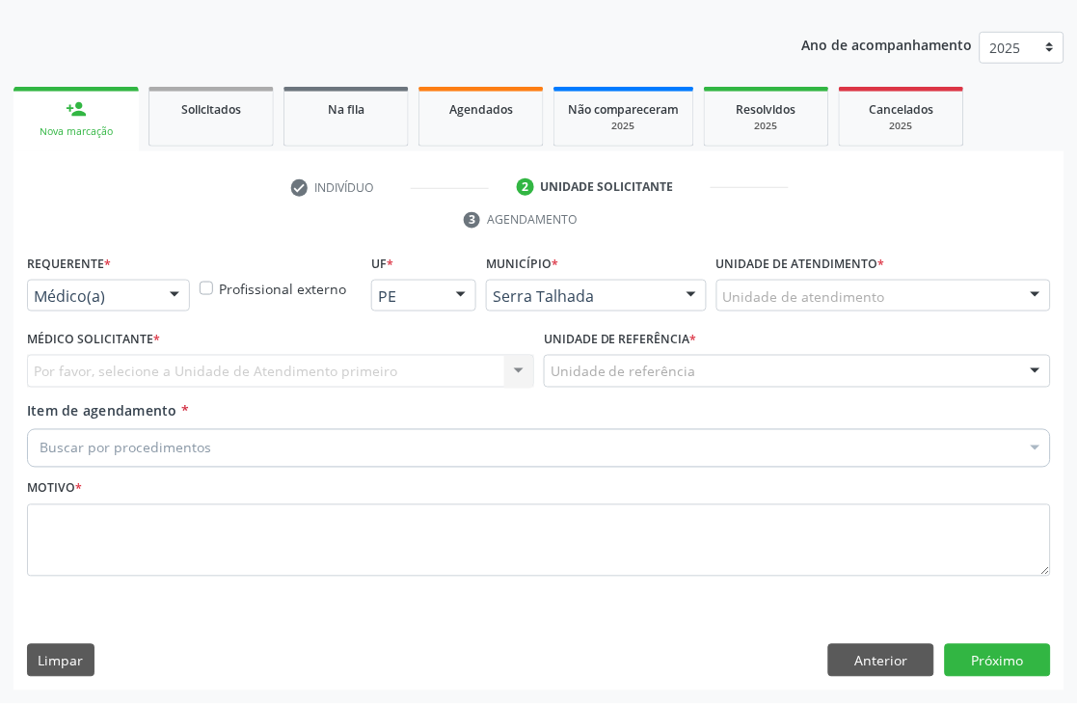
scroll to position [242, 0]
click at [117, 280] on div "Médico(a)" at bounding box center [108, 296] width 163 height 33
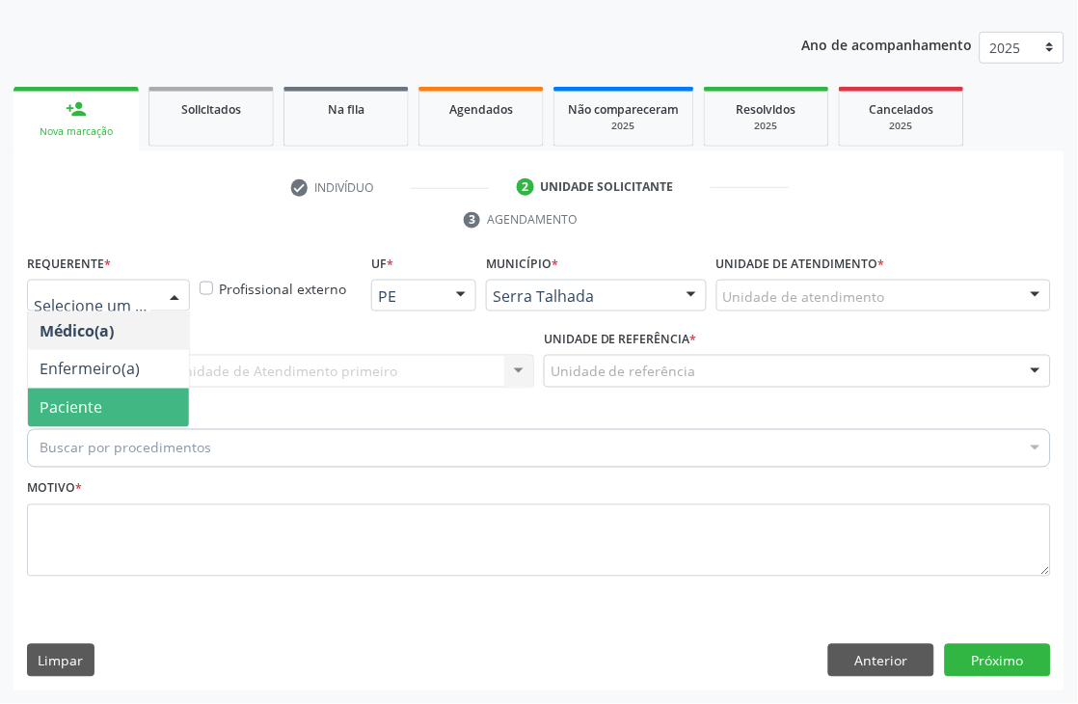
click at [111, 407] on span "Paciente" at bounding box center [108, 408] width 161 height 39
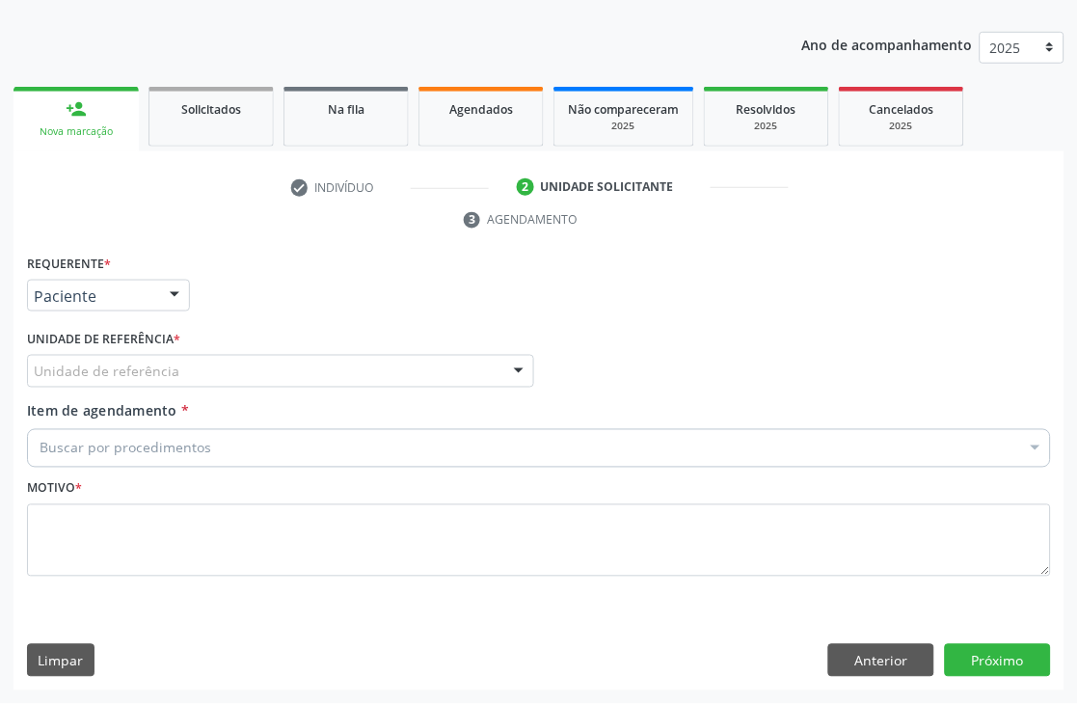
click at [116, 345] on label "Unidade de referência *" at bounding box center [103, 340] width 153 height 30
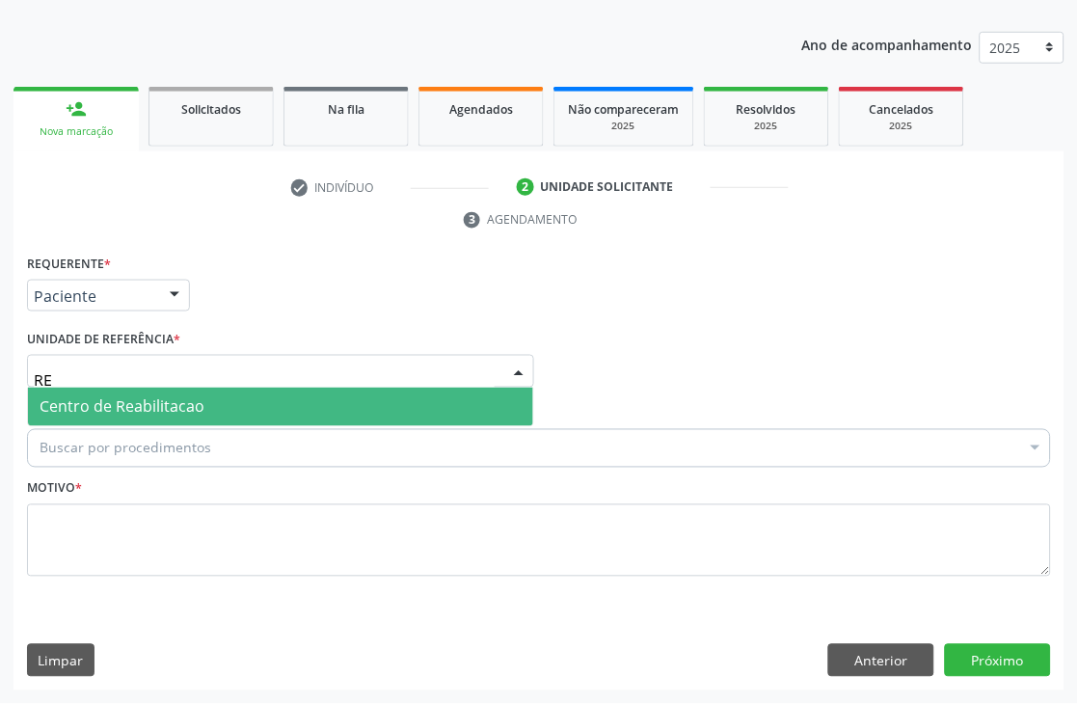
type input "REA"
click at [125, 415] on span "Centro de Reabilitacao" at bounding box center [122, 406] width 165 height 21
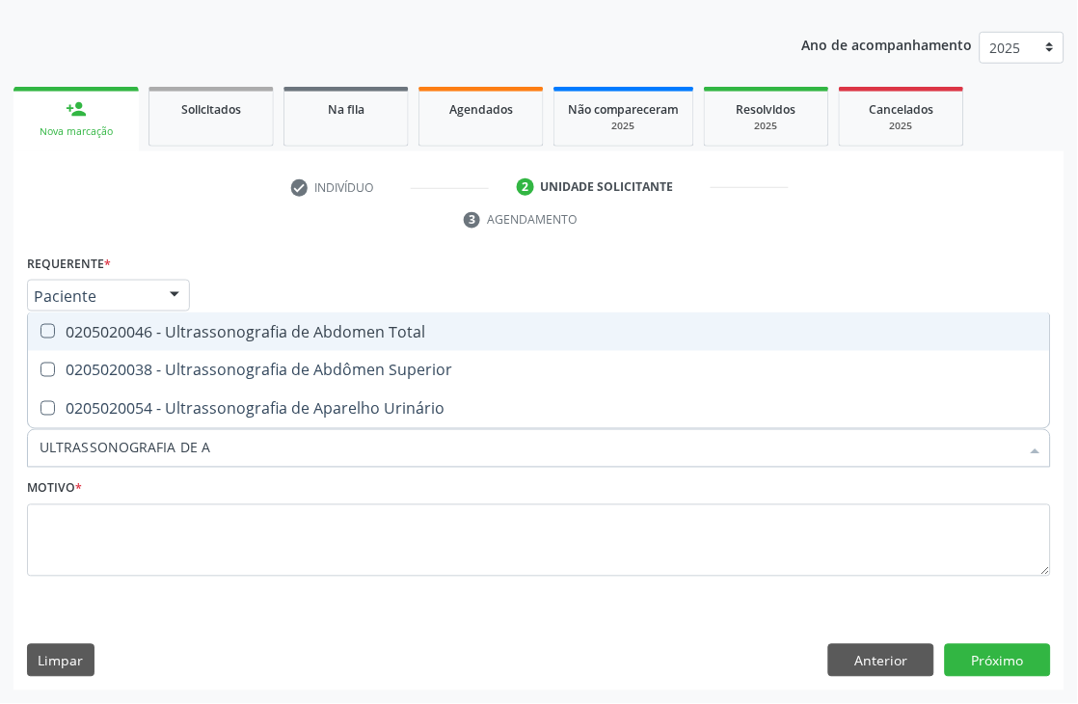
type input "ULTRASSONOGRAFIA DE AB"
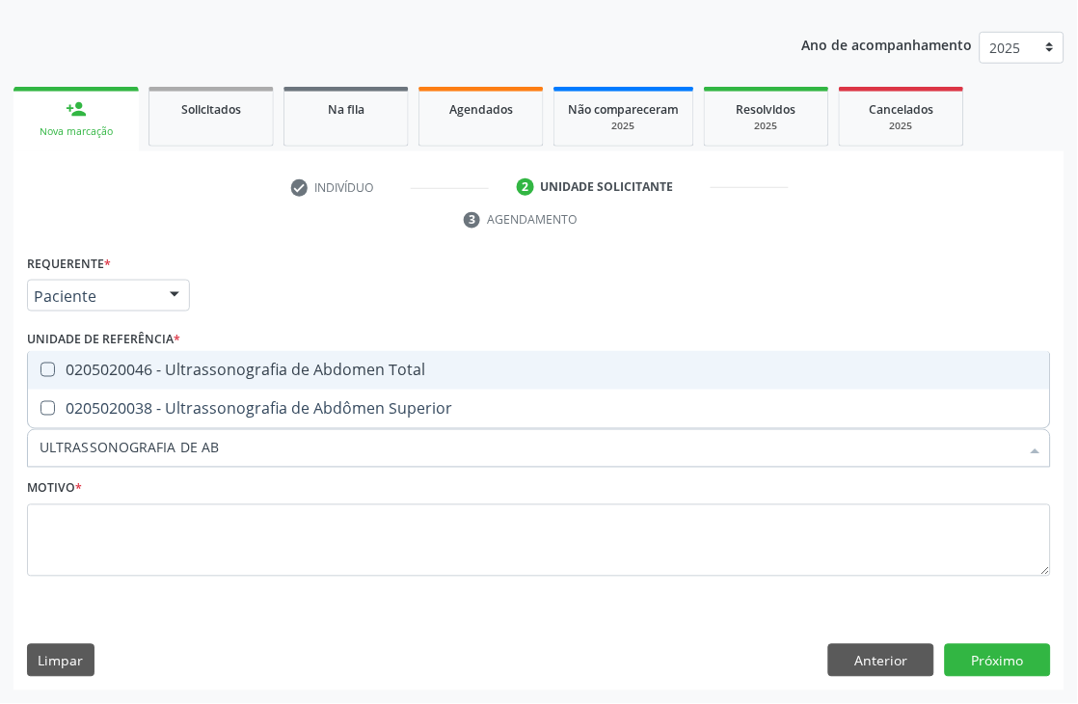
click at [154, 376] on div "0205020046 - Ultrassonografia de Abdomen Total" at bounding box center [539, 370] width 999 height 15
checkbox Total "true"
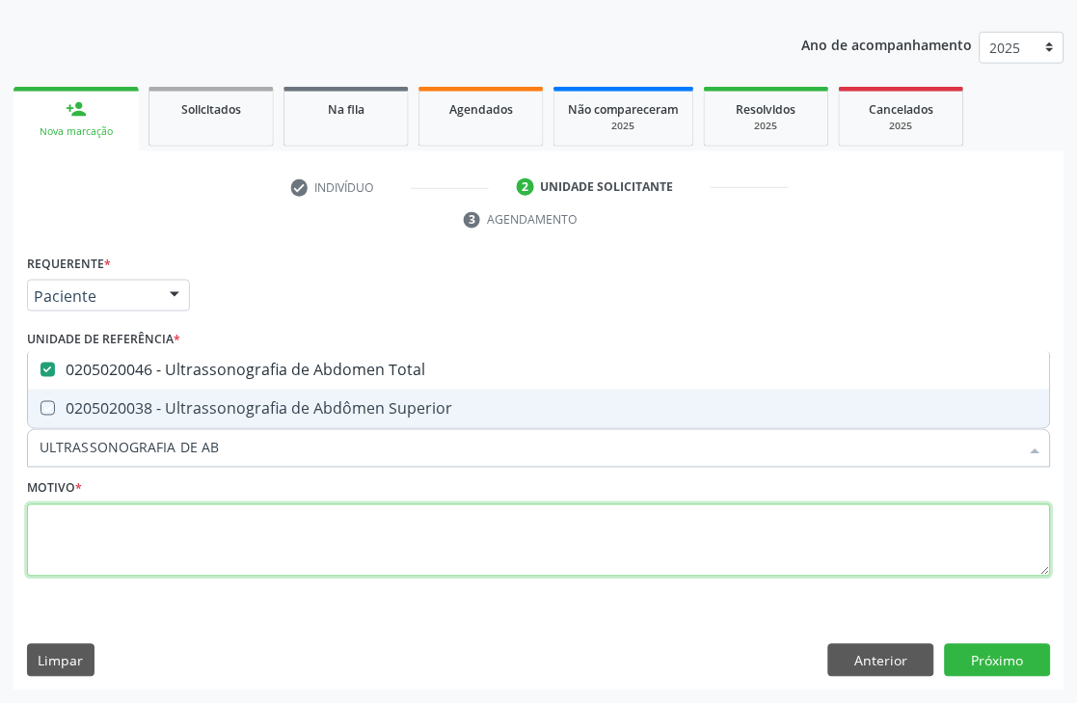
click at [126, 573] on textarea at bounding box center [539, 540] width 1024 height 73
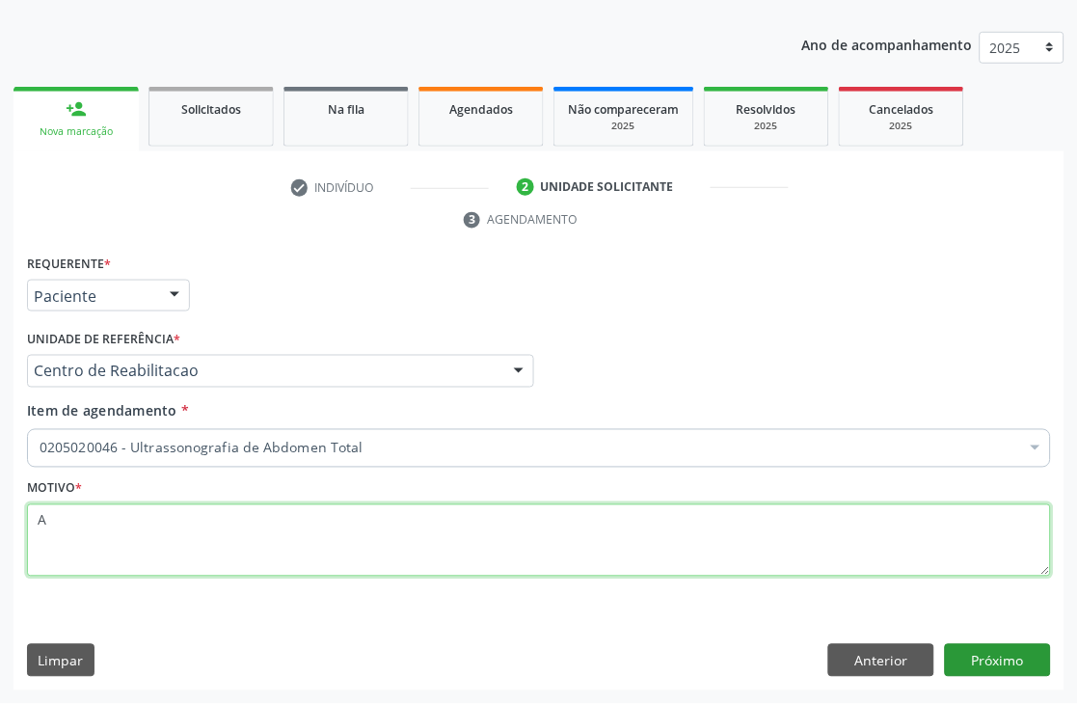
type textarea "A"
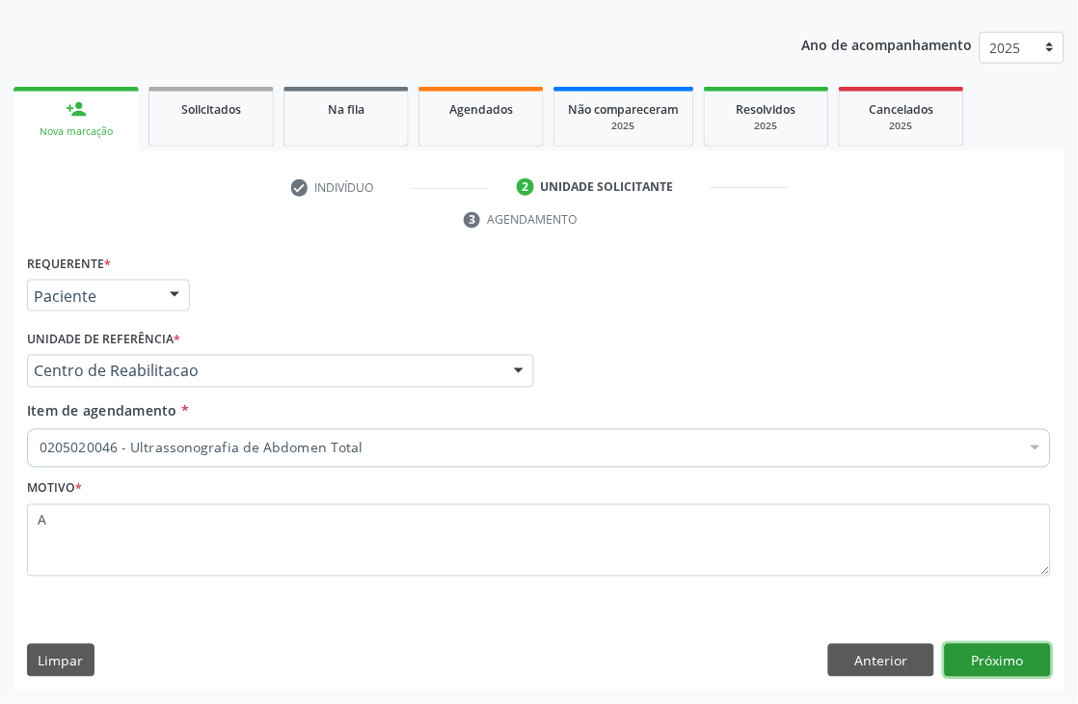
click at [1019, 644] on button "Próximo" at bounding box center [998, 660] width 106 height 33
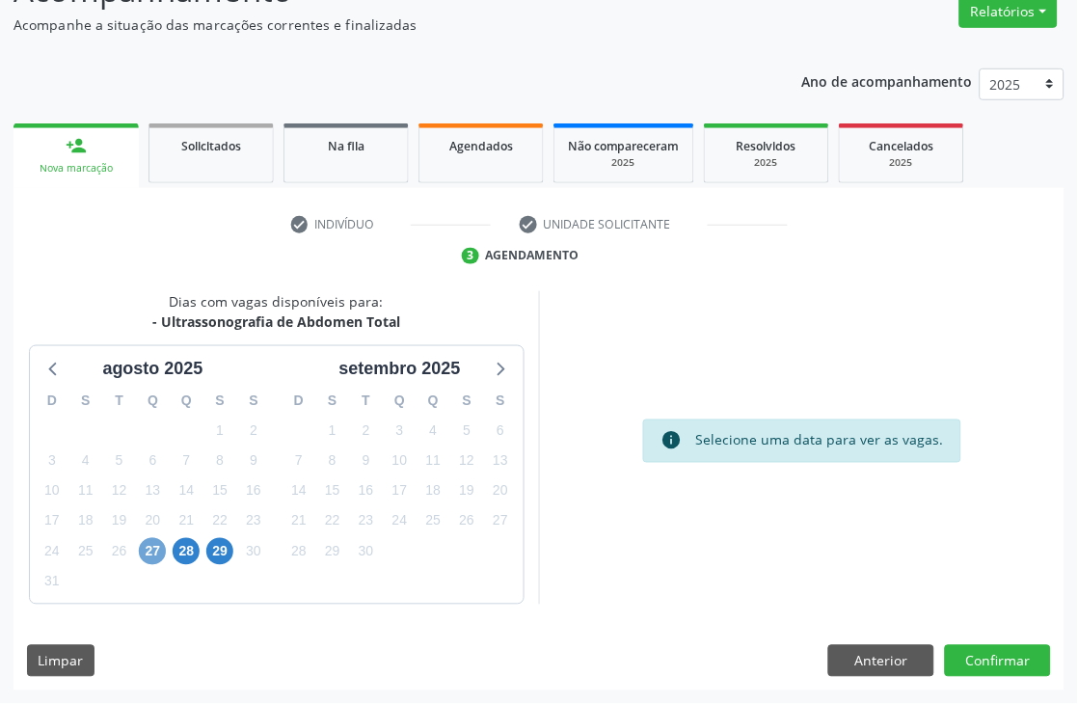
click at [142, 541] on span "27" at bounding box center [152, 551] width 27 height 27
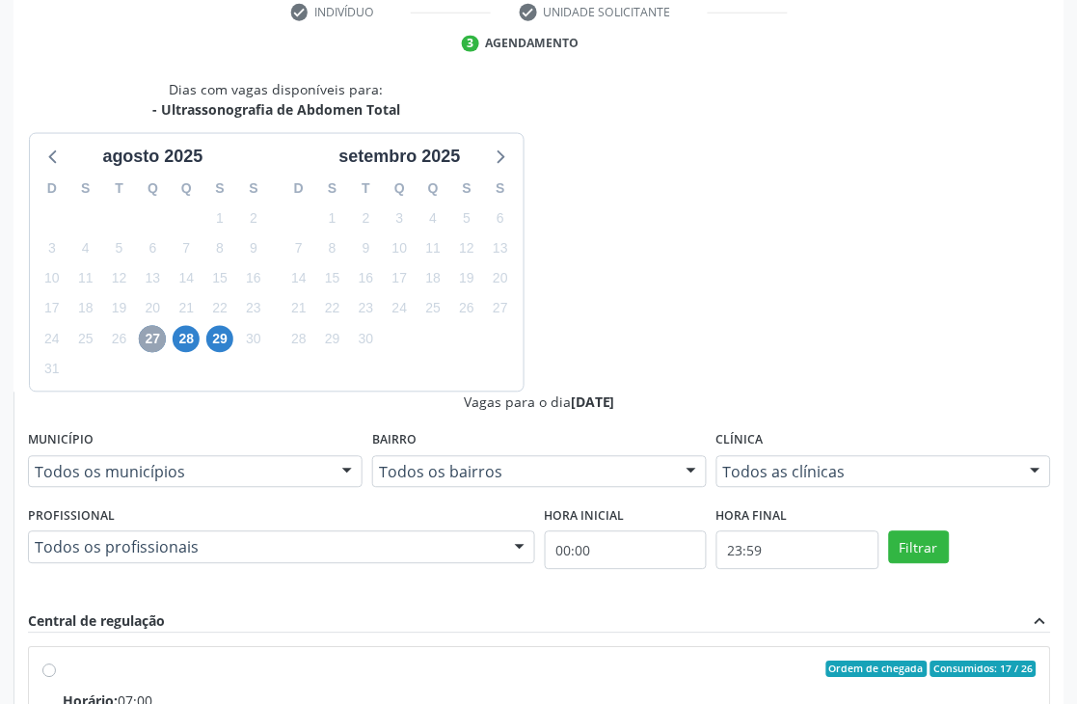
scroll to position [419, 0]
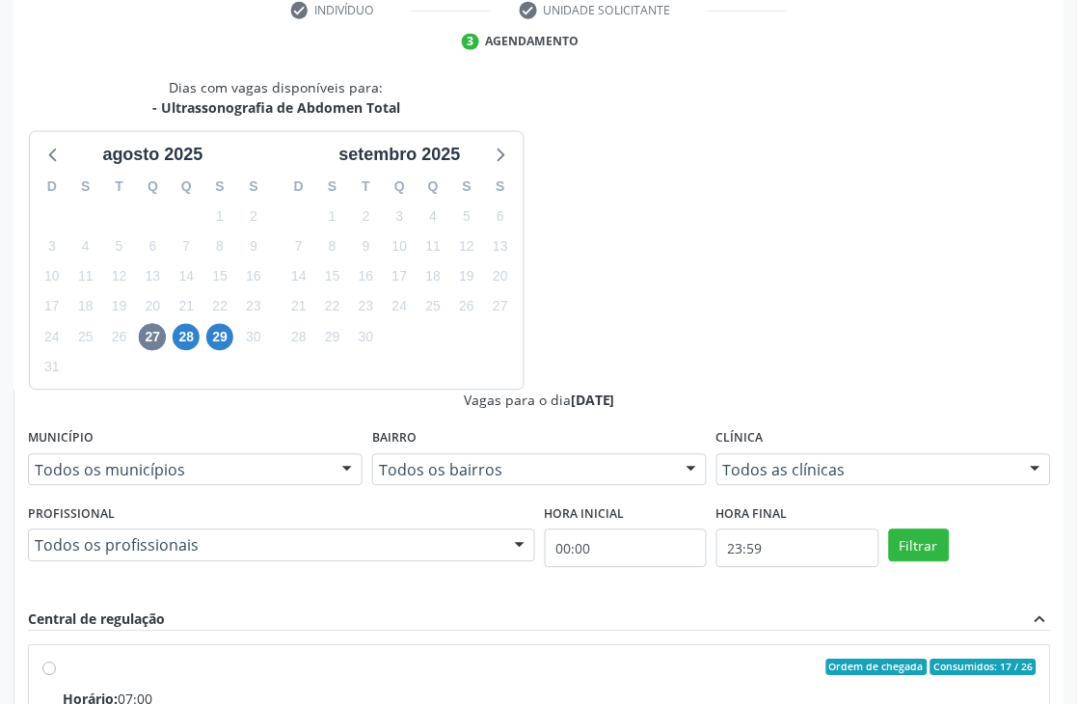
click at [56, 659] on input "Ordem de chegada Consumidos: 17 / 26 Horário: 07:00 Clínica: Hospital [GEOGRAPH…" at bounding box center [48, 667] width 13 height 17
radio input "true"
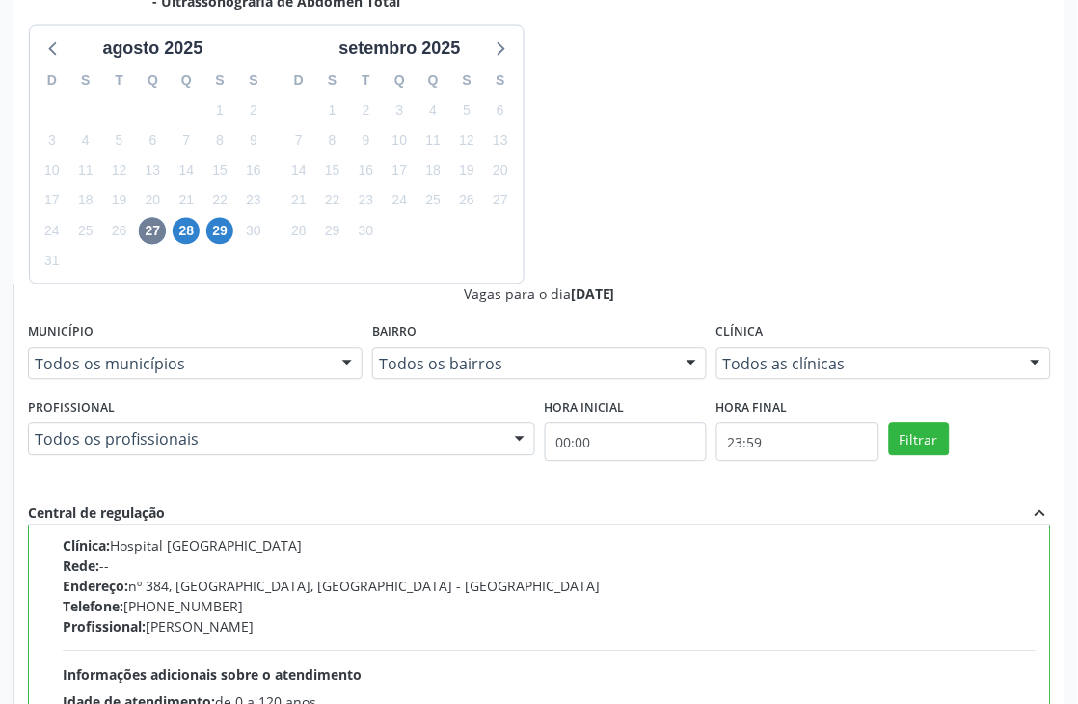
scroll to position [528, 0]
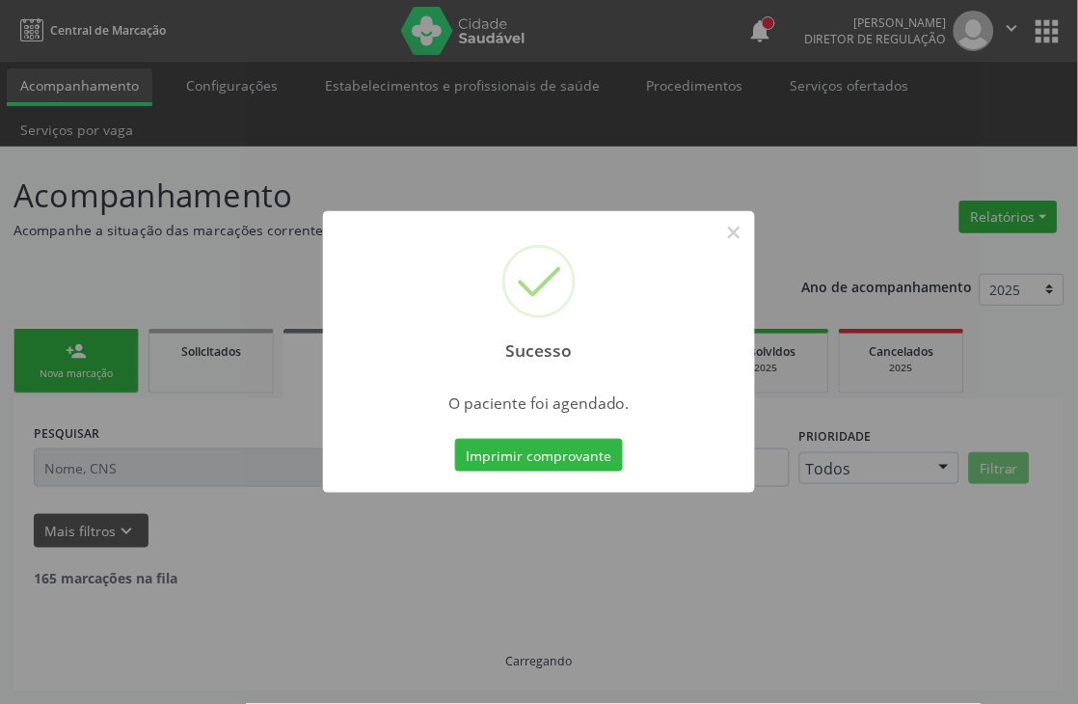
scroll to position [0, 0]
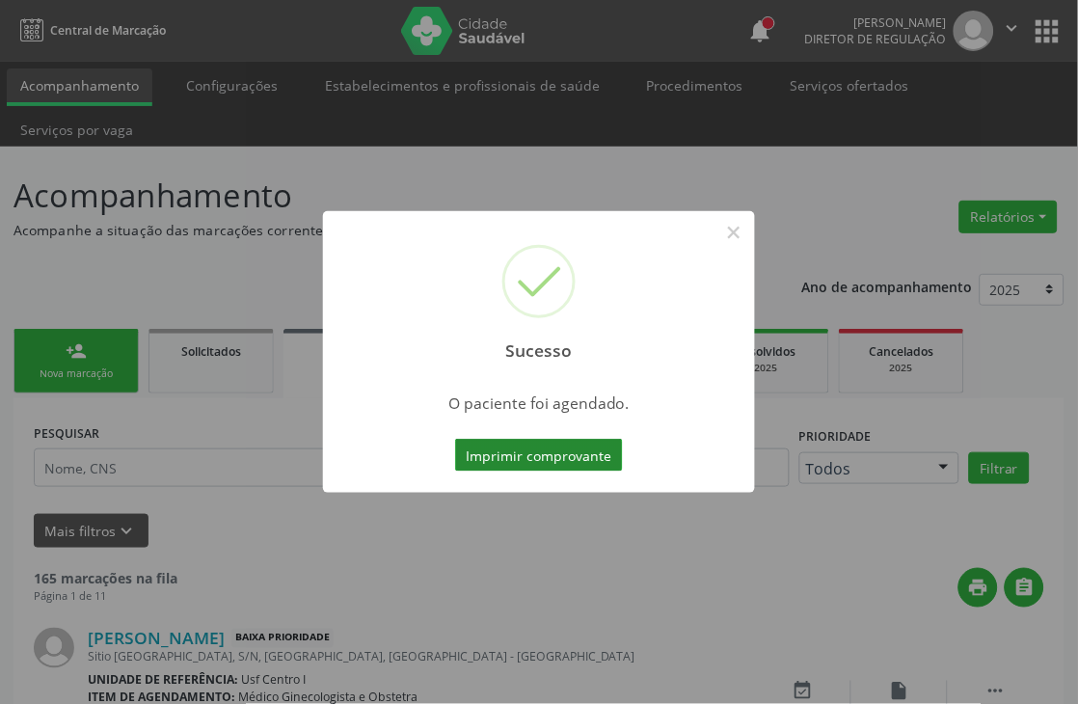
click at [575, 455] on button "Imprimir comprovante" at bounding box center [539, 455] width 168 height 33
